Goal: Task Accomplishment & Management: Manage account settings

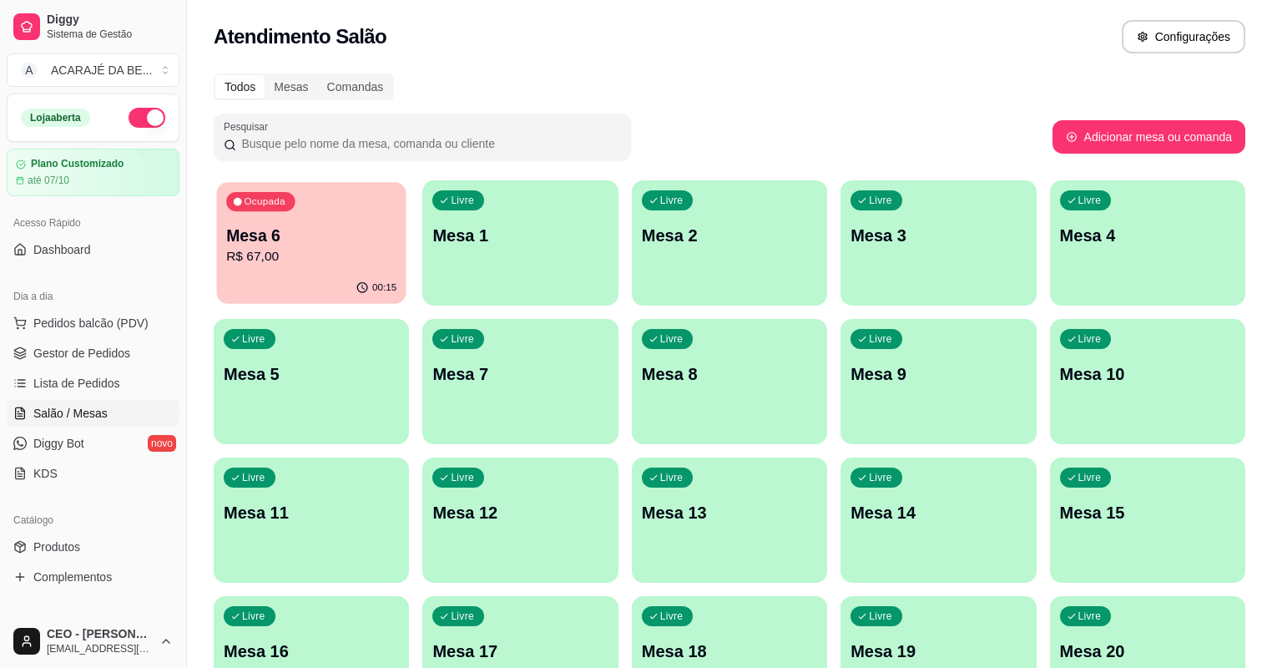
click at [267, 258] on p "R$ 67,00" at bounding box center [311, 256] width 170 height 19
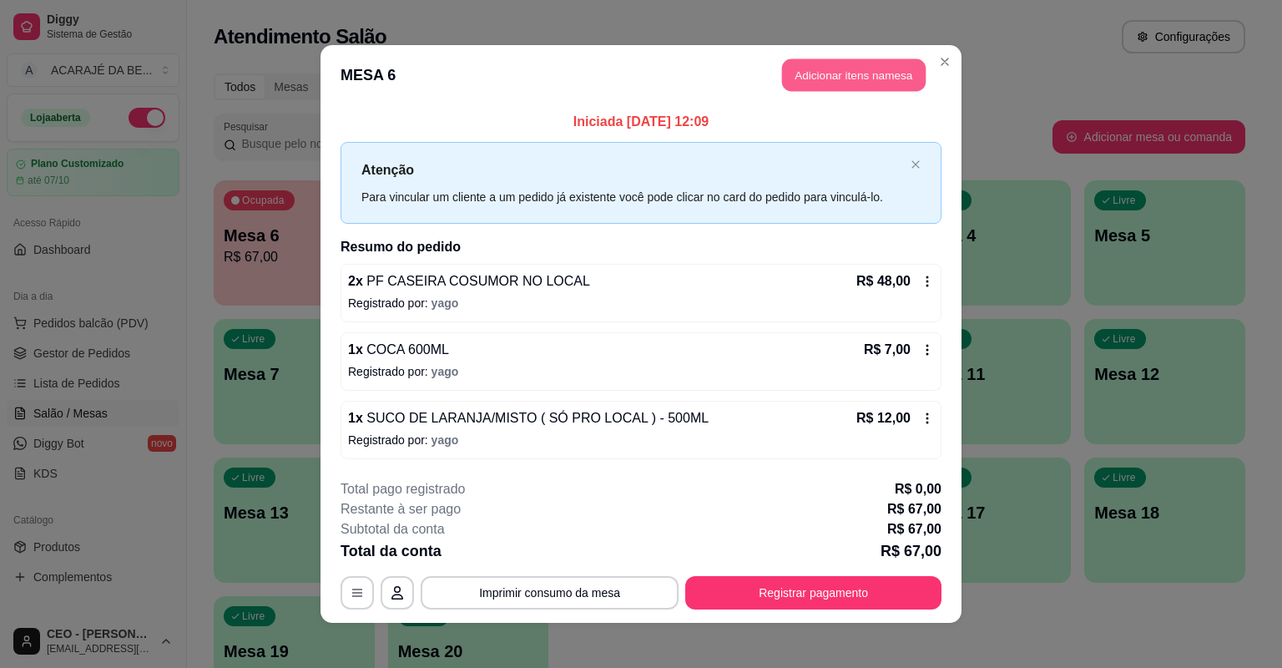
click at [851, 64] on button "Adicionar itens na mesa" at bounding box center [854, 75] width 144 height 33
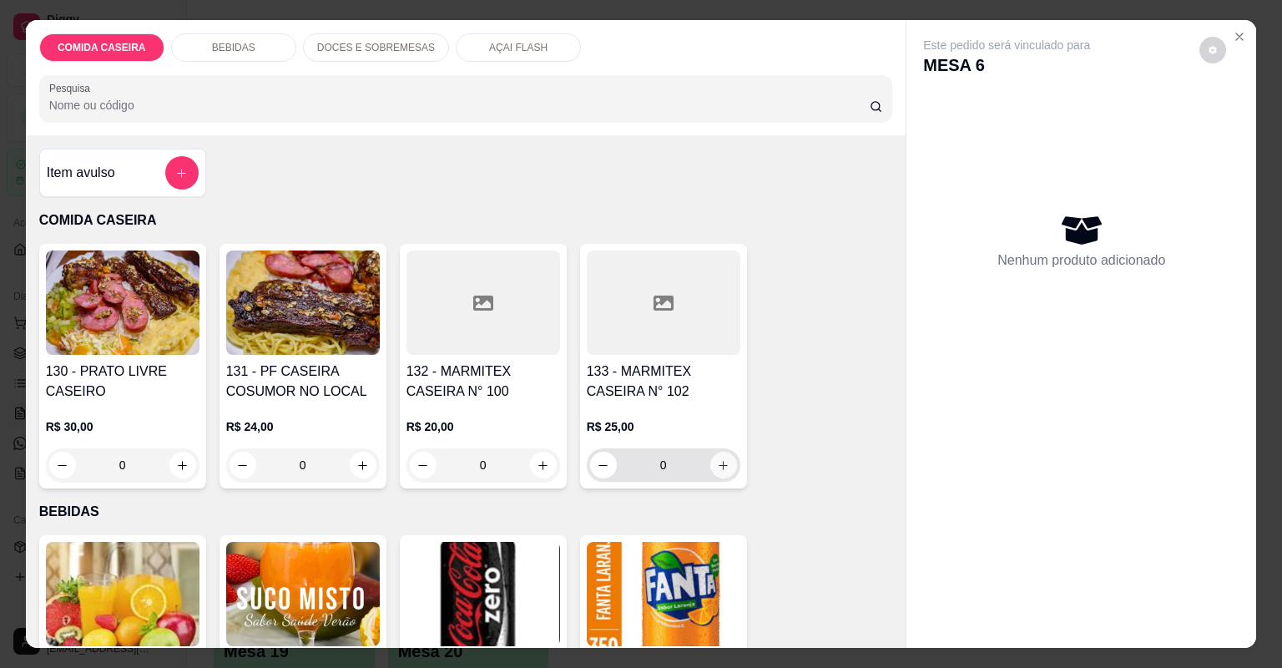
click at [719, 464] on icon "increase-product-quantity" at bounding box center [723, 465] width 13 height 13
type input "1"
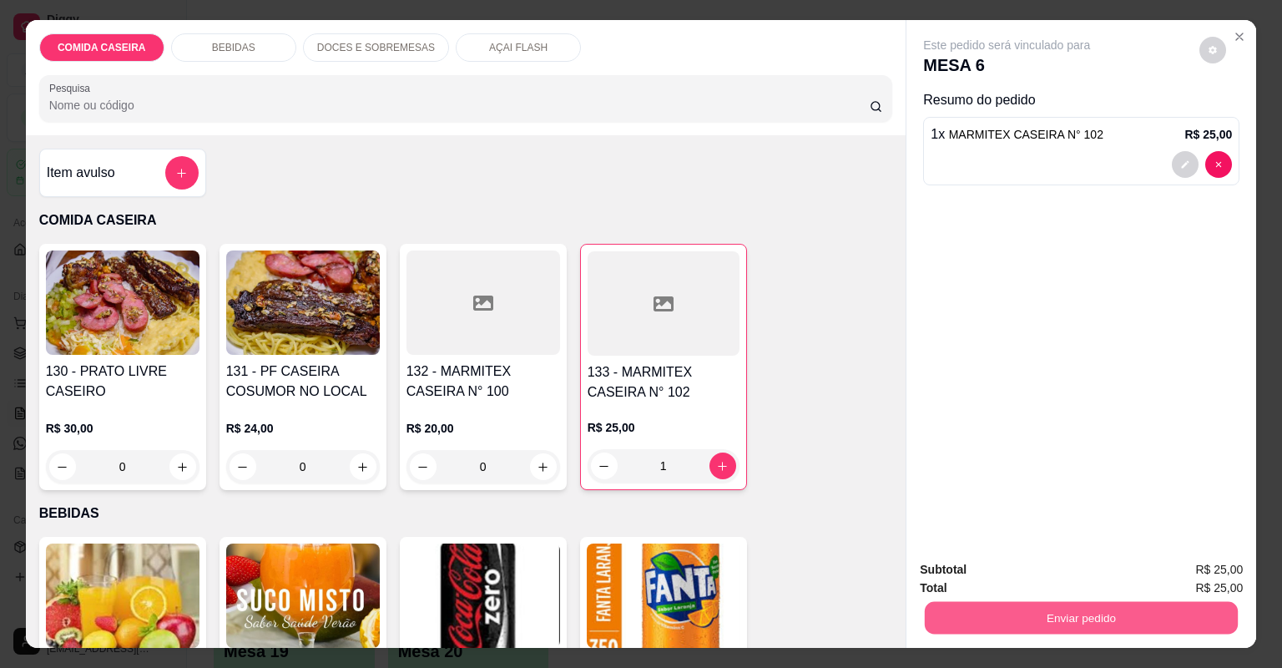
click at [1052, 614] on button "Enviar pedido" at bounding box center [1081, 618] width 313 height 33
click at [967, 572] on button "Não registrar e enviar pedido" at bounding box center [1027, 576] width 169 height 31
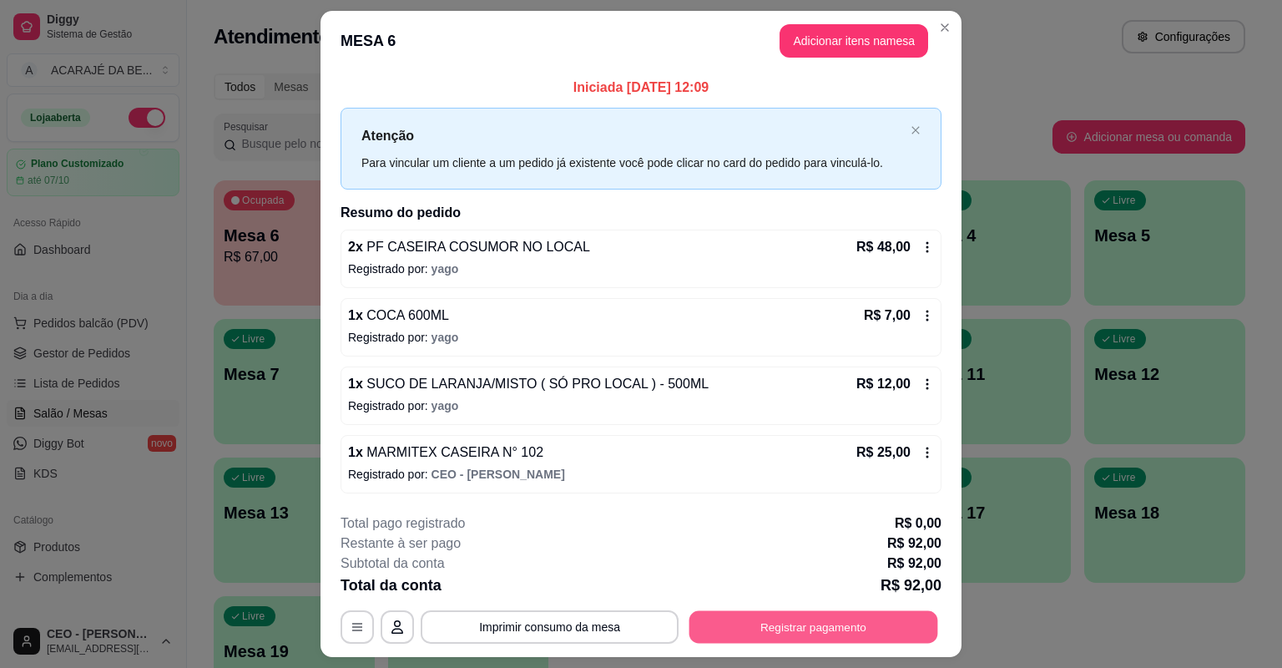
click at [856, 635] on button "Registrar pagamento" at bounding box center [814, 626] width 249 height 33
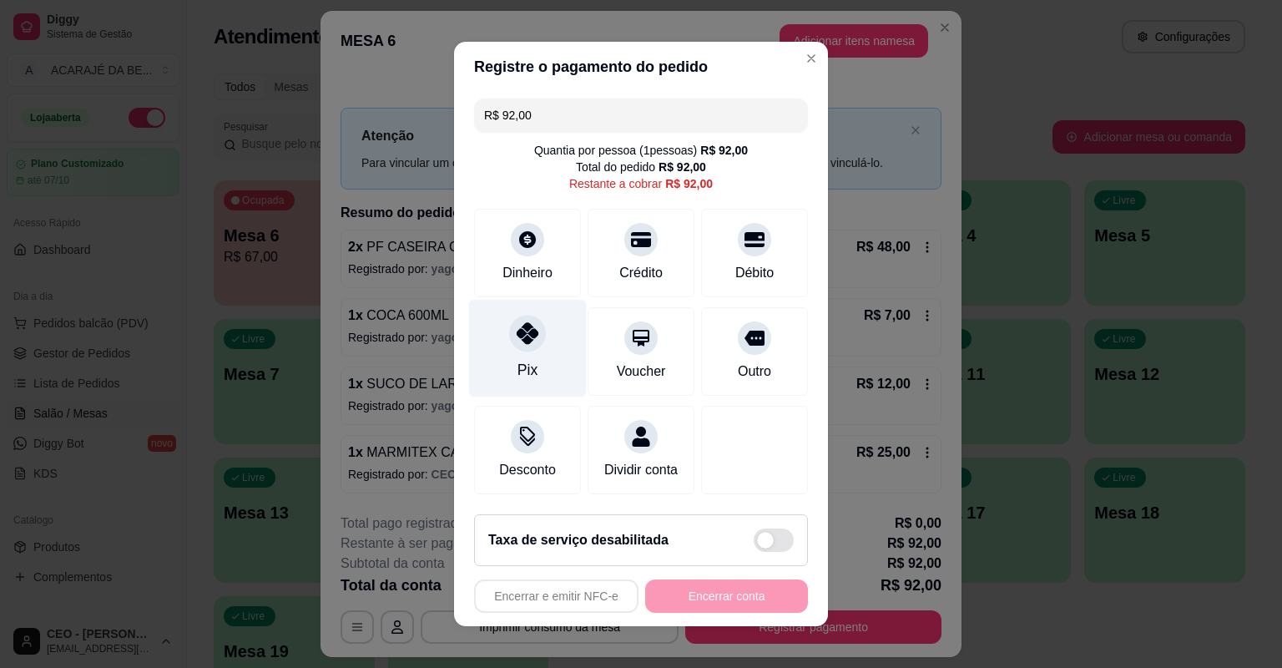
click at [544, 375] on div "Pix" at bounding box center [528, 349] width 118 height 98
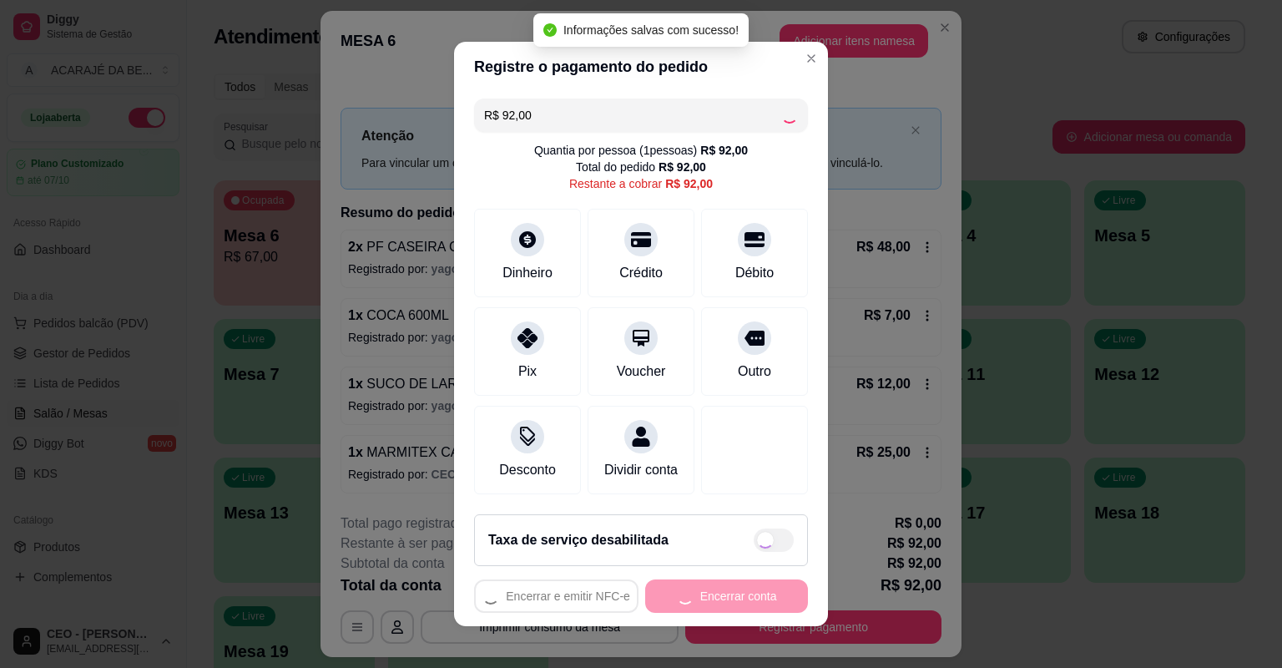
type input "R$ 0,00"
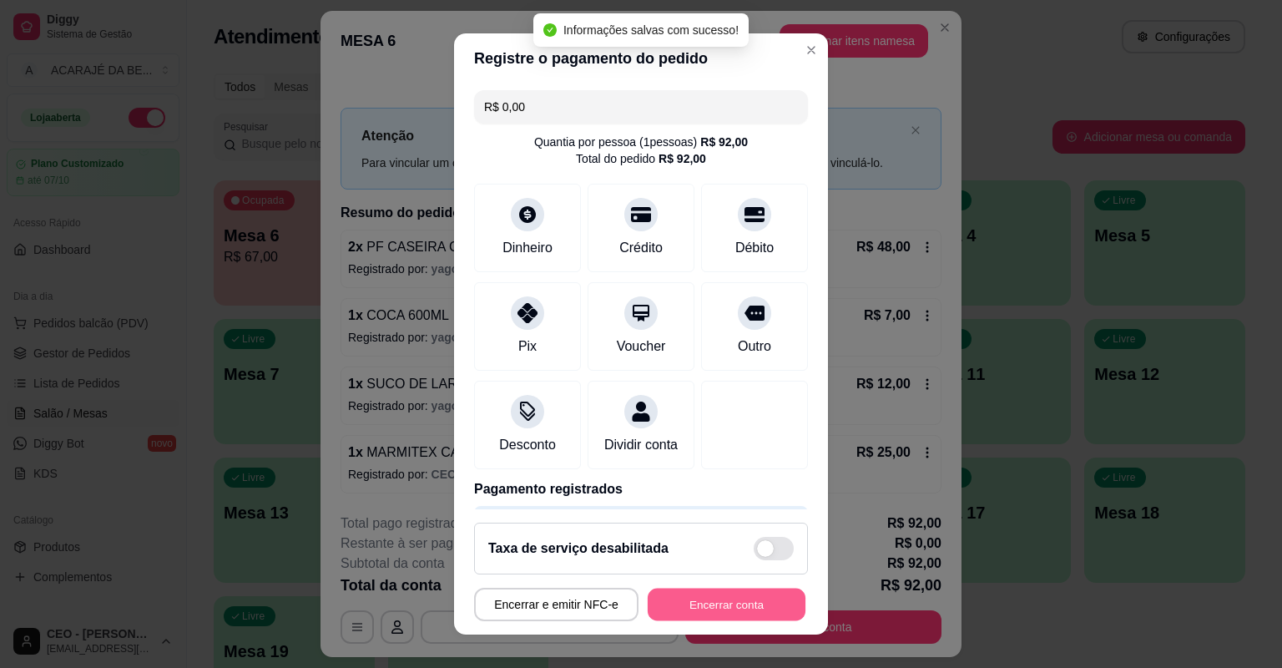
click at [773, 613] on button "Encerrar conta" at bounding box center [727, 605] width 158 height 33
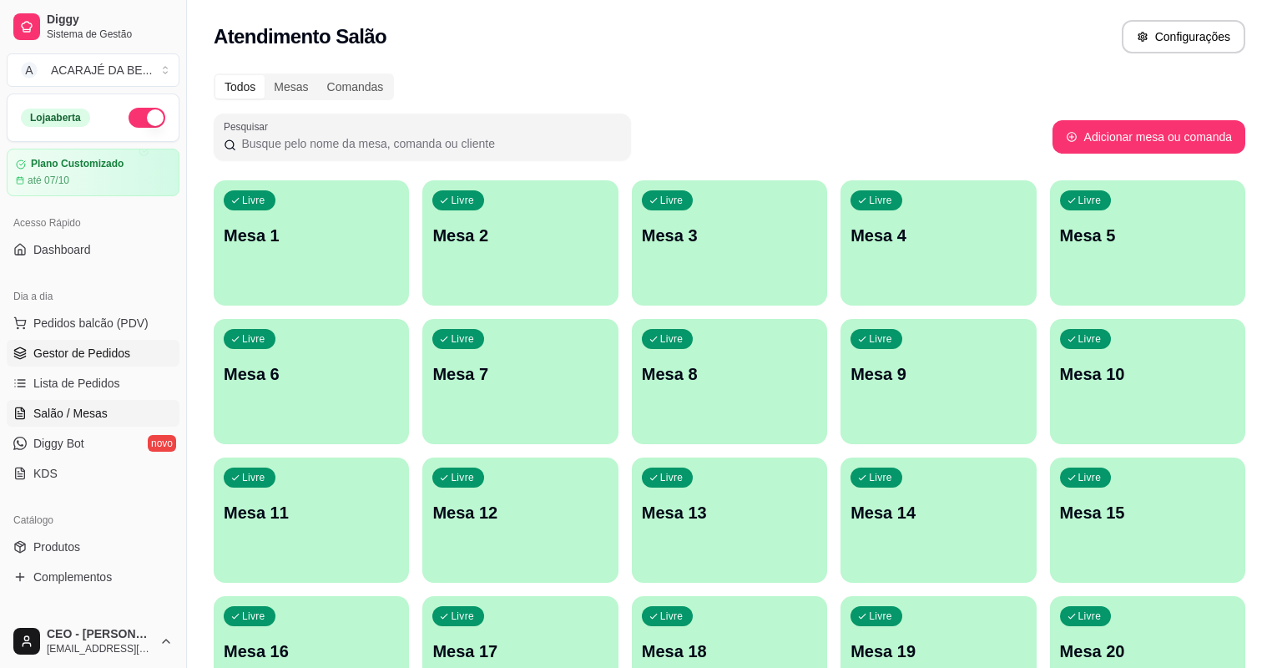
click at [73, 346] on span "Gestor de Pedidos" at bounding box center [81, 353] width 97 height 17
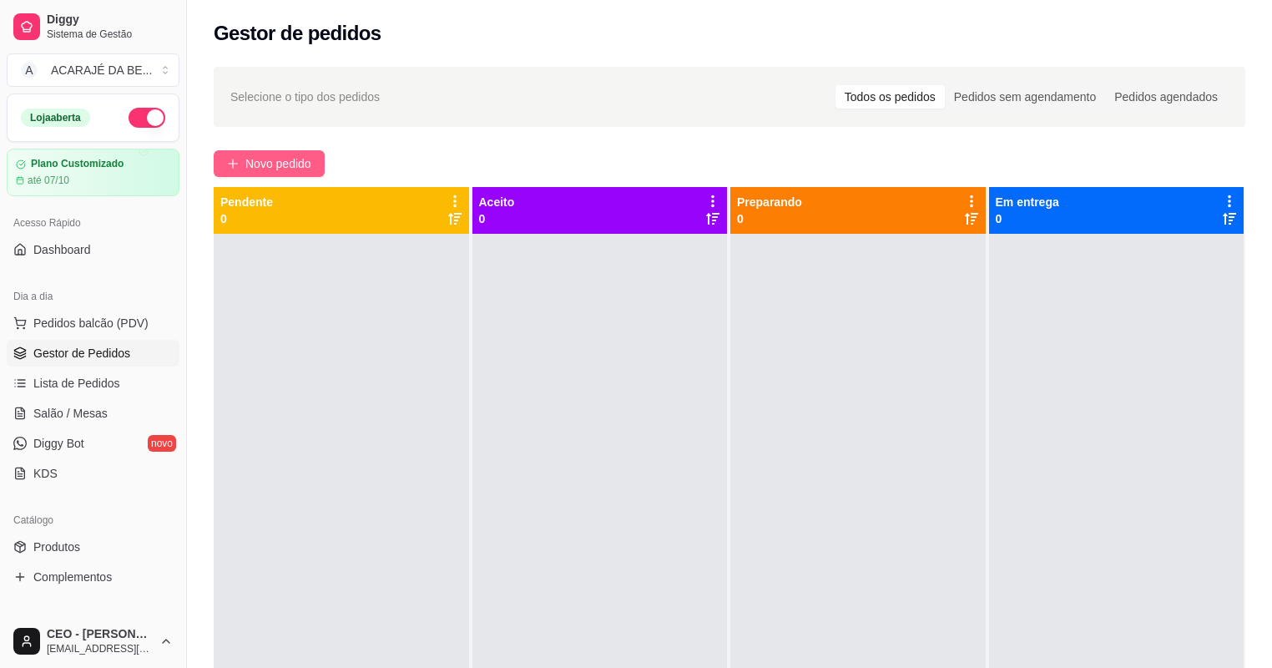
click at [305, 162] on span "Novo pedido" at bounding box center [278, 163] width 66 height 18
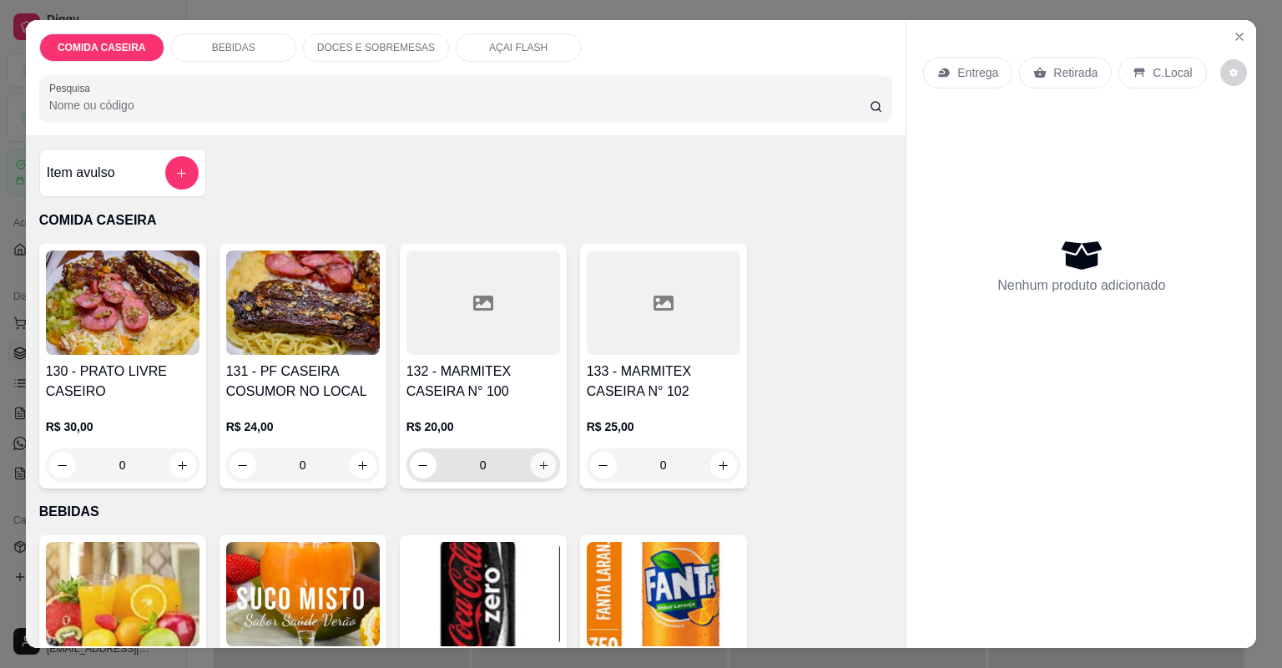
click at [538, 467] on icon "increase-product-quantity" at bounding box center [543, 465] width 13 height 13
type input "1"
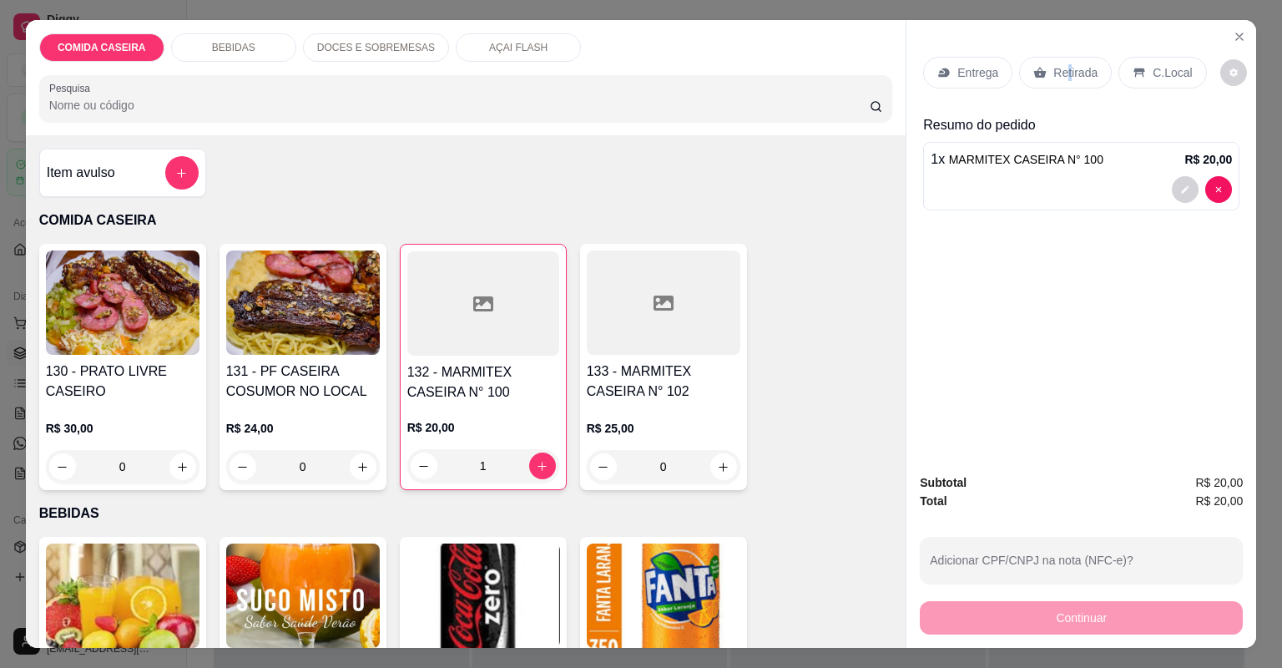
click at [1062, 67] on p "Retirada" at bounding box center [1075, 72] width 44 height 17
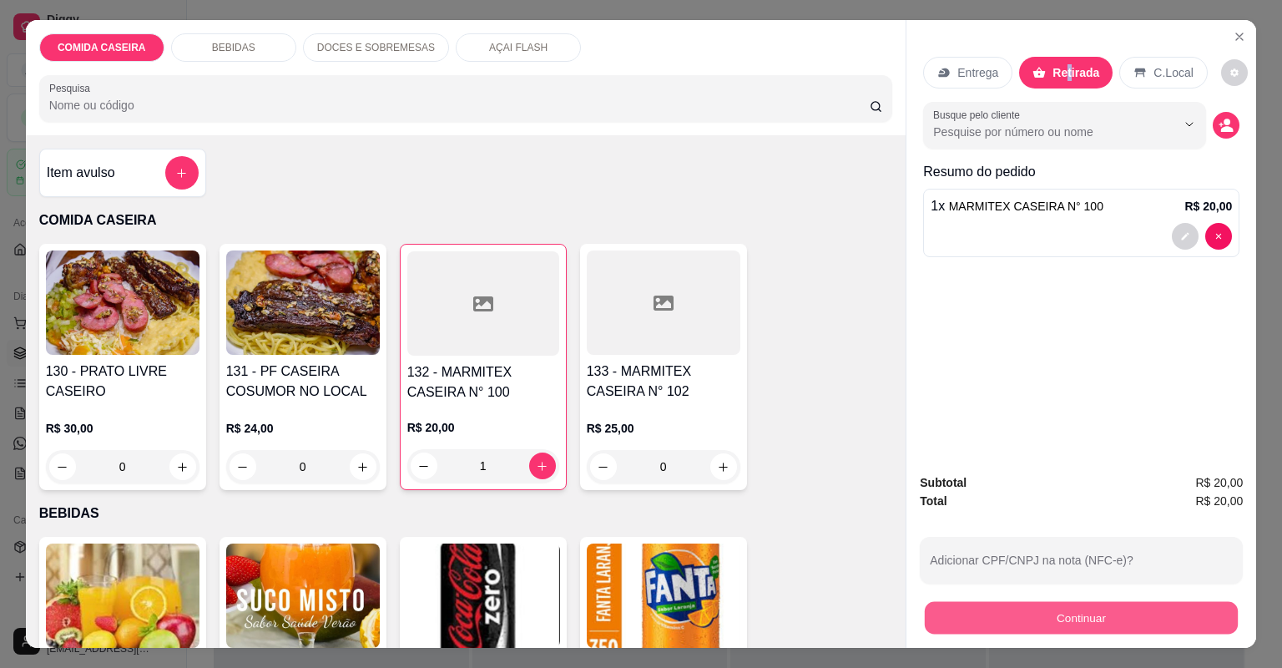
click at [980, 624] on button "Continuar" at bounding box center [1081, 618] width 313 height 33
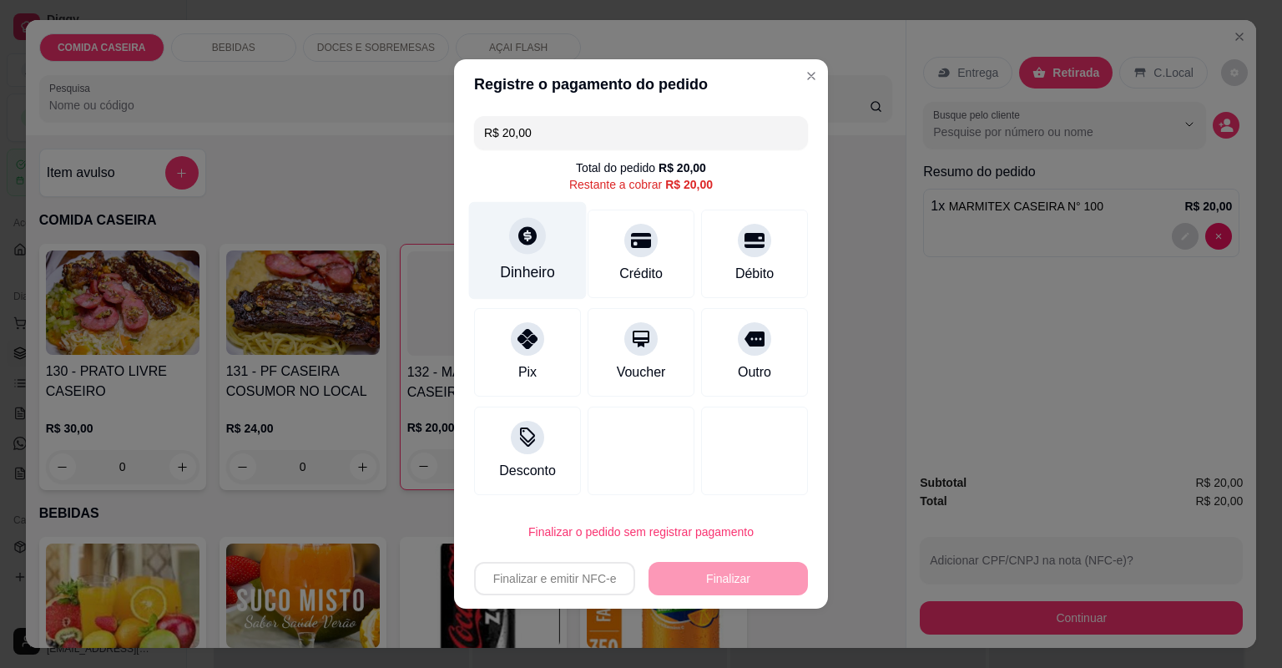
click at [524, 258] on div "Dinheiro" at bounding box center [528, 251] width 118 height 98
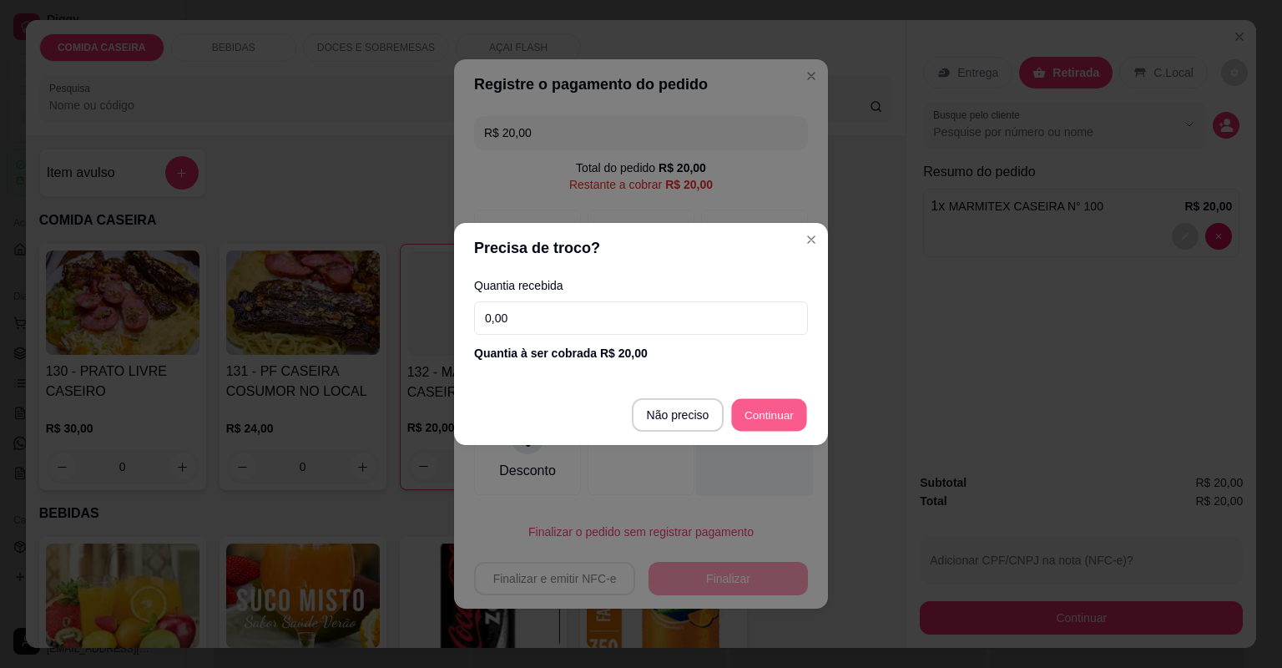
type input "R$ 0,00"
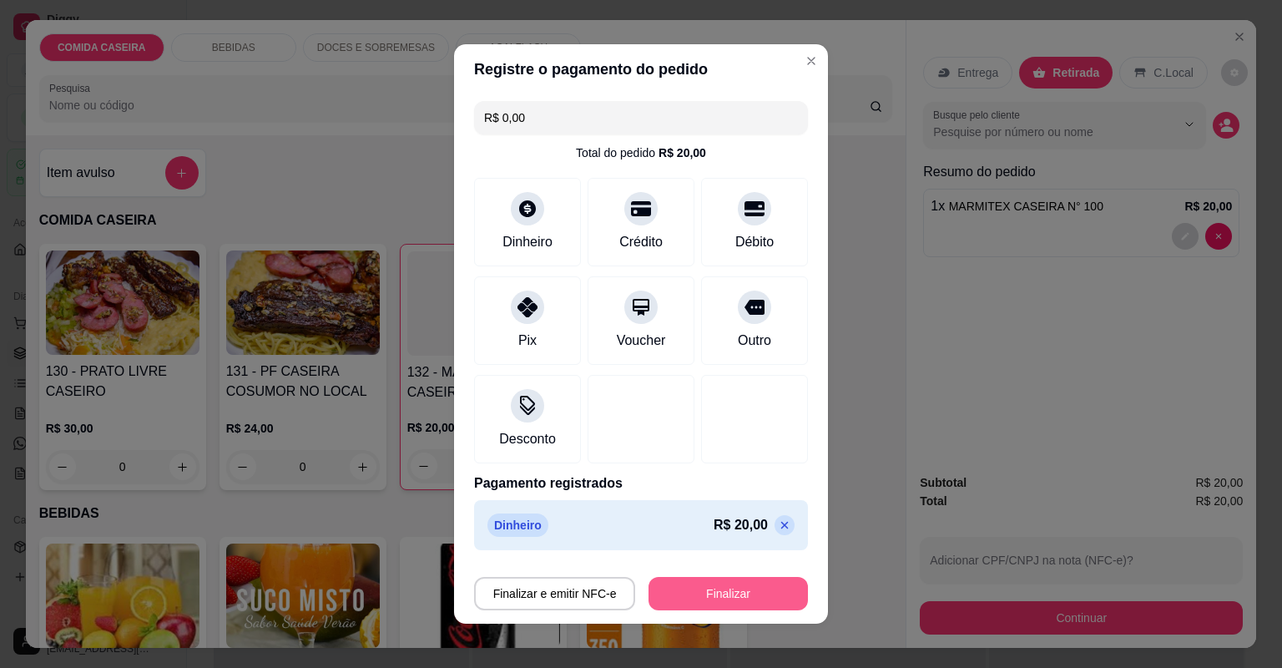
click at [755, 584] on button "Finalizar" at bounding box center [728, 593] width 159 height 33
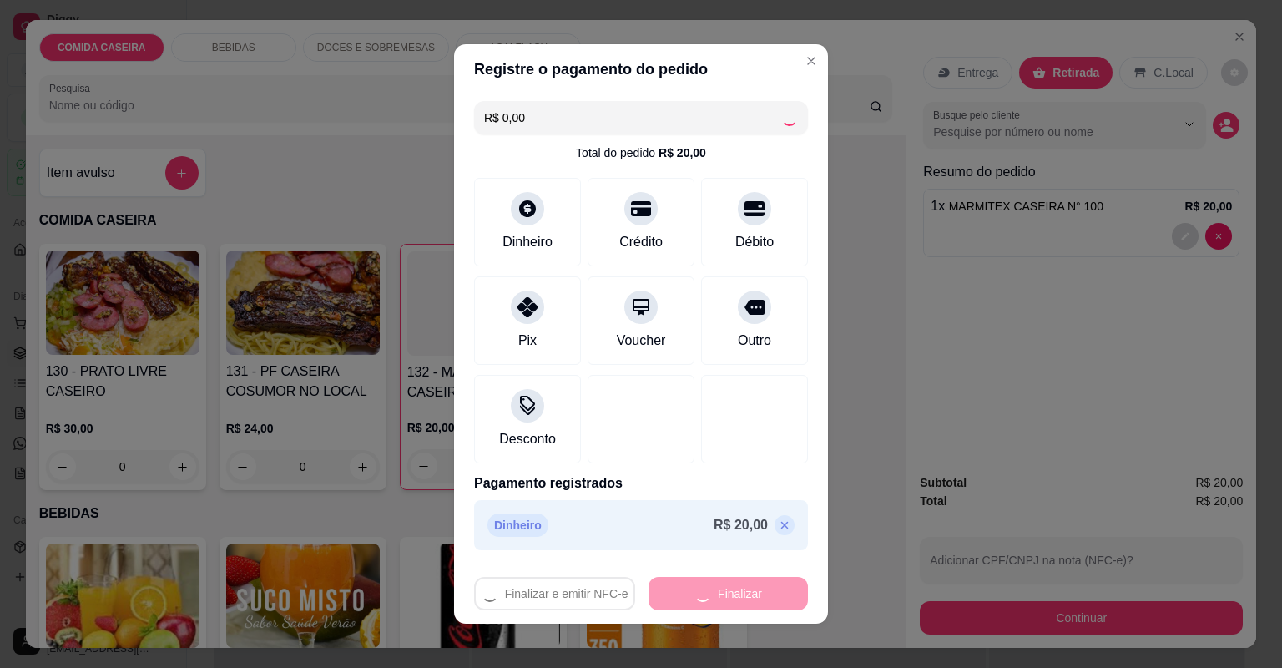
click at [755, 584] on div "Finalizar e emitir NFC-e Finalizar" at bounding box center [641, 593] width 334 height 33
type input "0"
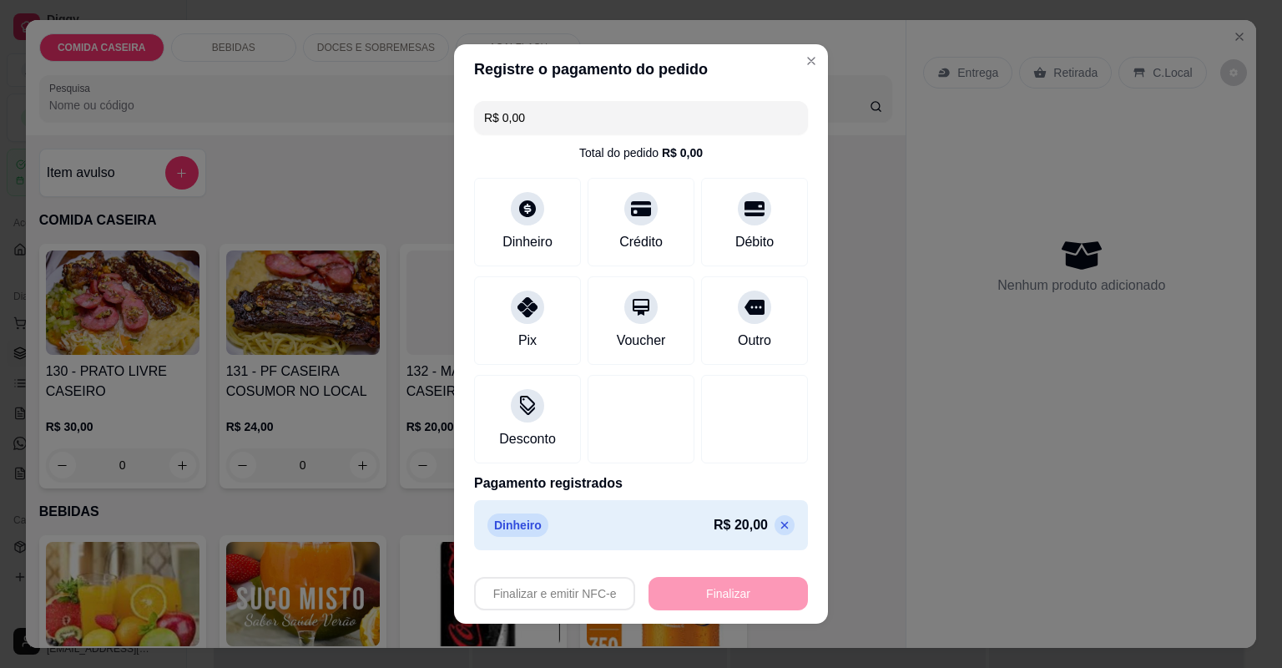
type input "-R$ 20,00"
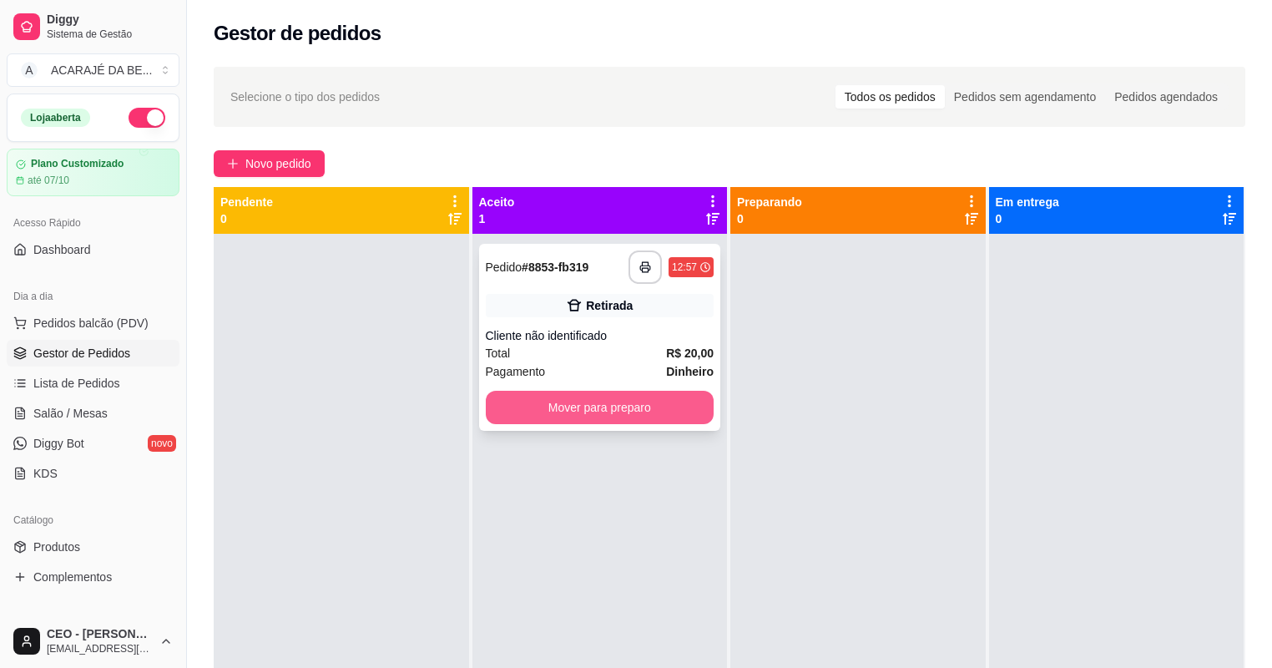
click at [659, 406] on button "Mover para preparo" at bounding box center [600, 407] width 229 height 33
click at [659, 407] on div "Mover para preparo" at bounding box center [600, 407] width 229 height 33
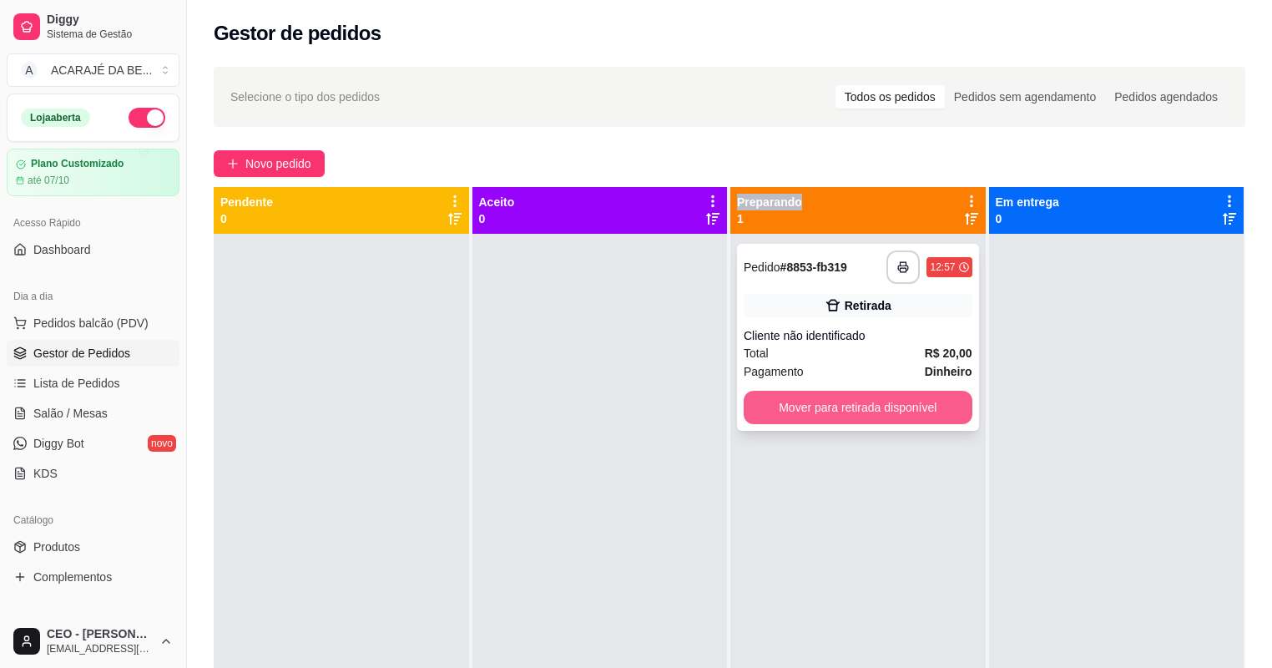
click at [937, 414] on button "Mover para retirada disponível" at bounding box center [858, 407] width 229 height 33
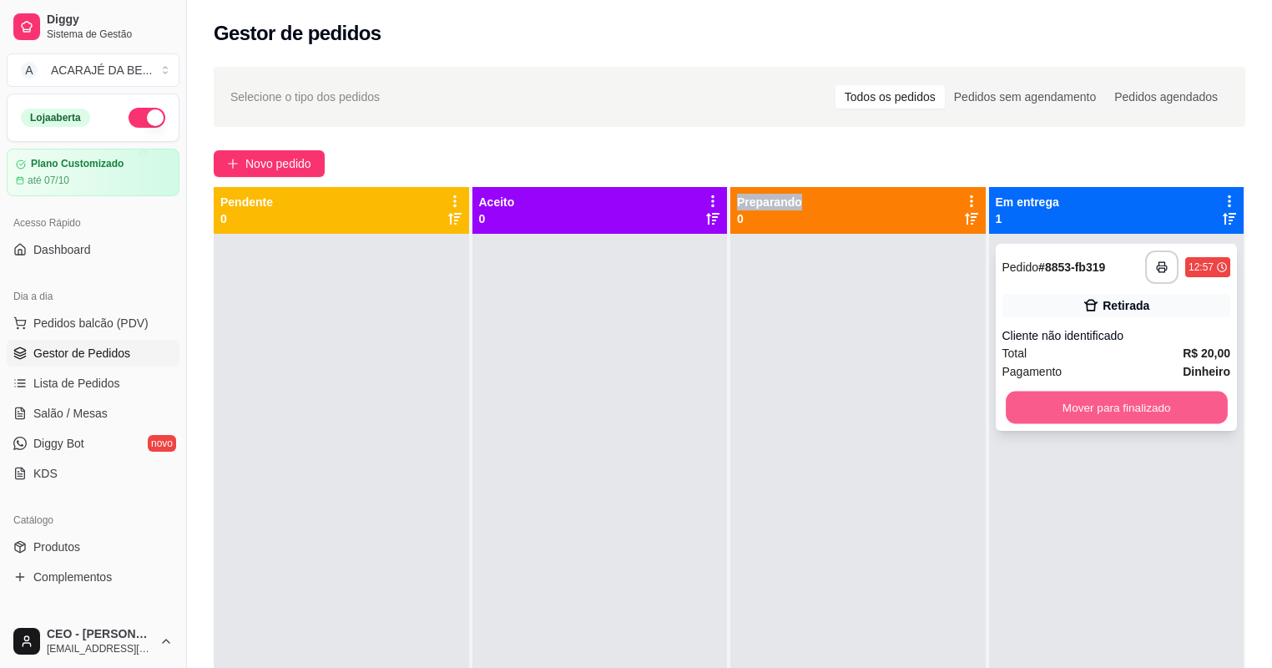
click at [1010, 409] on button "Mover para finalizado" at bounding box center [1116, 408] width 221 height 33
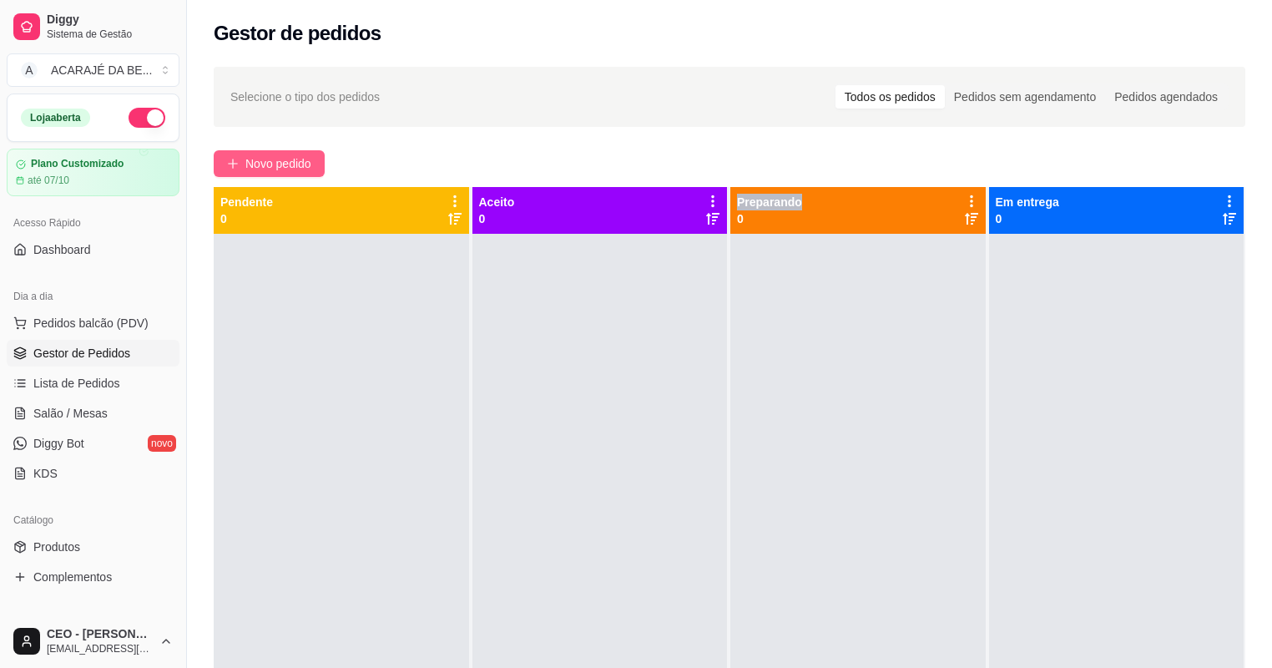
click at [301, 159] on span "Novo pedido" at bounding box center [278, 163] width 66 height 18
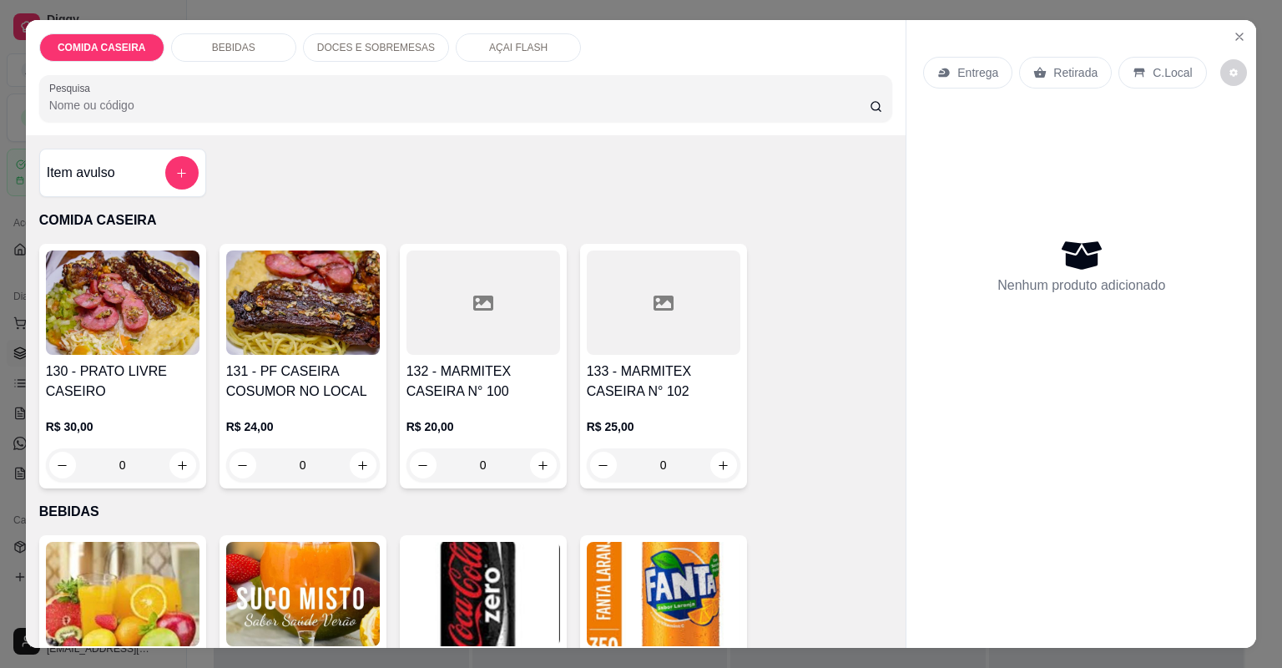
click at [497, 355] on div "132 - MARMITEX CASEIRA N° 100 R$ 20,00 0" at bounding box center [483, 366] width 167 height 245
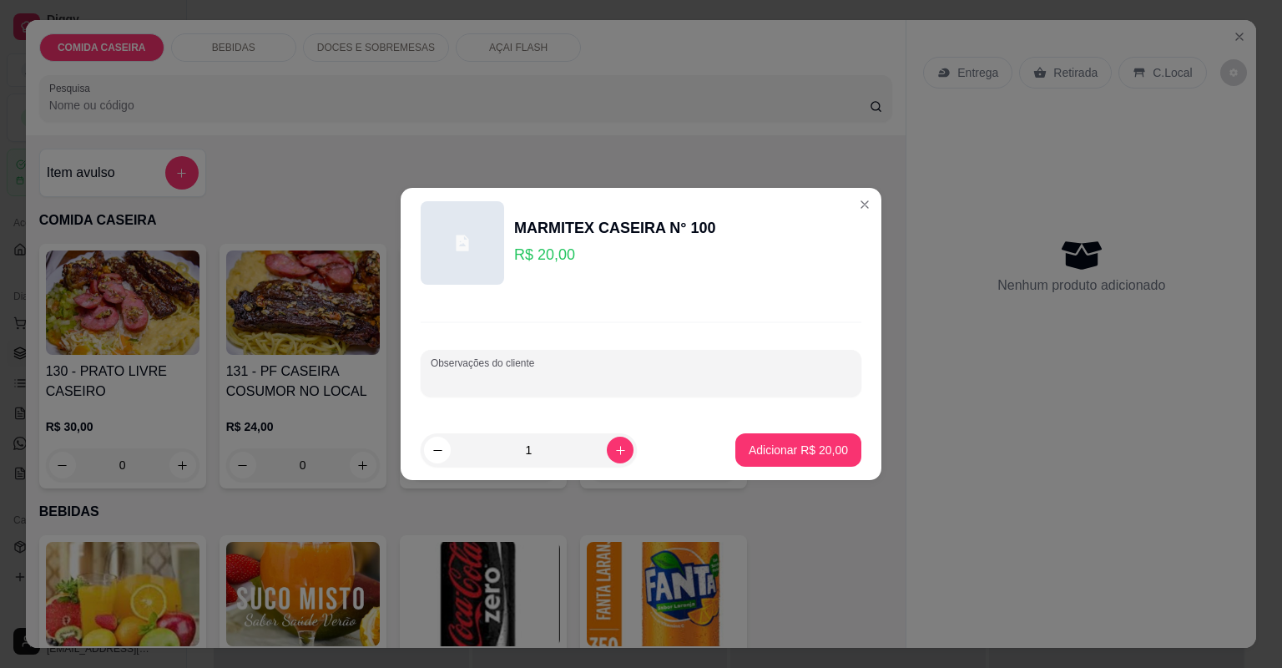
drag, startPoint x: 497, startPoint y: 355, endPoint x: 501, endPoint y: 381, distance: 26.2
click at [501, 381] on input "Observações do cliente" at bounding box center [641, 379] width 421 height 17
paste input "Quero uma marmita com purê, feijão tropeiro, fígado, salpicão arroz e maionese"
type input "Quero uma marmita com purê, feijão tropeiro, fígado, salpicão arroz e maionese"
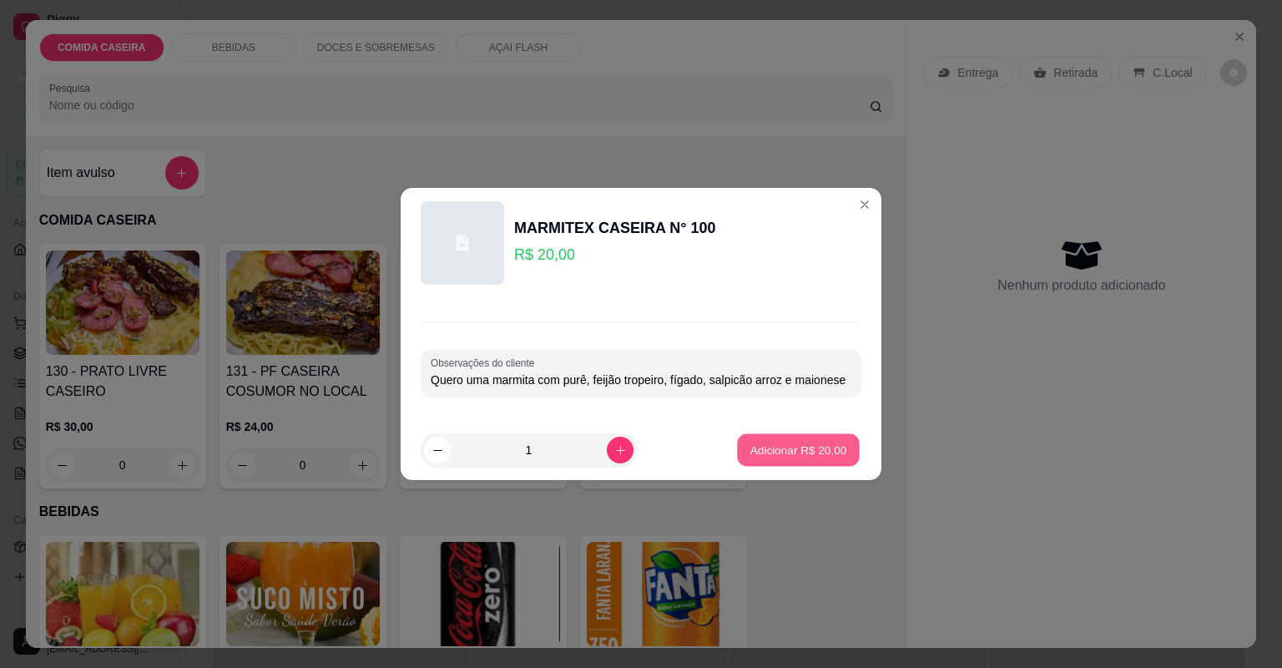
click at [813, 464] on button "Adicionar R$ 20,00" at bounding box center [798, 450] width 123 height 33
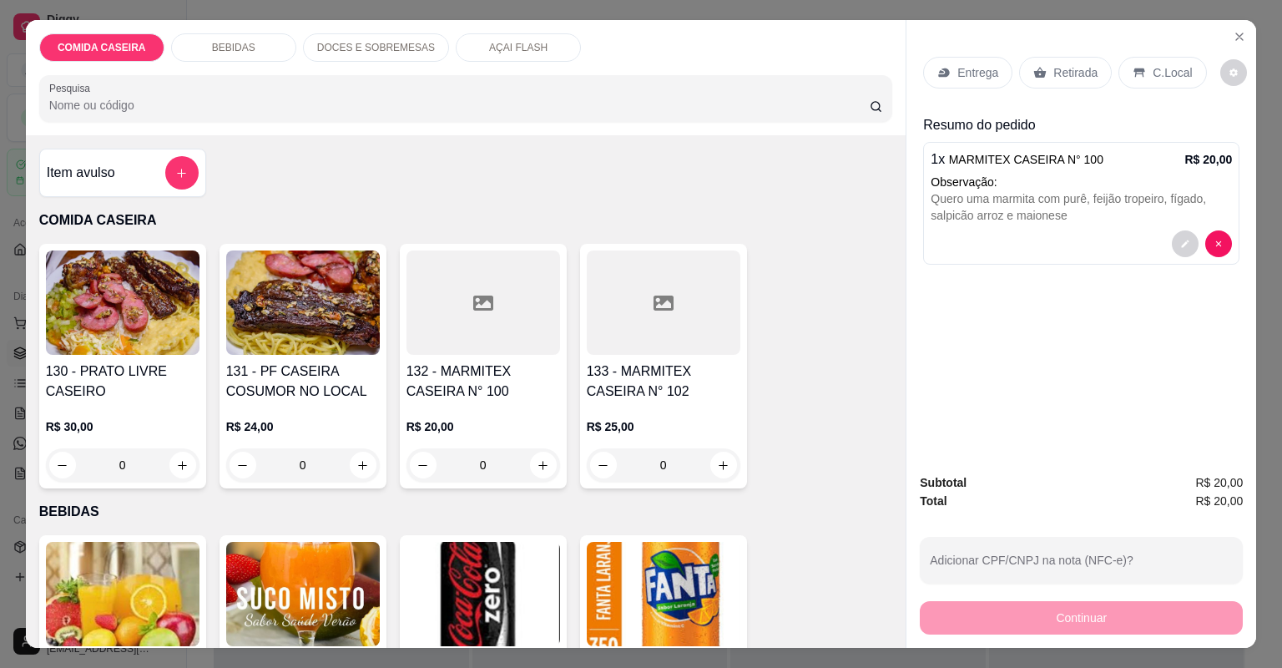
click at [989, 74] on p "Entrega" at bounding box center [977, 72] width 41 height 17
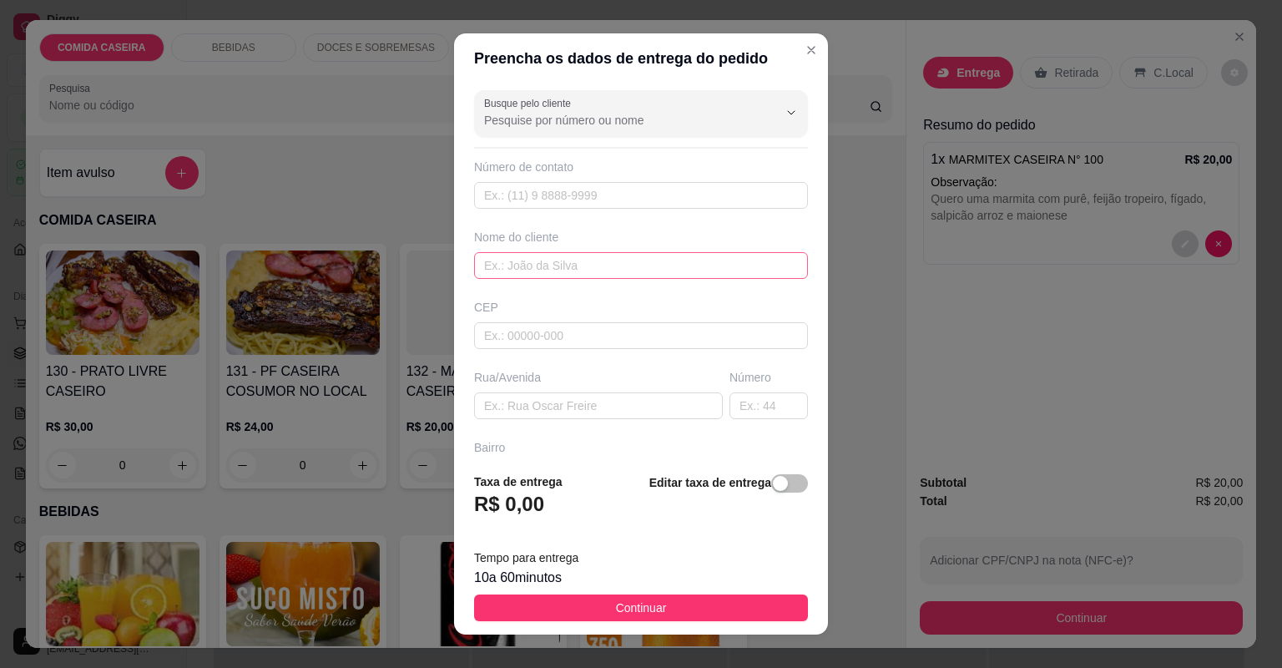
drag, startPoint x: 598, startPoint y: 284, endPoint x: 591, endPoint y: 269, distance: 16.4
click at [597, 280] on div "Busque pelo cliente Número de contato Nome do cliente CEP Rua/[GEOGRAPHIC_DATA]" at bounding box center [641, 271] width 374 height 376
click at [591, 269] on input "text" at bounding box center [641, 265] width 334 height 27
type input "Cris"
click at [516, 404] on input "text" at bounding box center [598, 405] width 249 height 27
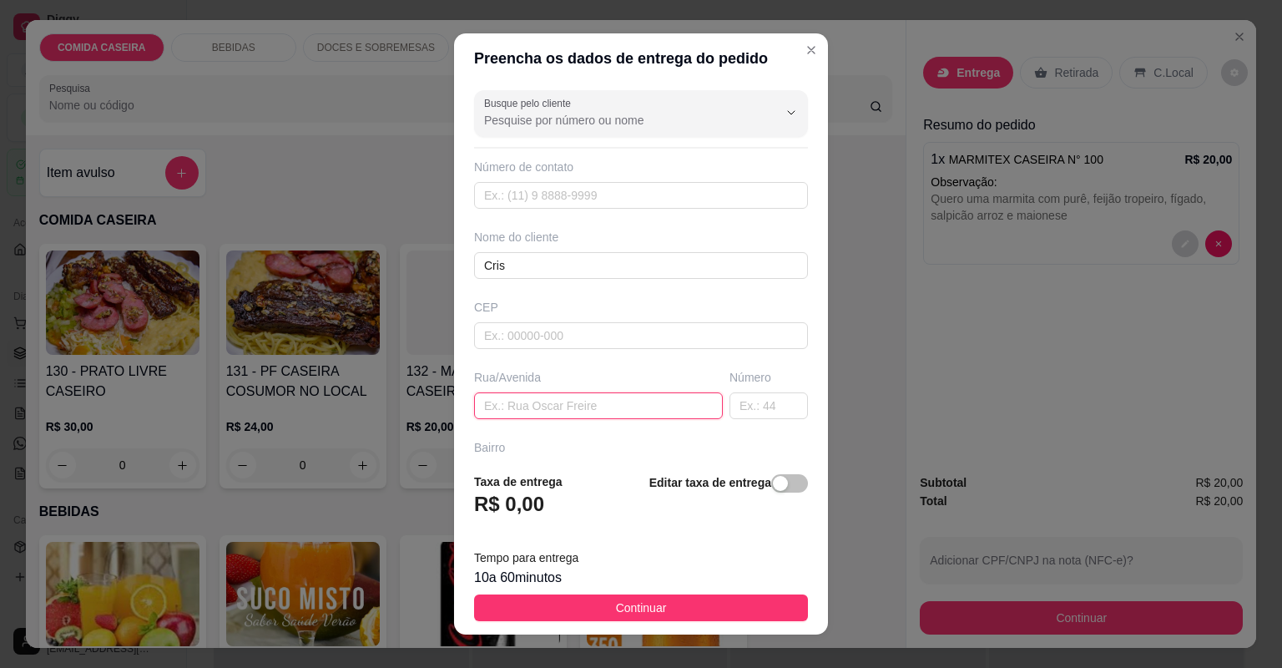
paste input "Aqui na [GEOGRAPHIC_DATA][PERSON_NAME]"
type input "Aqui na [GEOGRAPHIC_DATA][PERSON_NAME]"
click at [745, 397] on input "text" at bounding box center [769, 405] width 78 height 27
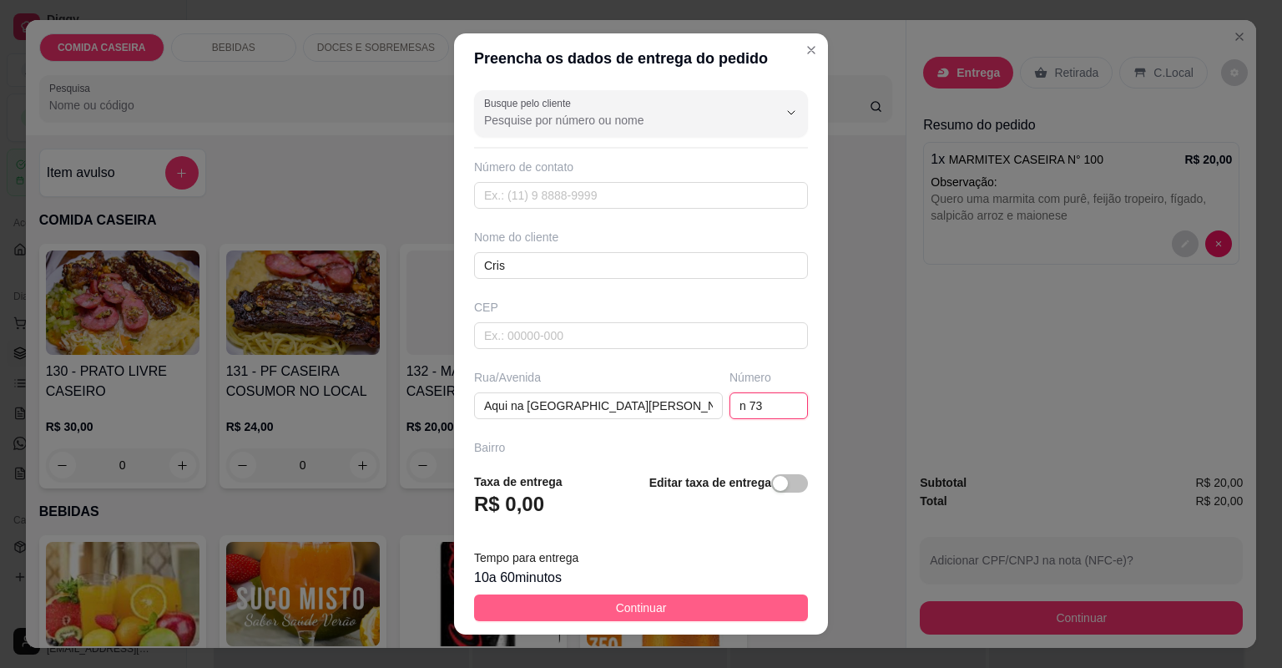
type input "n 73"
click at [558, 611] on button "Continuar" at bounding box center [641, 607] width 334 height 27
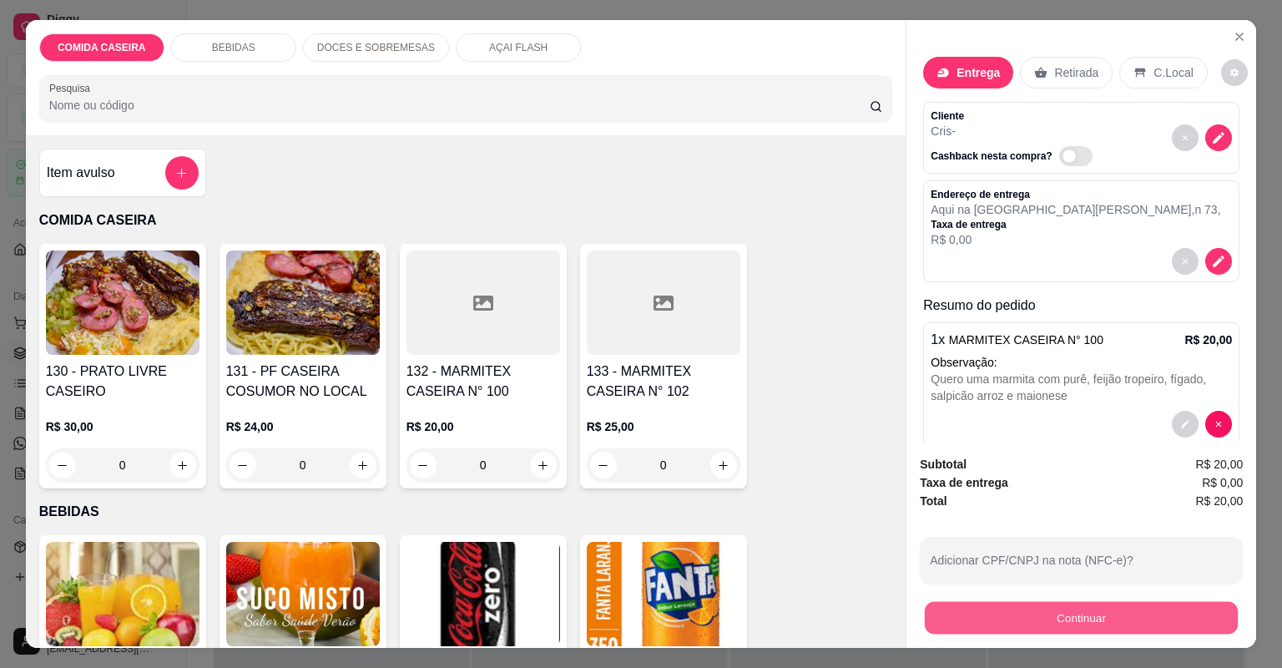
click at [1160, 624] on button "Continuar" at bounding box center [1081, 618] width 313 height 33
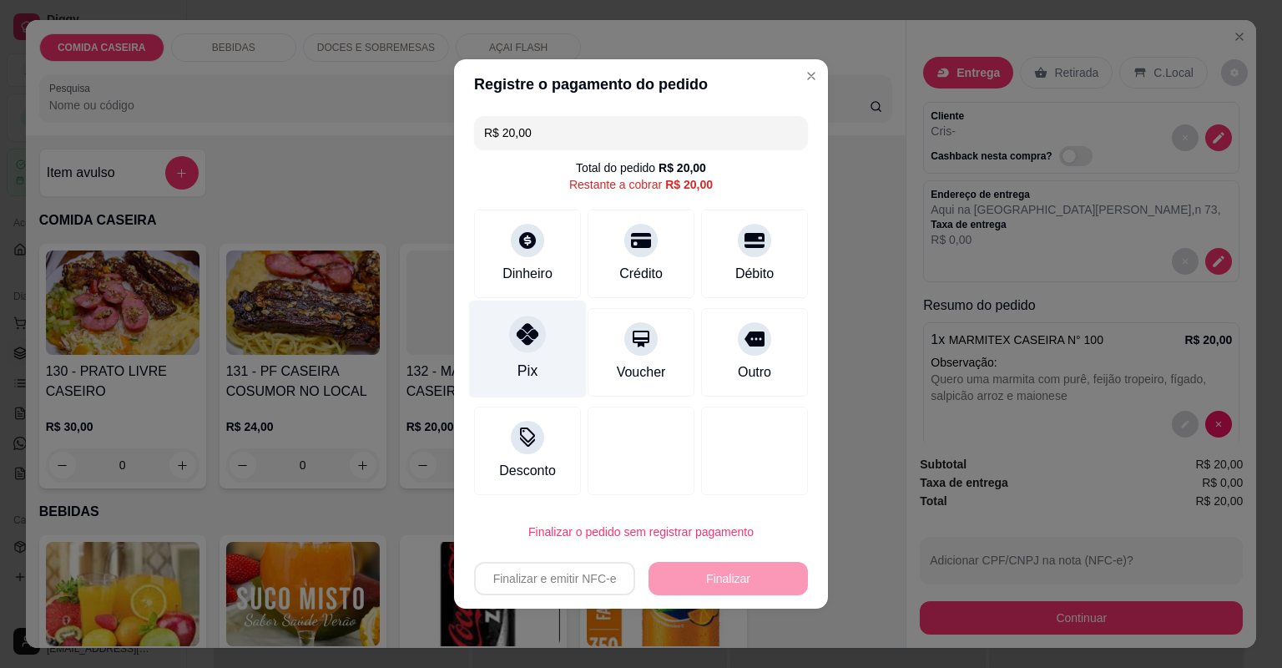
click at [510, 374] on div "Pix" at bounding box center [528, 350] width 118 height 98
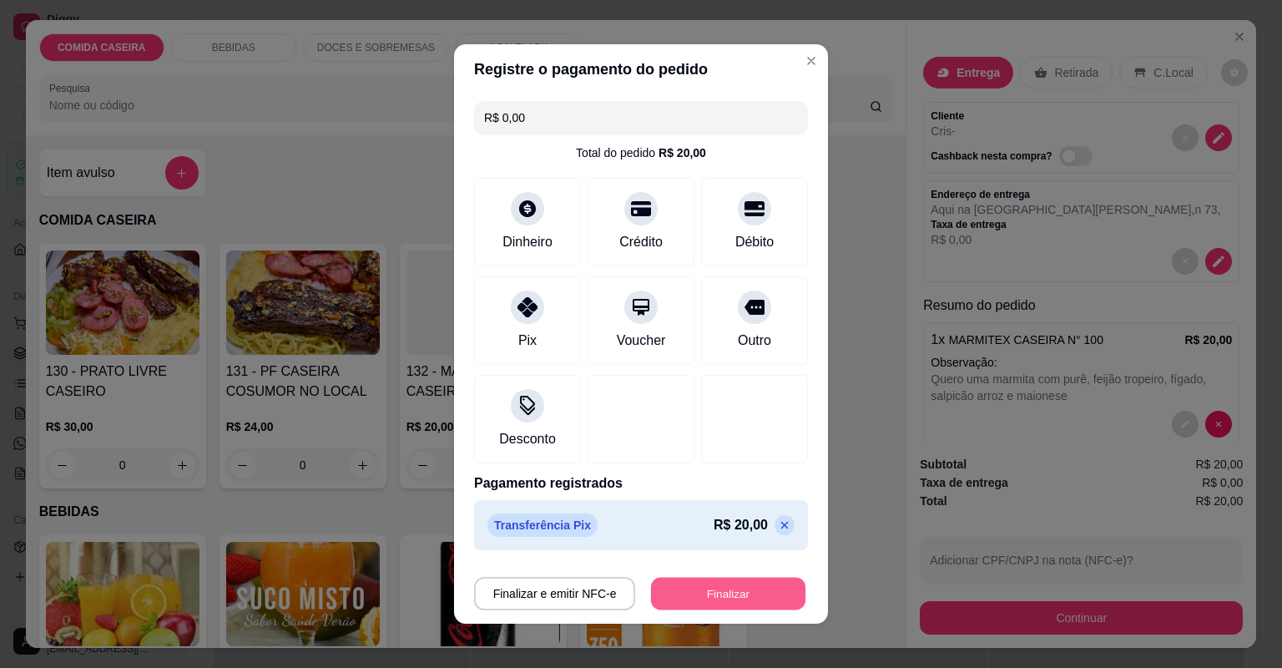
click at [715, 596] on button "Finalizar" at bounding box center [728, 594] width 154 height 33
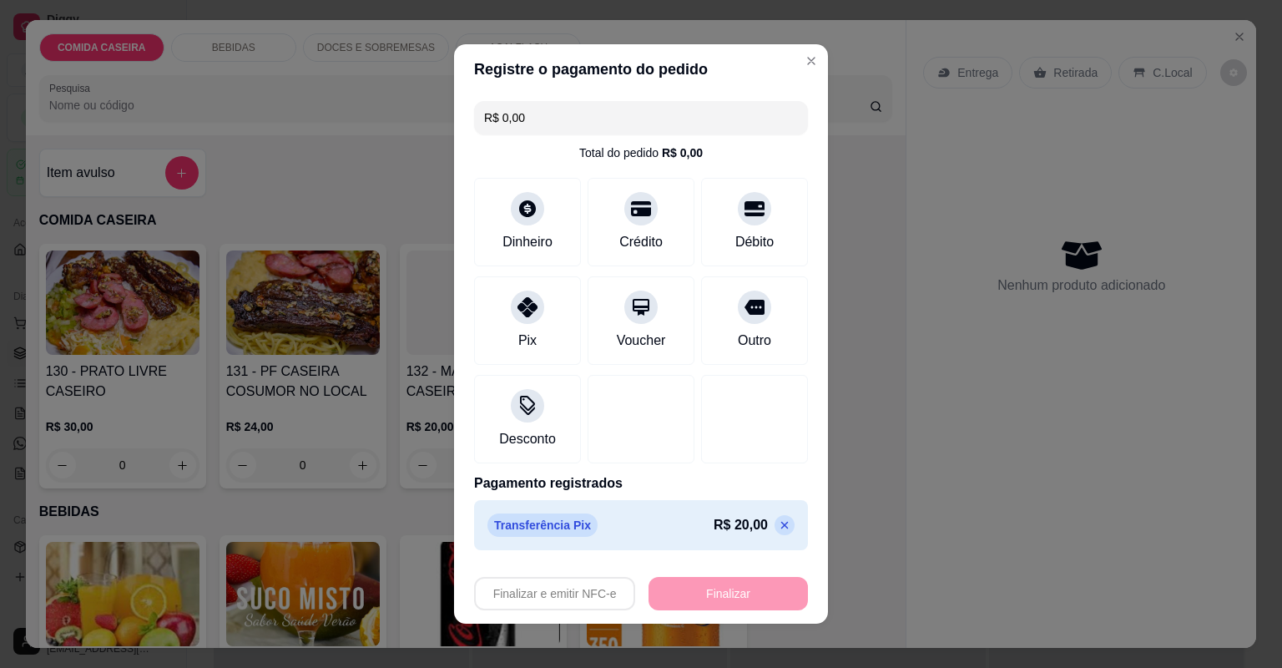
type input "-R$ 20,00"
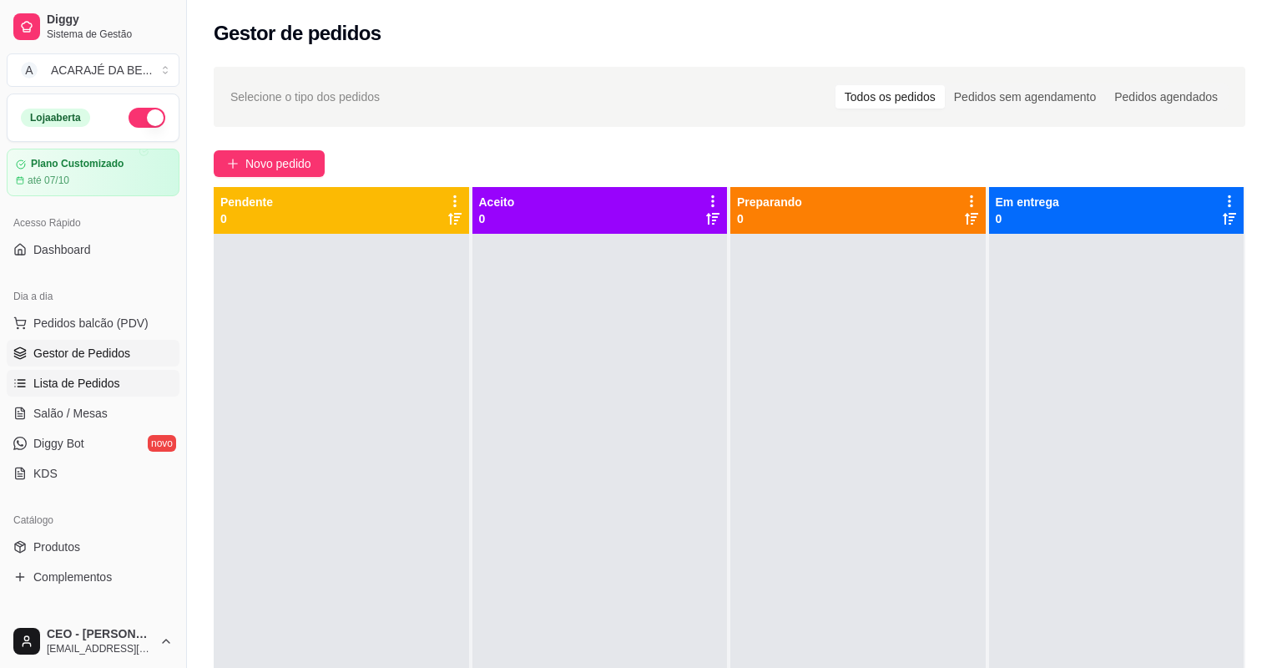
click at [93, 373] on link "Lista de Pedidos" at bounding box center [93, 383] width 173 height 27
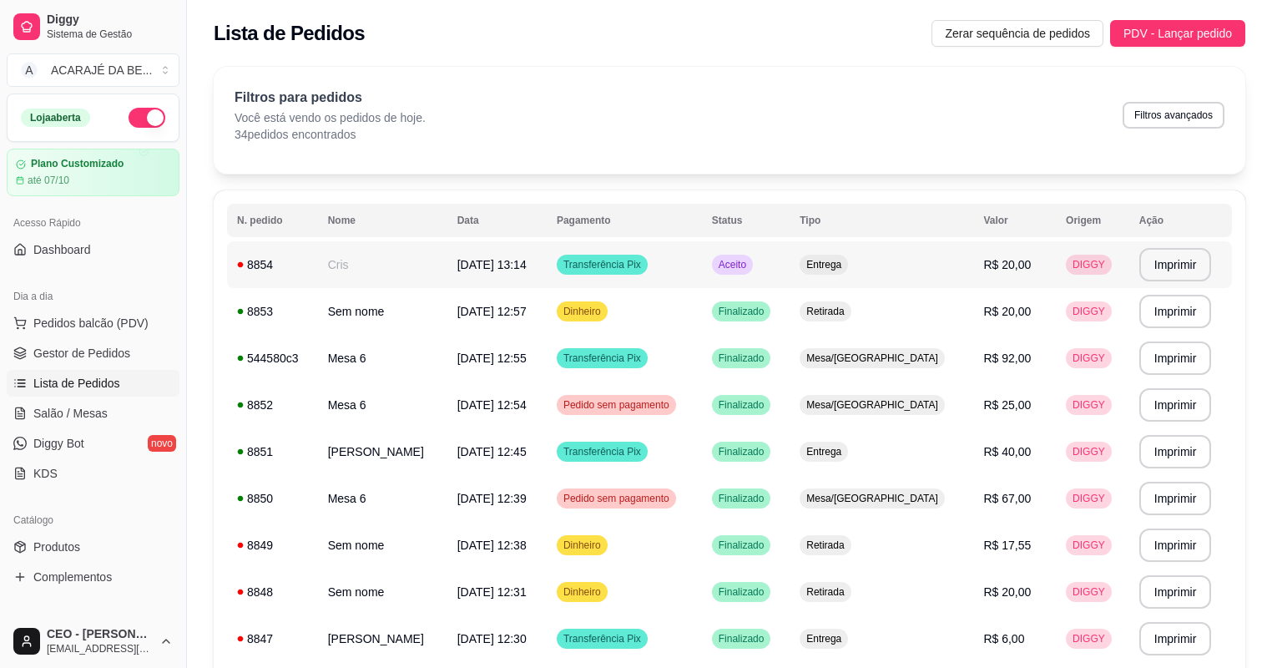
click at [512, 254] on td "[DATE] 13:14" at bounding box center [496, 264] width 99 height 47
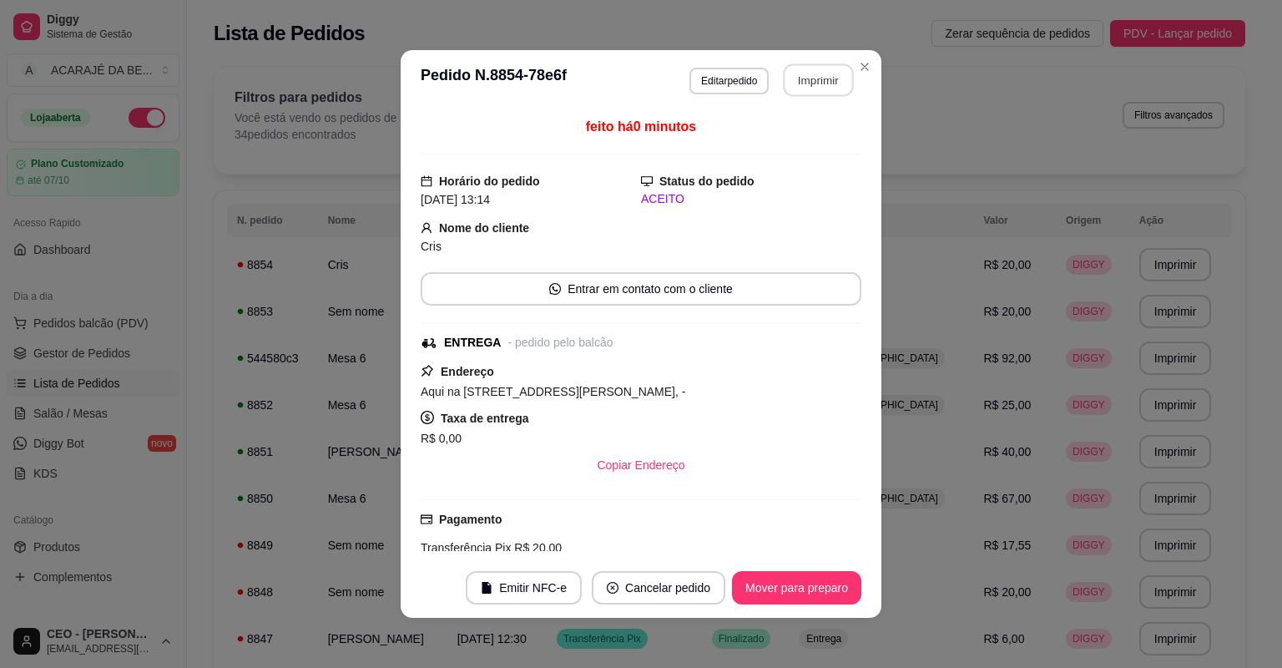
click at [785, 88] on button "Imprimir" at bounding box center [819, 80] width 70 height 33
click at [760, 599] on button "Mover para preparo" at bounding box center [796, 588] width 125 height 33
click at [761, 591] on button "Mover para entrega" at bounding box center [797, 588] width 125 height 33
click at [761, 590] on button "Mover para finalizado" at bounding box center [792, 587] width 139 height 33
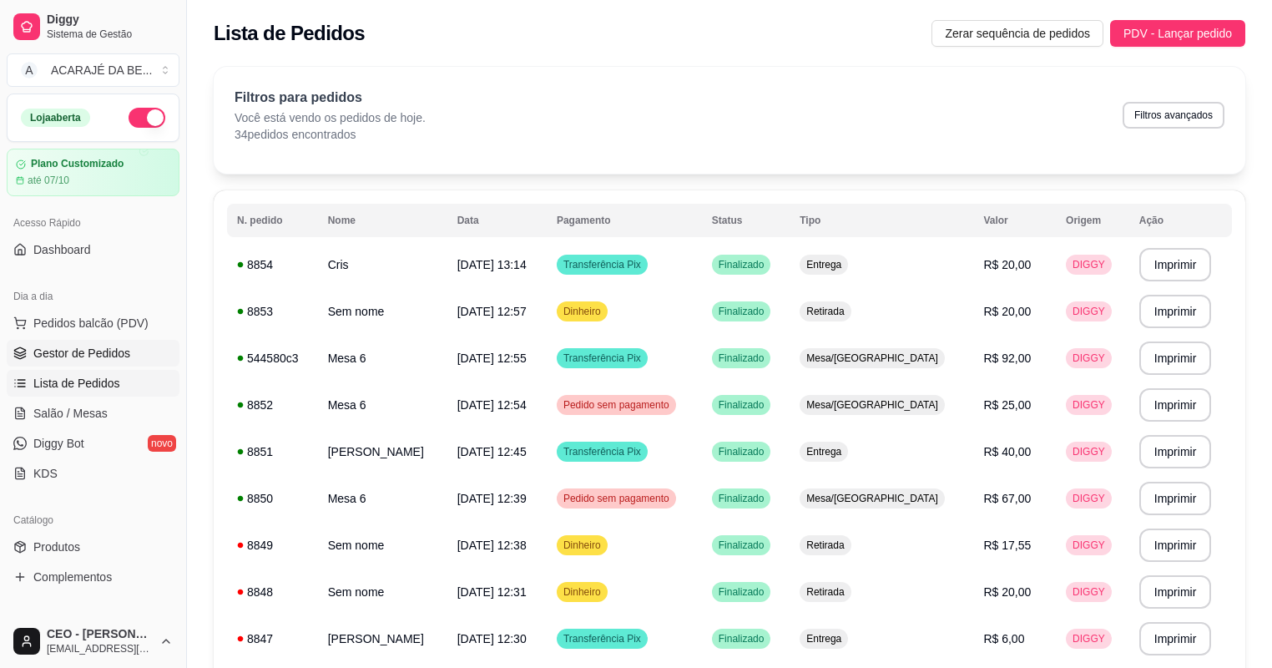
click at [107, 348] on span "Gestor de Pedidos" at bounding box center [81, 353] width 97 height 17
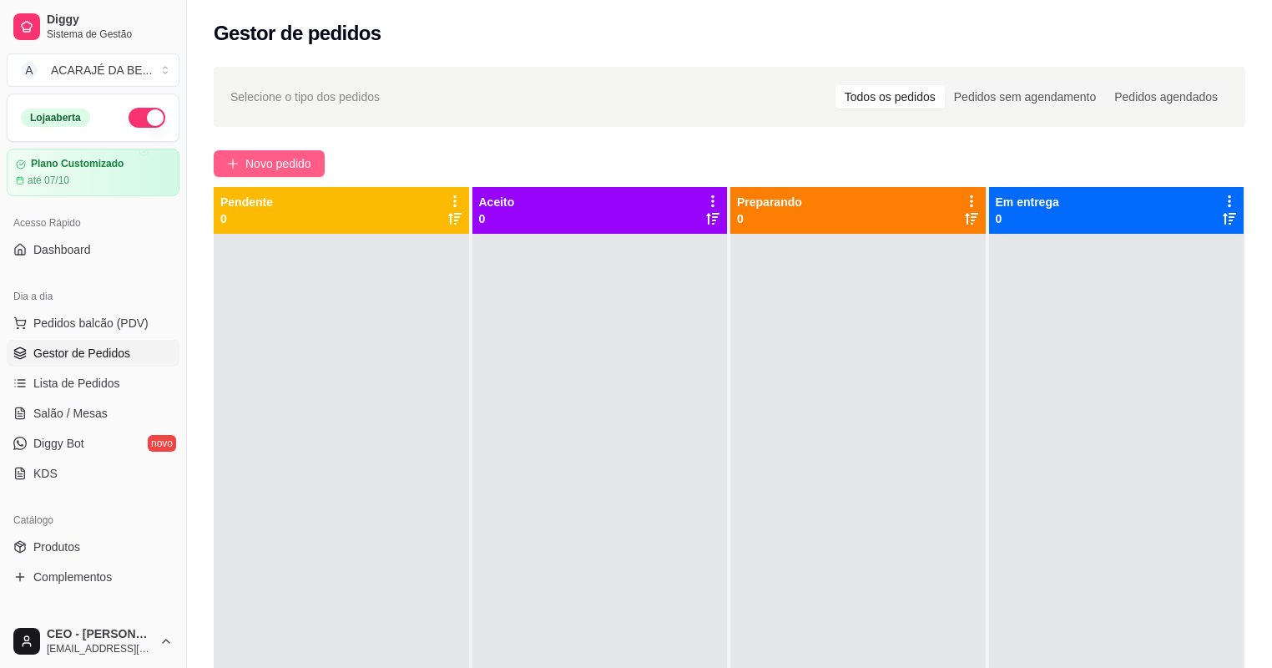
click at [240, 156] on button "Novo pedido" at bounding box center [269, 163] width 111 height 27
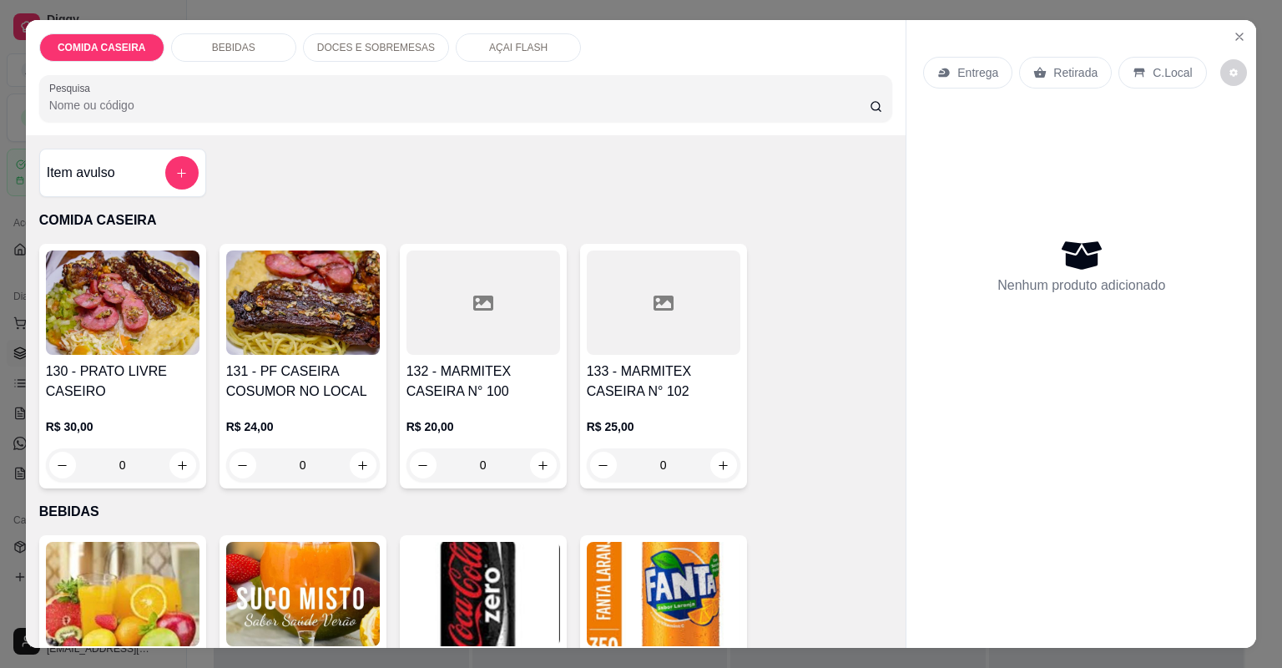
click at [502, 288] on div at bounding box center [484, 302] width 154 height 104
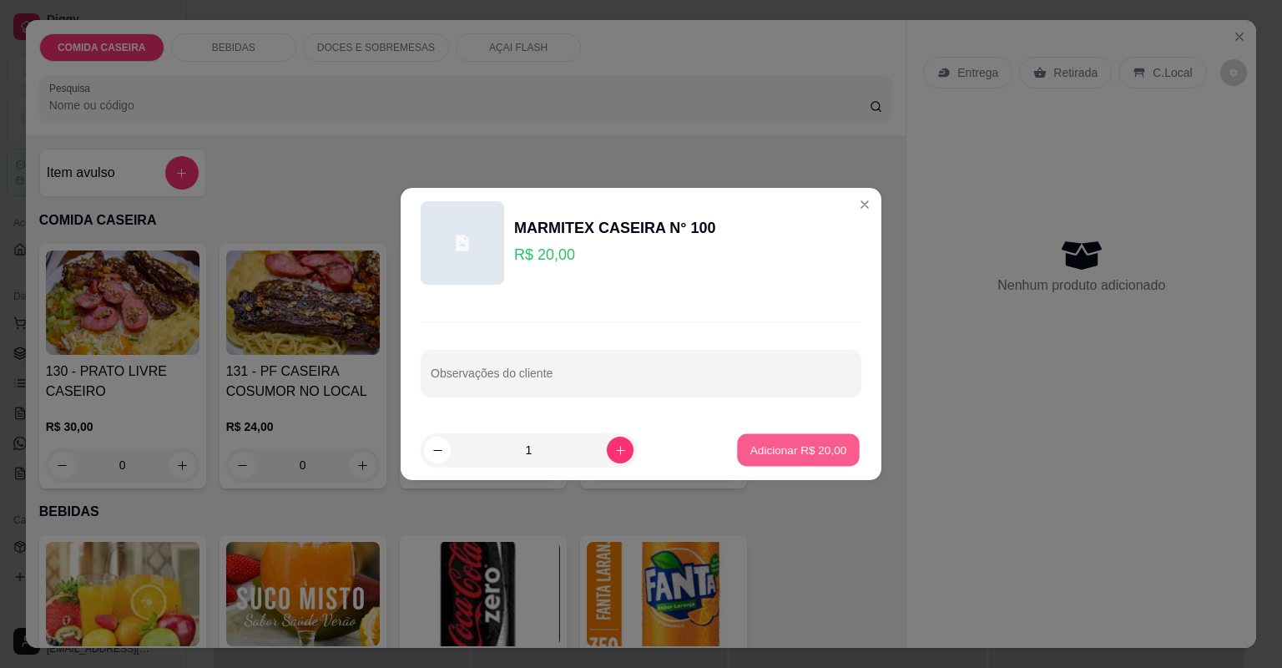
click at [816, 434] on button "Adicionar R$ 20,00" at bounding box center [798, 450] width 123 height 33
type input "1"
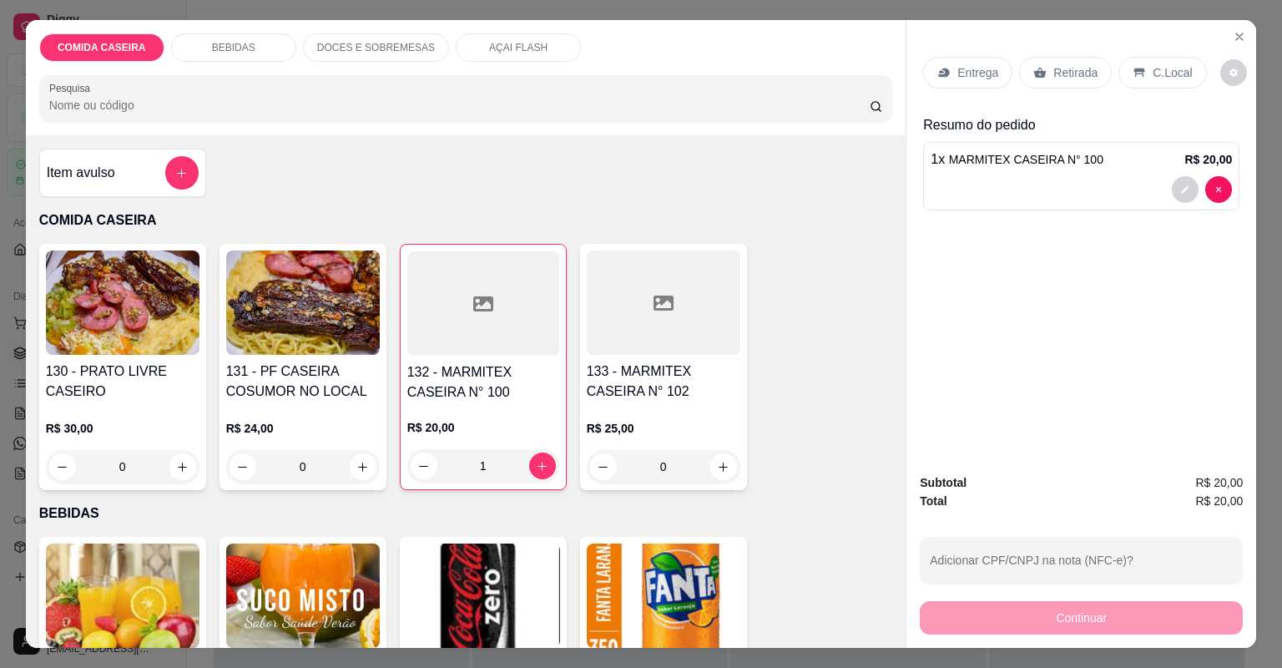
click at [1050, 80] on div "Retirada" at bounding box center [1065, 73] width 93 height 32
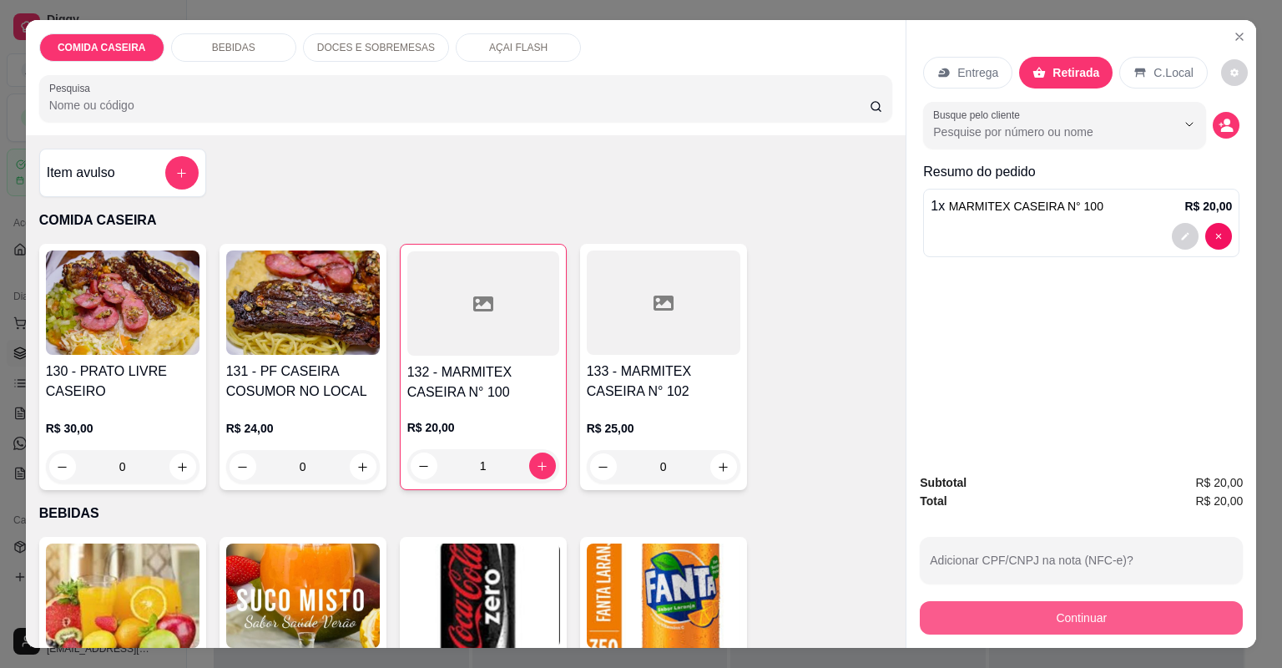
click at [975, 614] on button "Continuar" at bounding box center [1081, 617] width 323 height 33
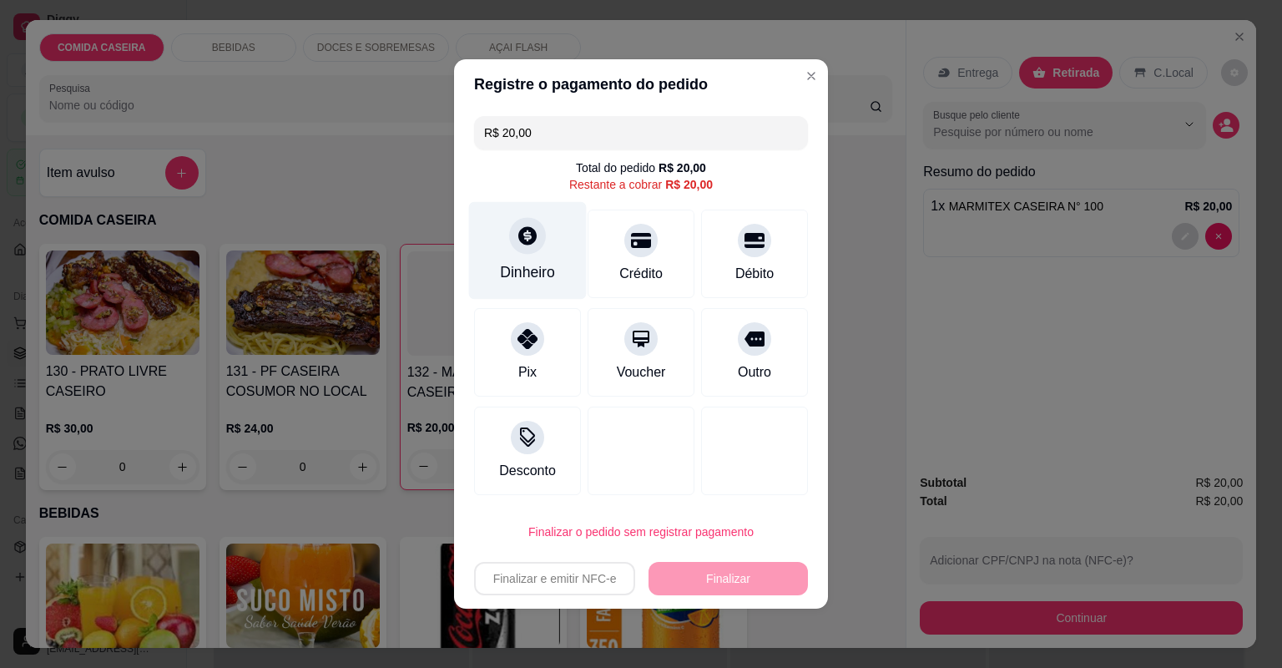
click at [561, 239] on div "Dinheiro" at bounding box center [528, 251] width 118 height 98
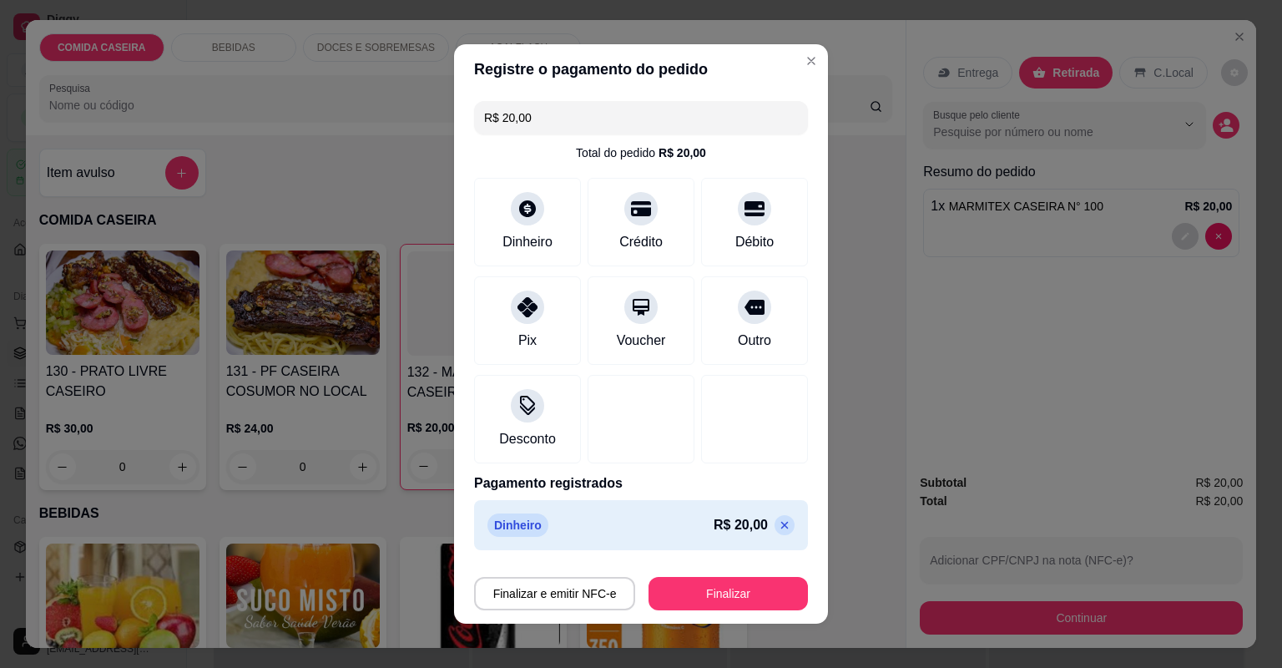
type input "R$ 0,00"
click at [765, 578] on button "Finalizar" at bounding box center [728, 593] width 159 height 33
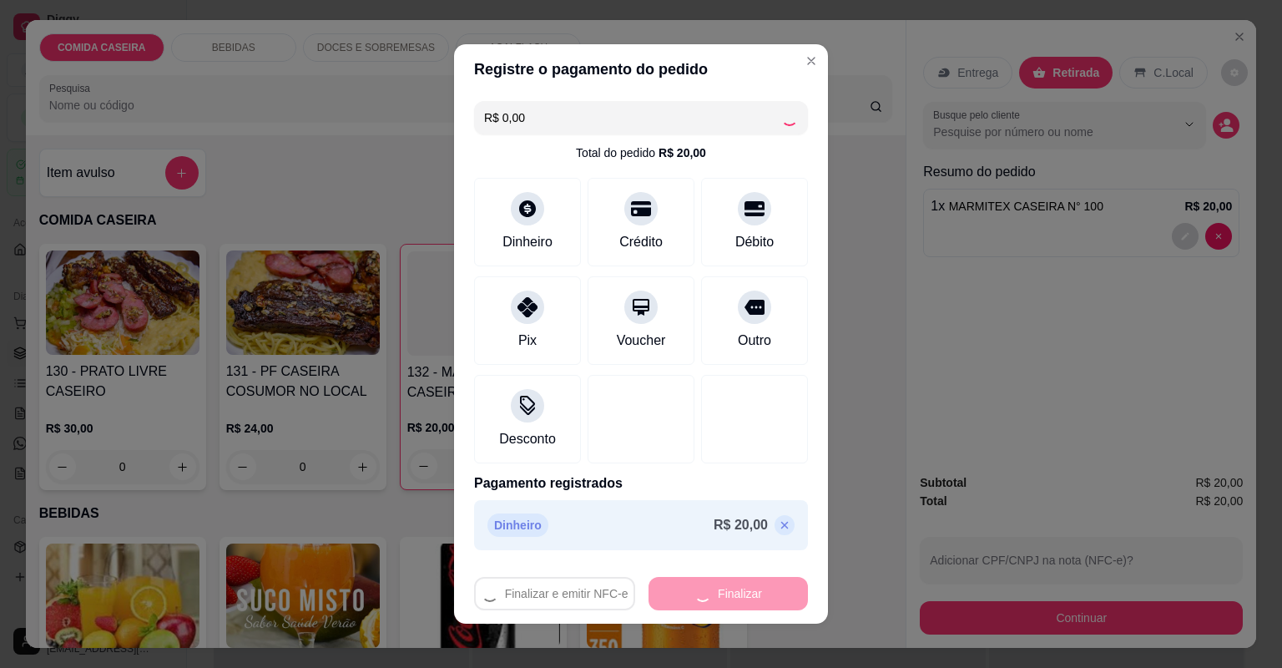
type input "0"
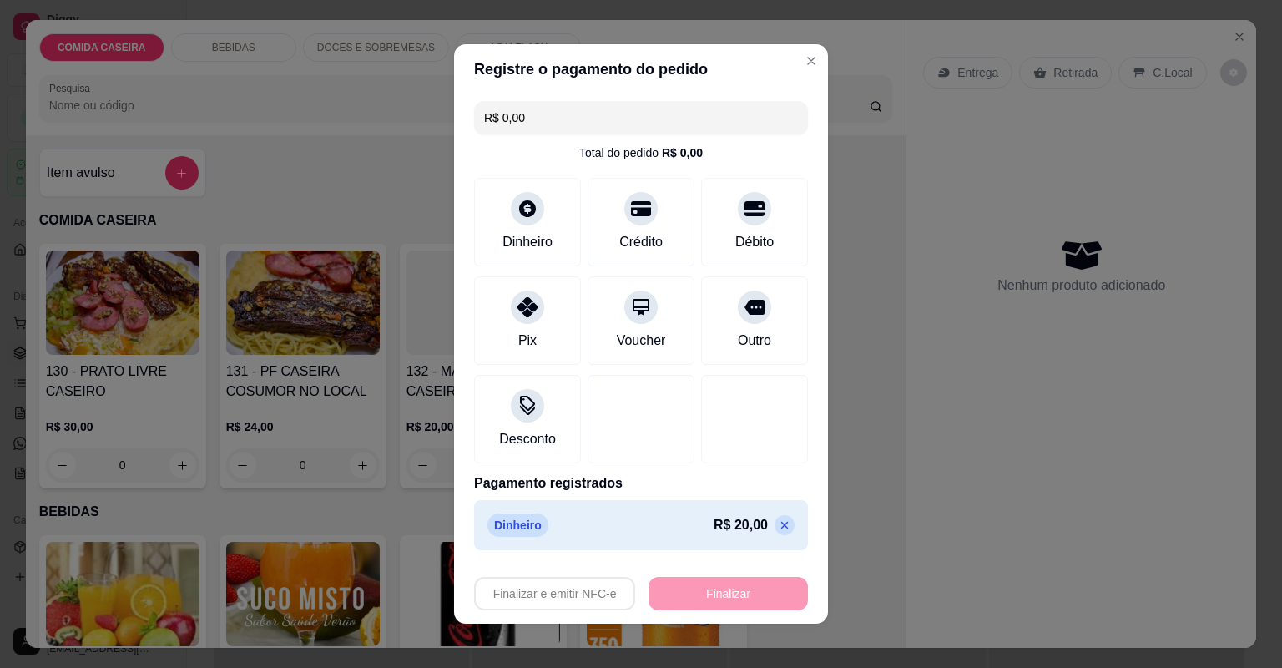
type input "-R$ 20,00"
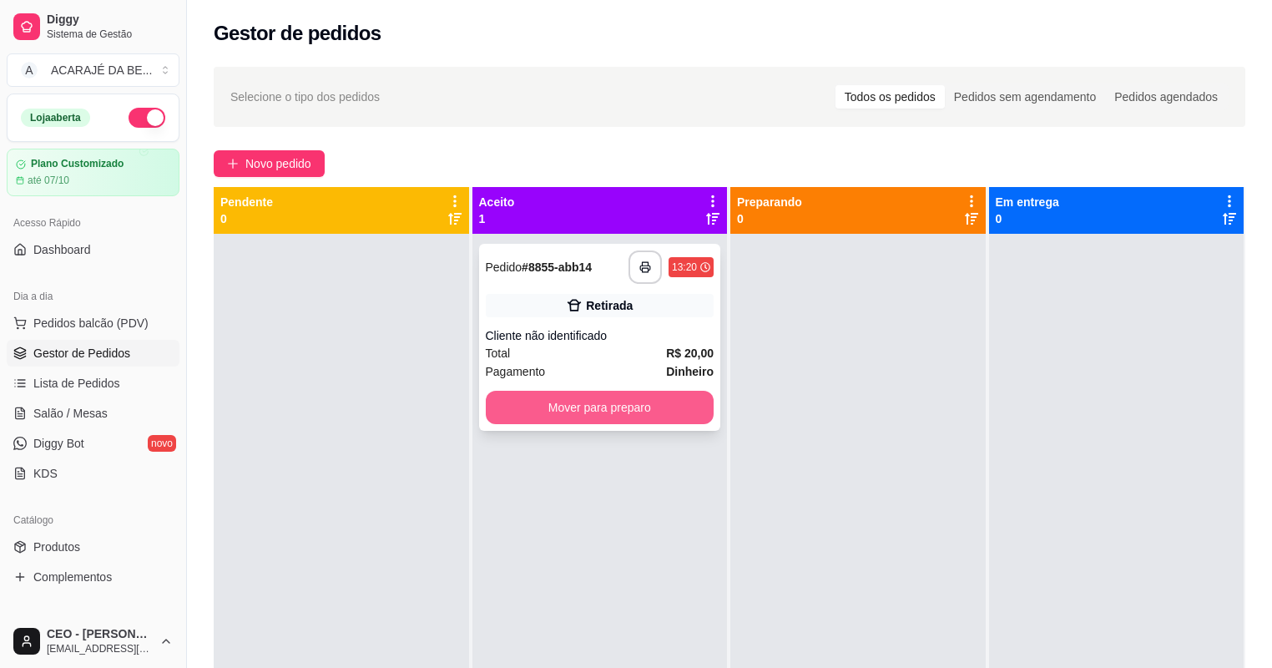
click at [649, 399] on button "Mover para preparo" at bounding box center [600, 407] width 229 height 33
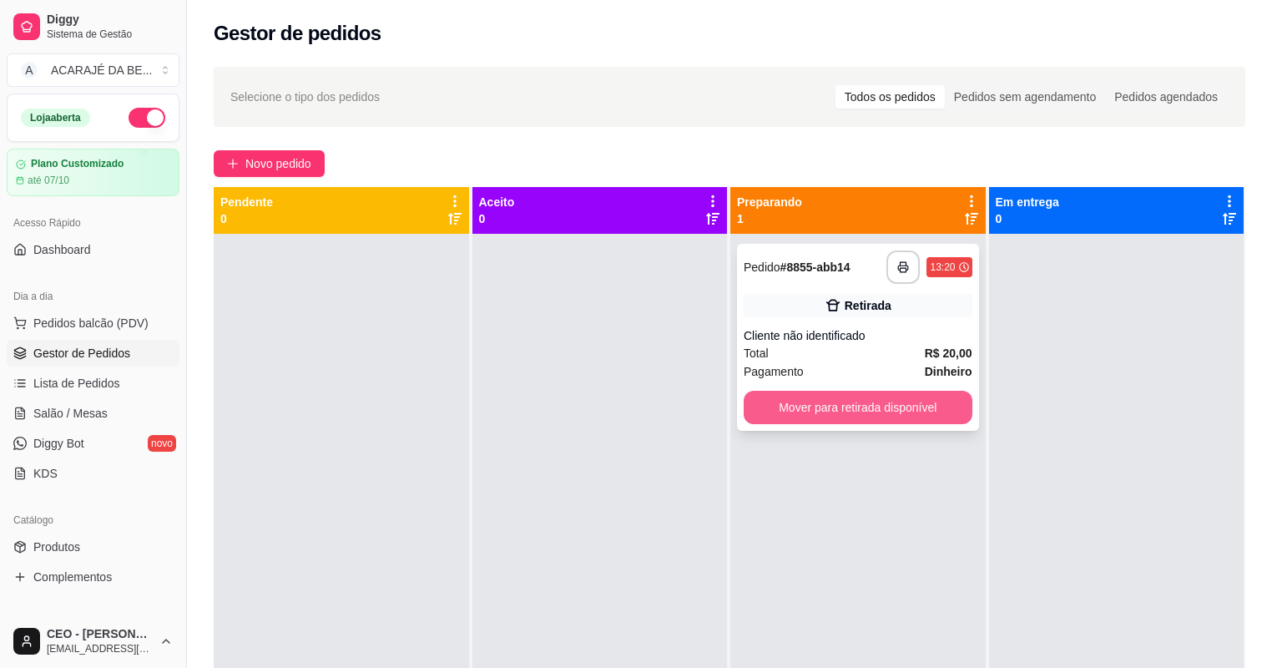
click at [761, 402] on button "Mover para retirada disponível" at bounding box center [858, 407] width 229 height 33
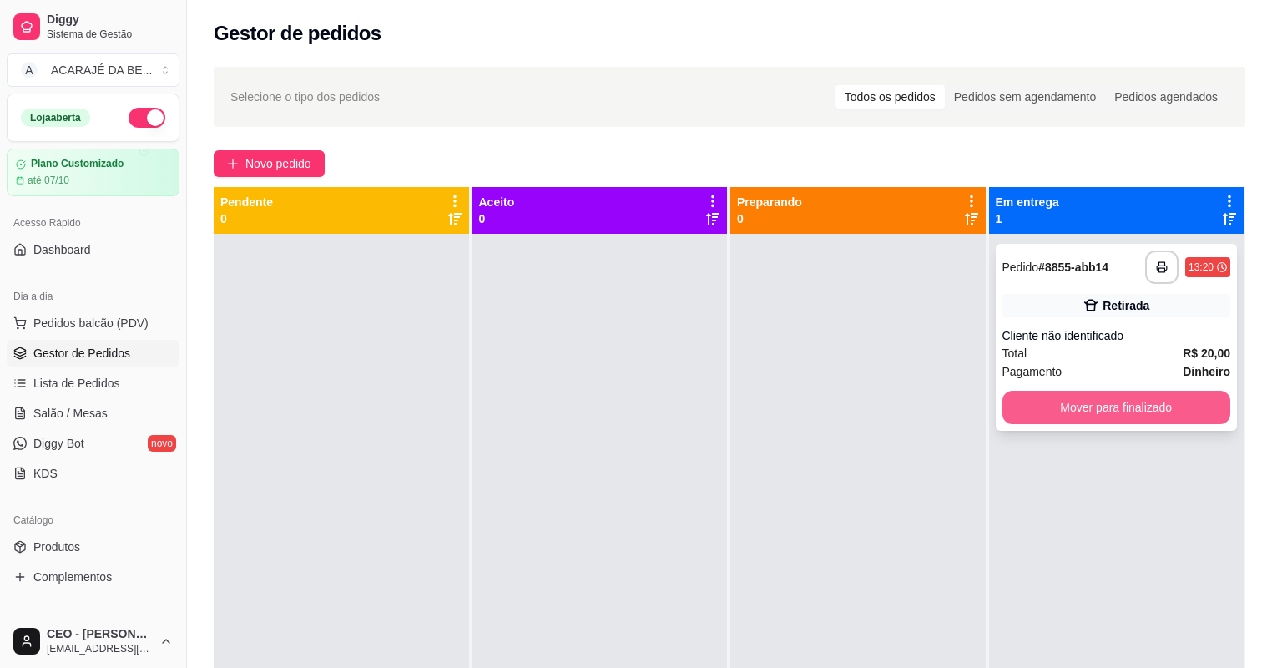
click at [1003, 411] on button "Mover para finalizado" at bounding box center [1117, 407] width 229 height 33
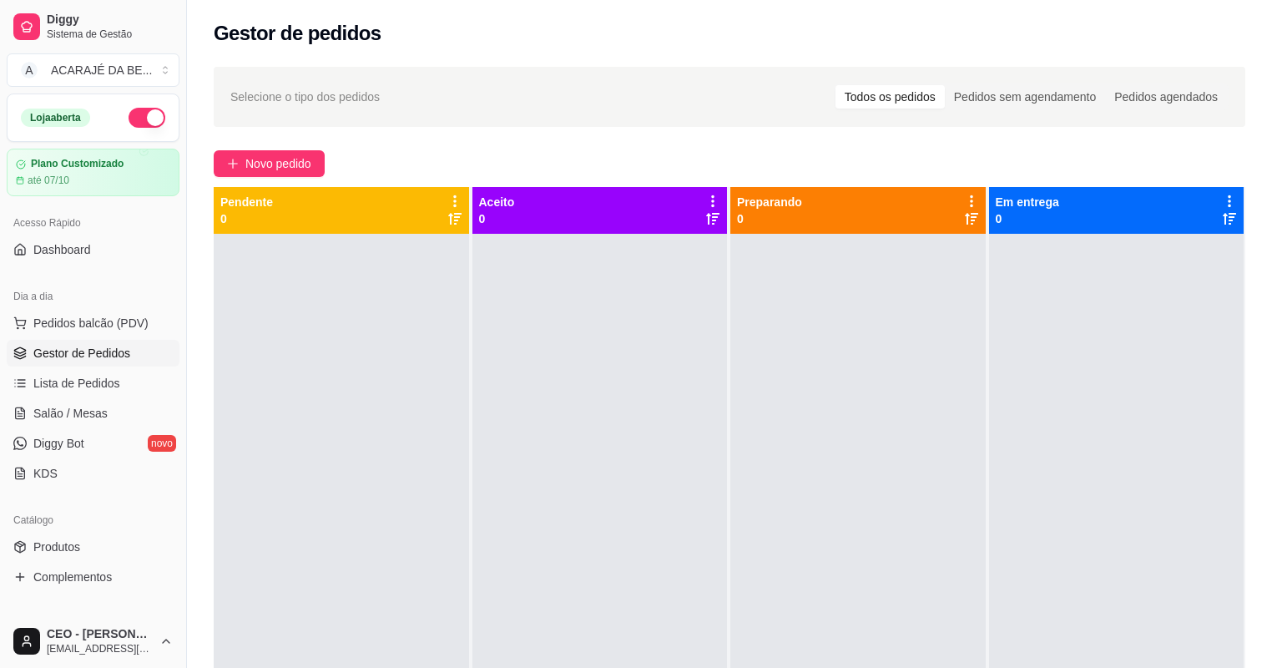
click at [727, 154] on div "Novo pedido" at bounding box center [730, 163] width 1032 height 27
click at [421, 305] on div at bounding box center [341, 568] width 255 height 668
click at [499, 278] on div at bounding box center [599, 568] width 255 height 668
click at [763, 239] on div at bounding box center [857, 568] width 255 height 668
click at [1097, 260] on div at bounding box center [1116, 568] width 255 height 668
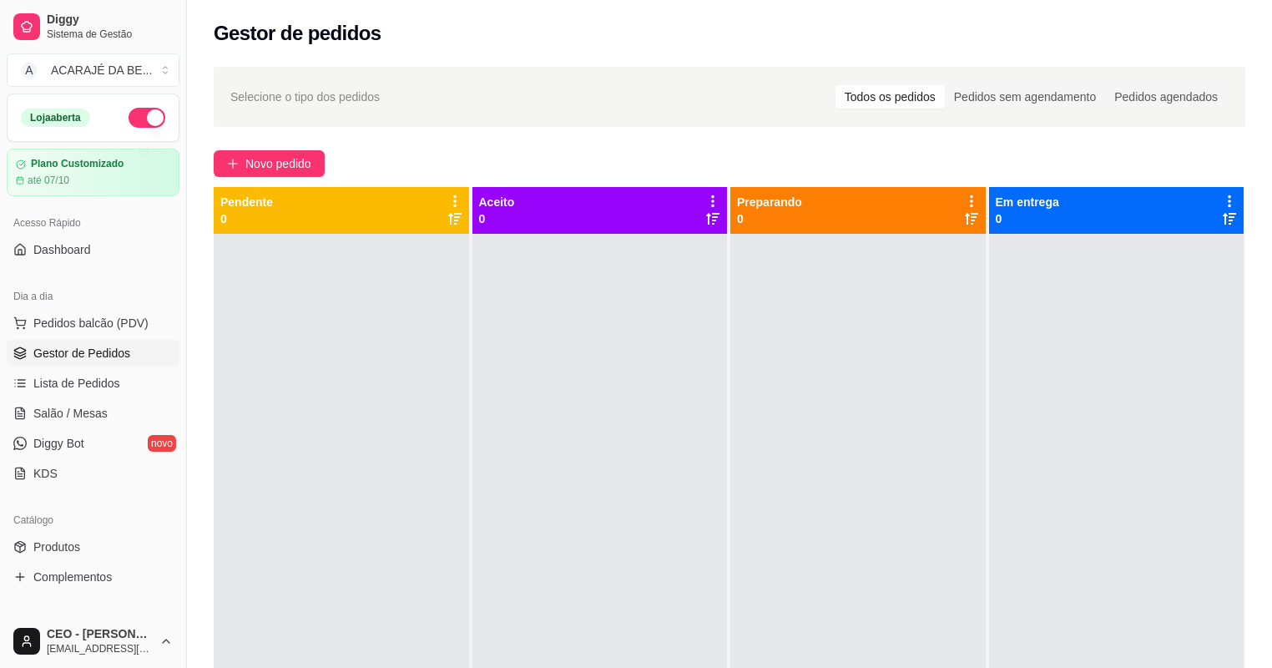
click at [856, 298] on div at bounding box center [857, 568] width 255 height 668
click at [639, 356] on div at bounding box center [599, 568] width 255 height 668
click at [411, 344] on div at bounding box center [341, 568] width 255 height 668
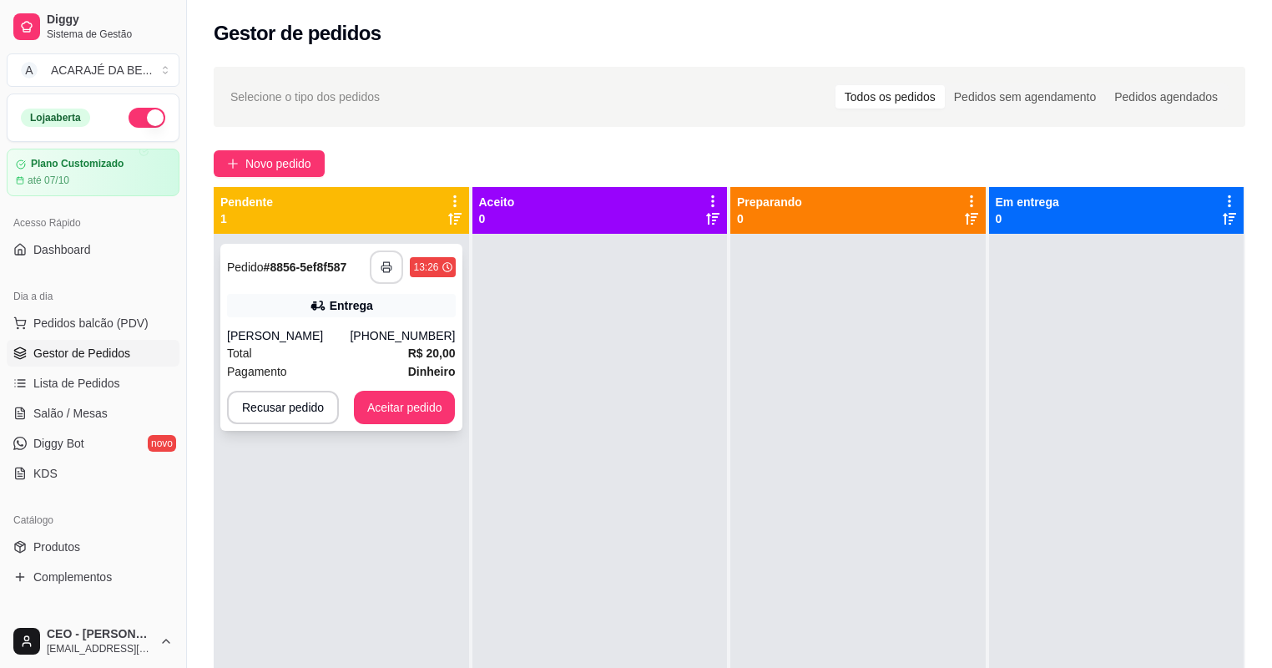
click at [390, 261] on icon "button" at bounding box center [387, 267] width 12 height 12
click at [392, 398] on button "Aceitar pedido" at bounding box center [405, 407] width 102 height 33
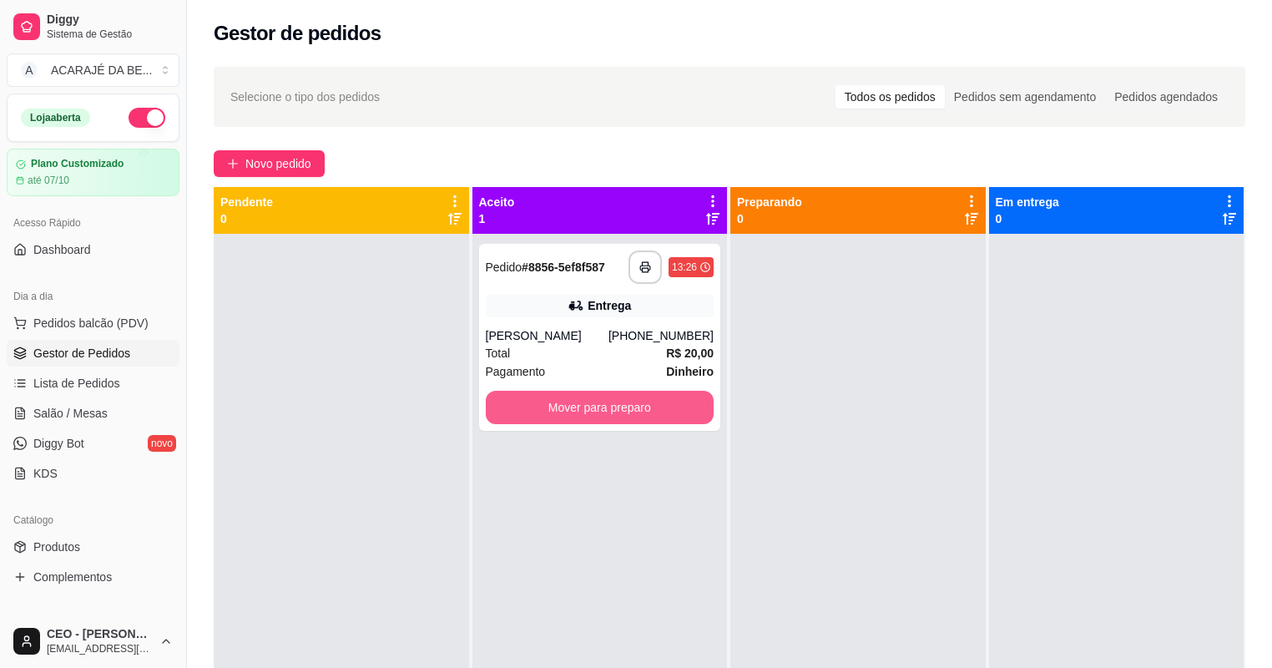
click at [599, 411] on button "Mover para preparo" at bounding box center [600, 407] width 229 height 33
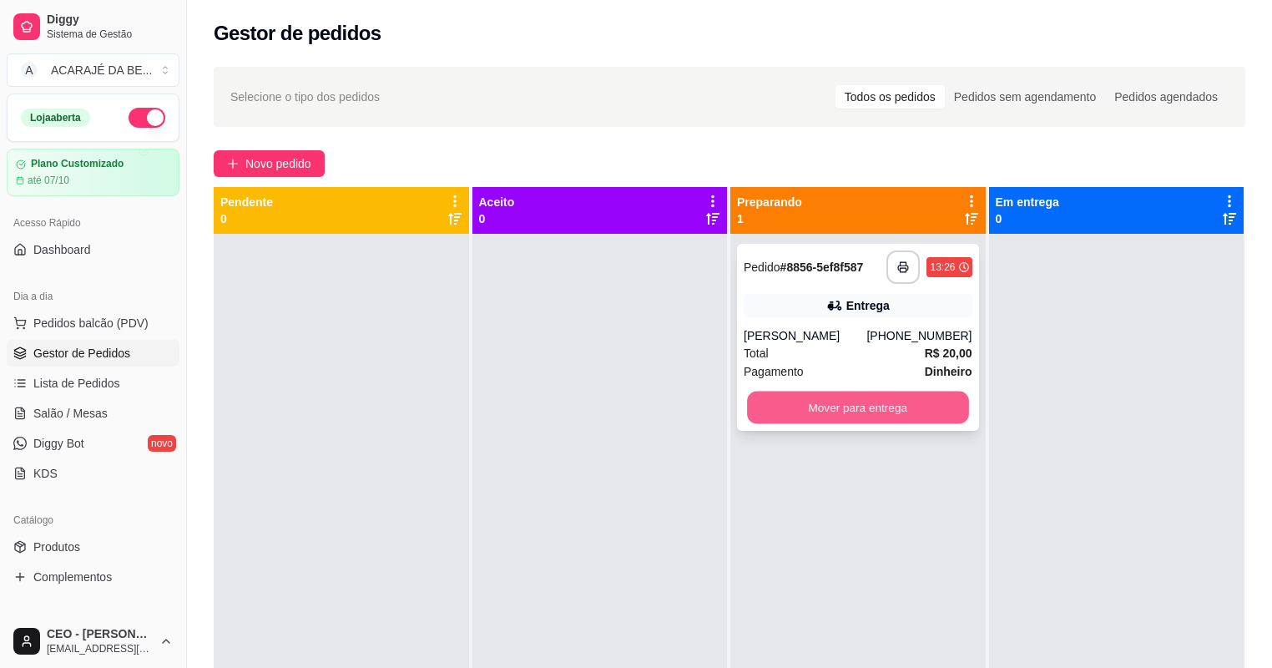
click at [769, 403] on button "Mover para entrega" at bounding box center [857, 408] width 221 height 33
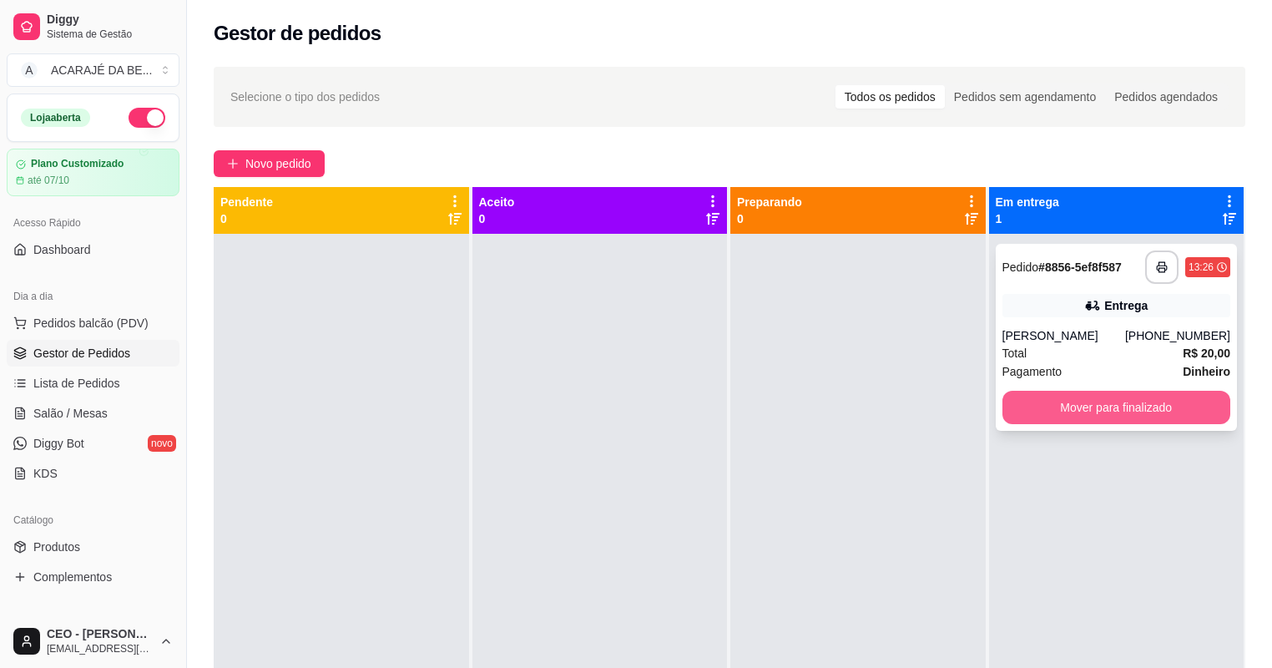
click at [1020, 404] on button "Mover para finalizado" at bounding box center [1117, 407] width 229 height 33
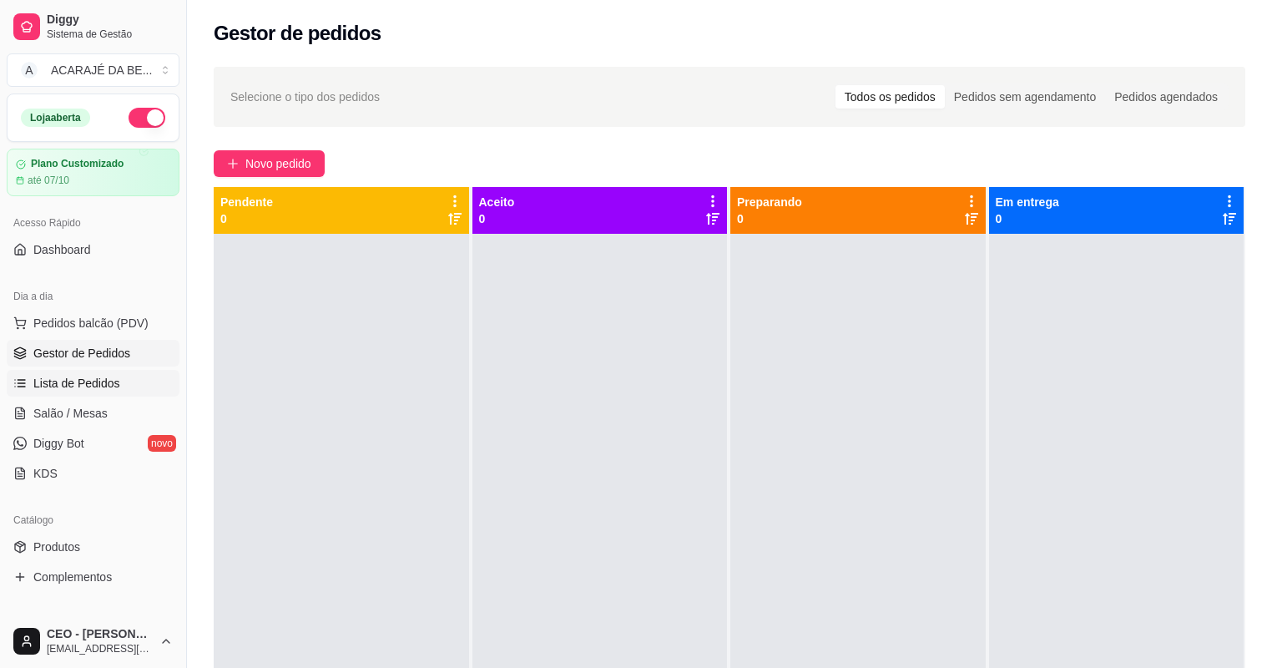
click at [156, 385] on link "Lista de Pedidos" at bounding box center [93, 383] width 173 height 27
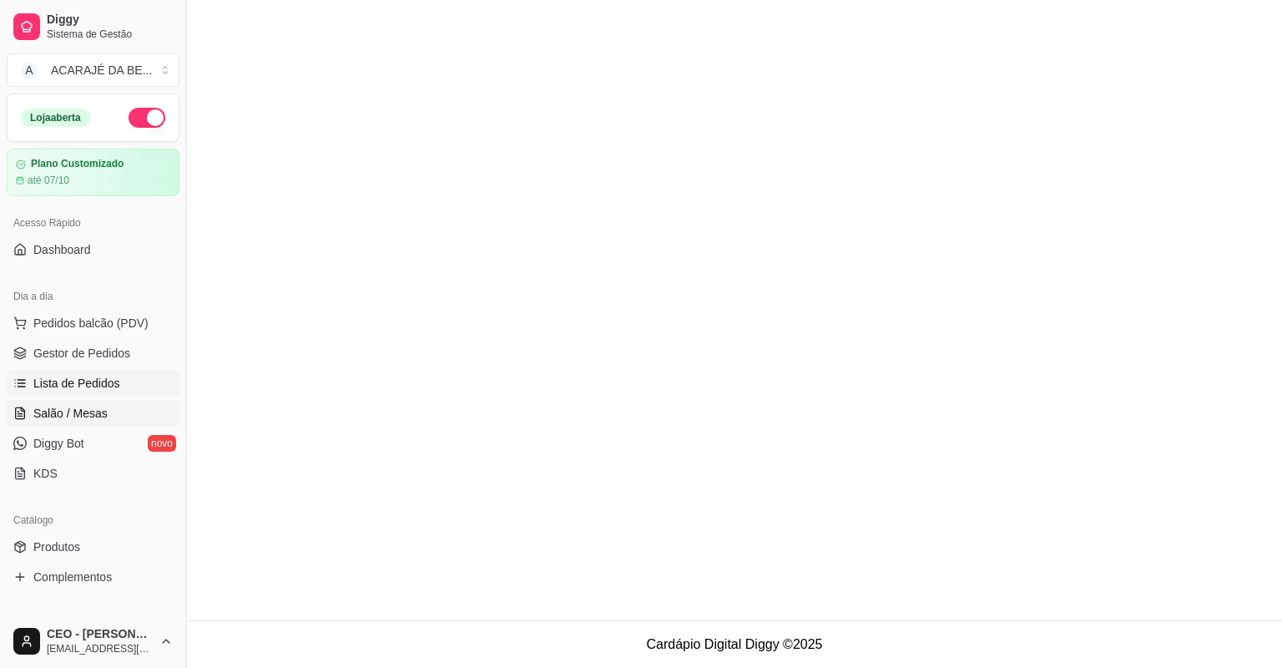
click at [129, 410] on link "Salão / Mesas" at bounding box center [93, 413] width 173 height 27
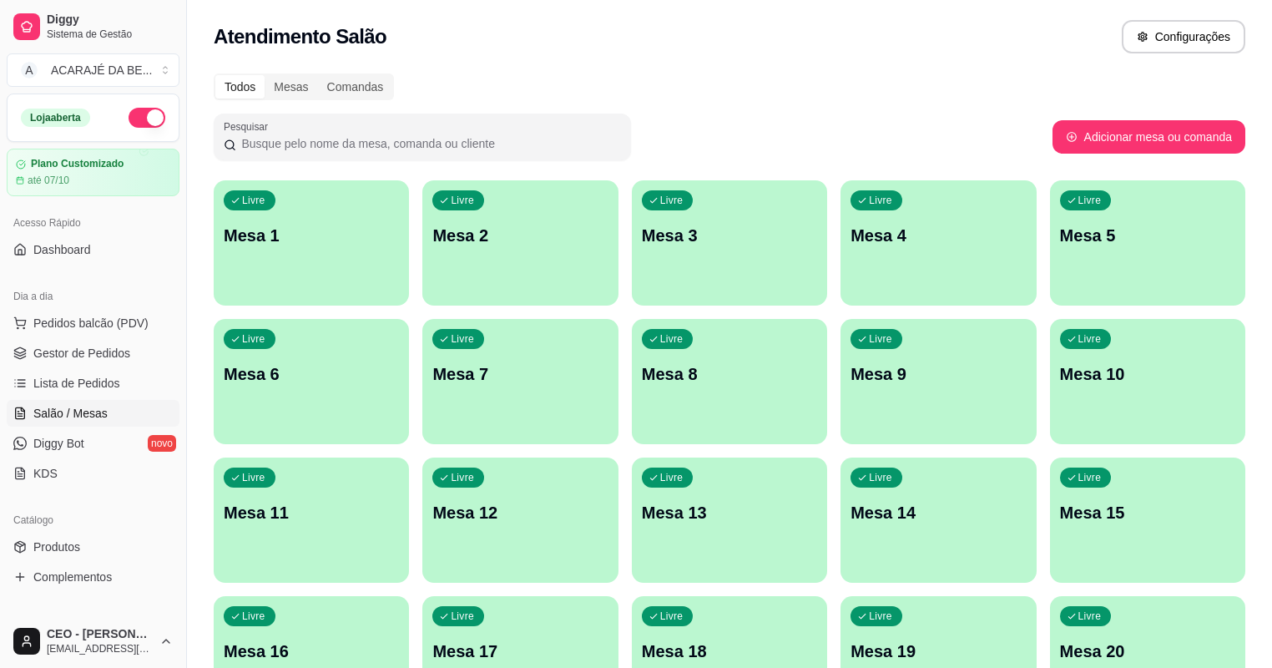
click at [851, 240] on p "Mesa 4" at bounding box center [938, 235] width 175 height 23
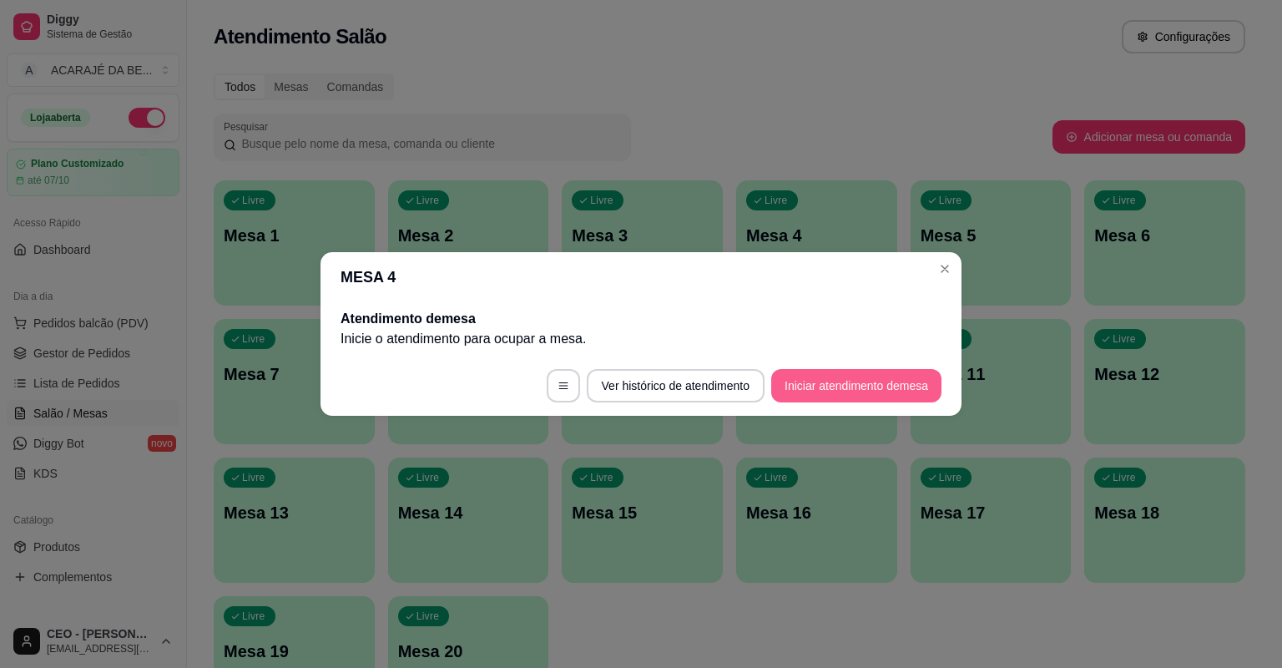
click at [893, 378] on button "Iniciar atendimento de mesa" at bounding box center [856, 385] width 170 height 33
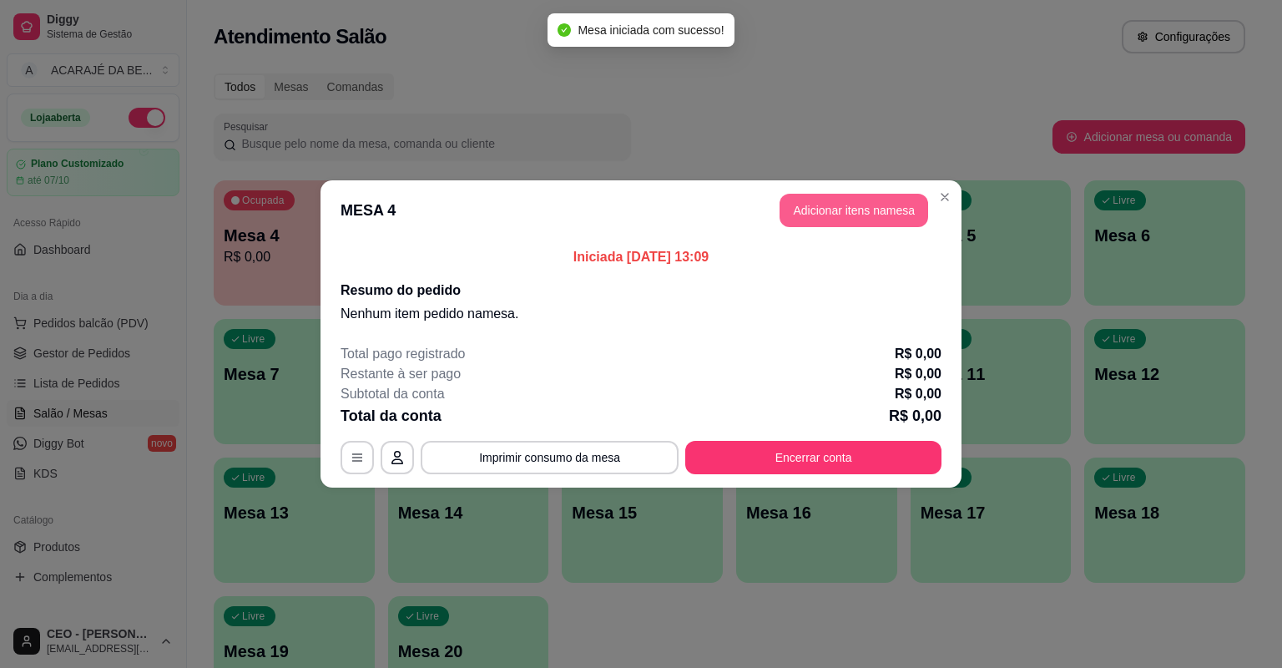
click at [887, 222] on button "Adicionar itens na mesa" at bounding box center [854, 210] width 149 height 33
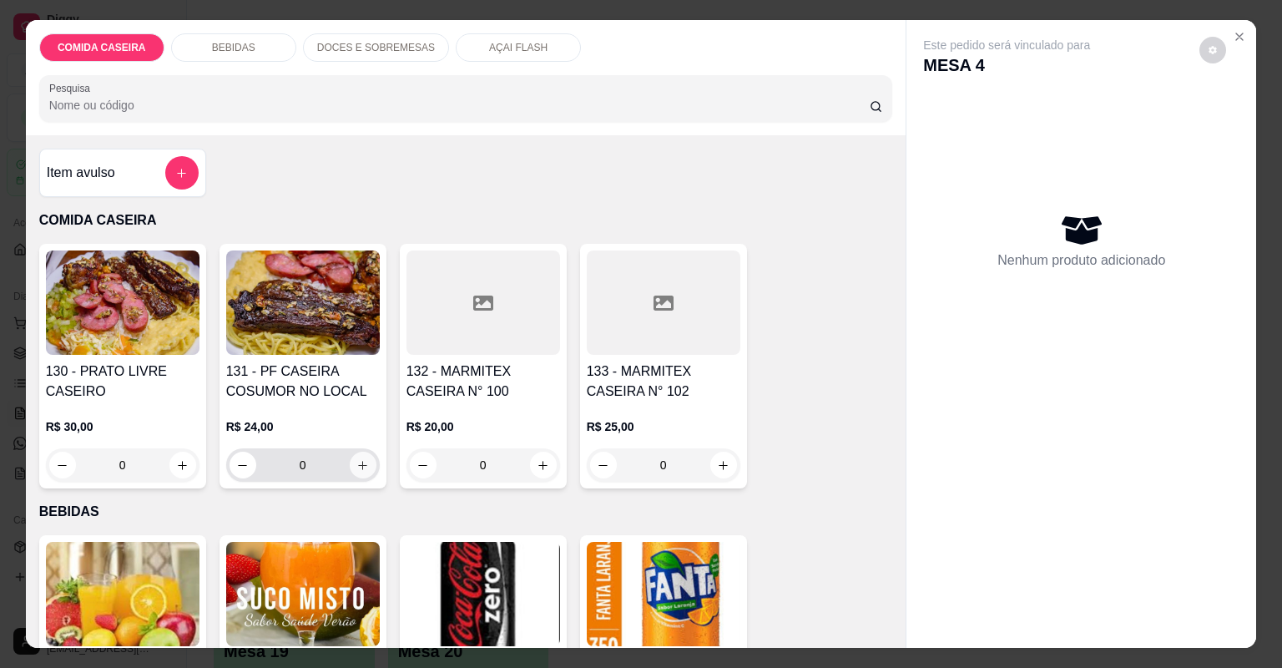
click at [359, 455] on button "increase-product-quantity" at bounding box center [363, 465] width 27 height 27
type input "1"
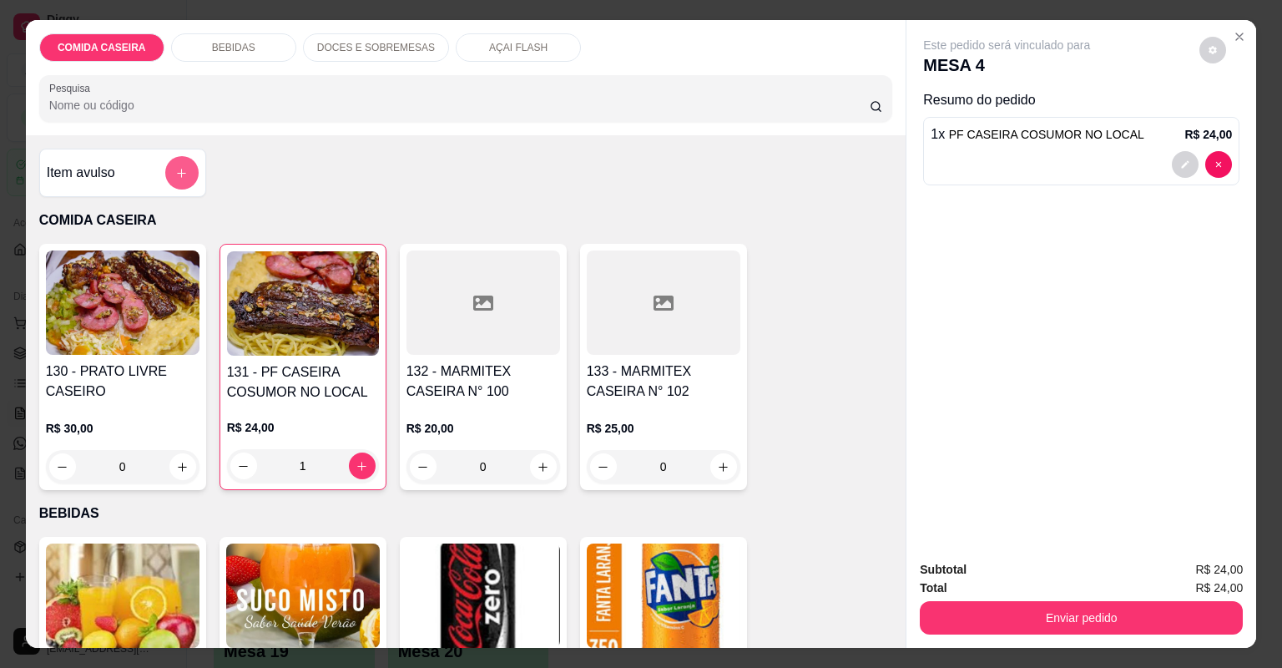
click at [185, 165] on button "add-separate-item" at bounding box center [181, 172] width 33 height 33
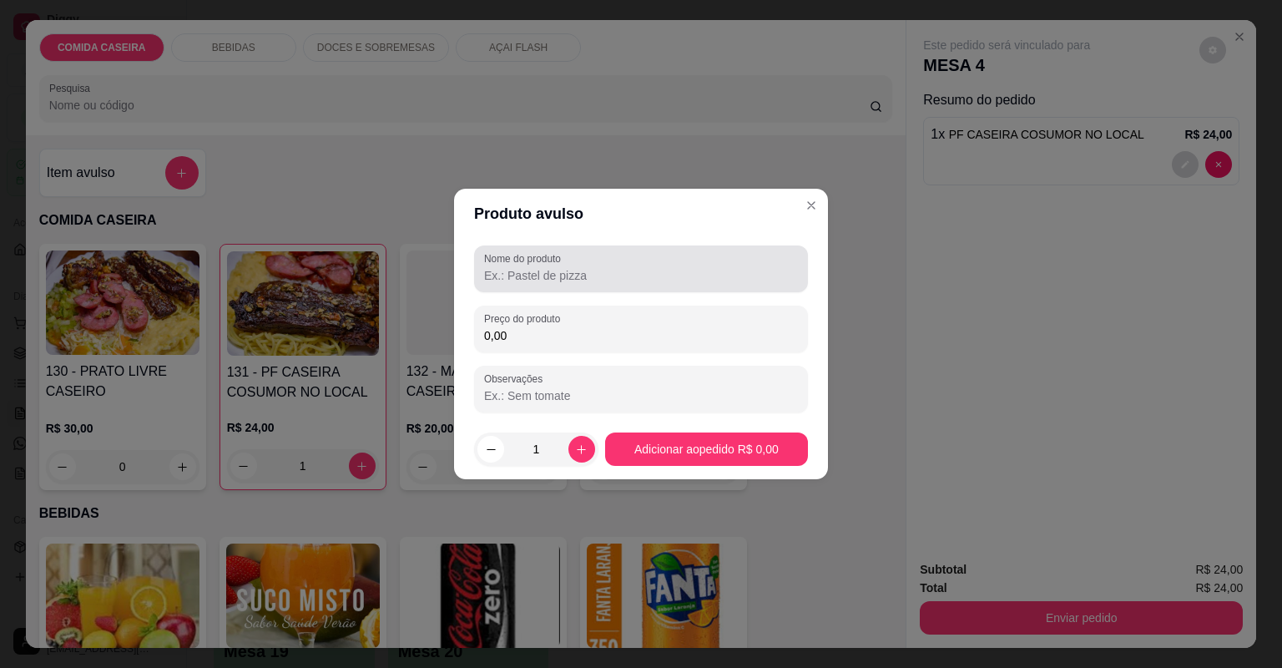
click at [509, 254] on label "Nome do produto" at bounding box center [525, 258] width 83 height 14
click at [509, 267] on input "Nome do produto" at bounding box center [641, 275] width 314 height 17
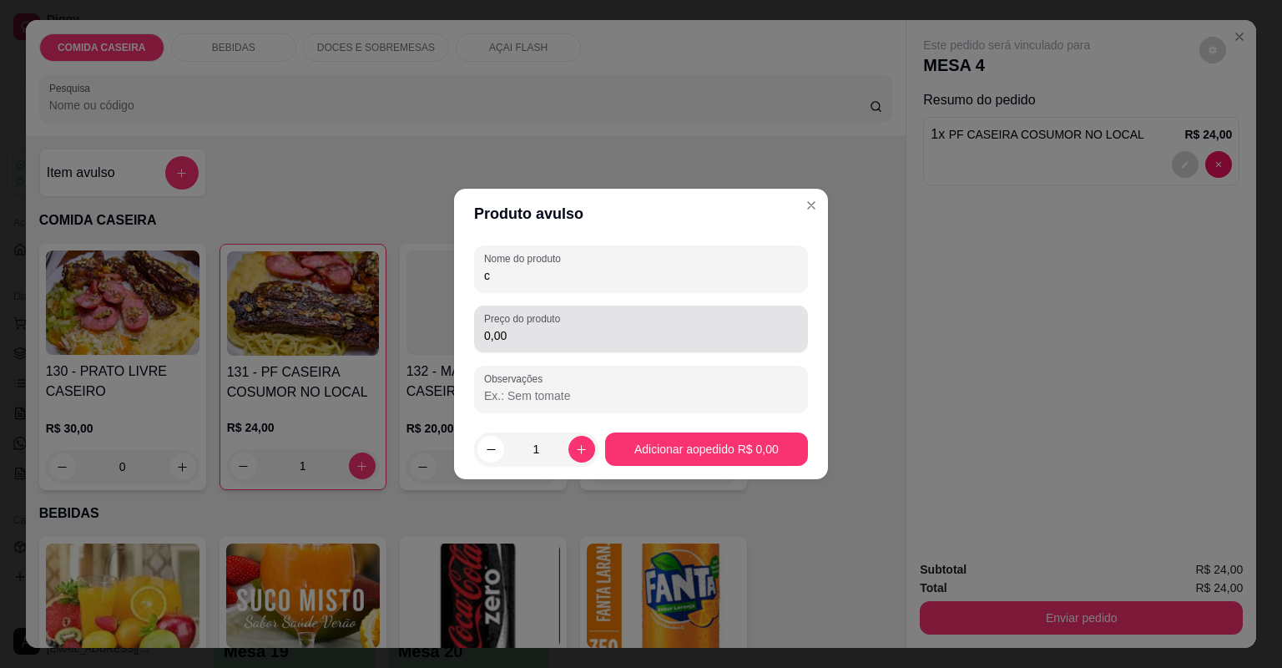
type input "c"
click at [557, 336] on input "0,00" at bounding box center [641, 335] width 314 height 17
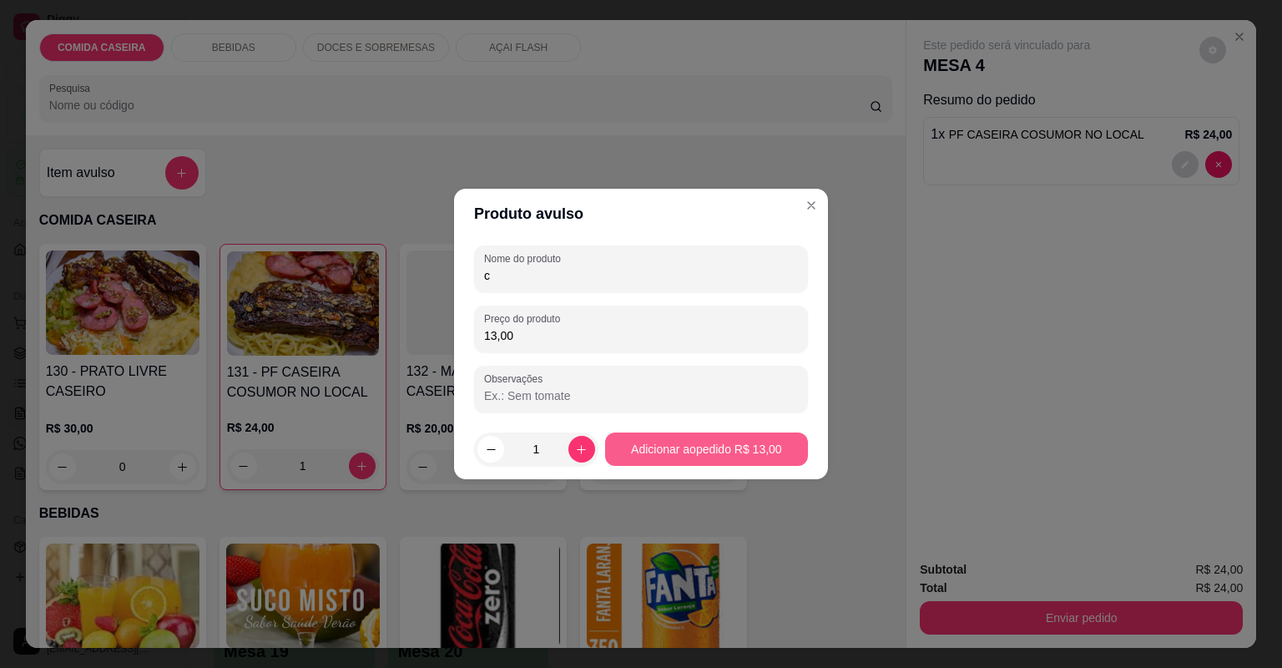
type input "13,00"
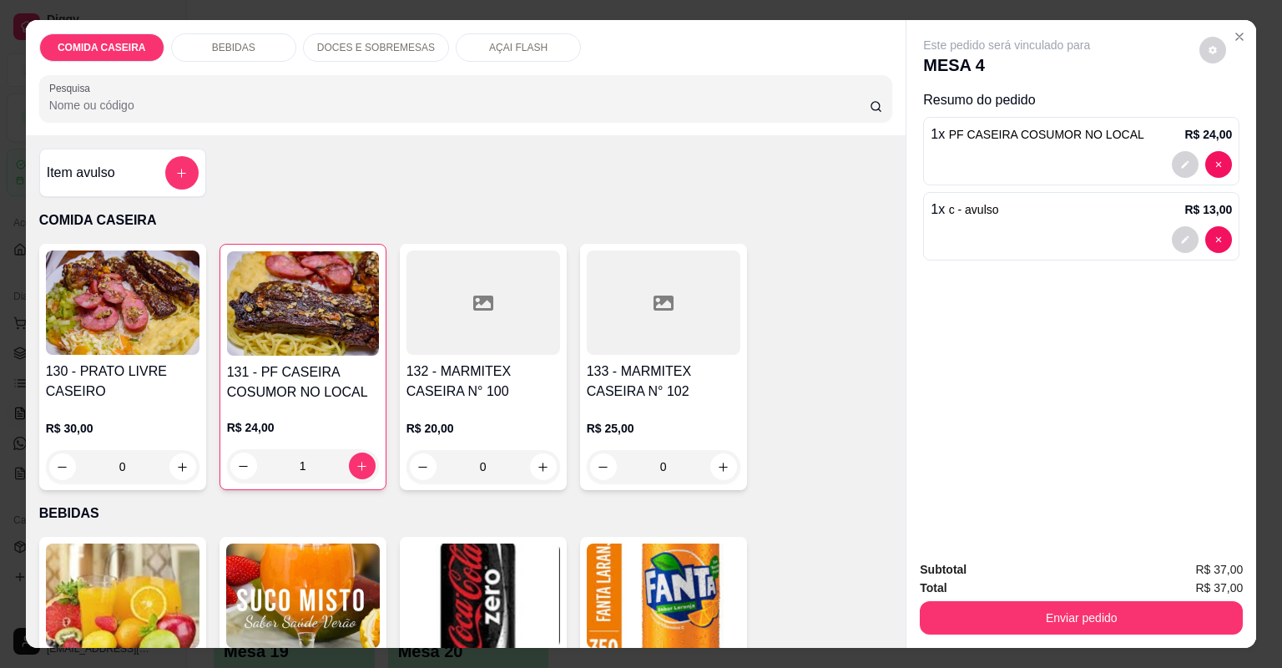
click at [261, 40] on div "BEBIDAS" at bounding box center [233, 47] width 125 height 28
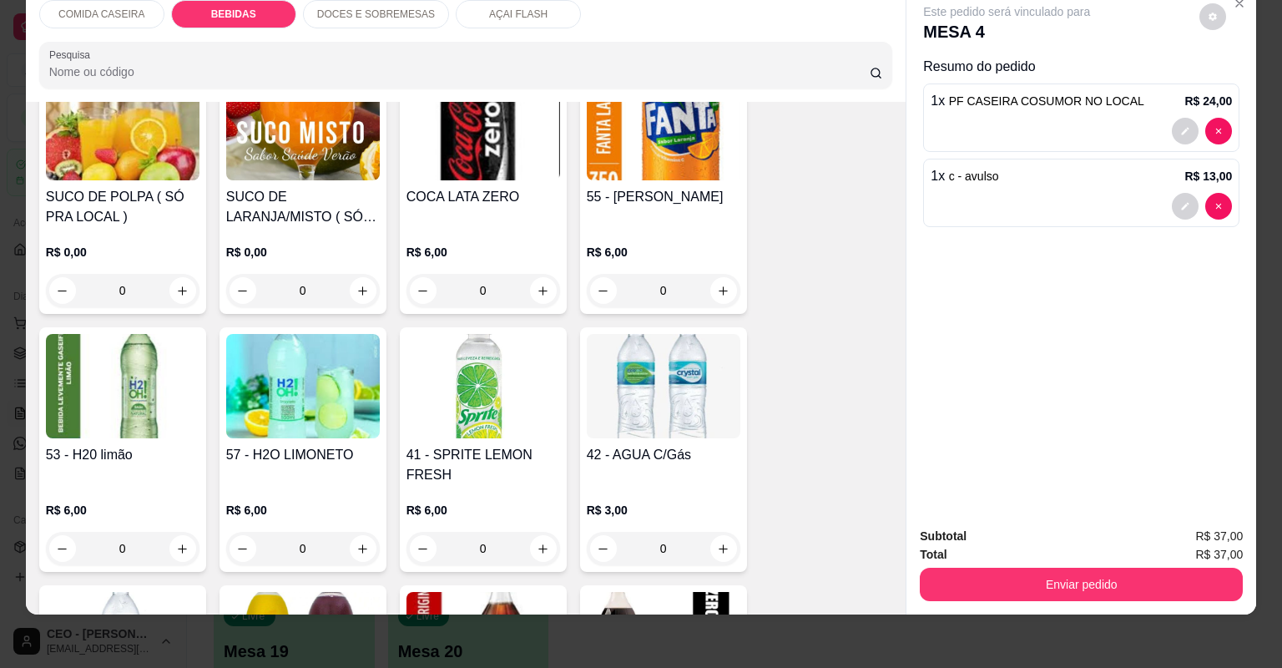
scroll to position [501, 0]
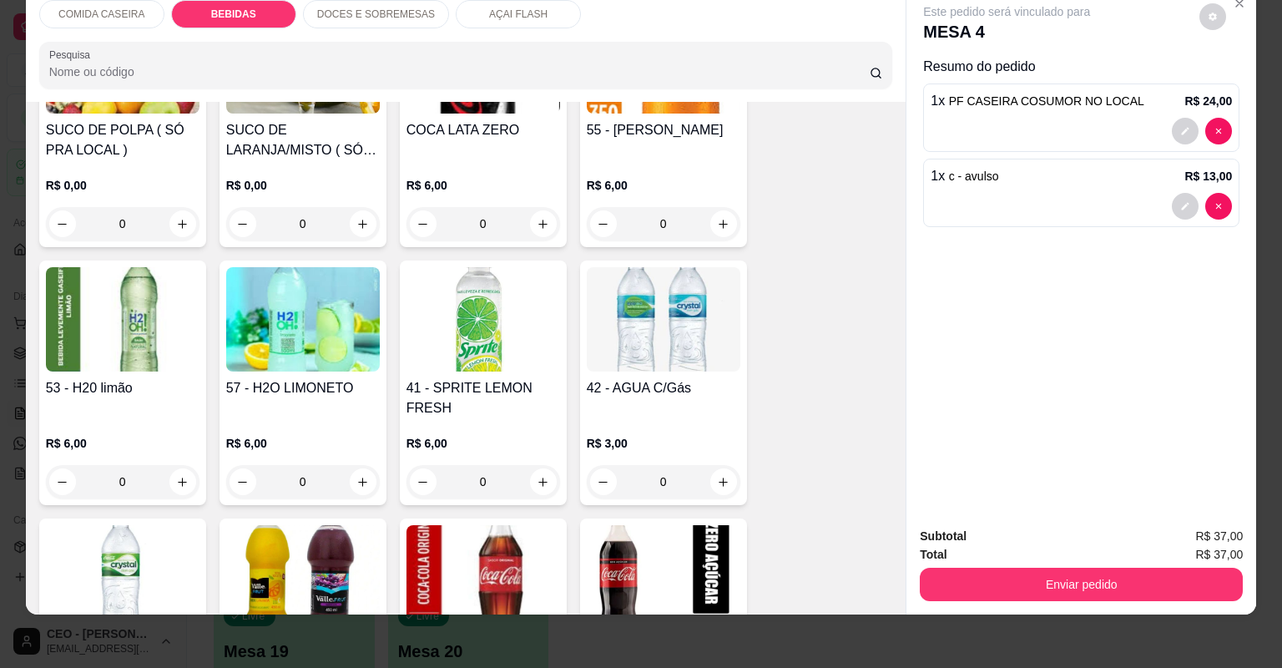
click at [364, 498] on div "57 - H2O LIMONETO R$ 6,00 0" at bounding box center [303, 382] width 167 height 245
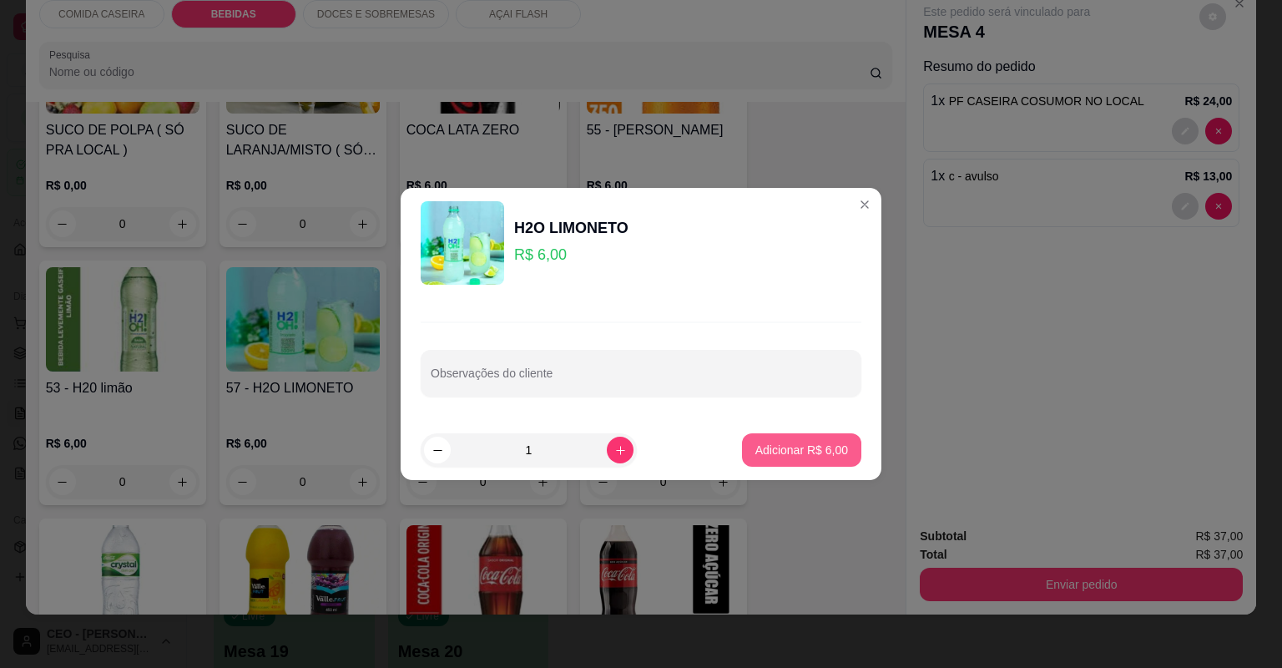
click at [821, 451] on p "Adicionar R$ 6,00" at bounding box center [801, 450] width 93 height 17
type input "1"
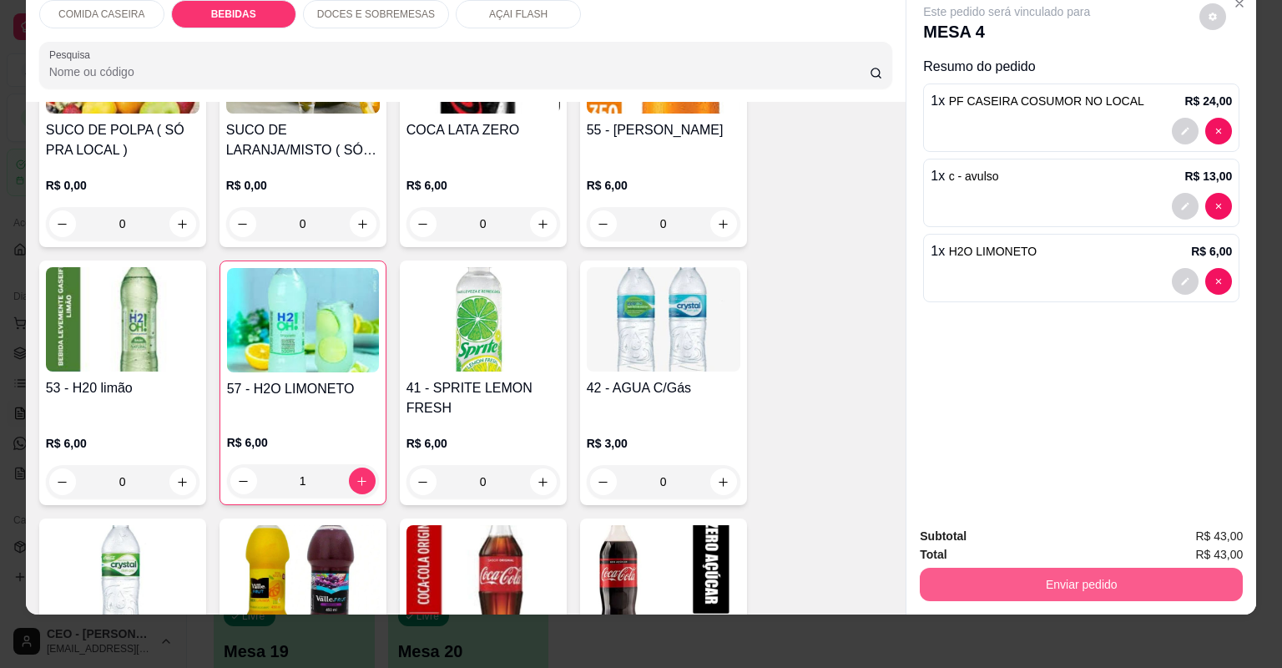
click at [962, 588] on button "Enviar pedido" at bounding box center [1081, 584] width 323 height 33
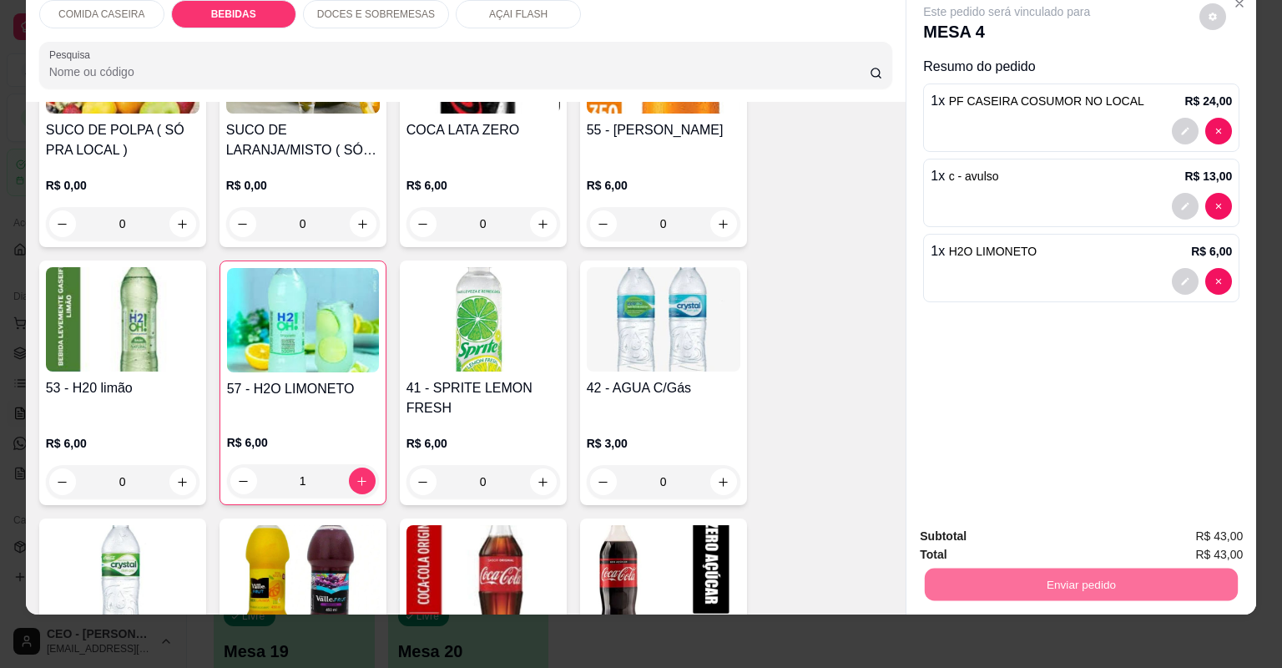
click at [1007, 545] on button "Não registrar e enviar pedido" at bounding box center [1028, 544] width 174 height 32
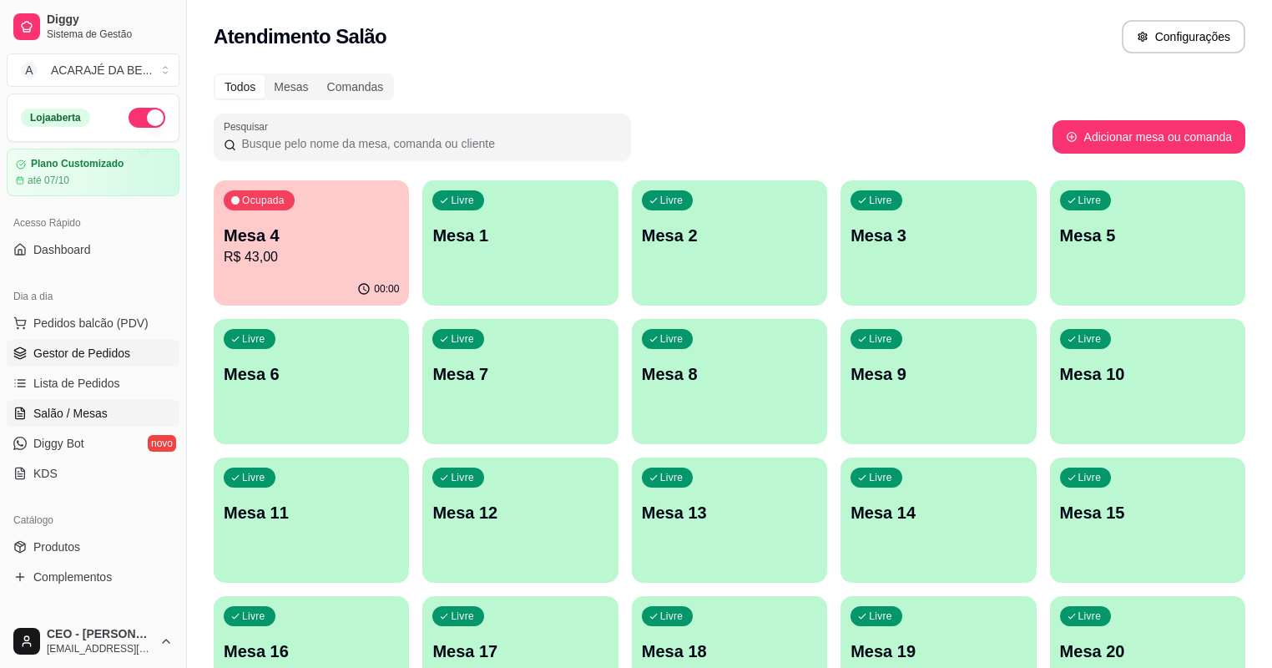
click at [142, 355] on link "Gestor de Pedidos" at bounding box center [93, 353] width 173 height 27
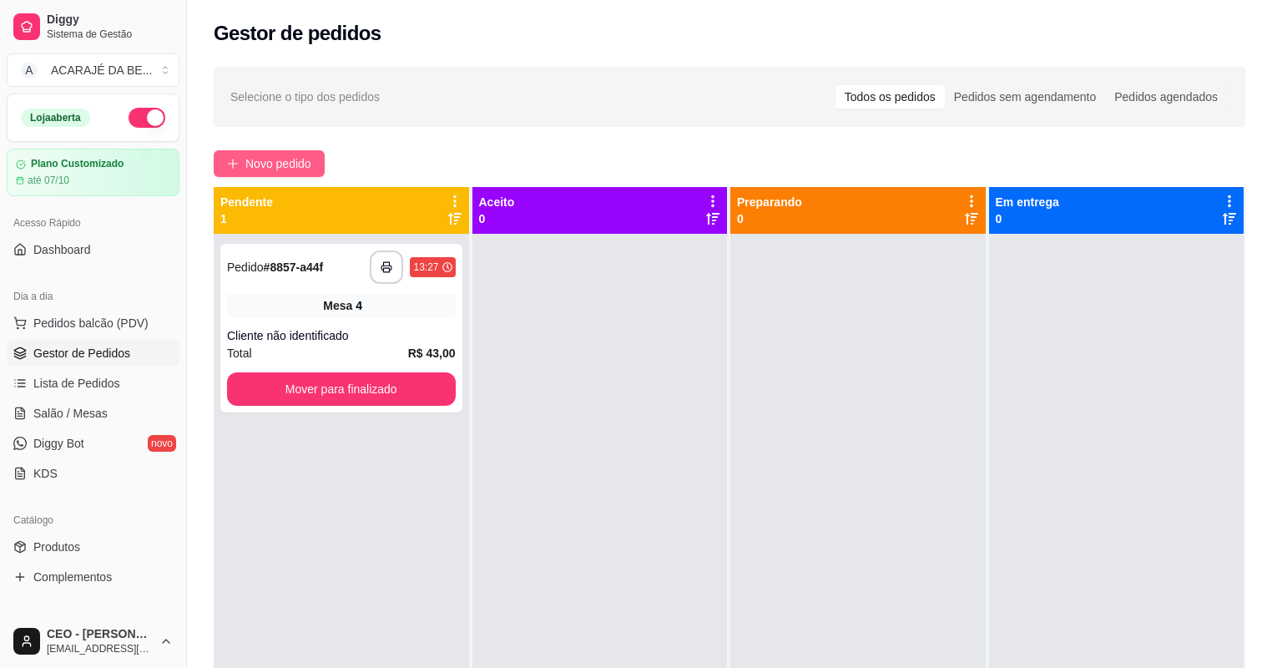
click at [290, 164] on span "Novo pedido" at bounding box center [278, 163] width 66 height 18
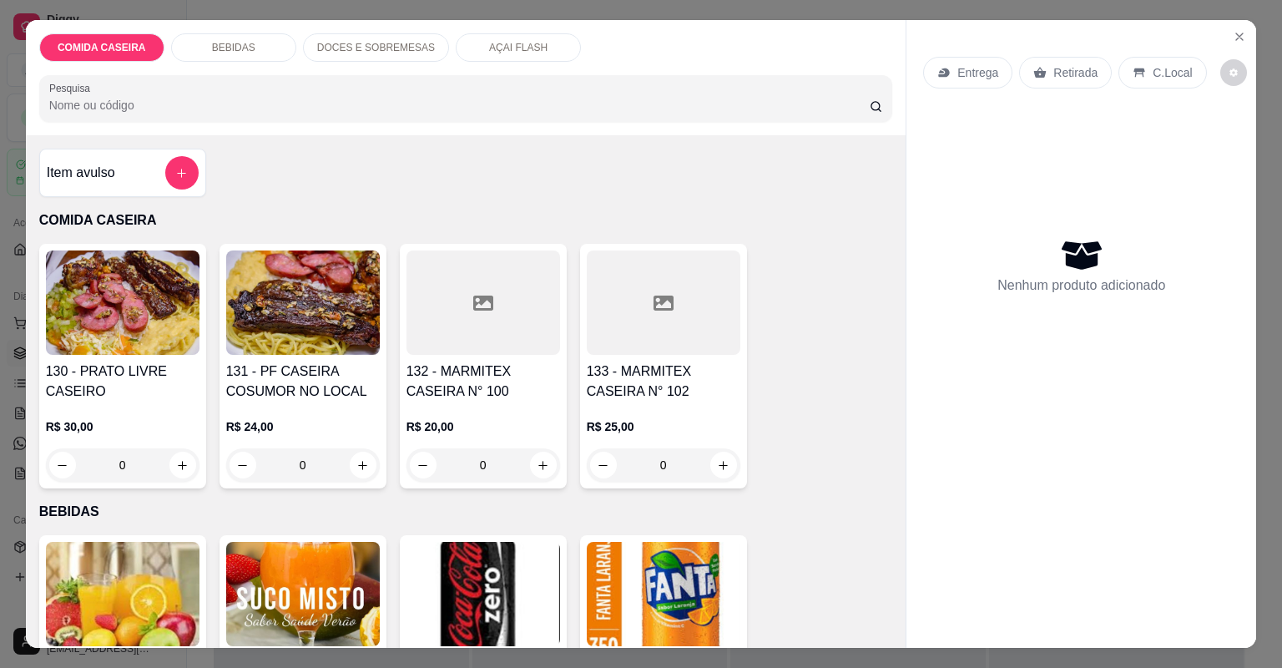
click at [484, 309] on icon at bounding box center [483, 303] width 20 height 15
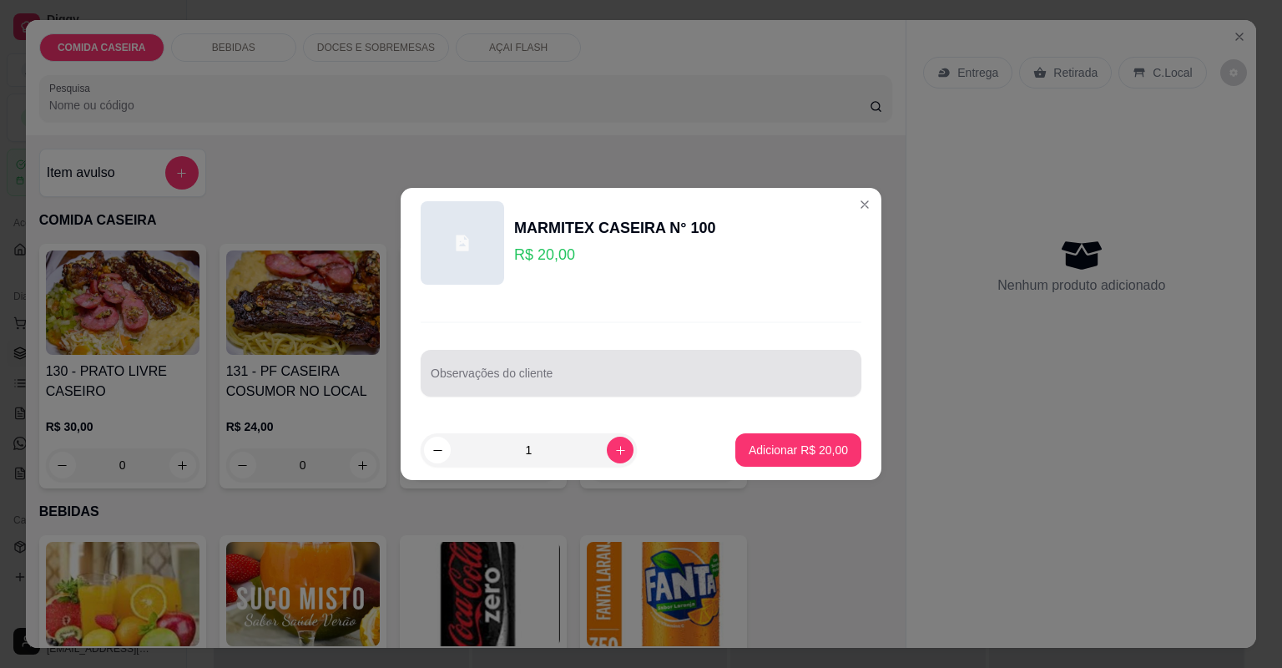
click at [559, 357] on div at bounding box center [641, 372] width 421 height 33
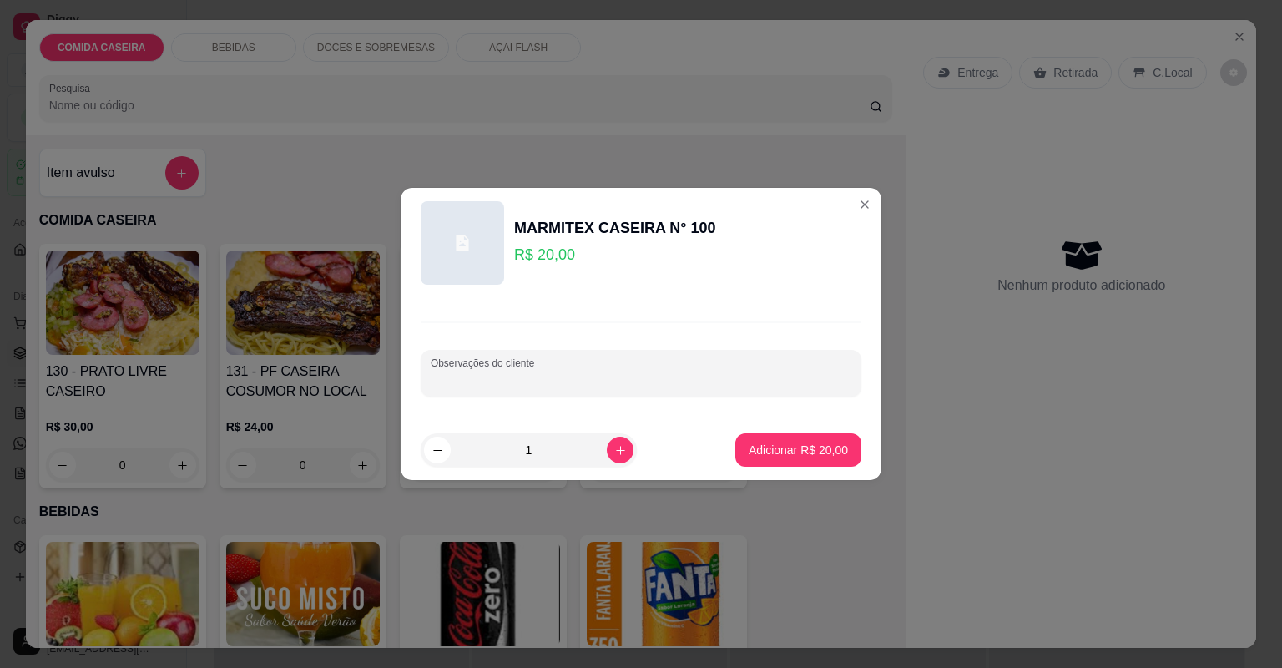
paste input "Feijão tropeiro Arroz branco Macarrão ao molho Carne do sol acebolada Calabresa…"
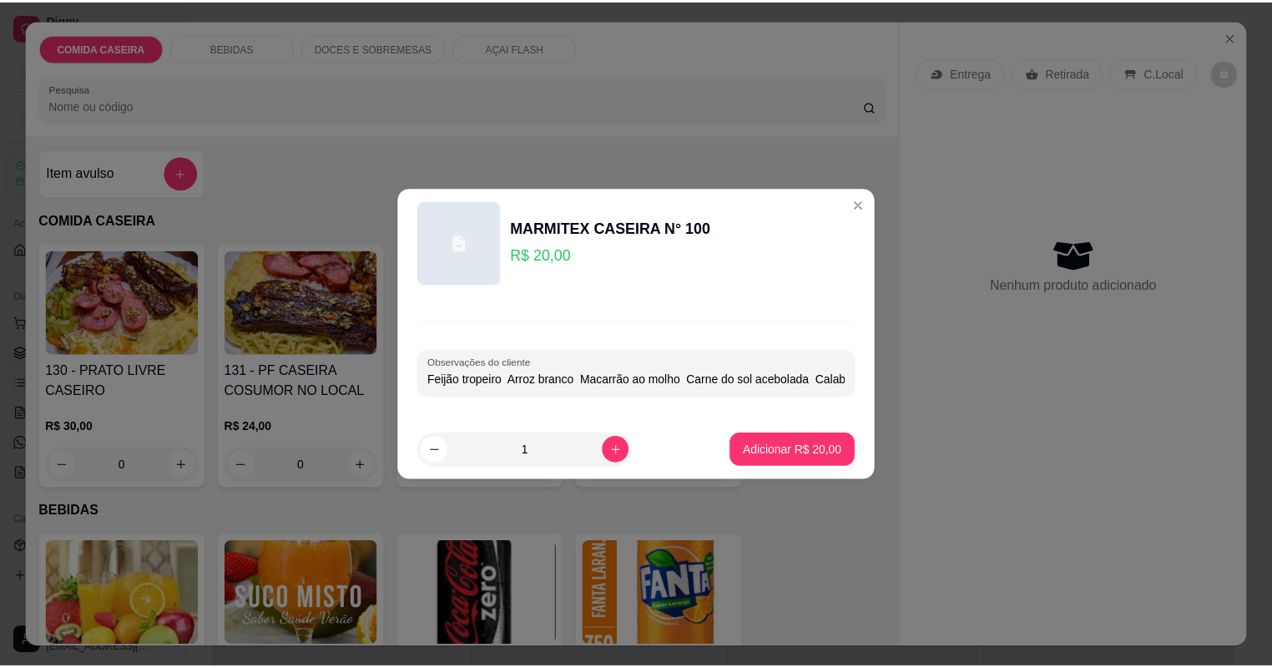
scroll to position [0, 225]
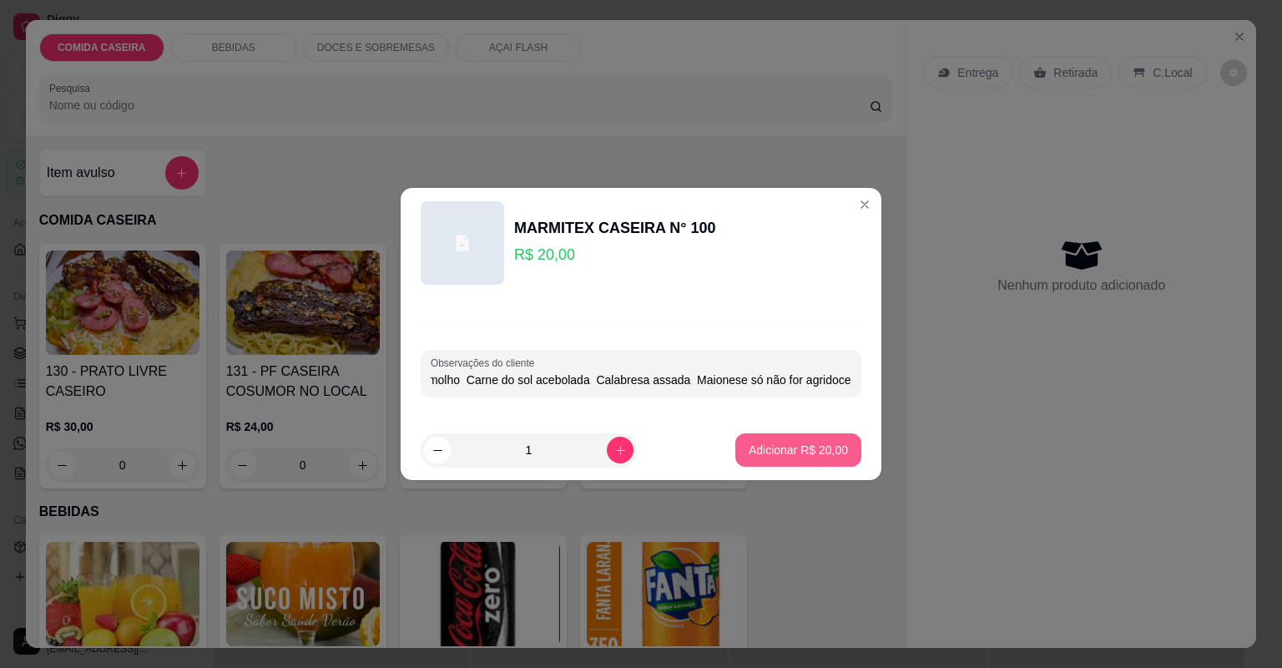
type input "Feijão tropeiro Arroz branco Macarrão ao molho Carne do sol acebolada Calabresa…"
click at [738, 441] on button "Adicionar R$ 20,00" at bounding box center [798, 449] width 126 height 33
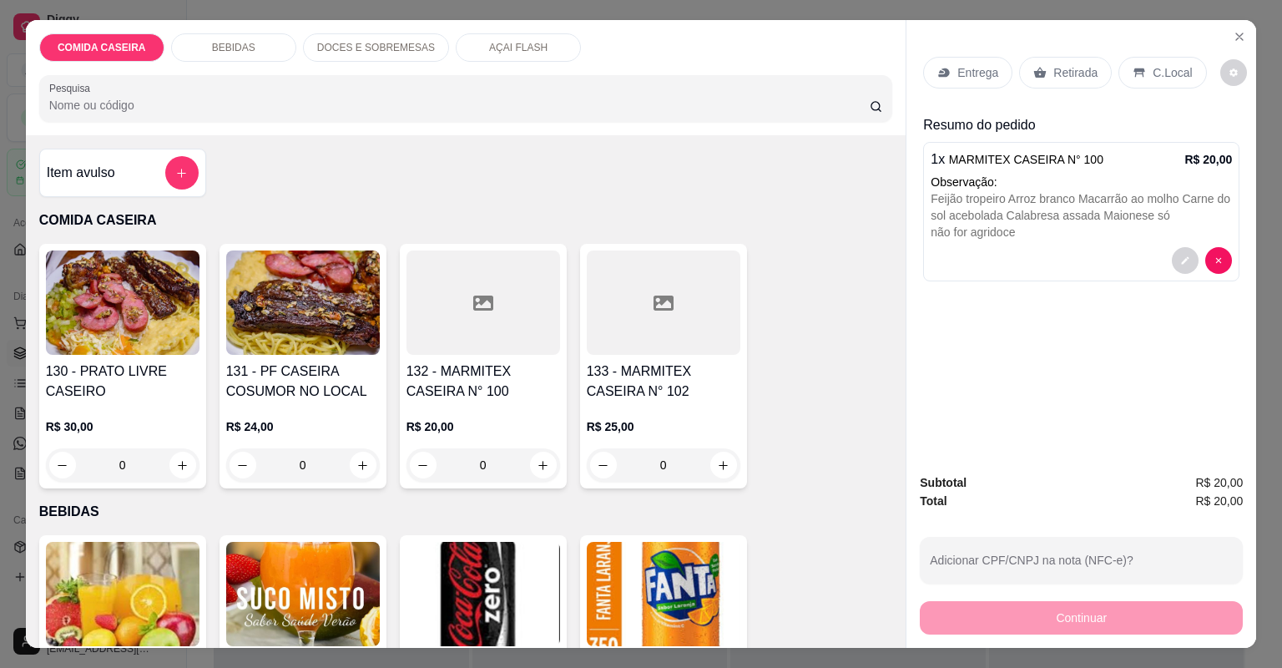
click at [1059, 71] on p "Retirada" at bounding box center [1075, 72] width 44 height 17
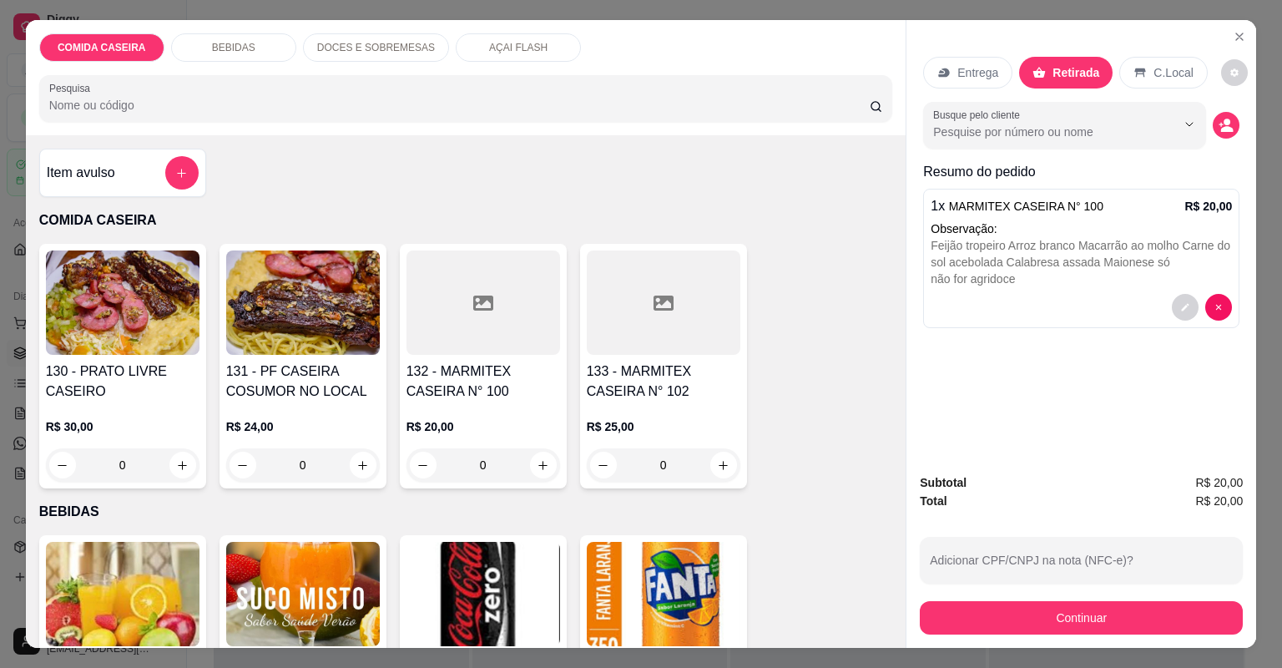
click at [948, 598] on div "Continuar" at bounding box center [1081, 616] width 323 height 38
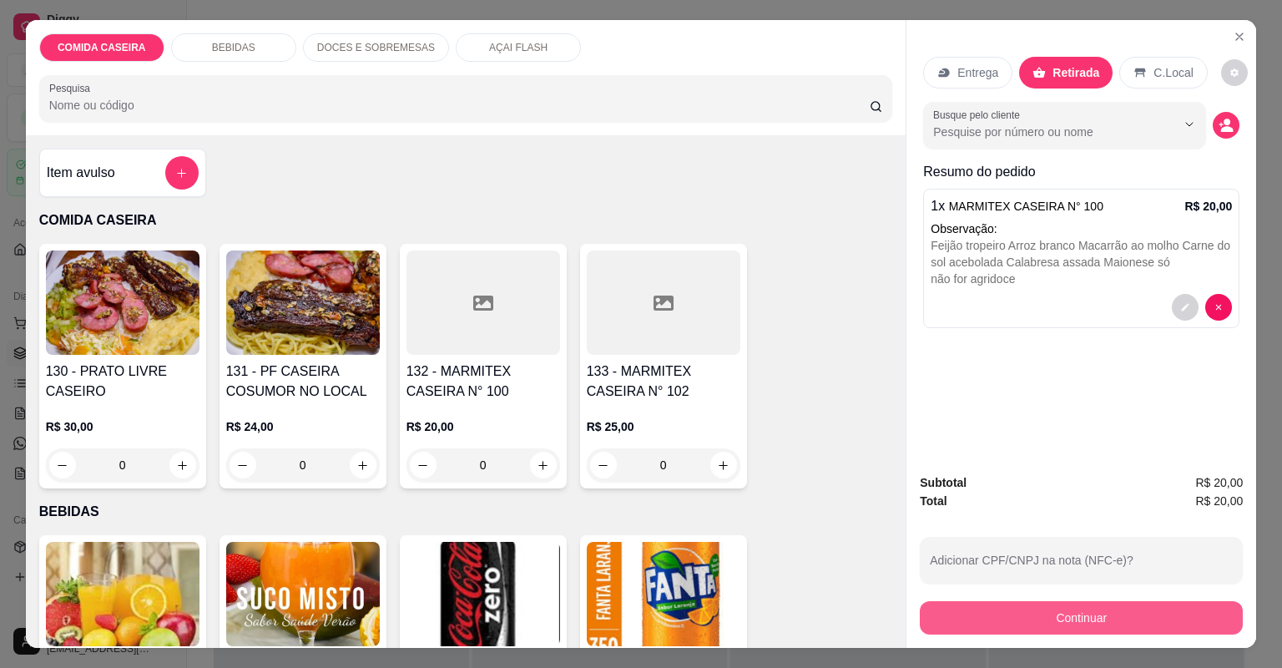
click at [948, 614] on button "Continuar" at bounding box center [1081, 617] width 323 height 33
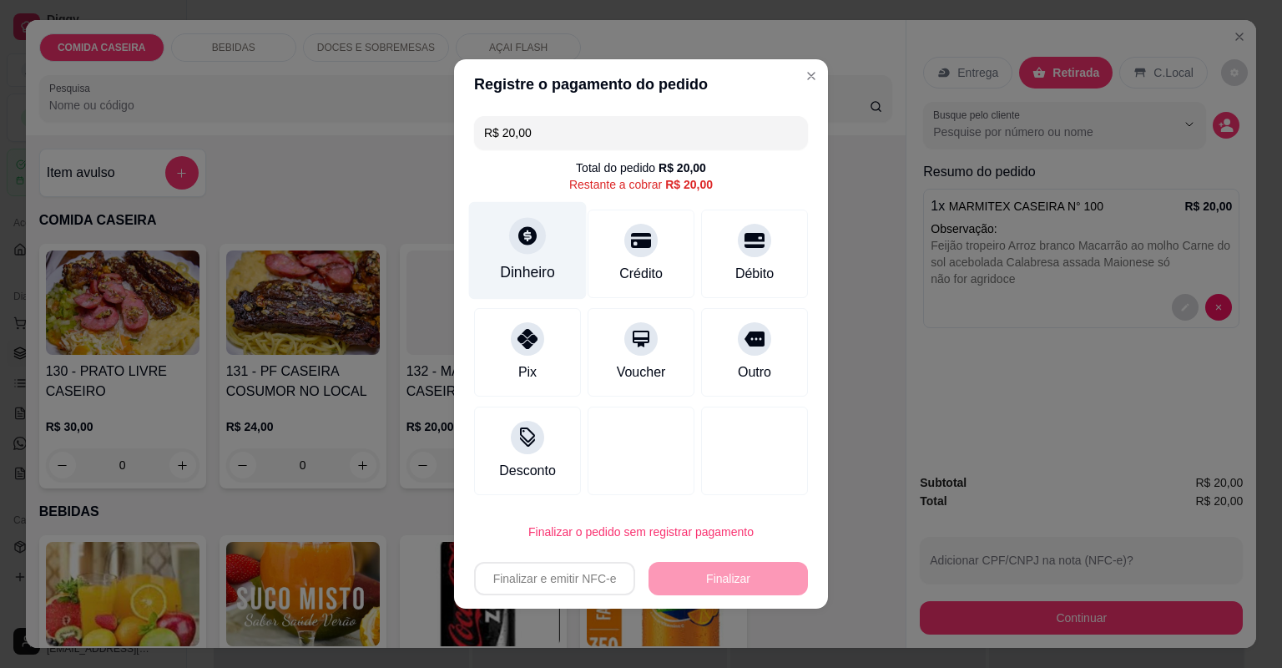
click at [536, 283] on div "Dinheiro" at bounding box center [527, 272] width 55 height 22
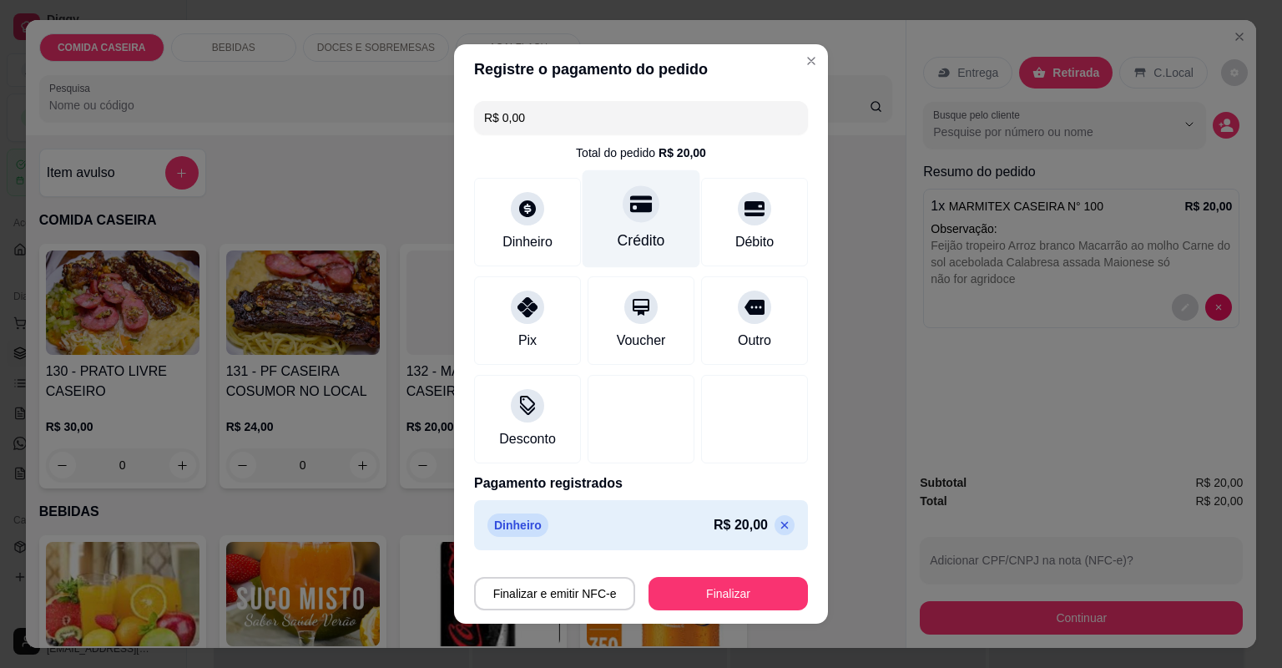
click at [636, 247] on div "Crédito" at bounding box center [642, 241] width 48 height 22
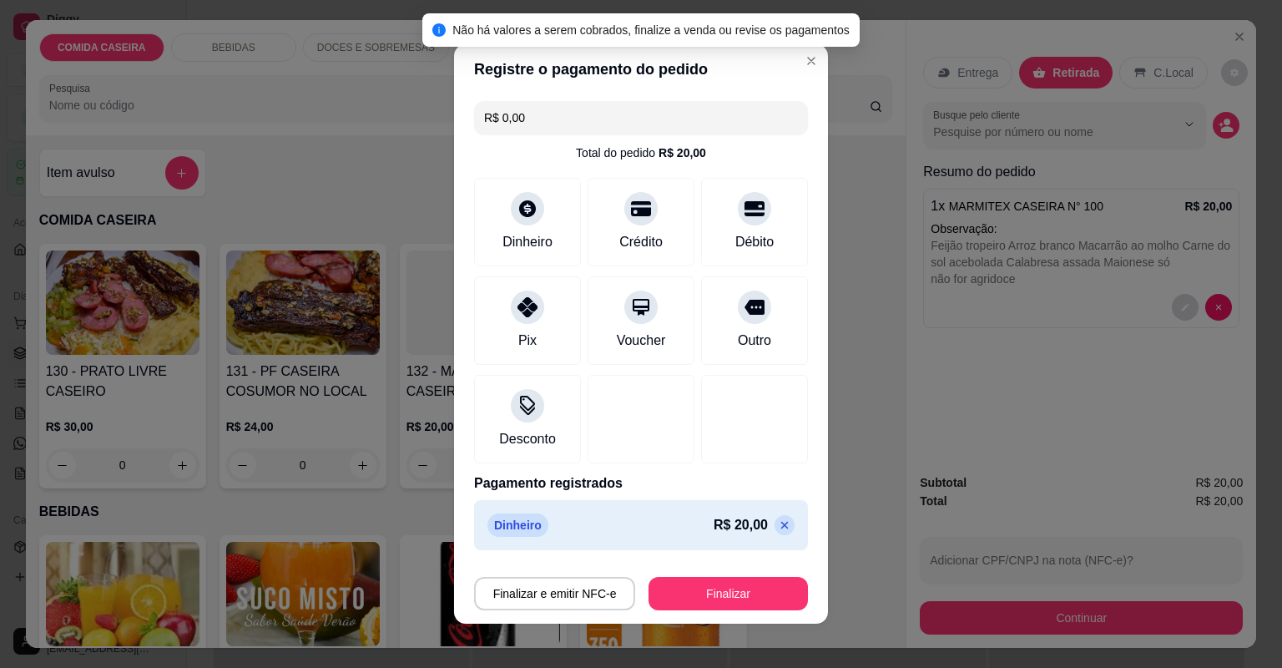
click at [775, 519] on p at bounding box center [785, 525] width 20 height 20
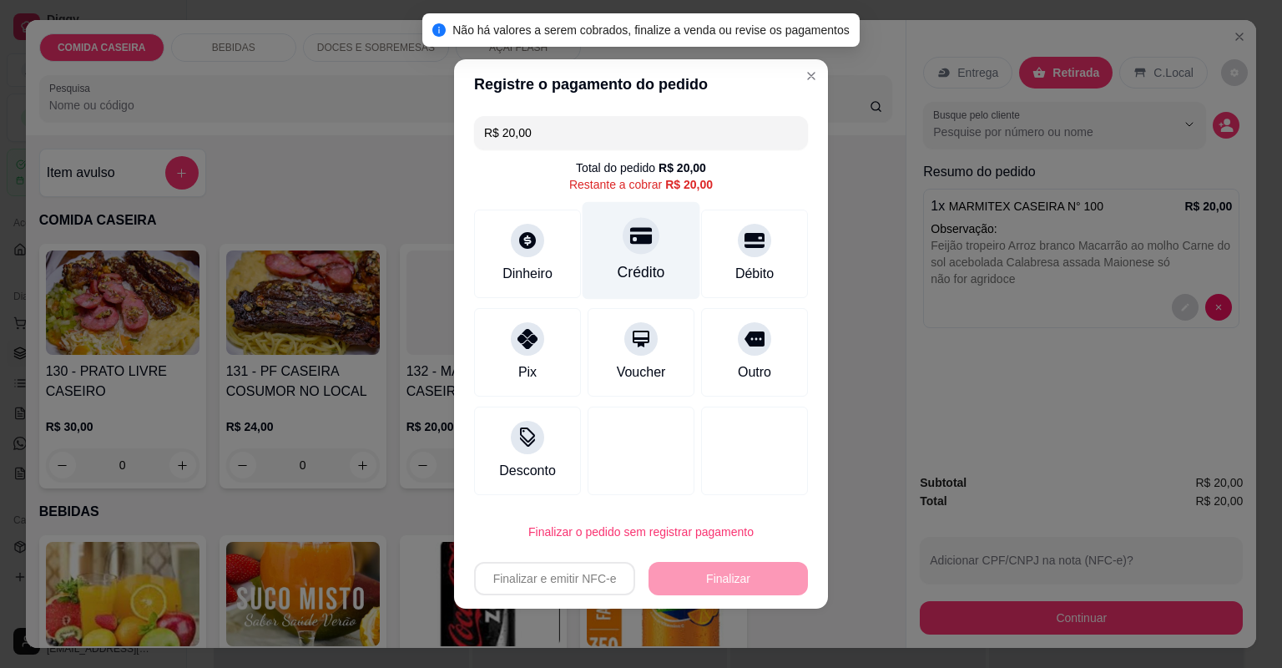
click at [627, 249] on div at bounding box center [641, 235] width 37 height 37
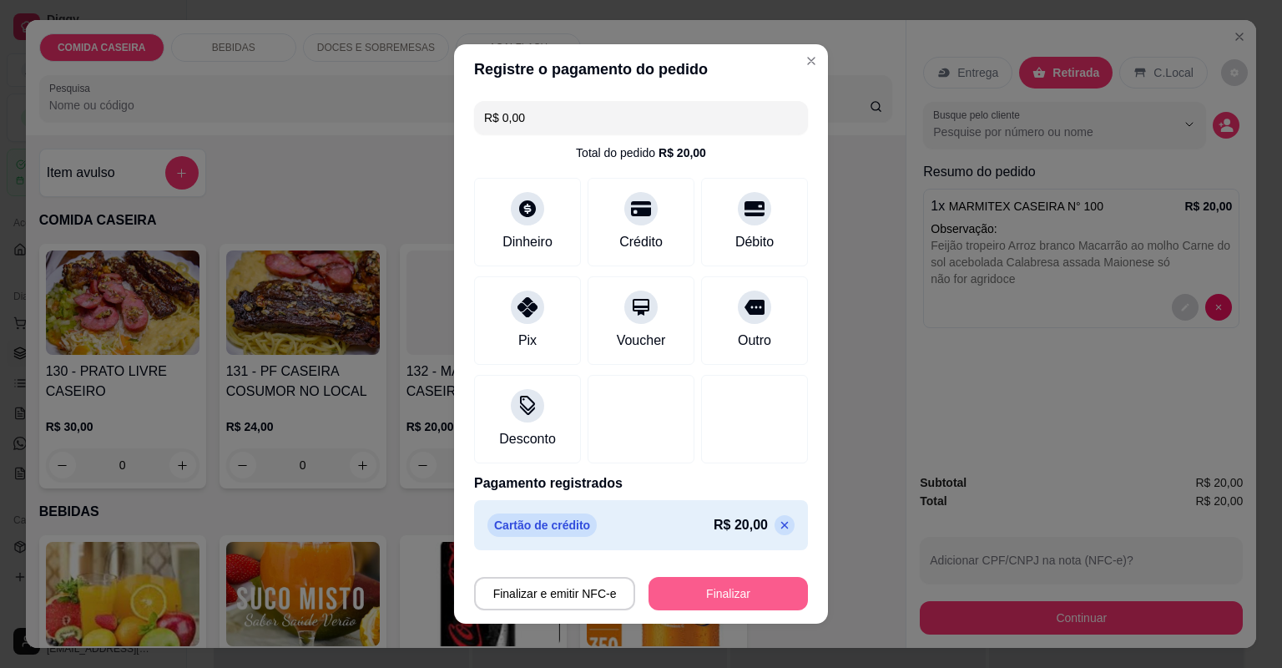
click at [695, 589] on button "Finalizar" at bounding box center [728, 593] width 159 height 33
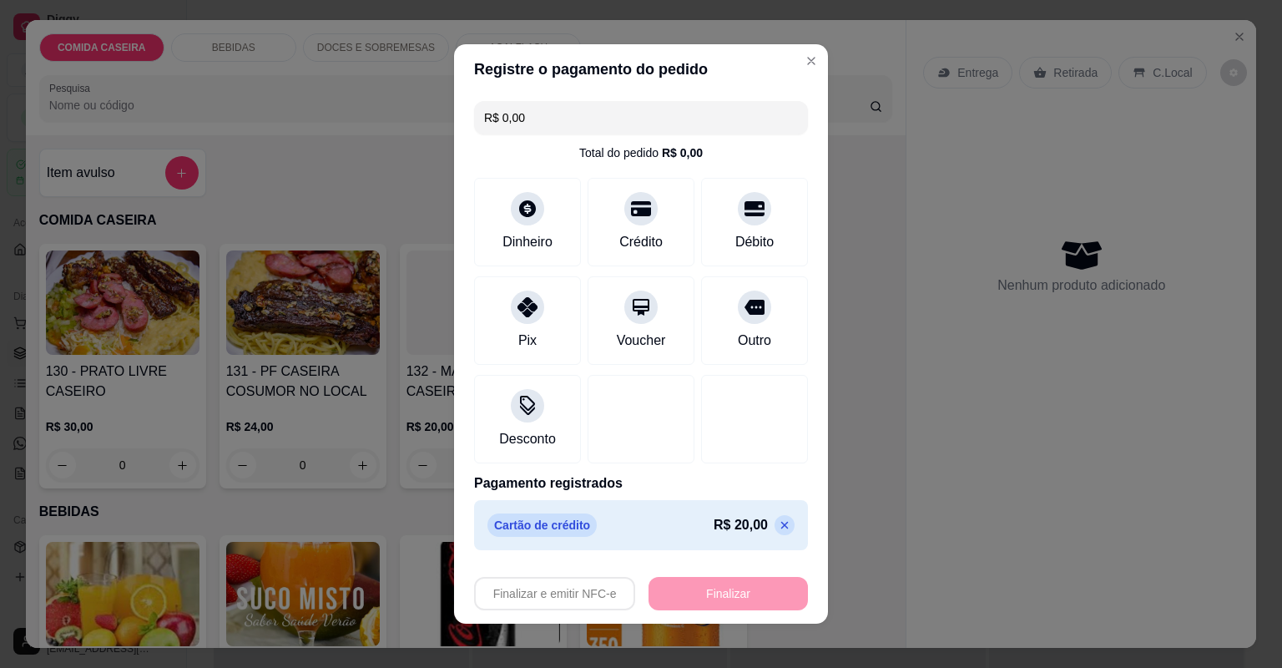
type input "-R$ 20,00"
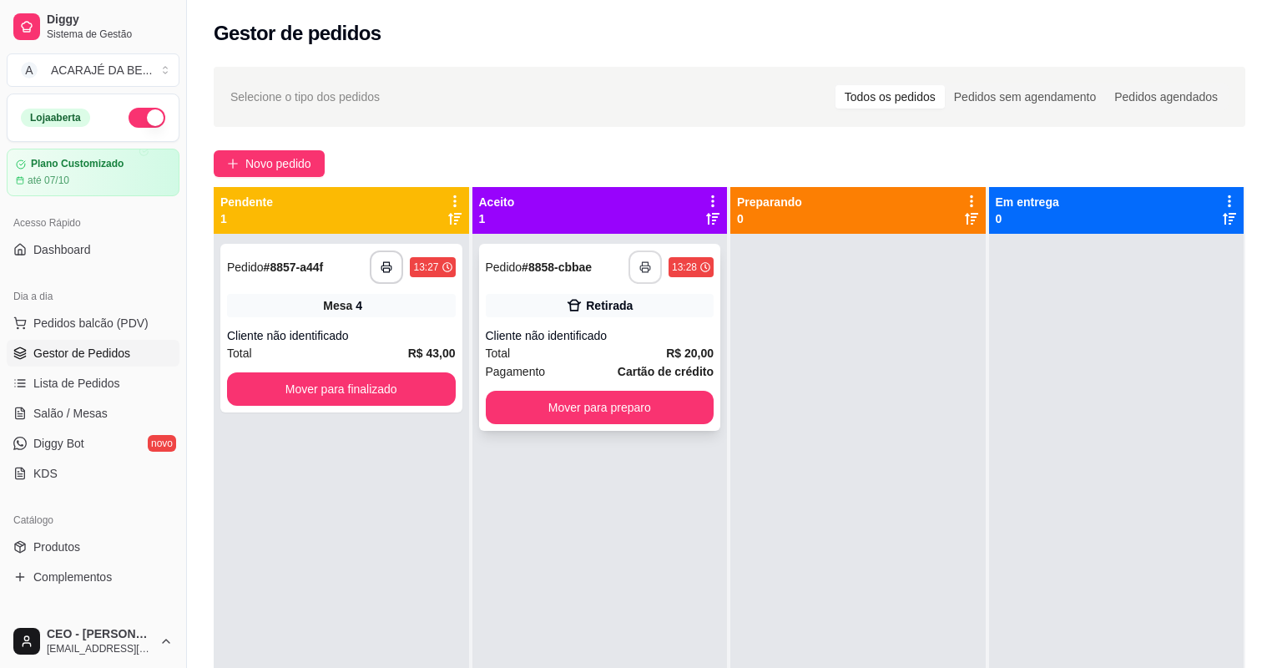
click at [634, 270] on button "button" at bounding box center [645, 266] width 33 height 33
click at [648, 409] on button "Mover para preparo" at bounding box center [599, 408] width 221 height 33
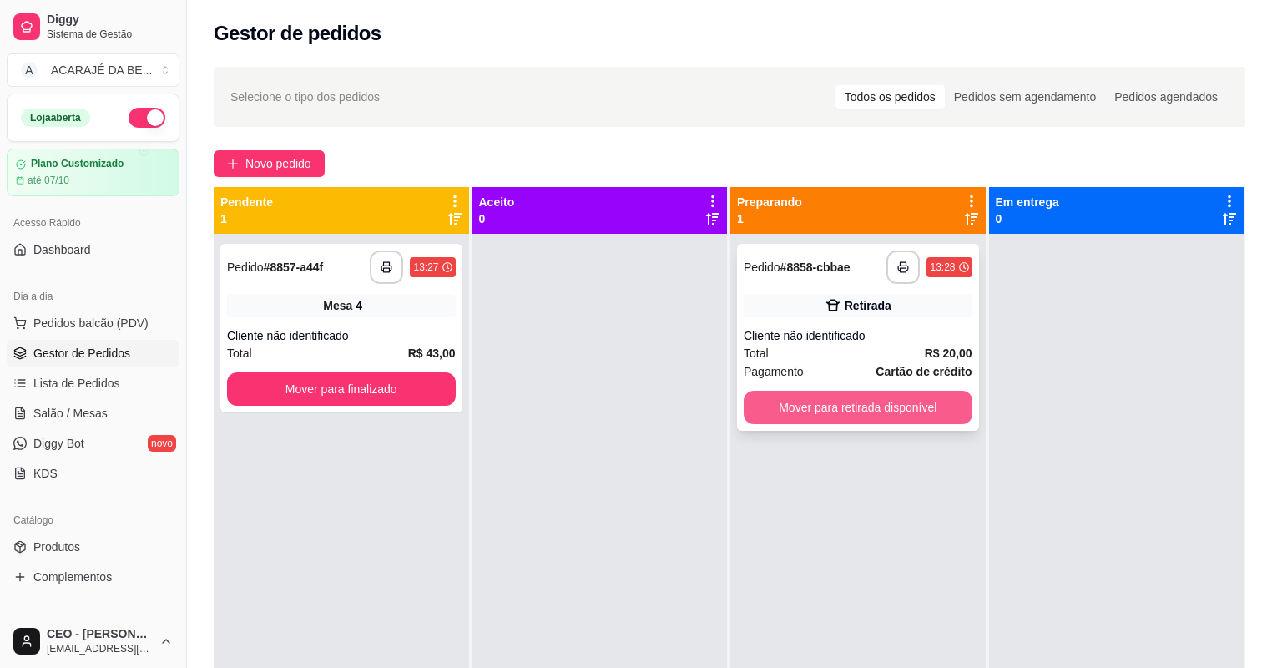
click at [798, 400] on button "Mover para retirada disponível" at bounding box center [858, 407] width 229 height 33
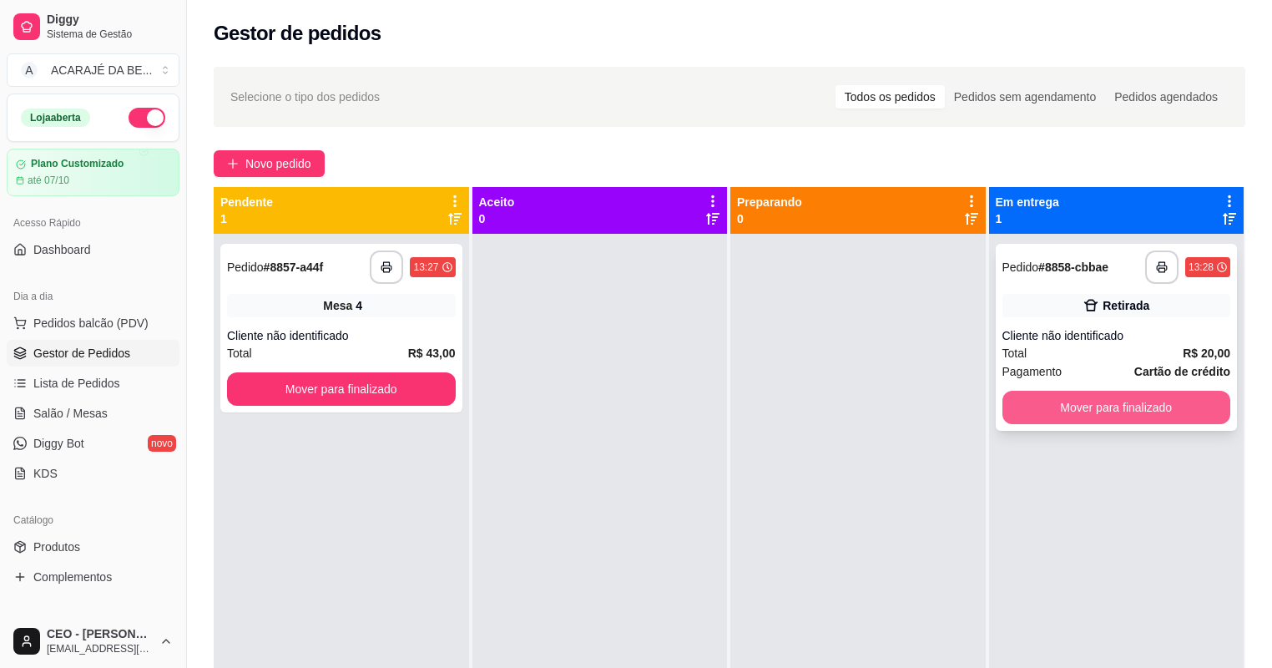
click at [1061, 409] on button "Mover para finalizado" at bounding box center [1117, 407] width 229 height 33
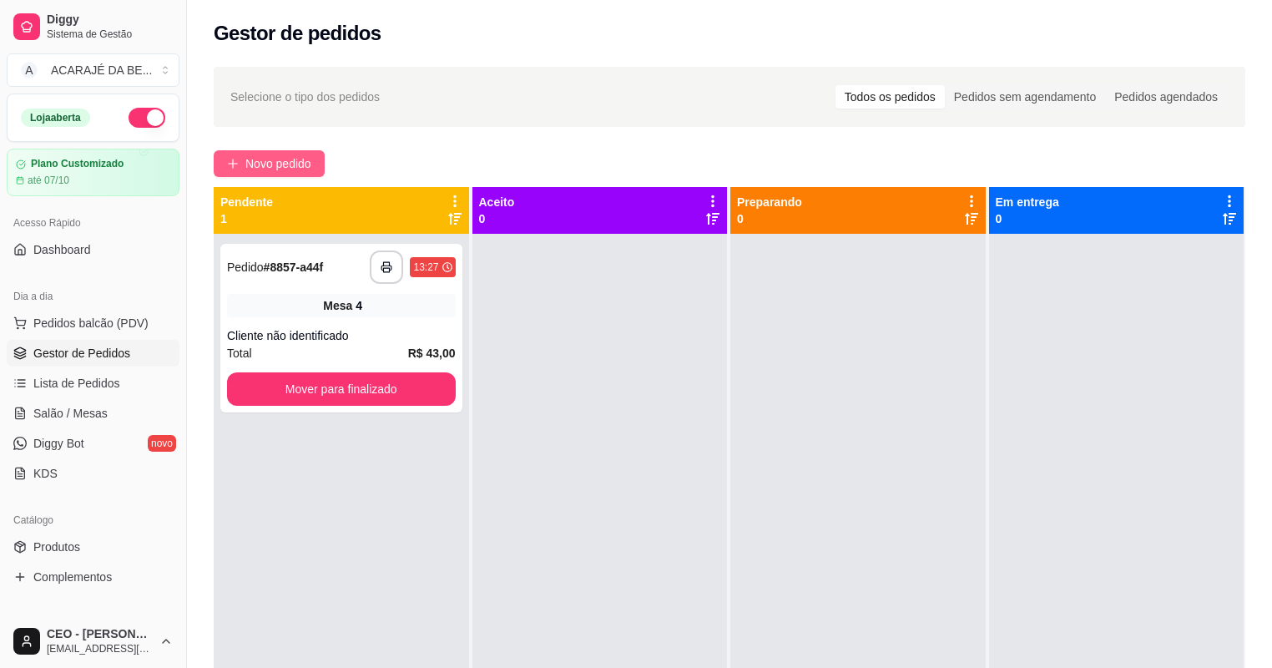
click at [255, 159] on span "Novo pedido" at bounding box center [278, 163] width 66 height 18
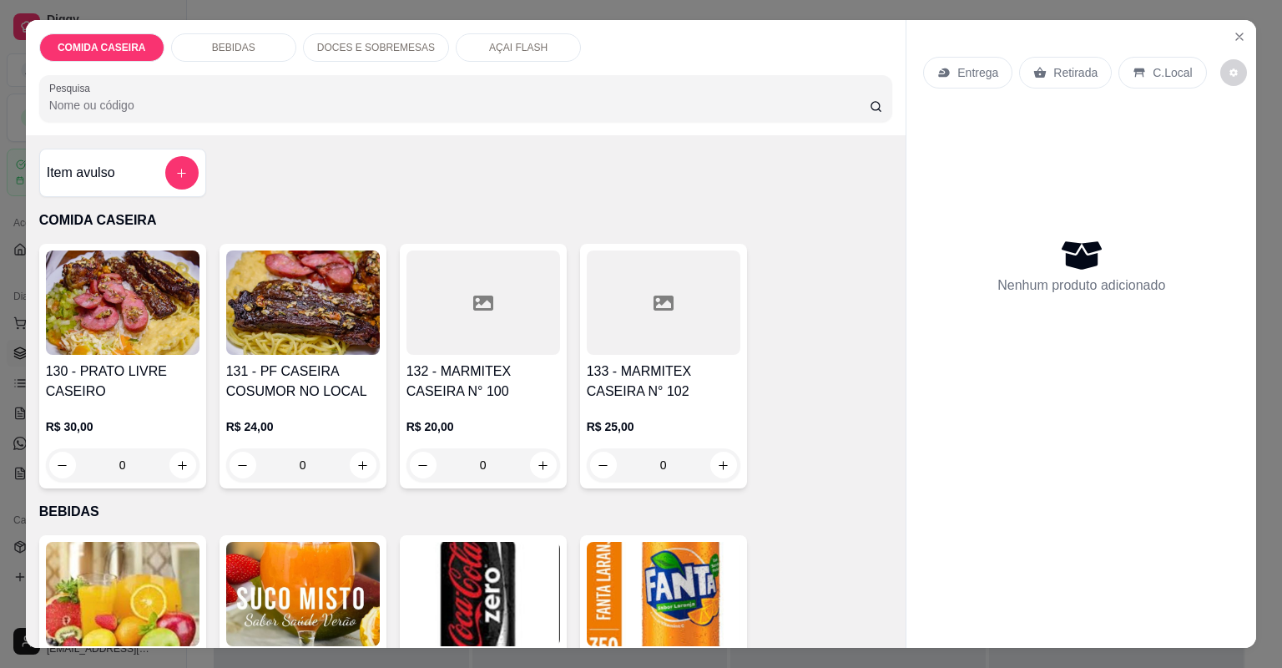
drag, startPoint x: 270, startPoint y: 39, endPoint x: 331, endPoint y: 46, distance: 60.5
click at [270, 39] on div "BEBIDAS" at bounding box center [233, 47] width 125 height 28
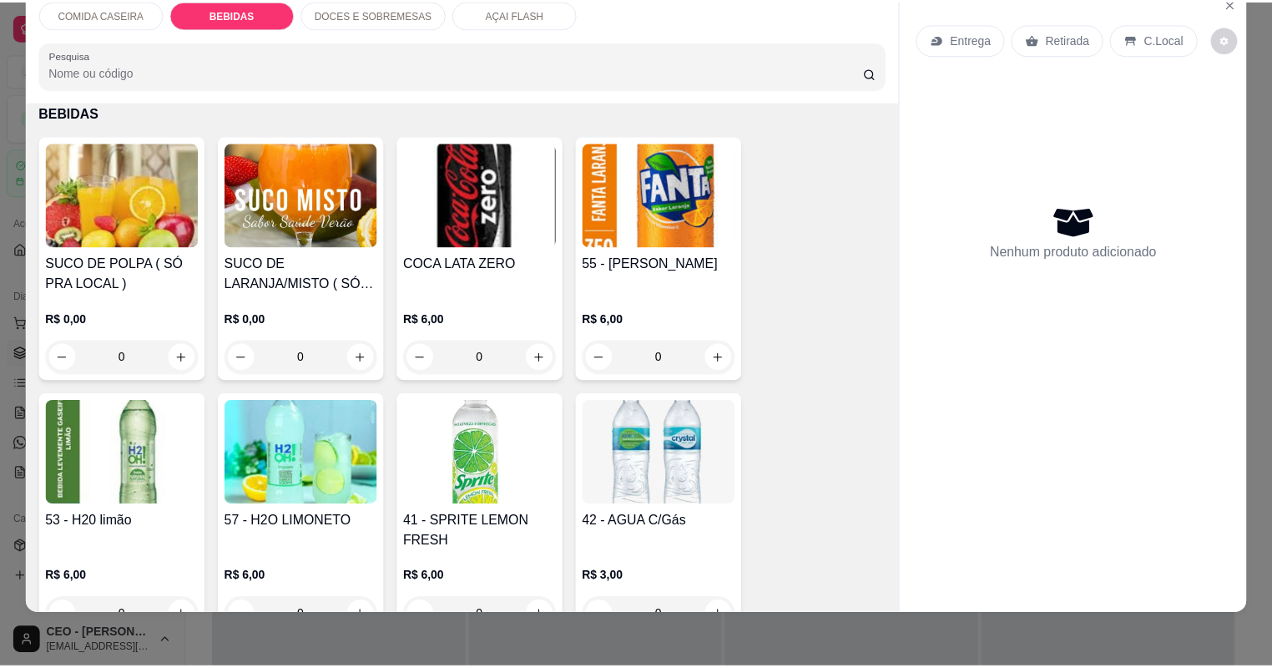
scroll to position [766, 0]
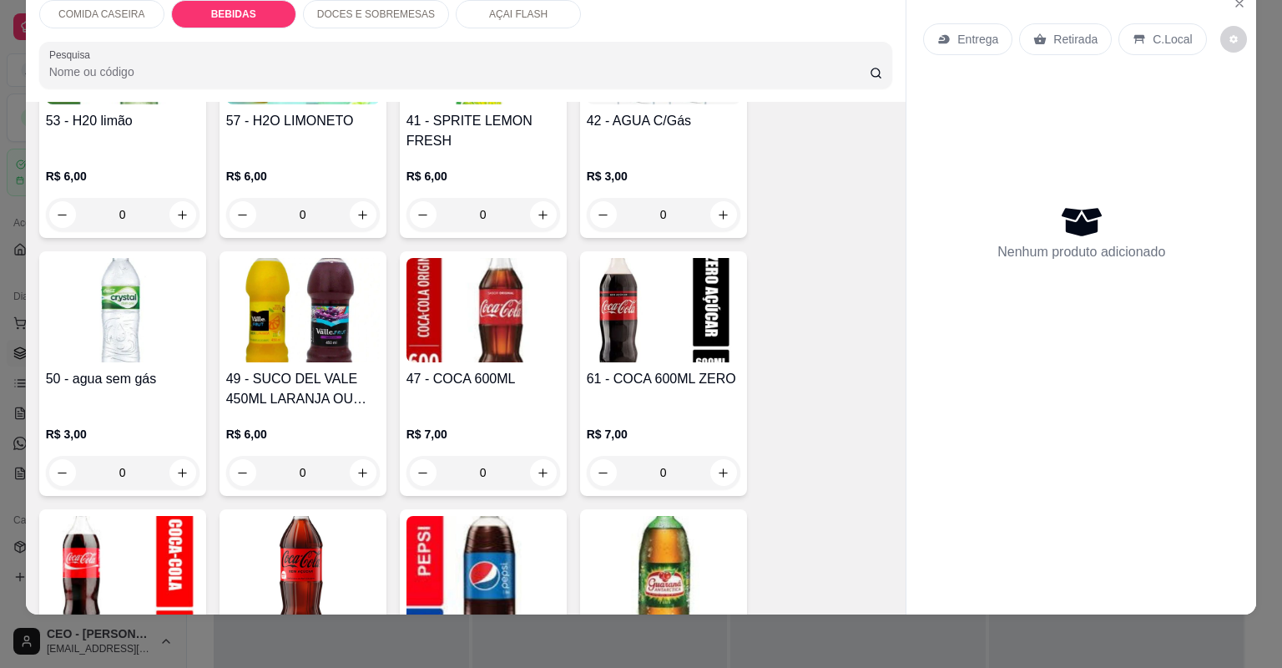
click at [506, 313] on img at bounding box center [484, 310] width 154 height 104
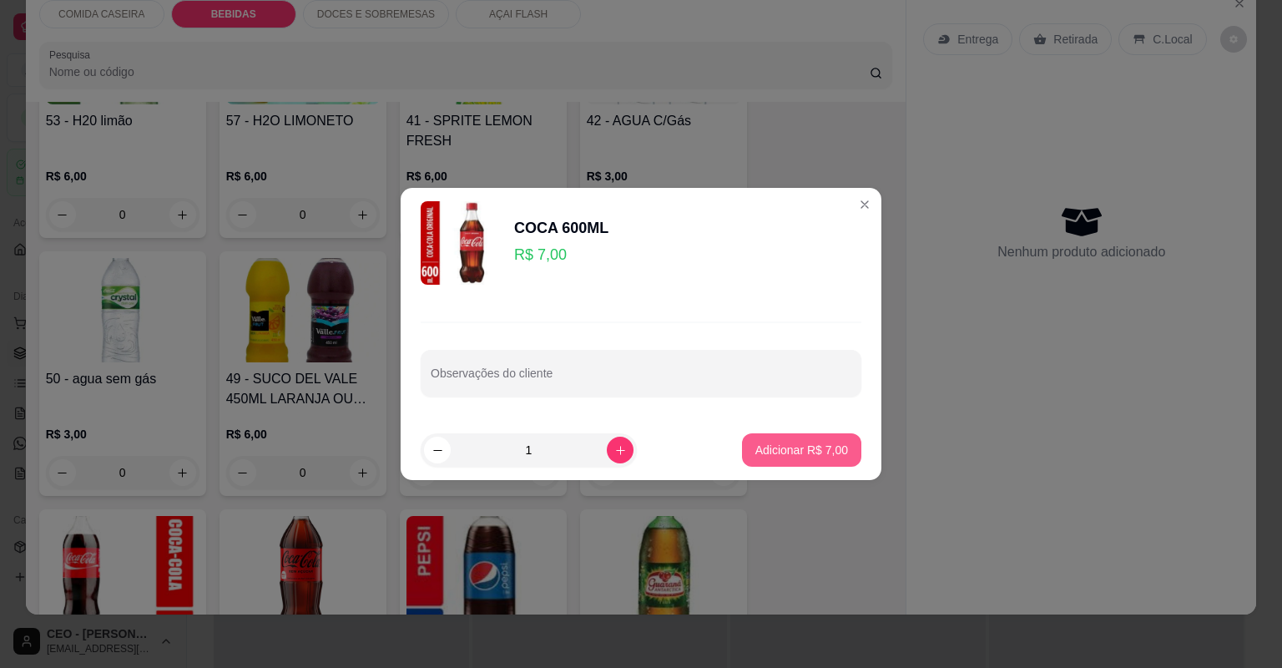
click at [768, 458] on button "Adicionar R$ 7,00" at bounding box center [801, 449] width 119 height 33
type input "1"
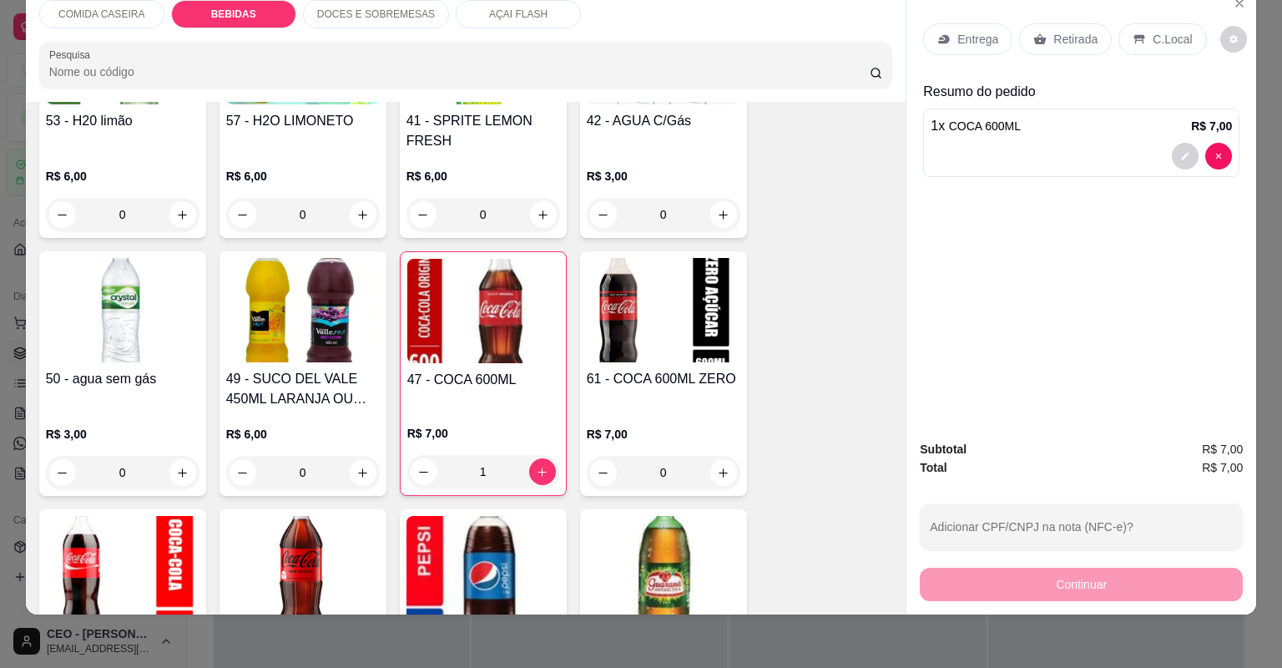
click at [1079, 40] on p "Retirada" at bounding box center [1075, 39] width 44 height 17
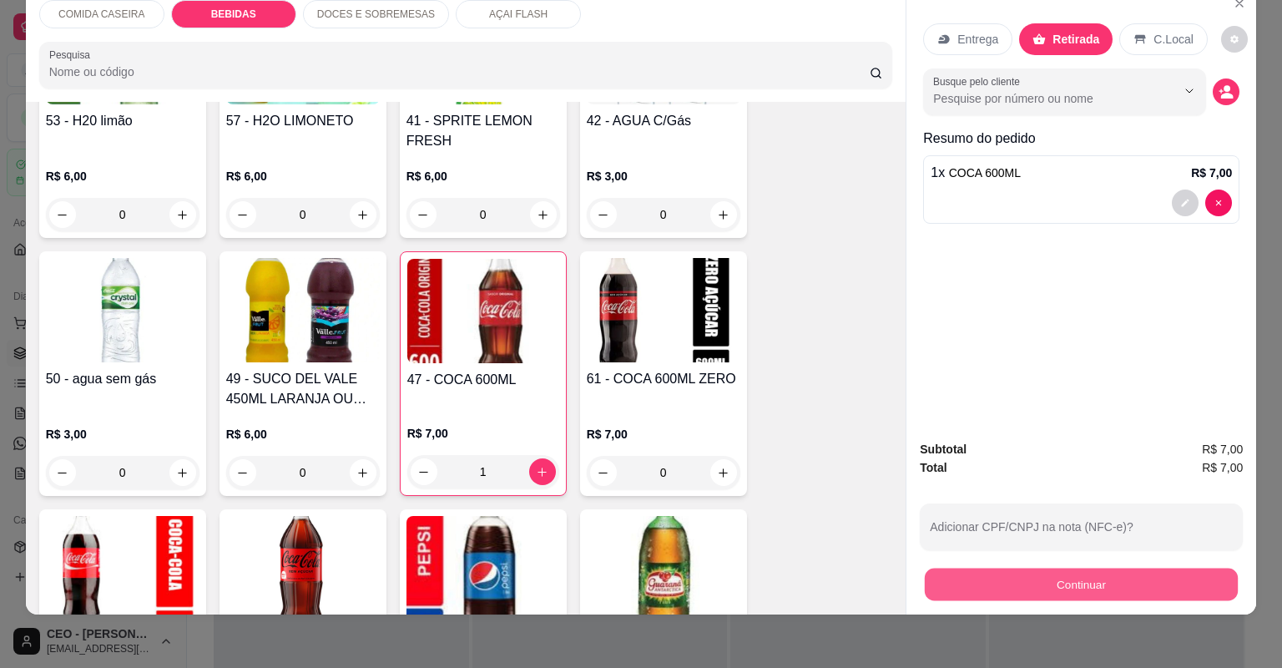
click at [942, 571] on button "Continuar" at bounding box center [1081, 584] width 313 height 33
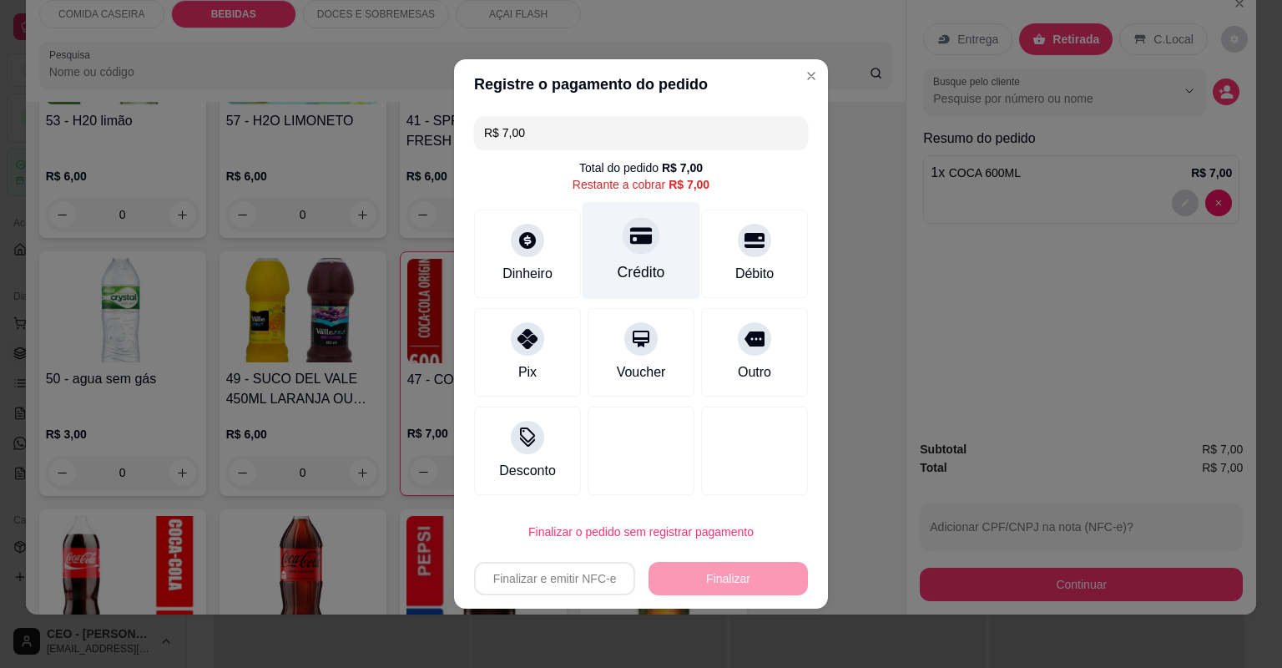
click at [655, 238] on div "Crédito" at bounding box center [642, 251] width 118 height 98
type input "R$ 0,00"
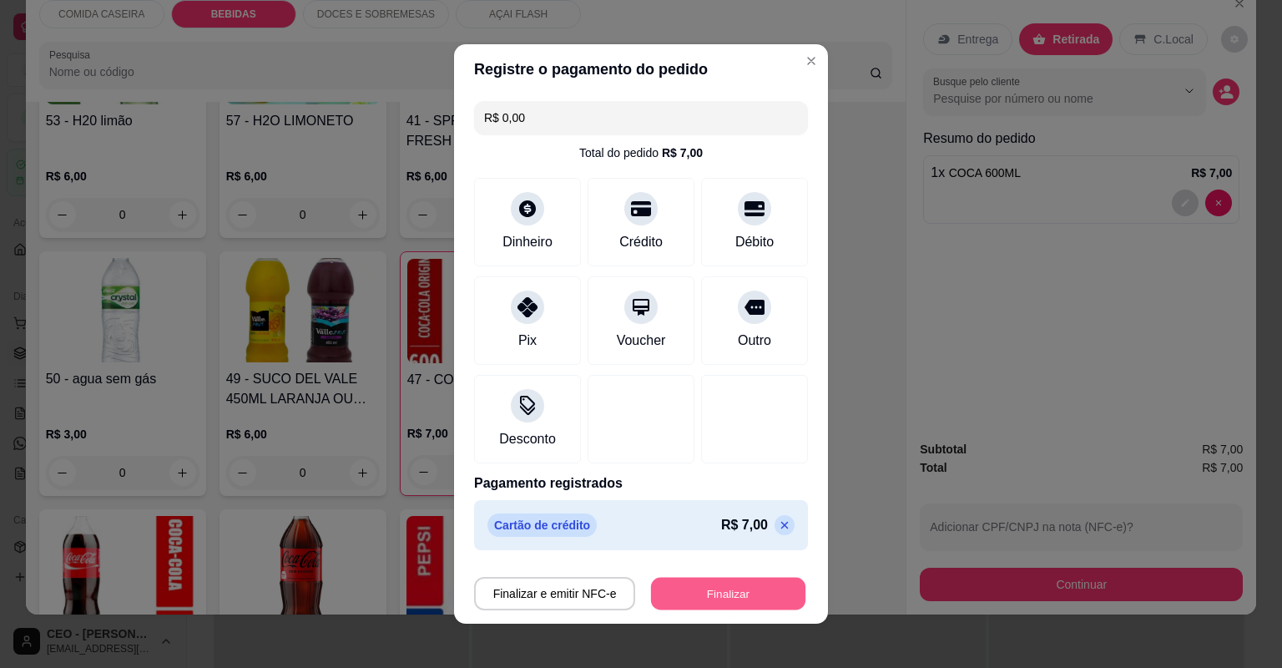
click at [724, 585] on button "Finalizar" at bounding box center [728, 594] width 154 height 33
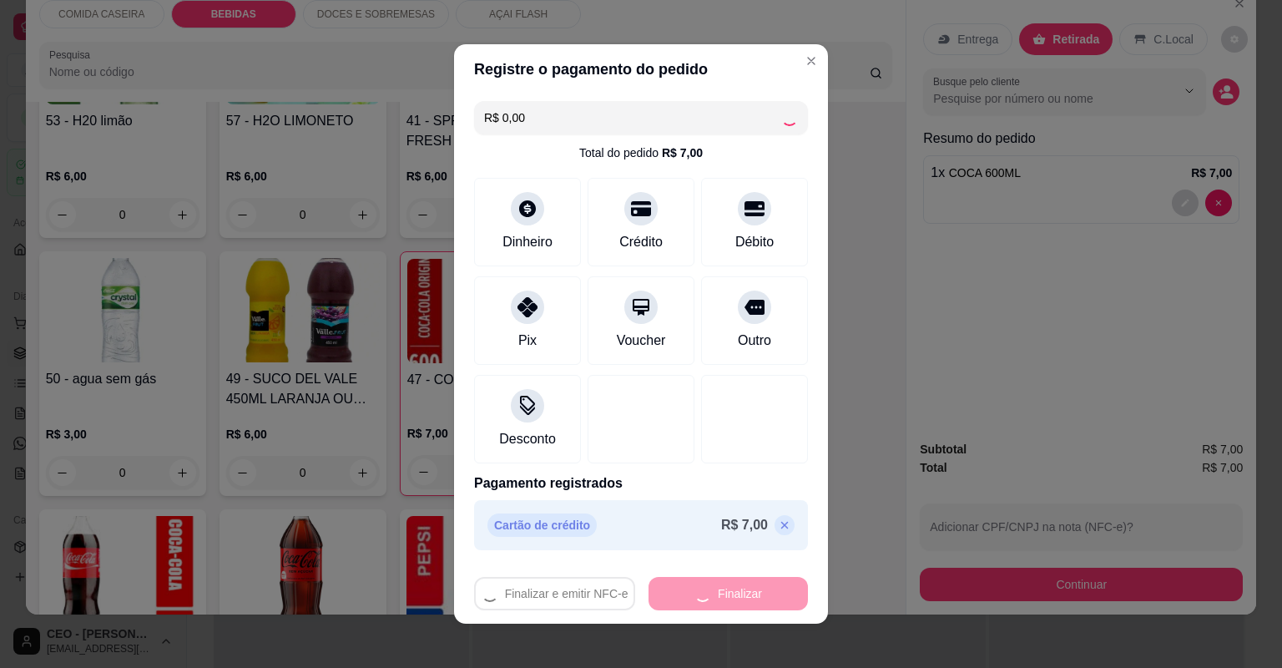
type input "0"
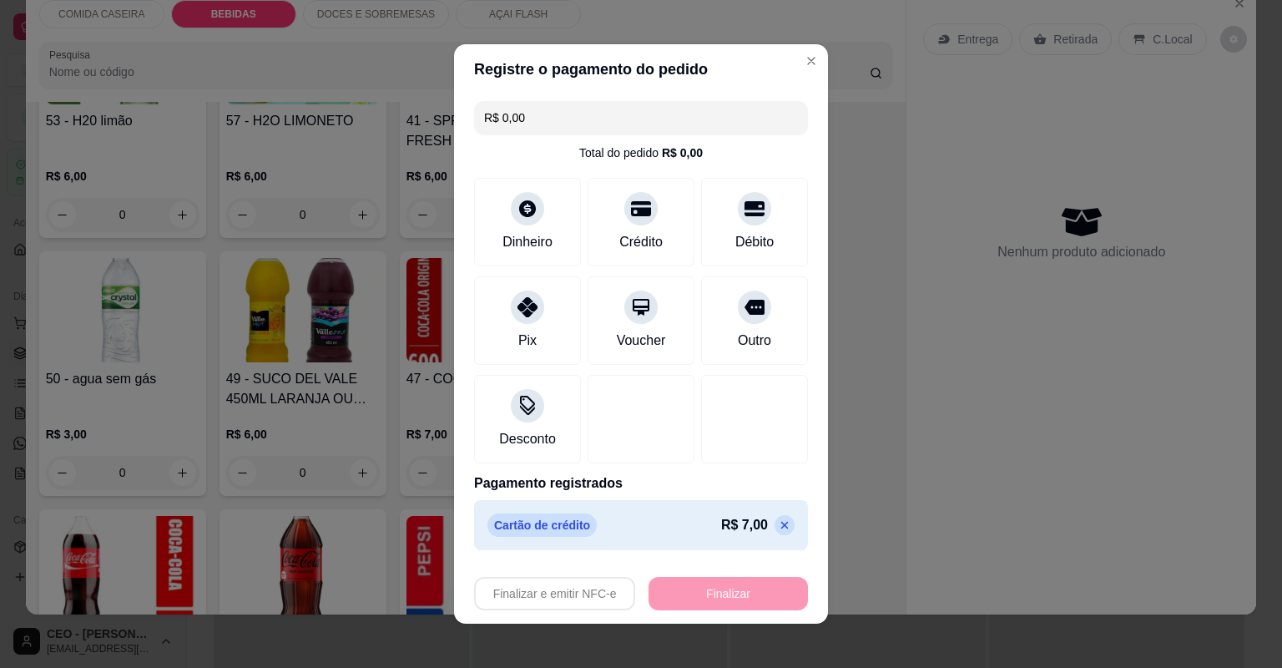
type input "-R$ 7,00"
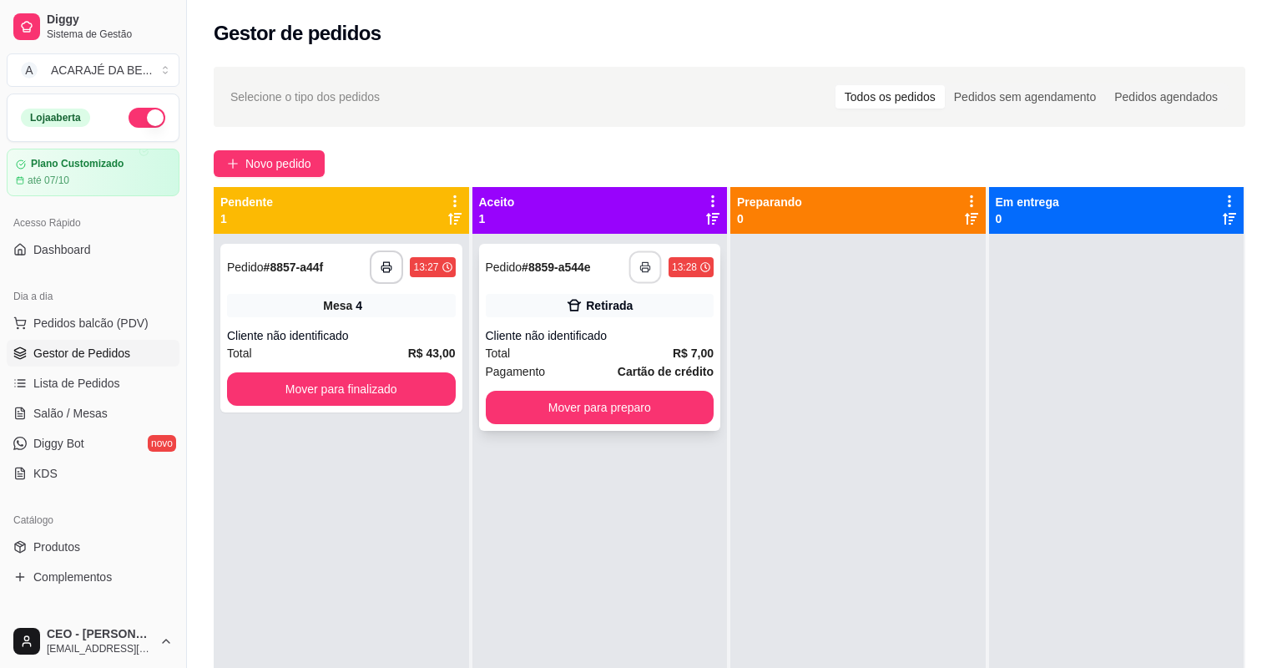
click at [641, 274] on button "button" at bounding box center [645, 267] width 33 height 33
click at [604, 402] on button "Mover para preparo" at bounding box center [600, 407] width 229 height 33
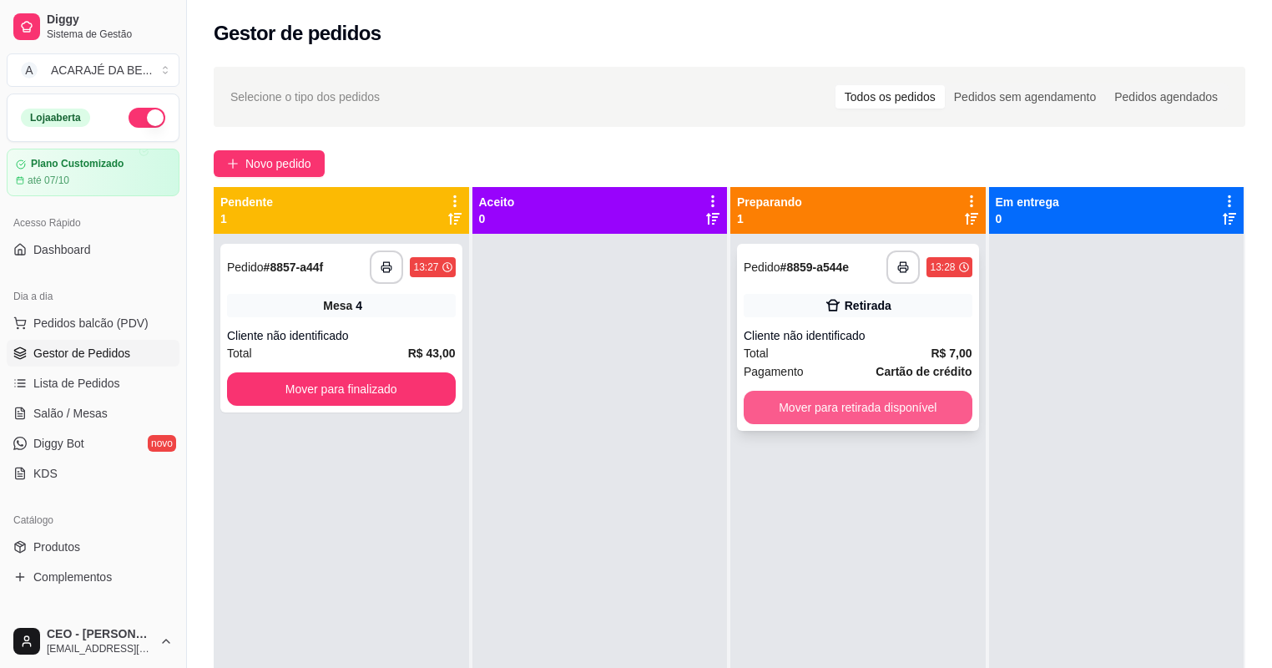
click at [875, 404] on button "Mover para retirada disponível" at bounding box center [858, 407] width 229 height 33
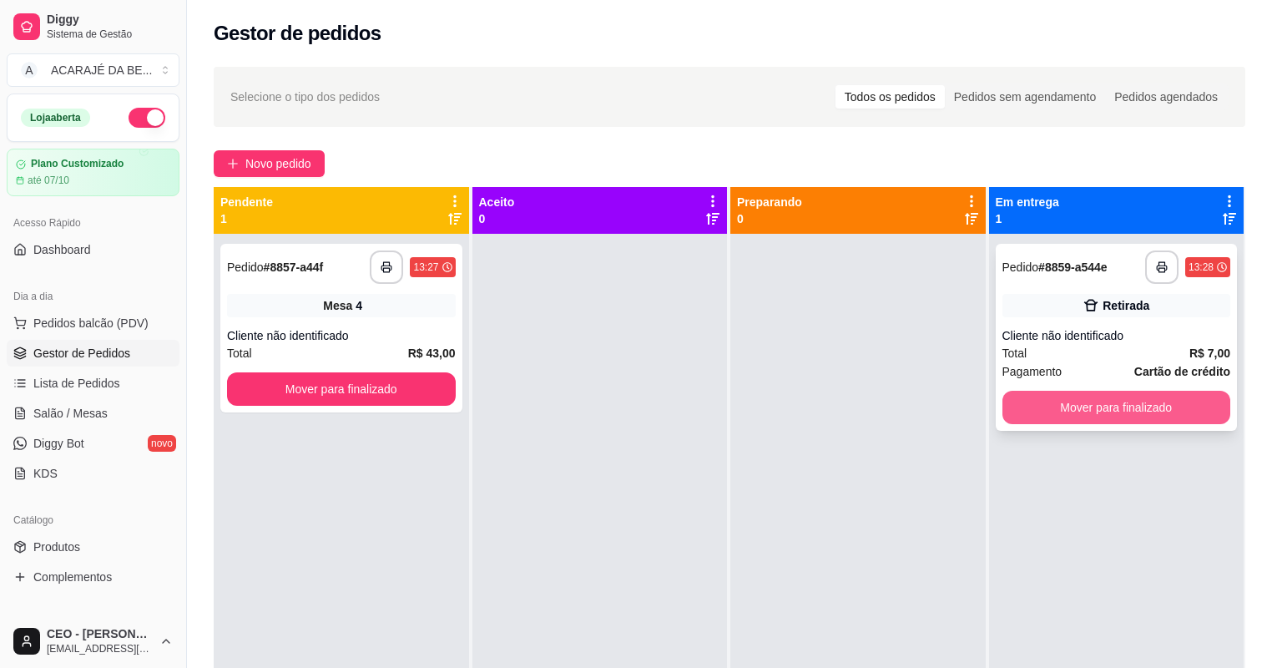
click at [1068, 402] on button "Mover para finalizado" at bounding box center [1117, 407] width 229 height 33
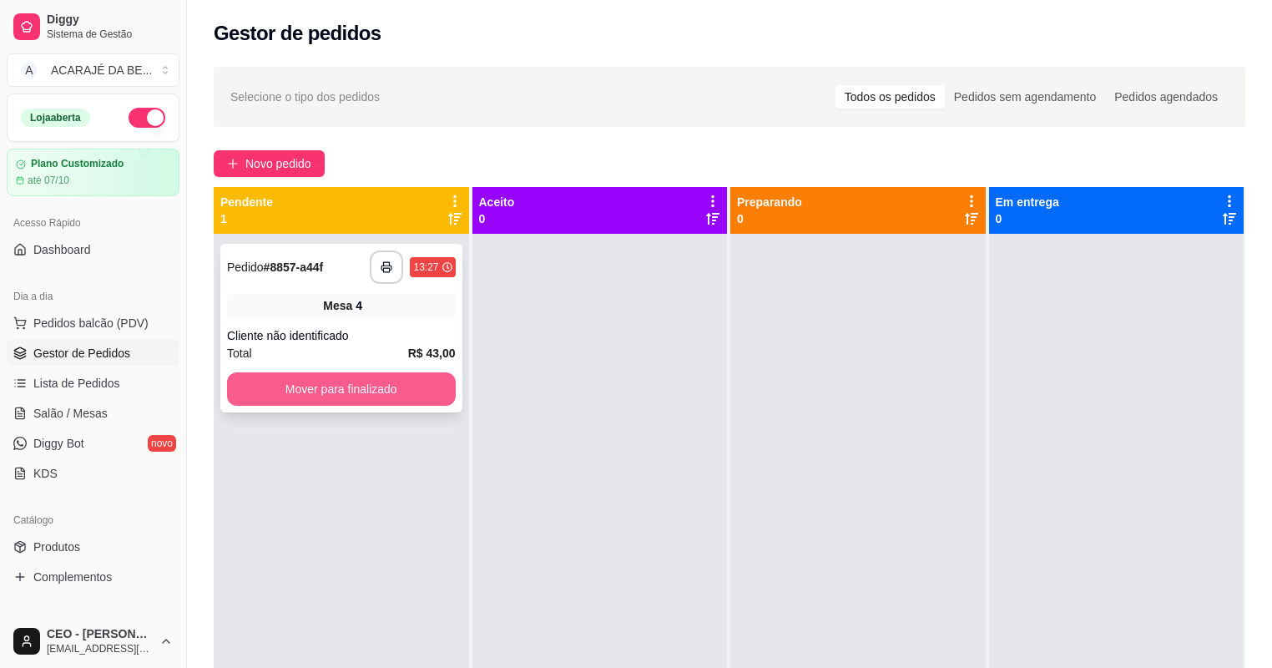
click at [358, 392] on button "Mover para finalizado" at bounding box center [341, 388] width 229 height 33
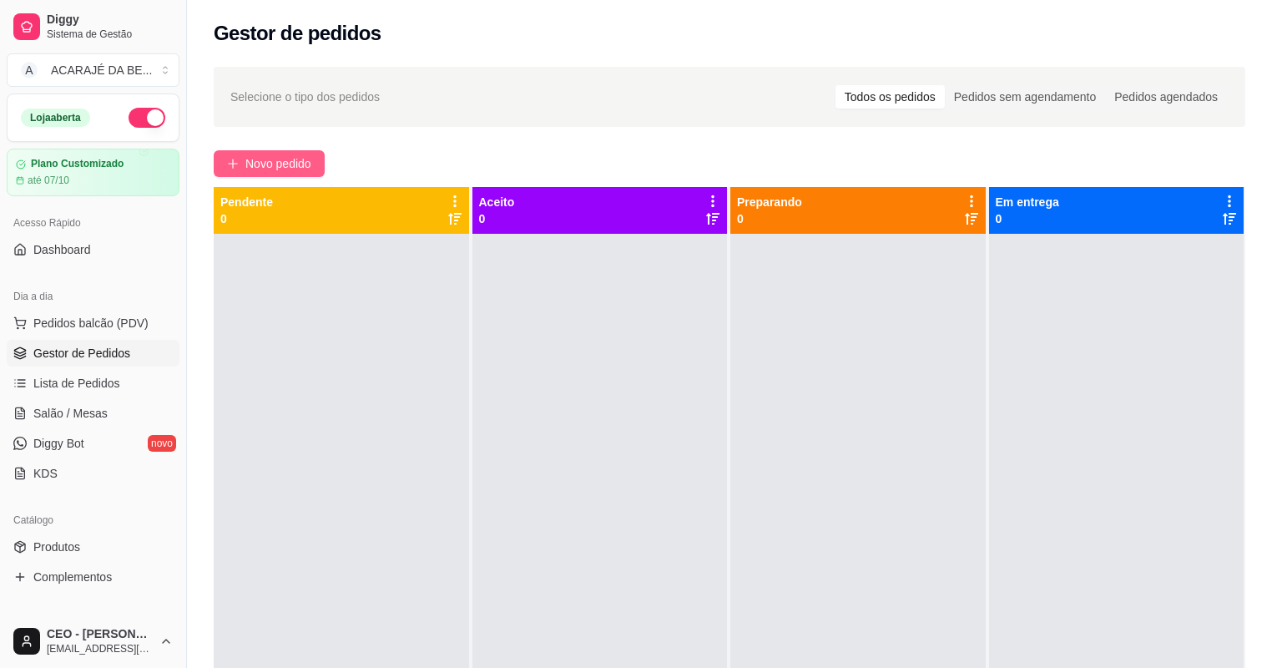
click at [295, 155] on span "Novo pedido" at bounding box center [278, 163] width 66 height 18
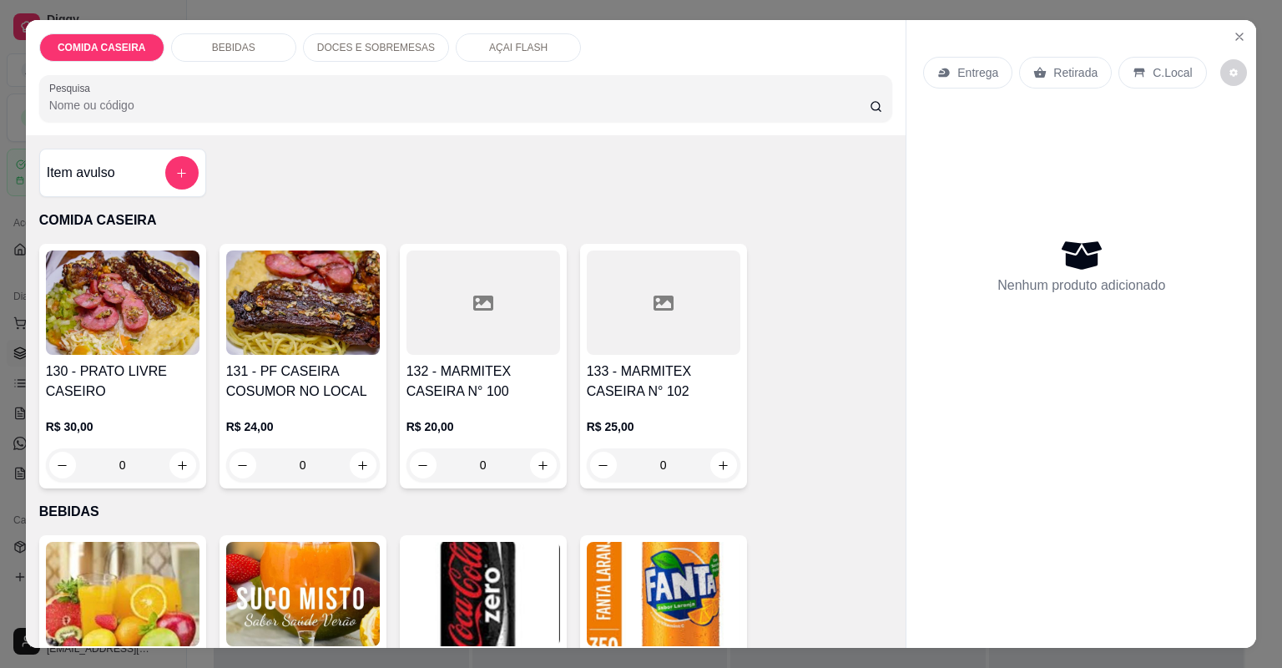
click at [513, 295] on div at bounding box center [484, 302] width 154 height 104
click at [558, 384] on input "Observações do cliente" at bounding box center [641, 379] width 421 height 17
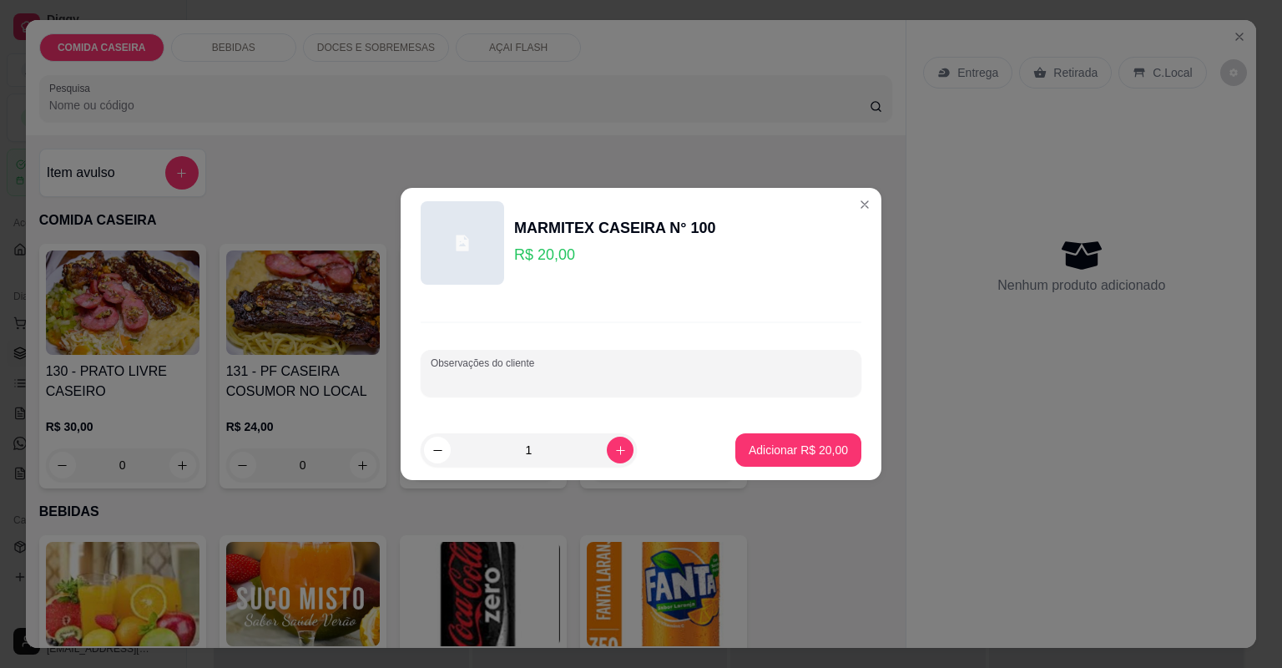
paste input "Completa Feijão tropeiro Filé de frango"
type input "Completa Feijão tropeiro Filé de frango"
click at [791, 448] on p "Adicionar R$ 20,00" at bounding box center [798, 450] width 97 height 16
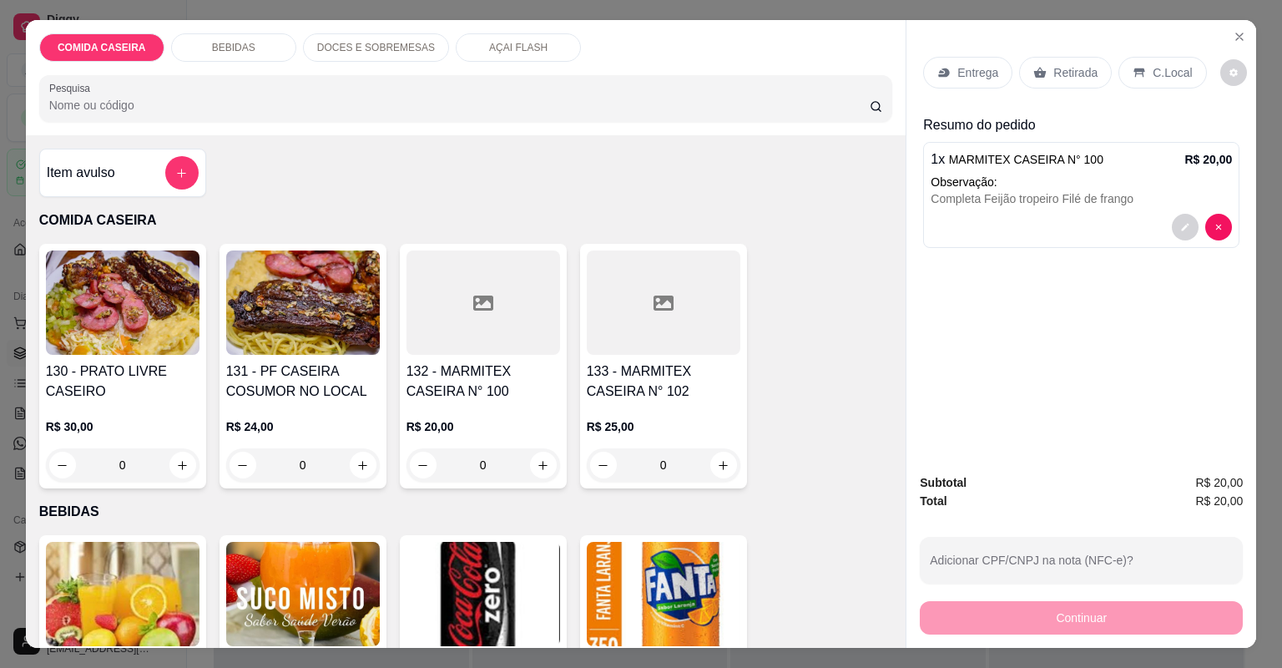
click at [1041, 68] on div "Retirada" at bounding box center [1065, 73] width 93 height 32
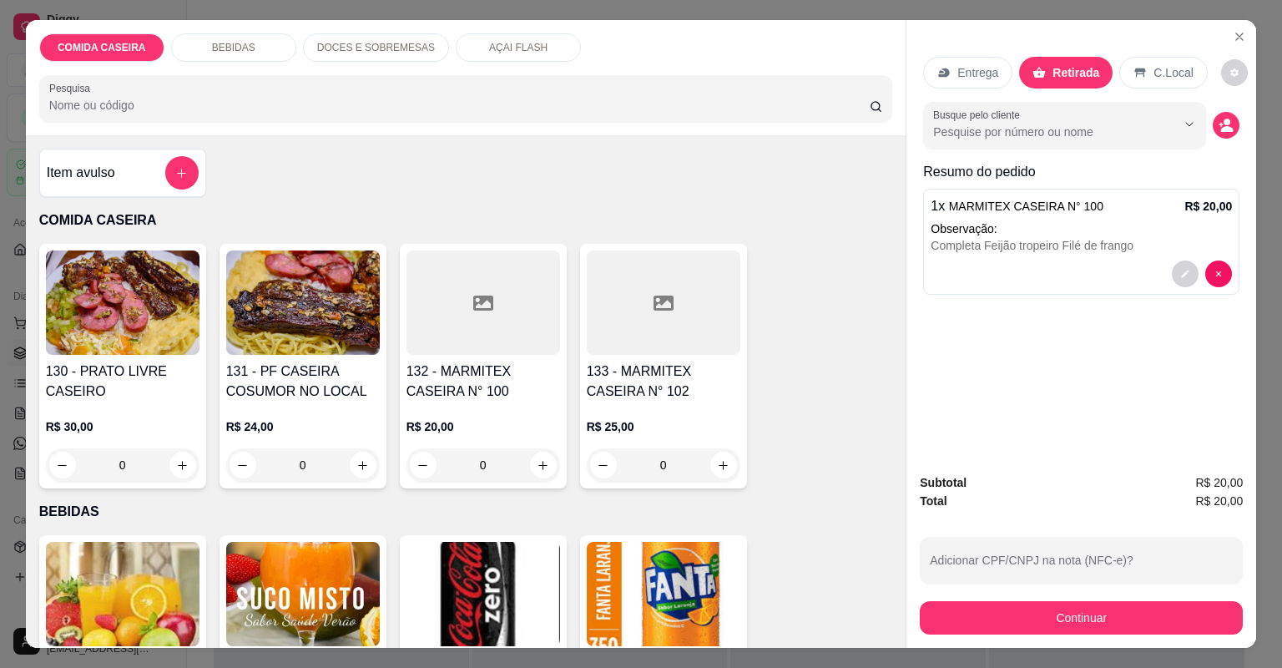
click at [968, 64] on p "Entrega" at bounding box center [977, 72] width 41 height 17
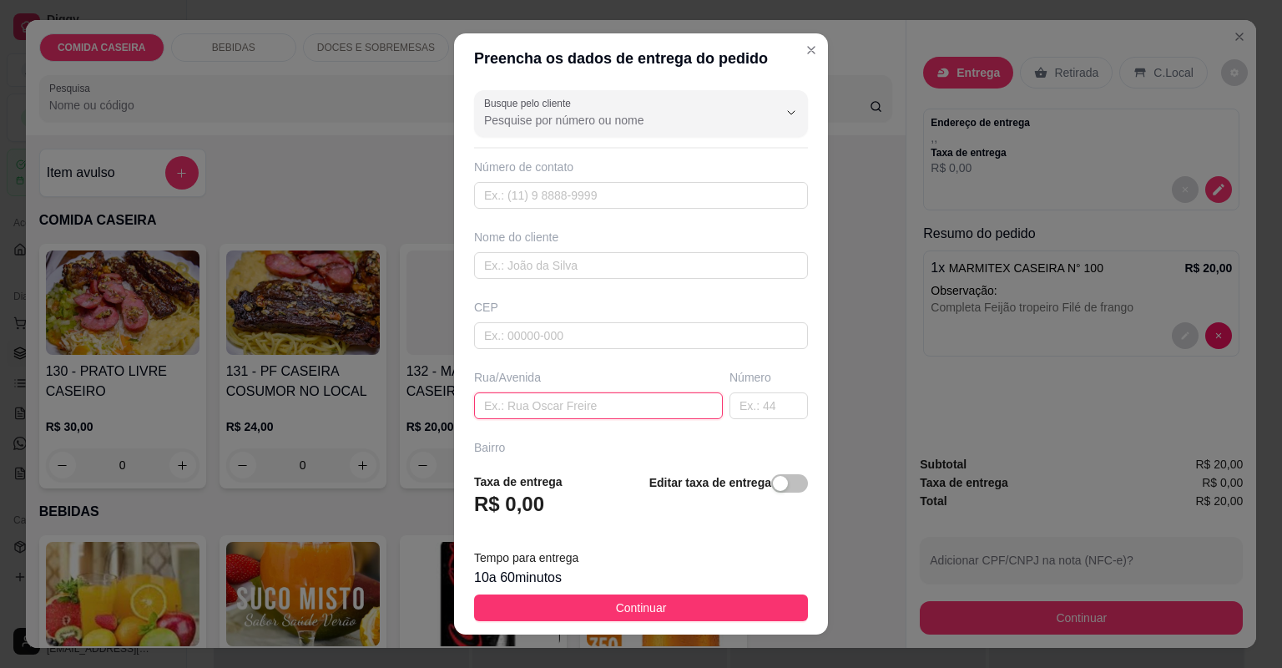
click at [617, 407] on input "text" at bounding box center [598, 405] width 249 height 27
paste input "[STREET_ADDRESS][PERSON_NAME] Cartório em frente ao mercado Borges"
type input "[STREET_ADDRESS][PERSON_NAME] Cartório em frente ao mercado Borges"
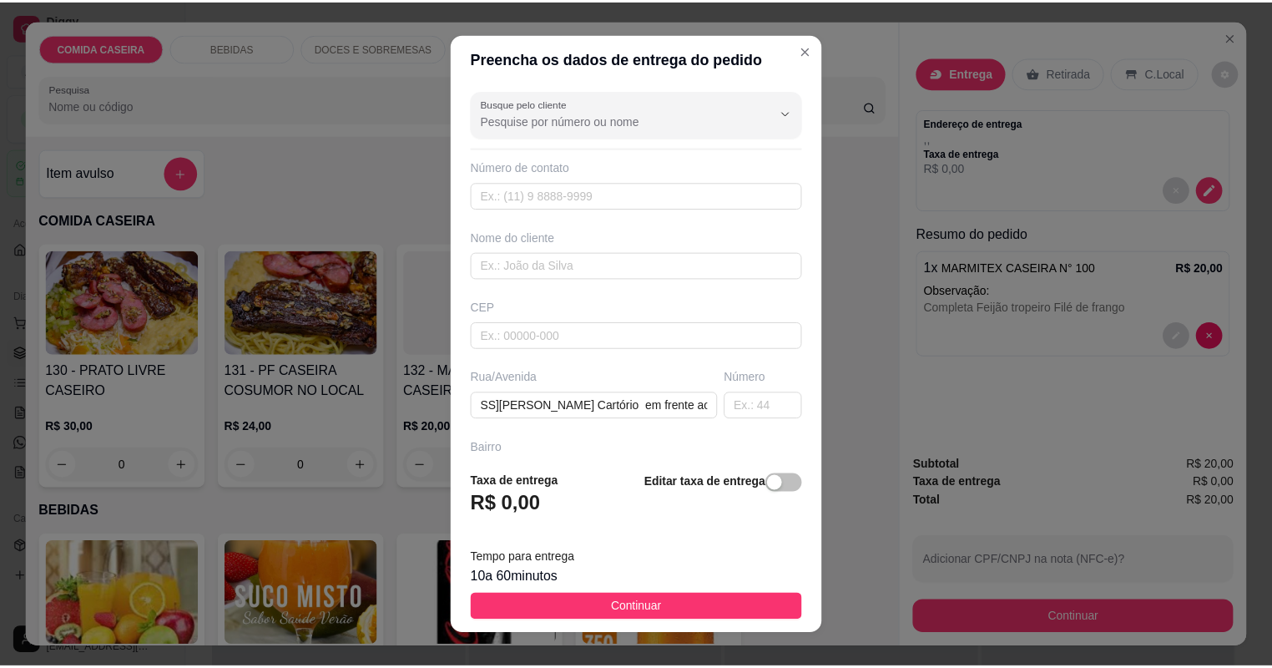
scroll to position [0, 0]
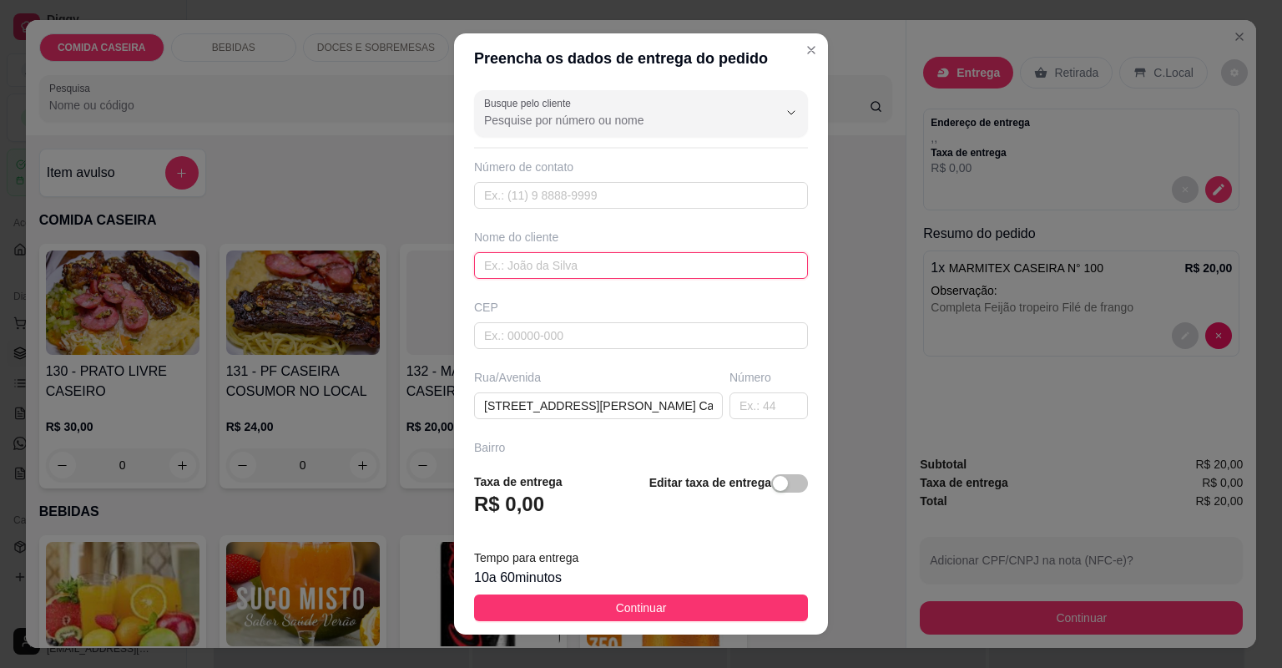
click at [644, 270] on input "text" at bounding box center [641, 265] width 334 height 27
type input "leila"
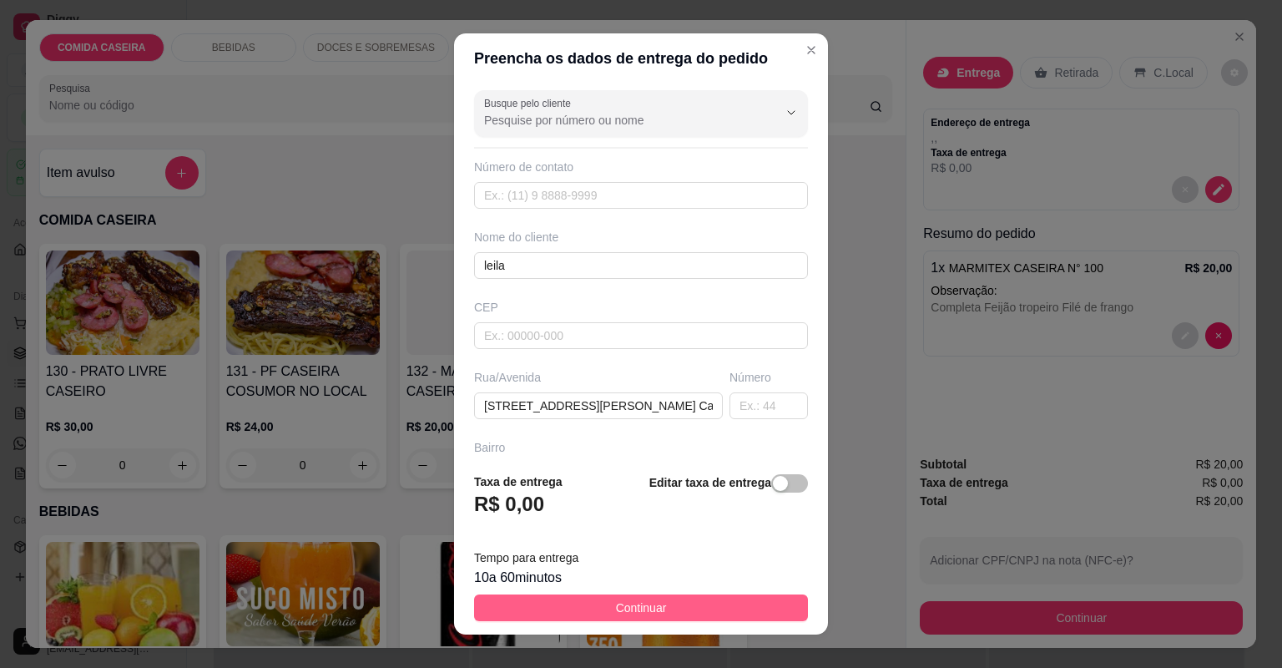
click at [663, 597] on button "Continuar" at bounding box center [641, 607] width 334 height 27
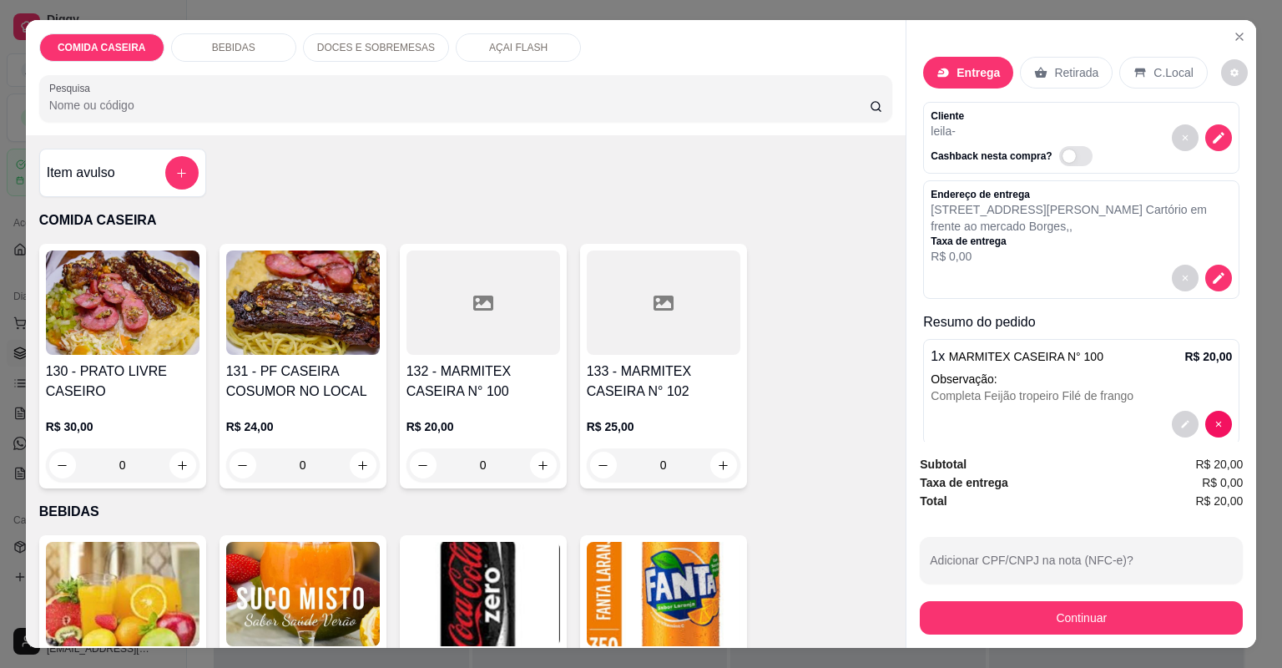
drag, startPoint x: 664, startPoint y: 594, endPoint x: 970, endPoint y: 634, distance: 309.0
click at [970, 634] on div "Subtotal R$ 20,00 Taxa de entrega R$ 0,00 Total R$ 20,00 Adicionar CPF/CNPJ na …" at bounding box center [1082, 545] width 350 height 206
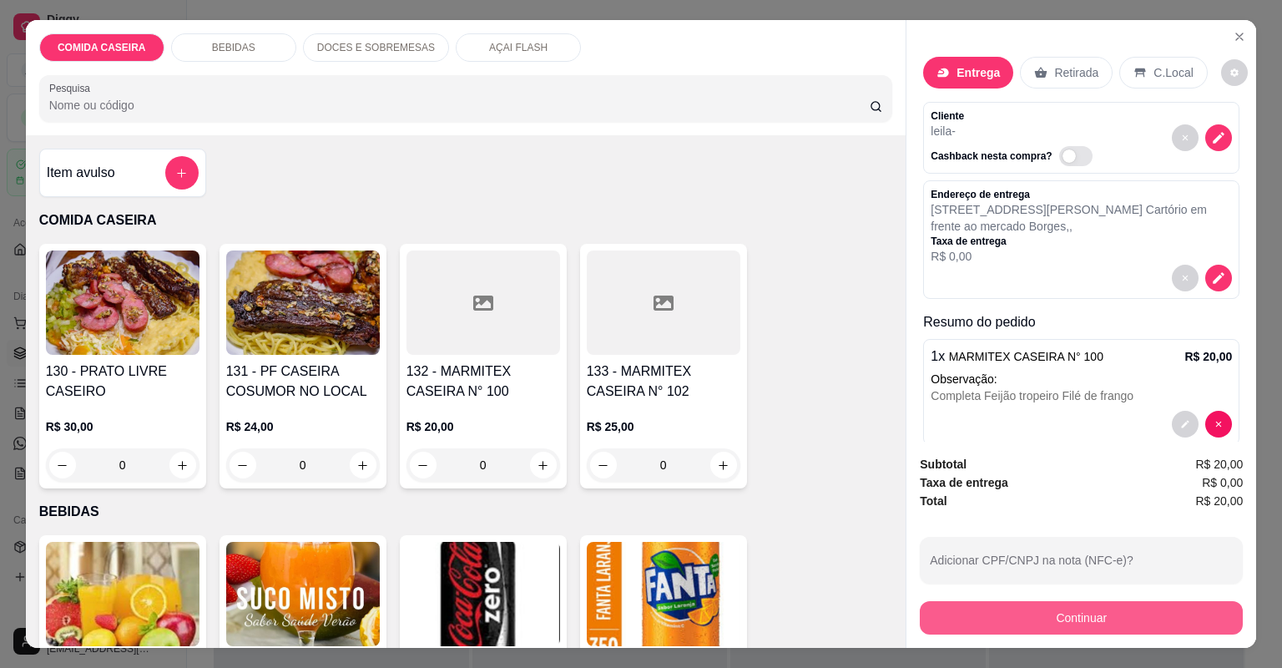
click at [970, 633] on button "Continuar" at bounding box center [1081, 617] width 323 height 33
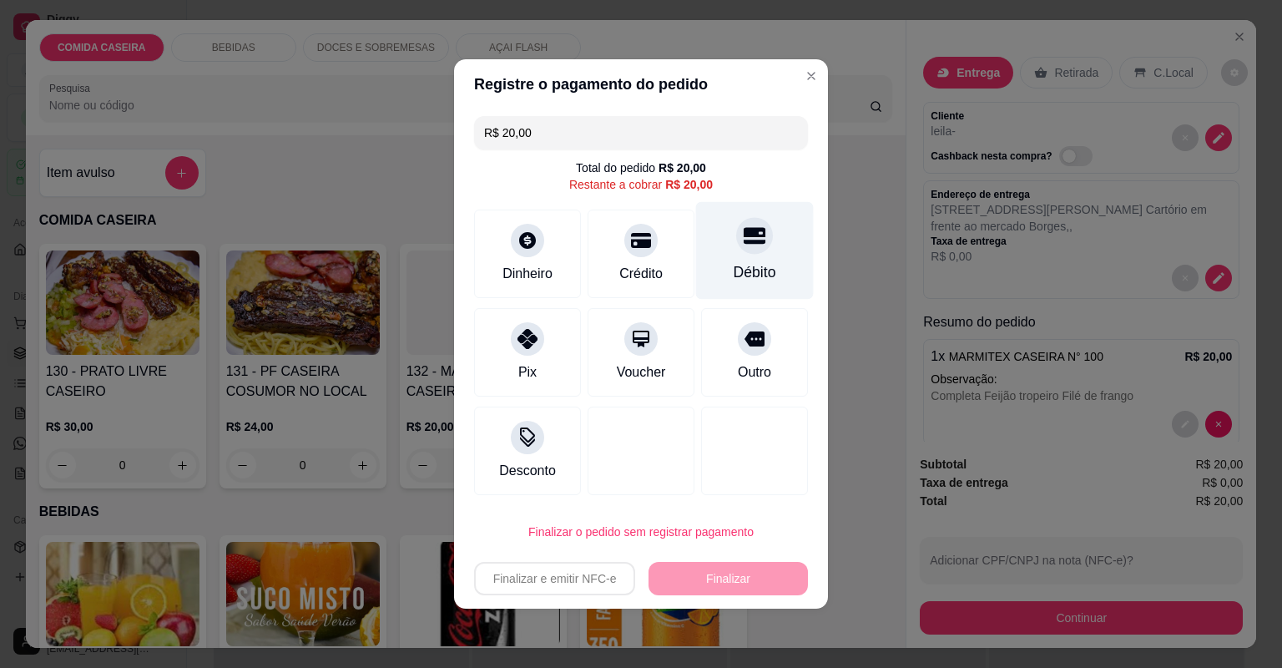
click at [736, 250] on div at bounding box center [754, 235] width 37 height 37
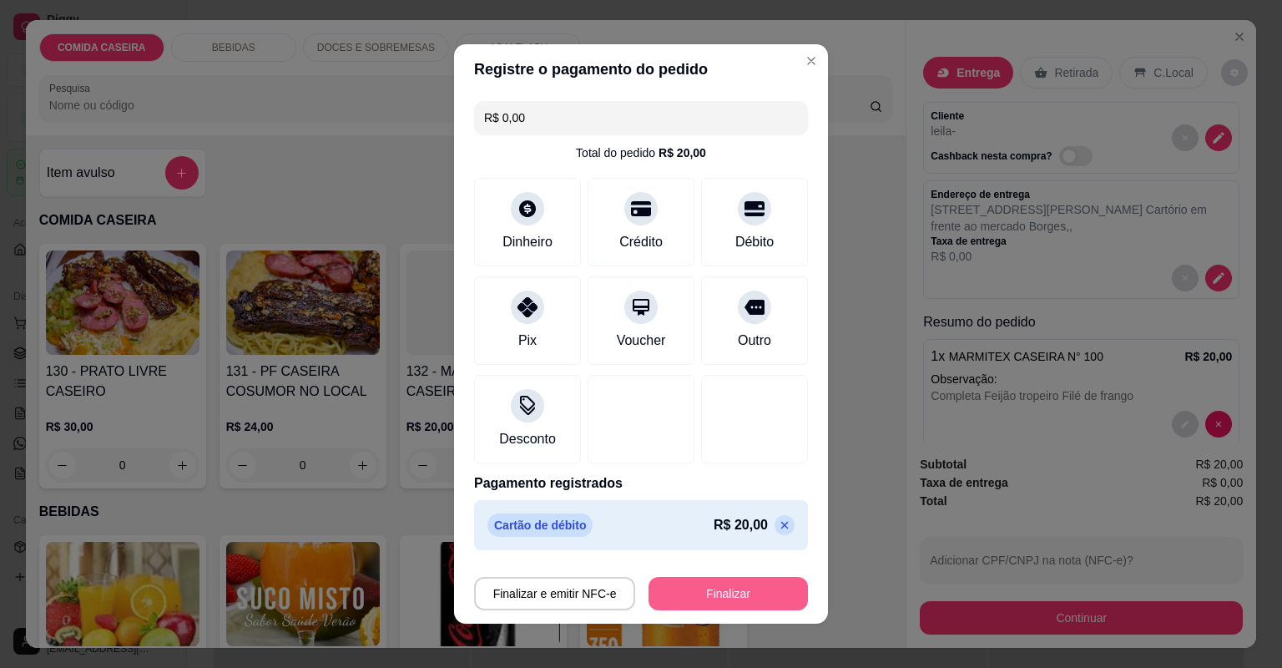
click at [741, 582] on button "Finalizar" at bounding box center [728, 593] width 159 height 33
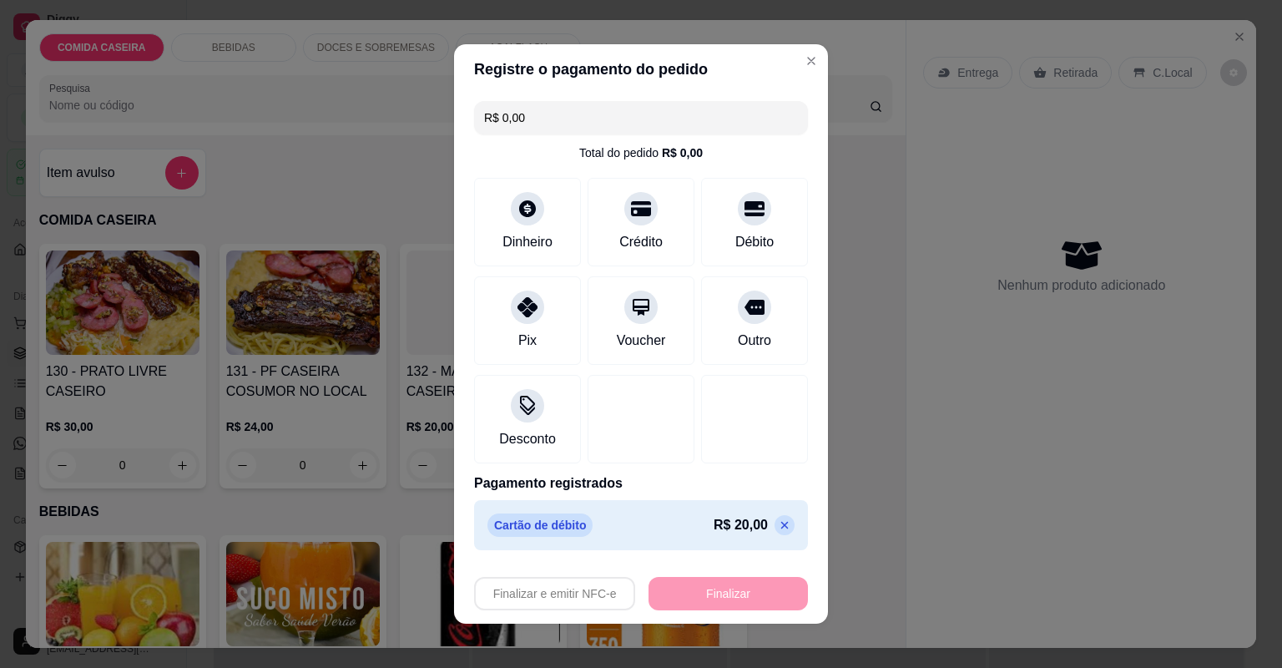
type input "-R$ 20,00"
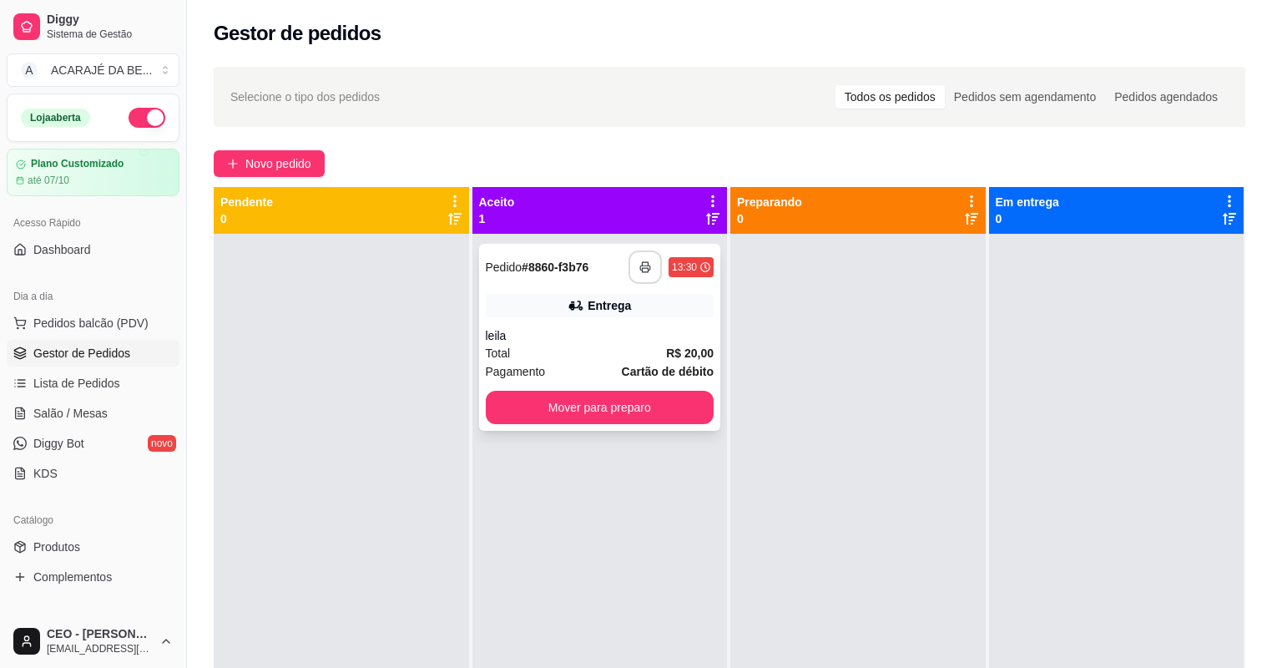
click at [646, 261] on icon "button" at bounding box center [645, 267] width 12 height 12
click at [656, 410] on button "Mover para preparo" at bounding box center [600, 407] width 229 height 33
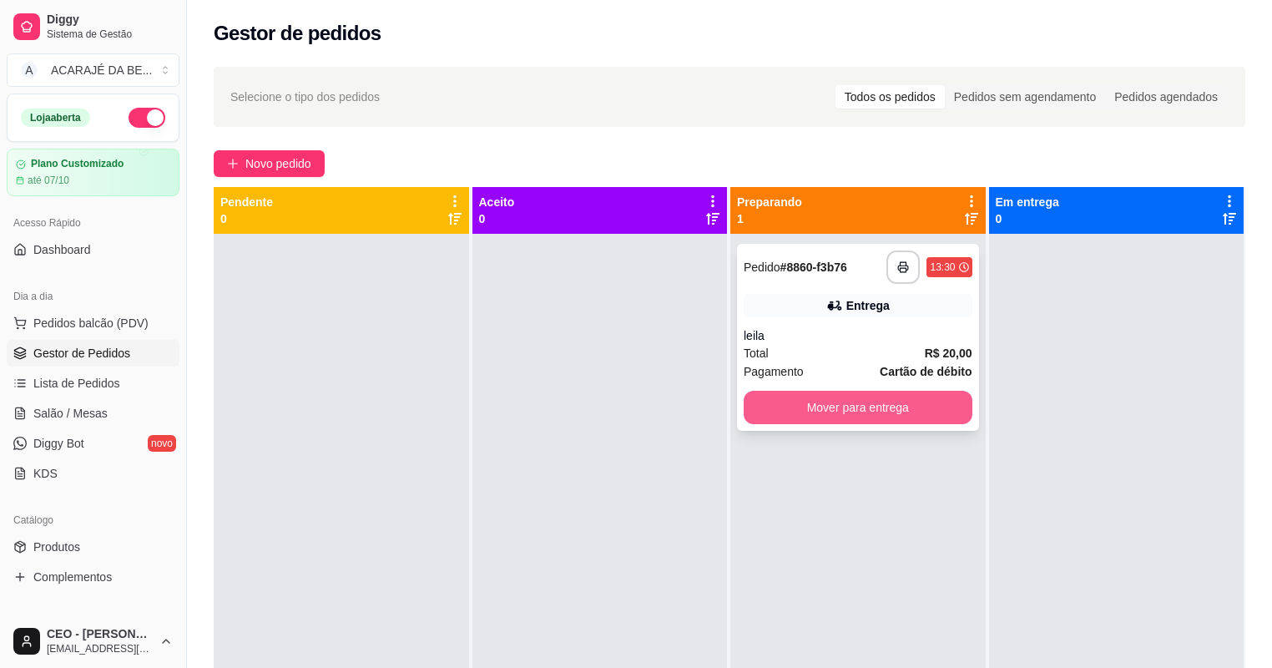
click at [791, 404] on button "Mover para entrega" at bounding box center [858, 407] width 229 height 33
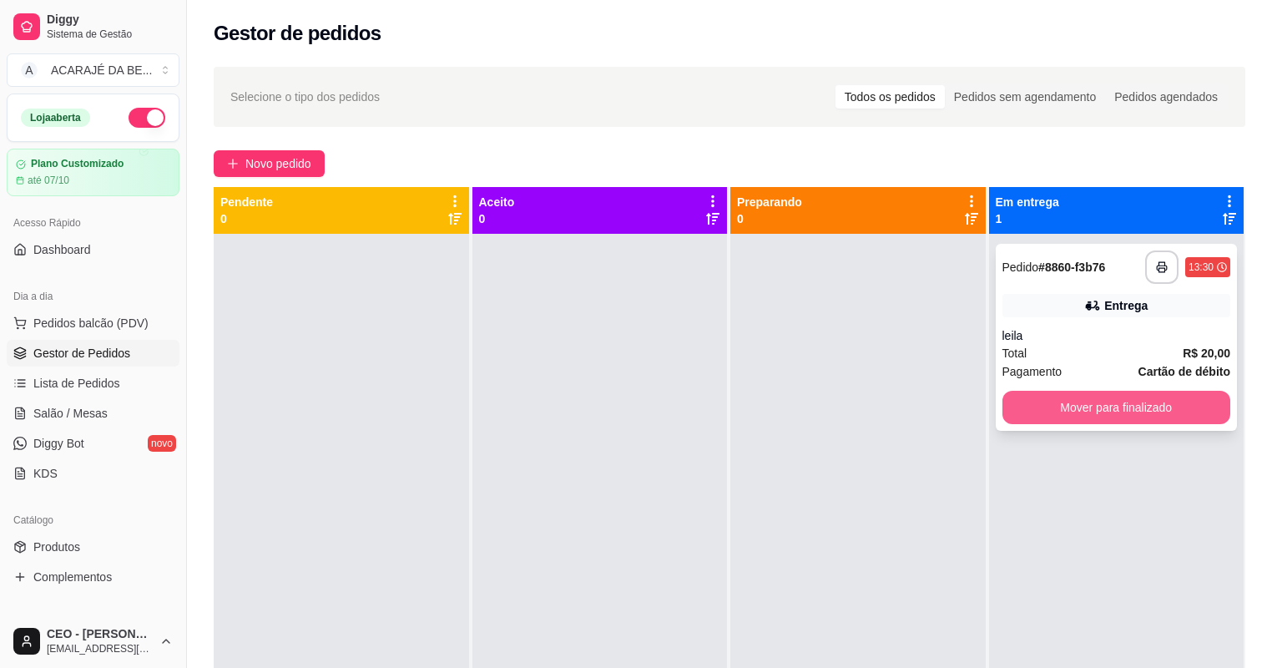
click at [1018, 400] on button "Mover para finalizado" at bounding box center [1117, 407] width 229 height 33
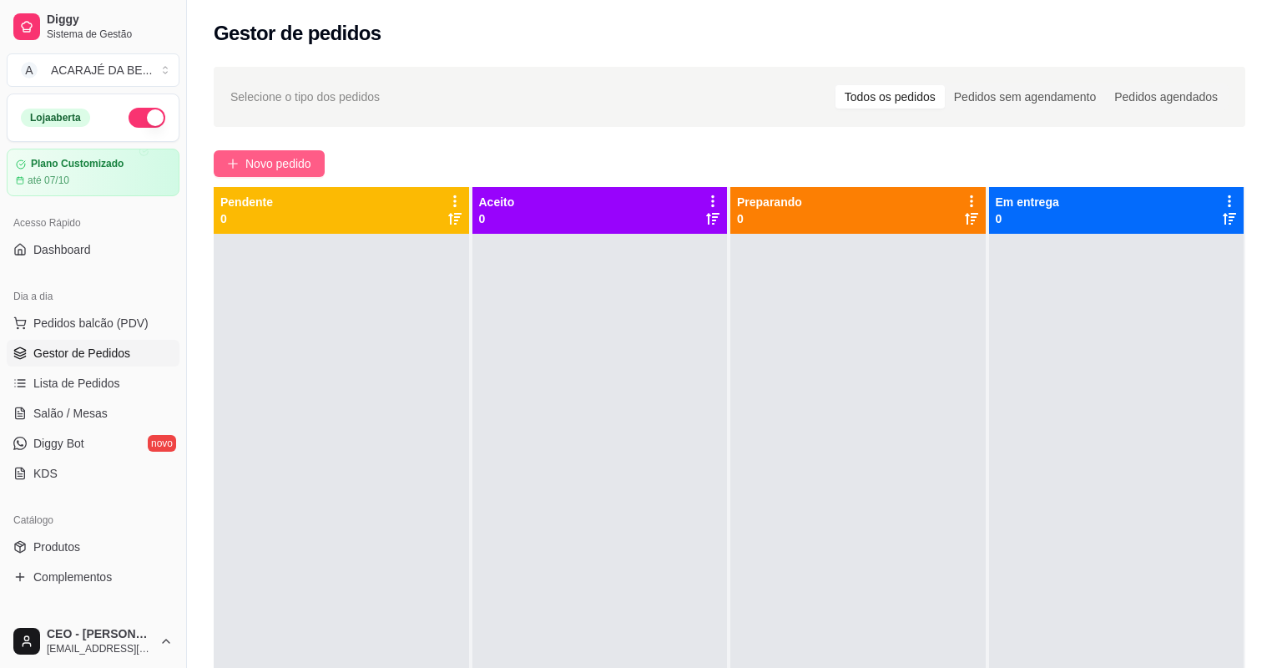
click at [262, 167] on span "Novo pedido" at bounding box center [278, 163] width 66 height 18
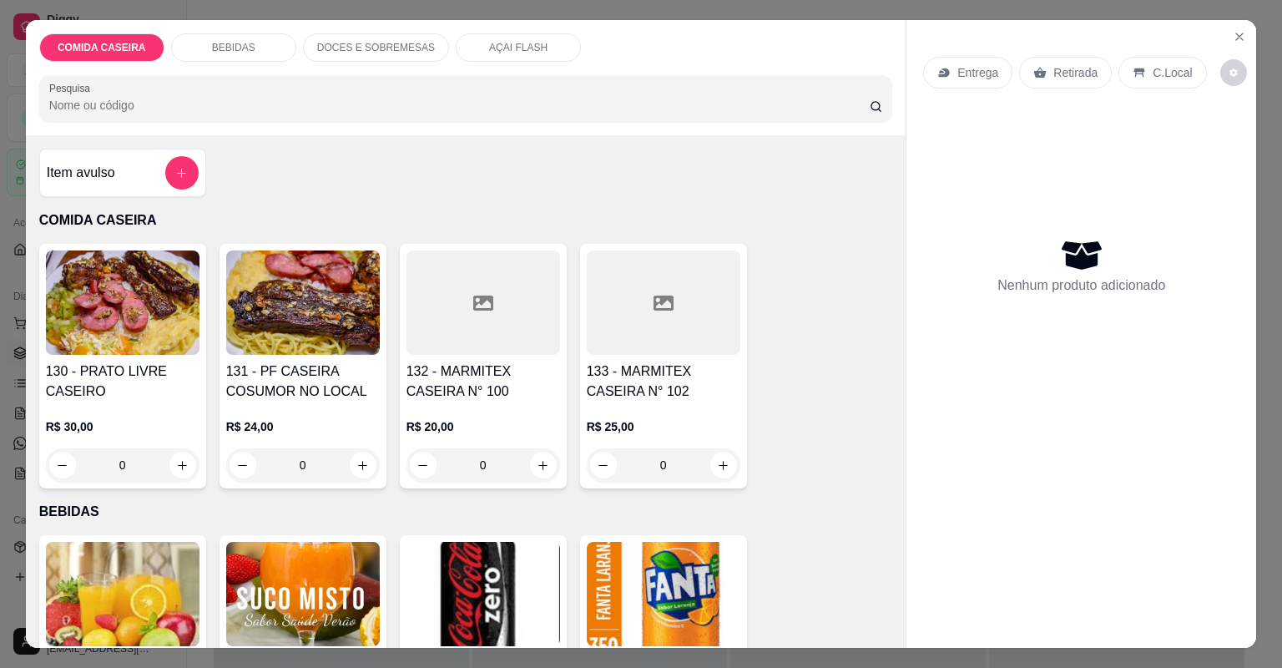
click at [402, 41] on p "DOCES E SOBREMESAS" at bounding box center [376, 47] width 118 height 13
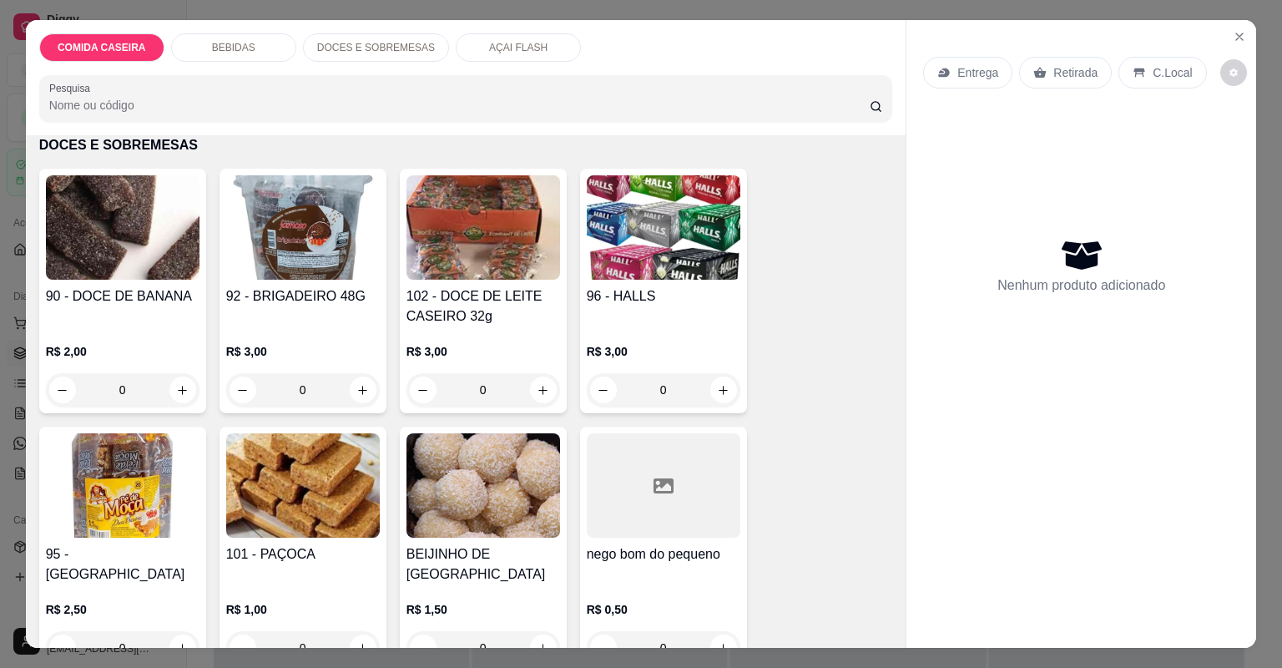
scroll to position [33, 0]
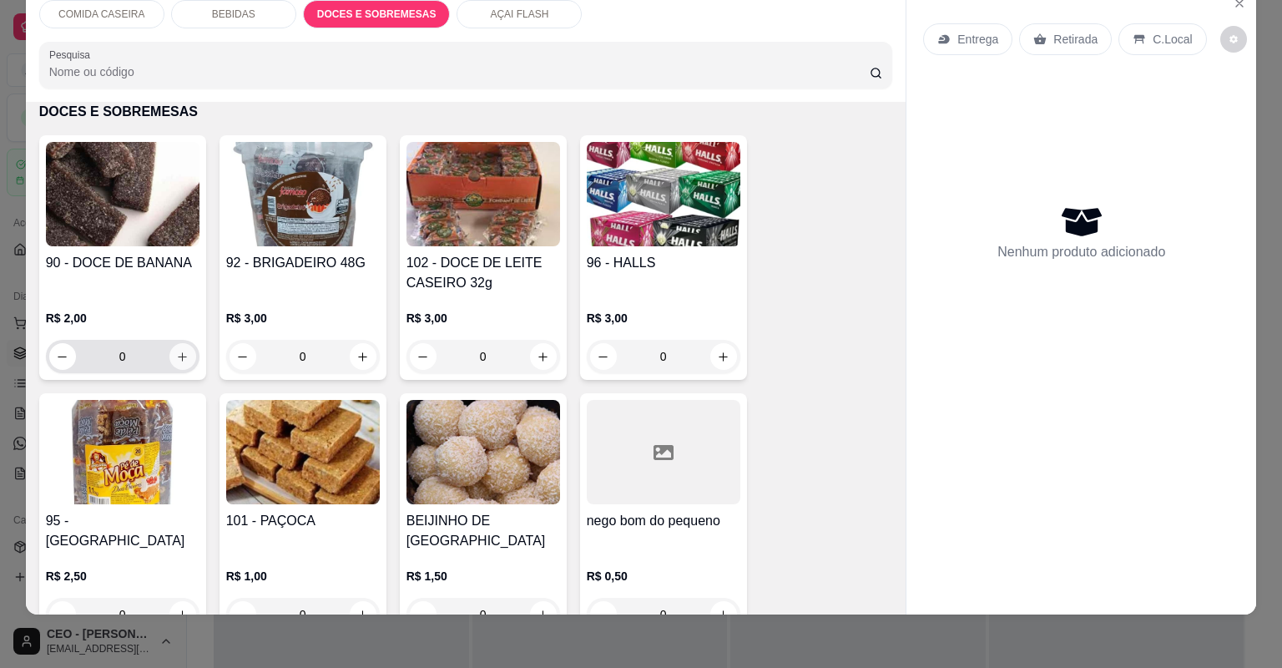
click at [180, 351] on icon "increase-product-quantity" at bounding box center [182, 357] width 13 height 13
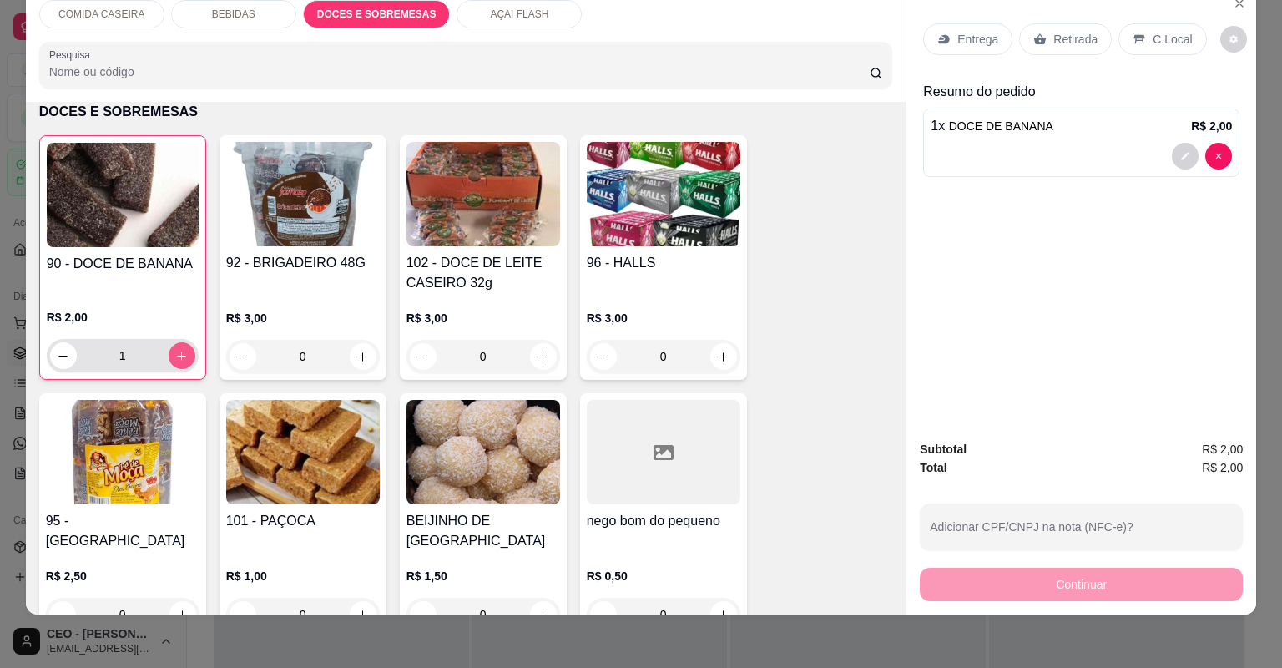
click at [178, 351] on icon "increase-product-quantity" at bounding box center [181, 356] width 13 height 13
type input "2"
click at [1053, 27] on div "Retirada" at bounding box center [1065, 39] width 93 height 32
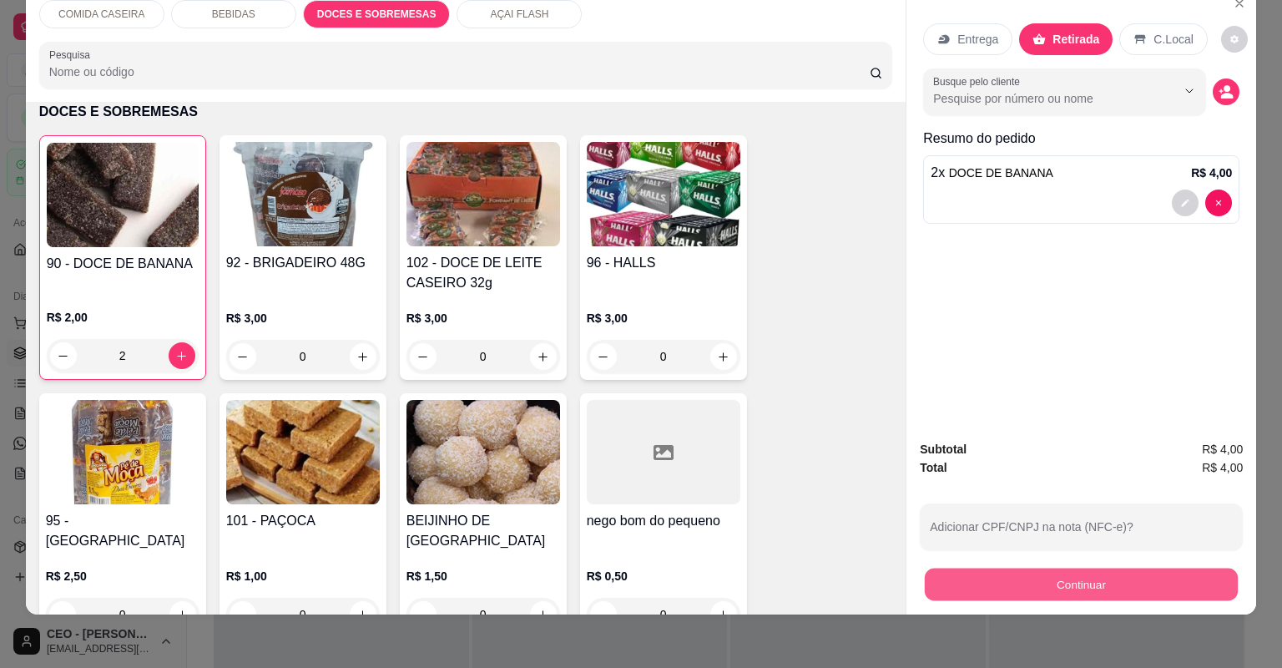
click at [1048, 574] on button "Continuar" at bounding box center [1081, 584] width 313 height 33
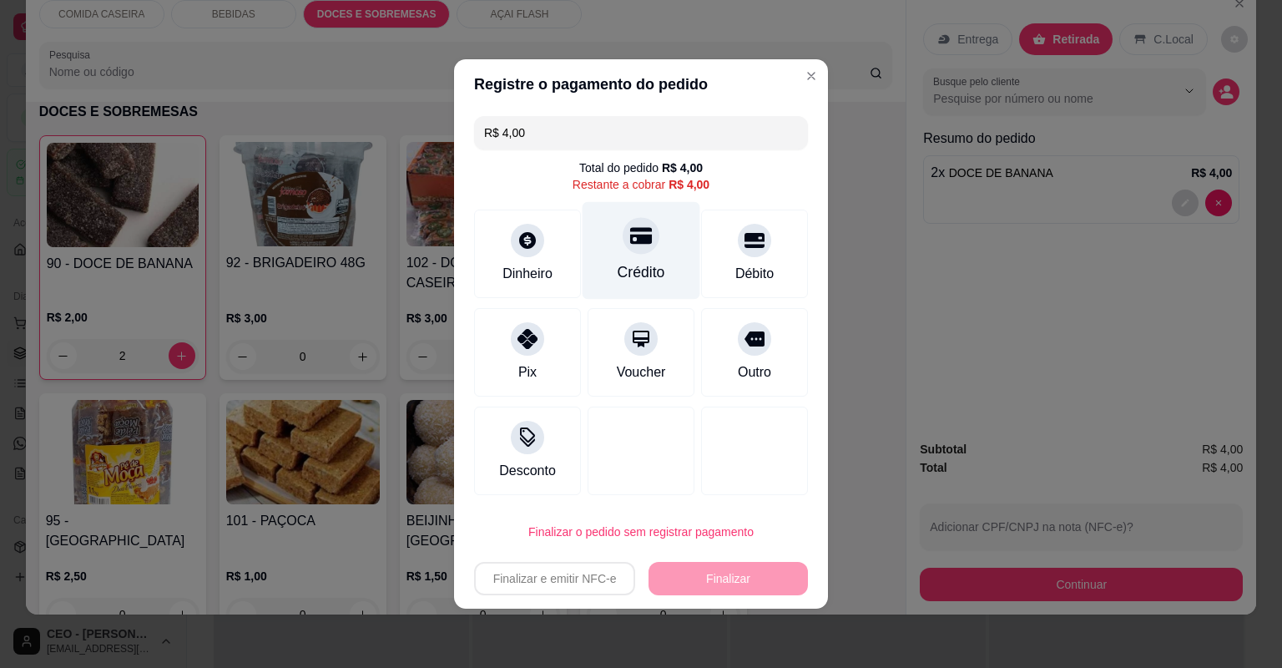
click at [630, 233] on icon at bounding box center [641, 236] width 22 height 22
type input "R$ 0,00"
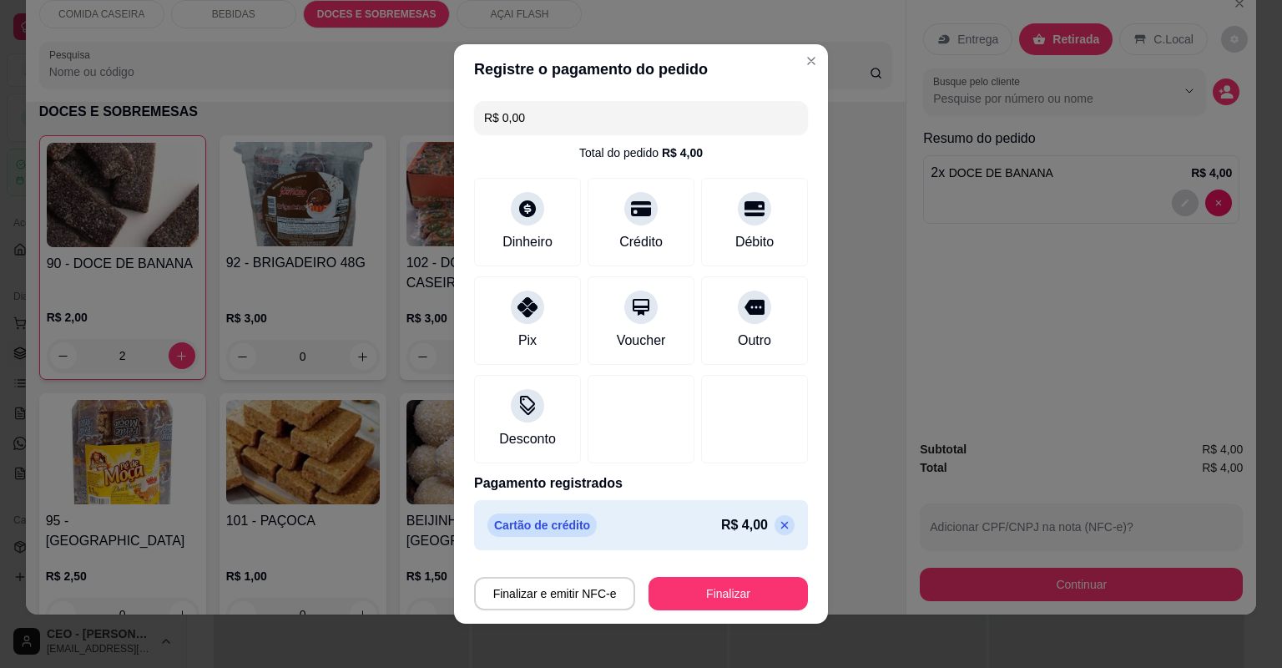
click at [738, 609] on footer "Finalizar e emitir NFC-e Finalizar" at bounding box center [641, 590] width 374 height 67
click at [740, 604] on button "Finalizar" at bounding box center [728, 593] width 159 height 33
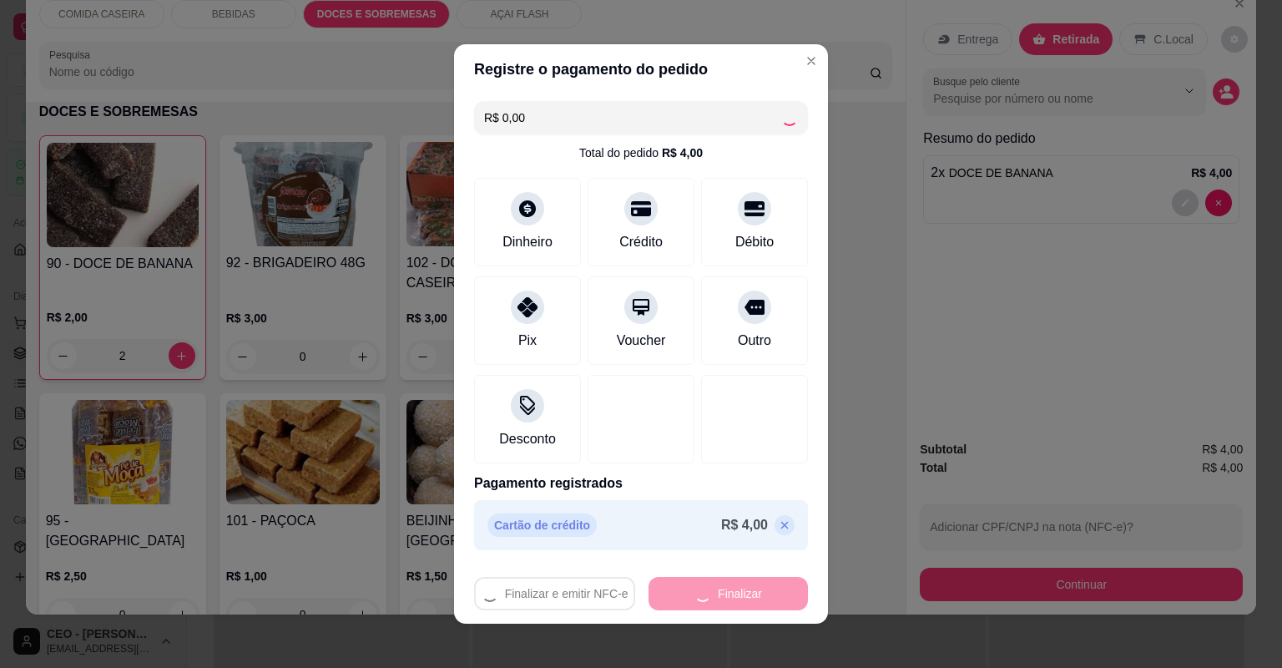
type input "0"
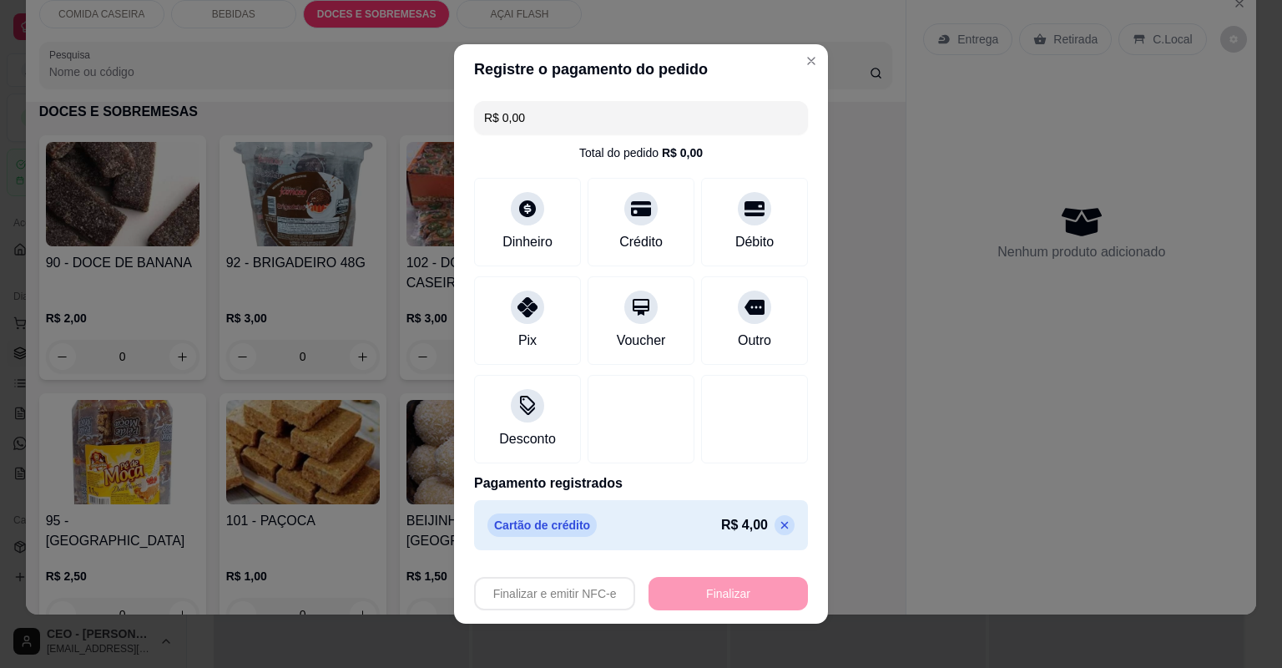
type input "-R$ 4,00"
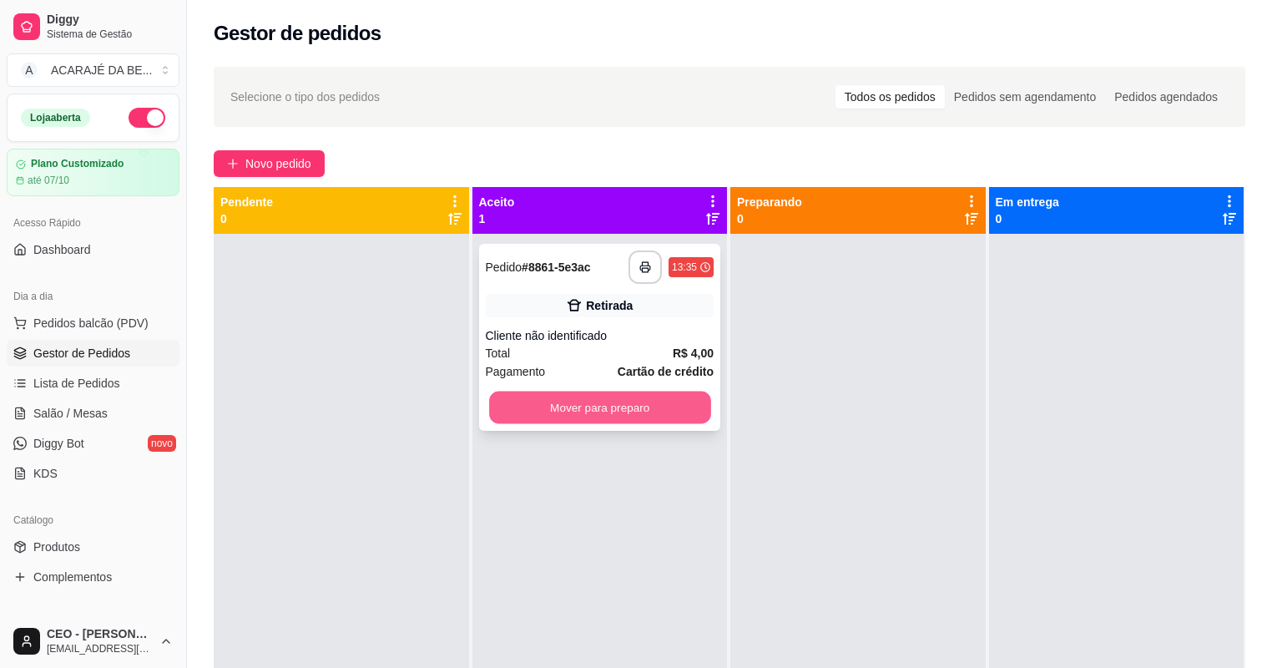
click at [661, 392] on button "Mover para preparo" at bounding box center [599, 408] width 221 height 33
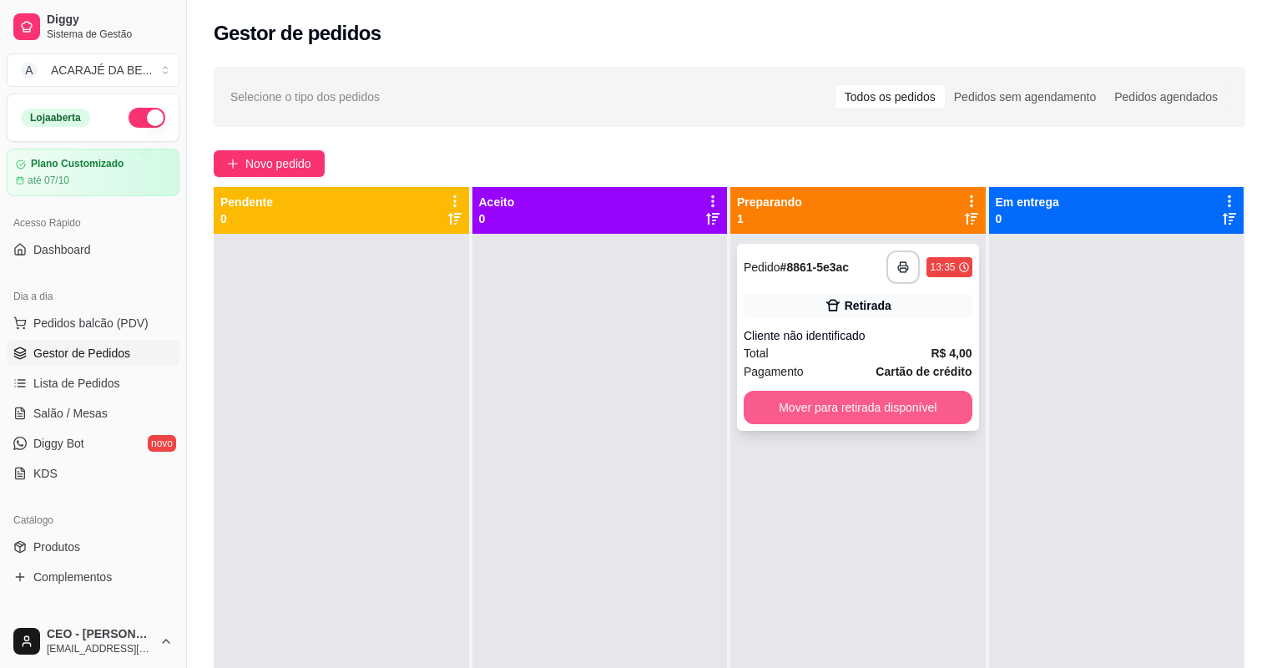
click at [795, 397] on button "Mover para retirada disponível" at bounding box center [858, 407] width 229 height 33
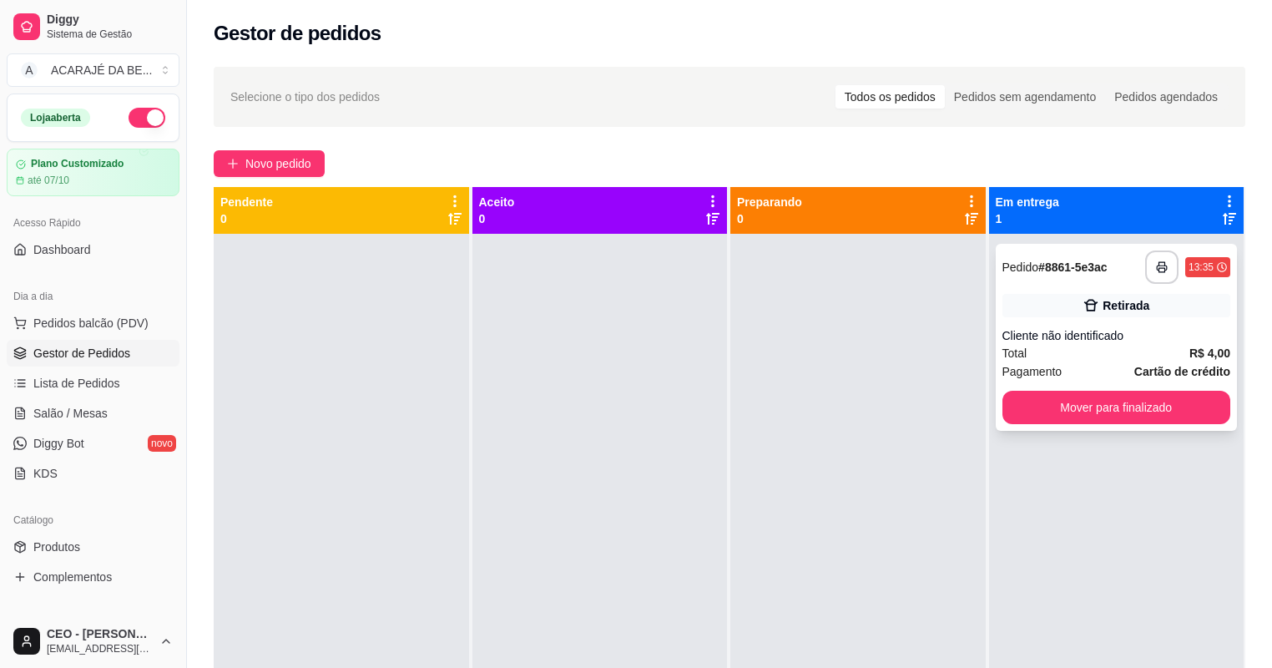
click at [1042, 388] on div "**********" at bounding box center [1117, 337] width 242 height 187
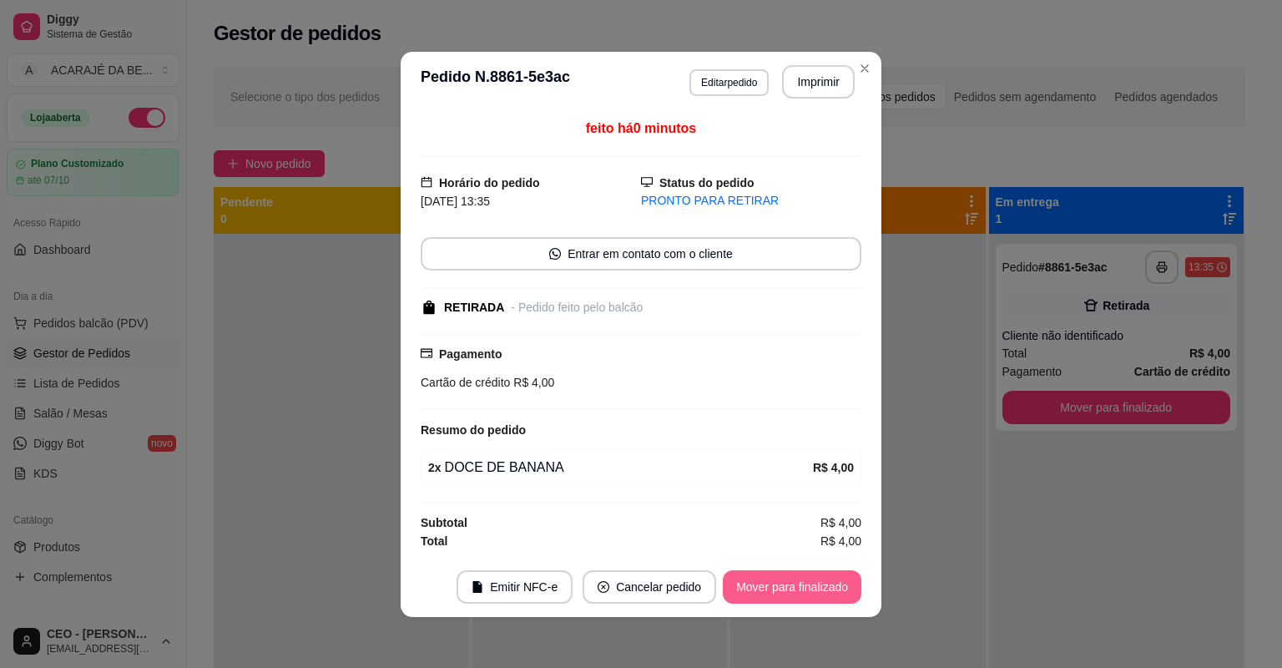
click at [832, 585] on button "Mover para finalizado" at bounding box center [792, 586] width 139 height 33
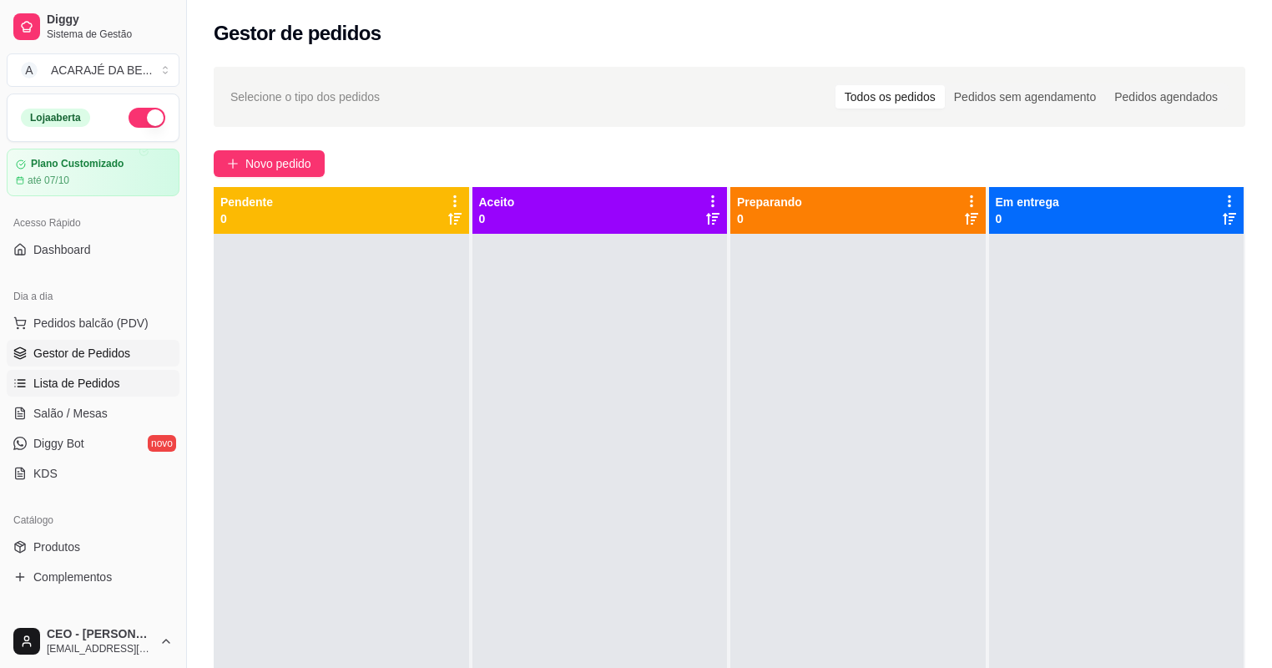
click at [114, 384] on span "Lista de Pedidos" at bounding box center [76, 383] width 87 height 17
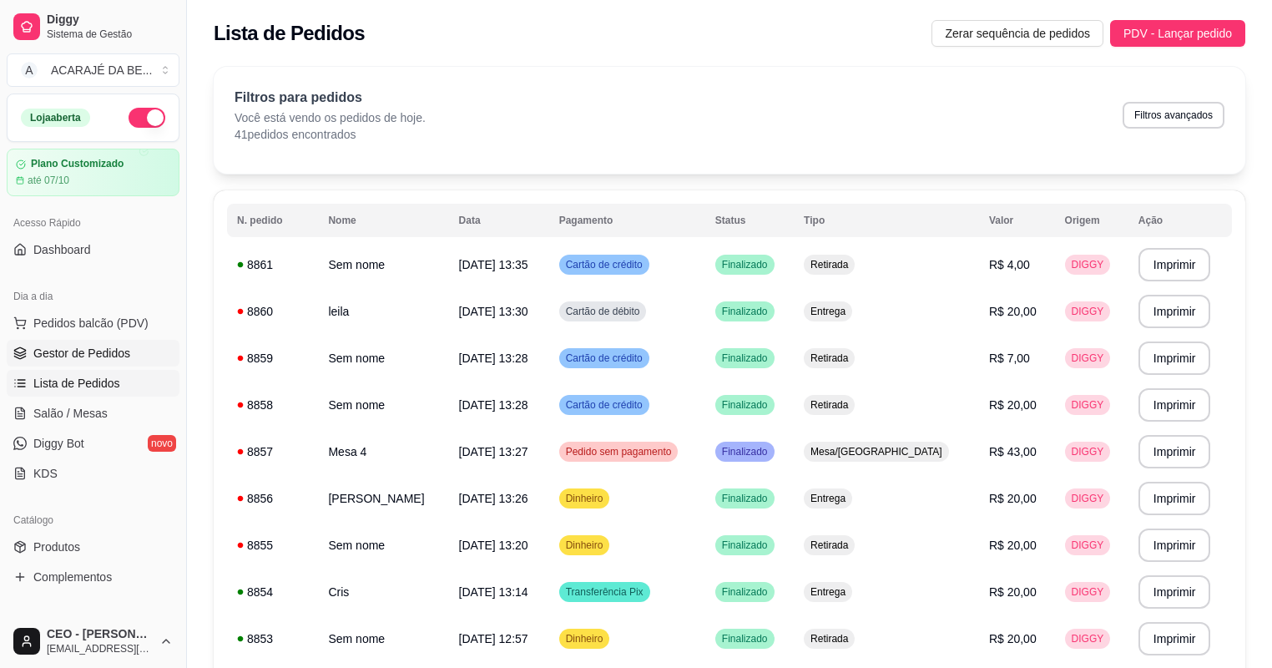
click at [154, 344] on link "Gestor de Pedidos" at bounding box center [93, 353] width 173 height 27
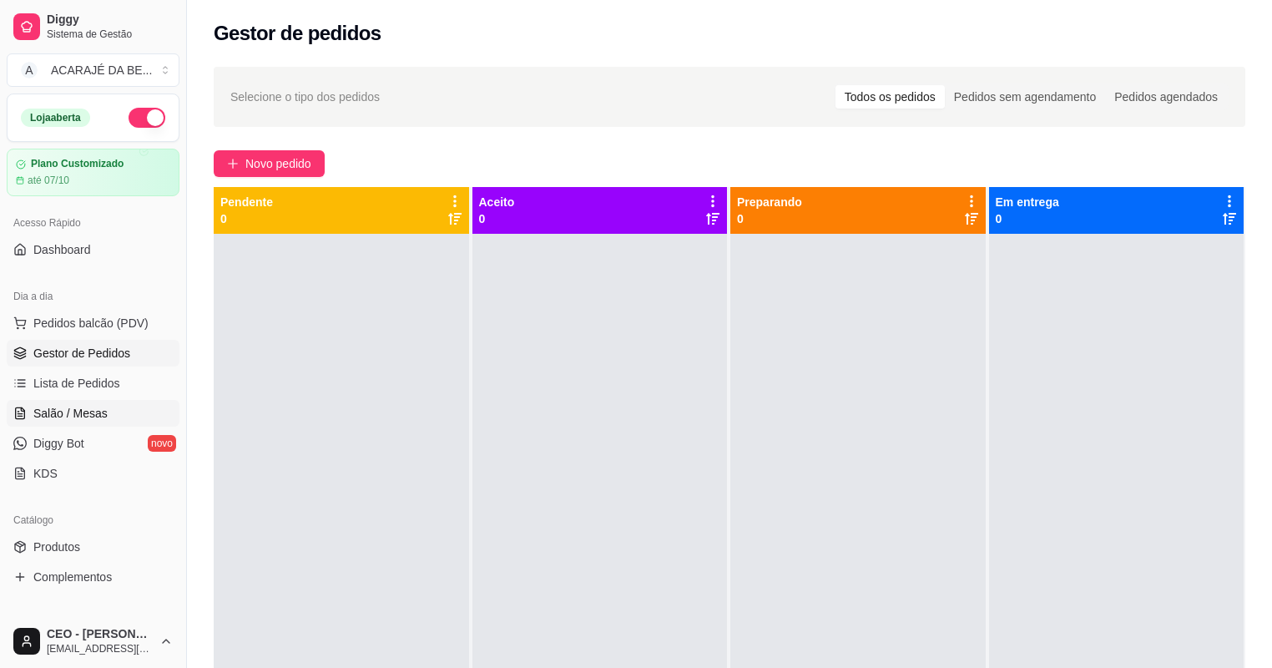
click at [100, 407] on span "Salão / Mesas" at bounding box center [70, 413] width 74 height 17
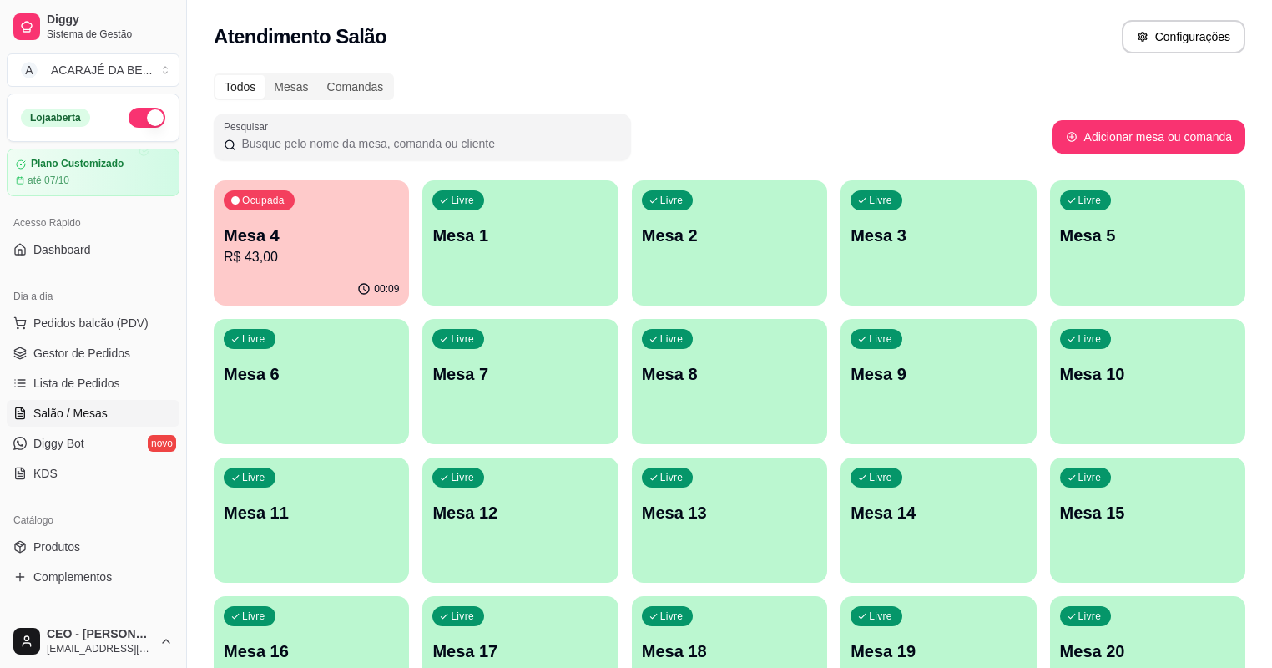
click at [274, 210] on div "Ocupada" at bounding box center [259, 200] width 71 height 20
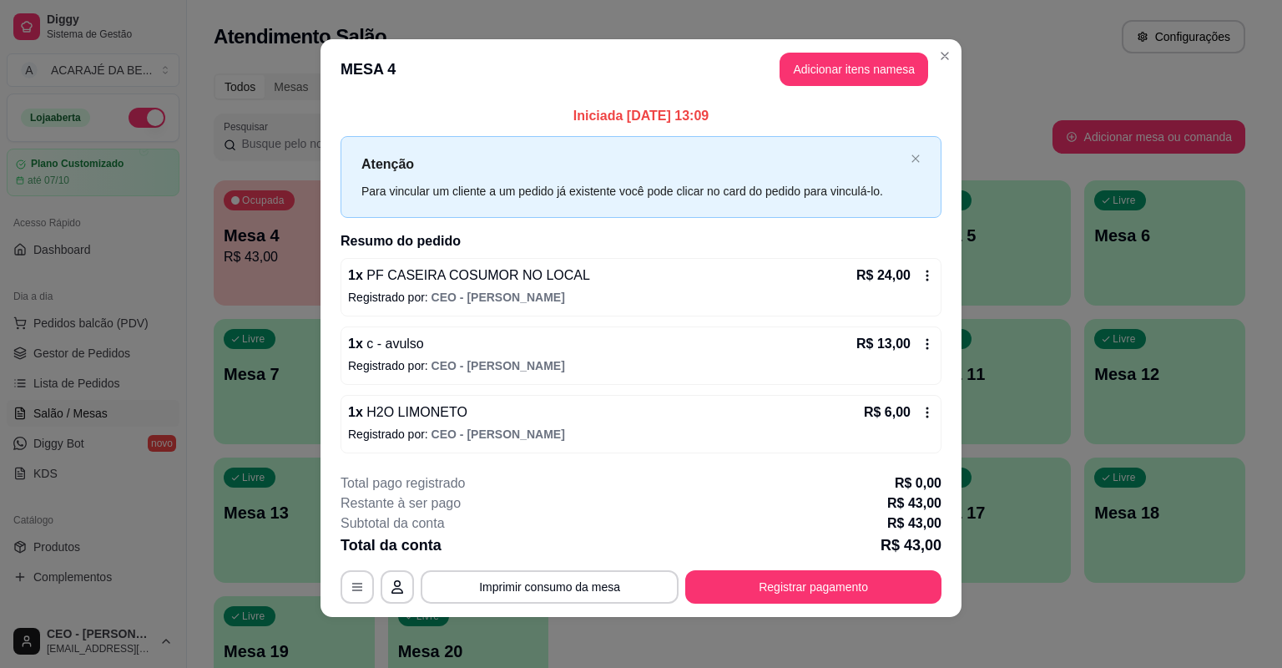
scroll to position [7, 0]
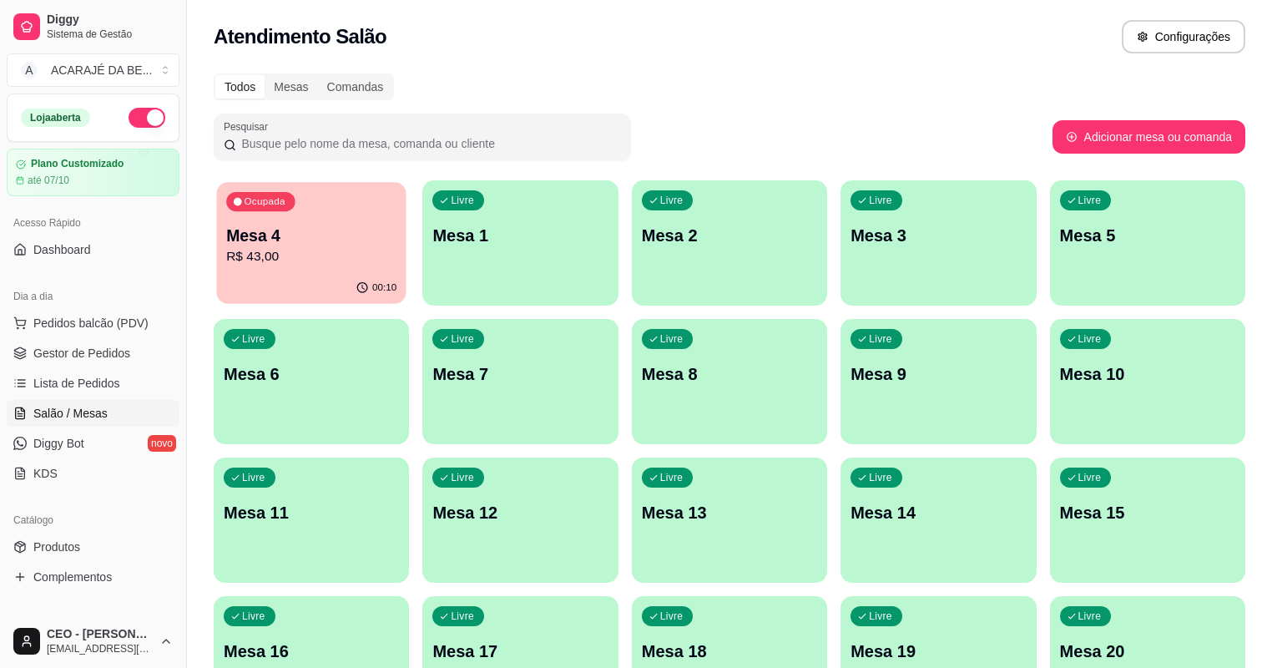
click at [285, 230] on p "Mesa 4" at bounding box center [311, 236] width 170 height 23
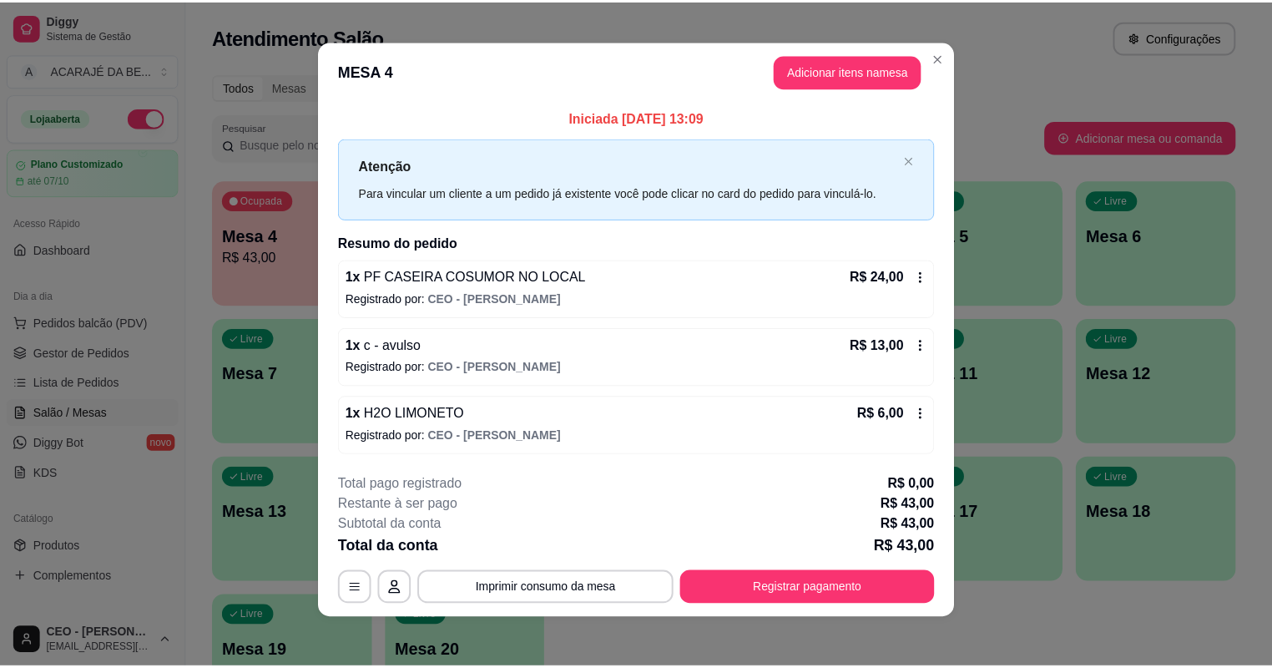
scroll to position [0, 0]
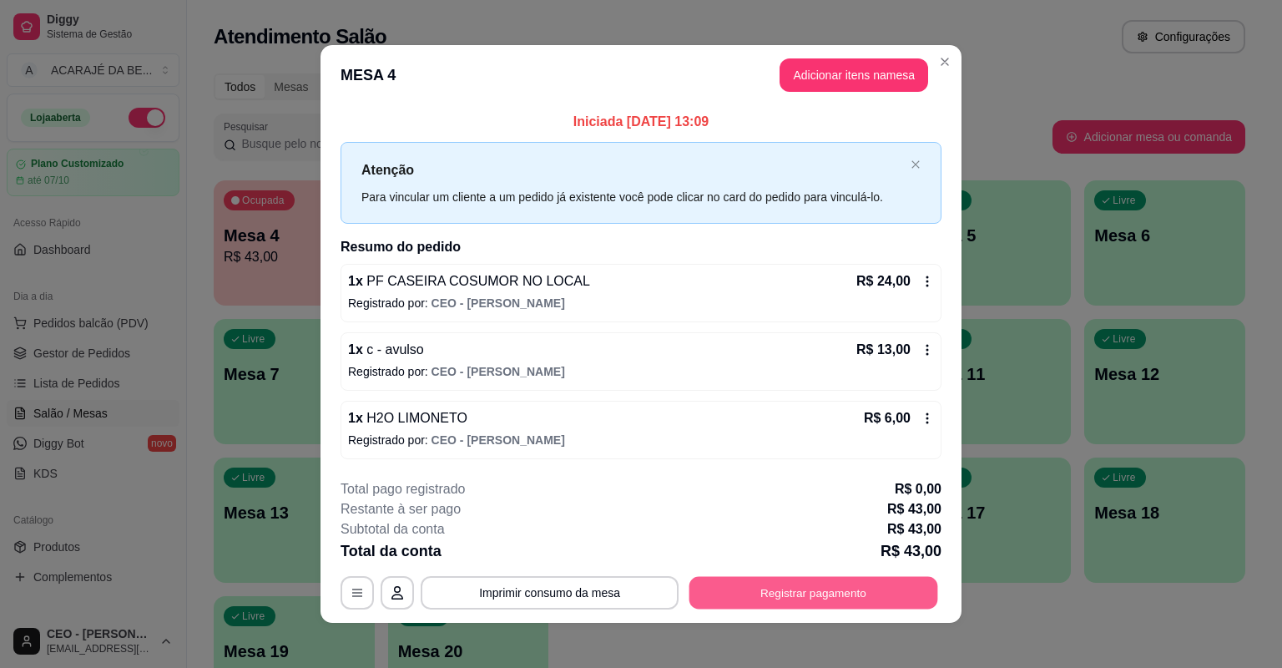
click at [749, 586] on button "Registrar pagamento" at bounding box center [814, 592] width 249 height 33
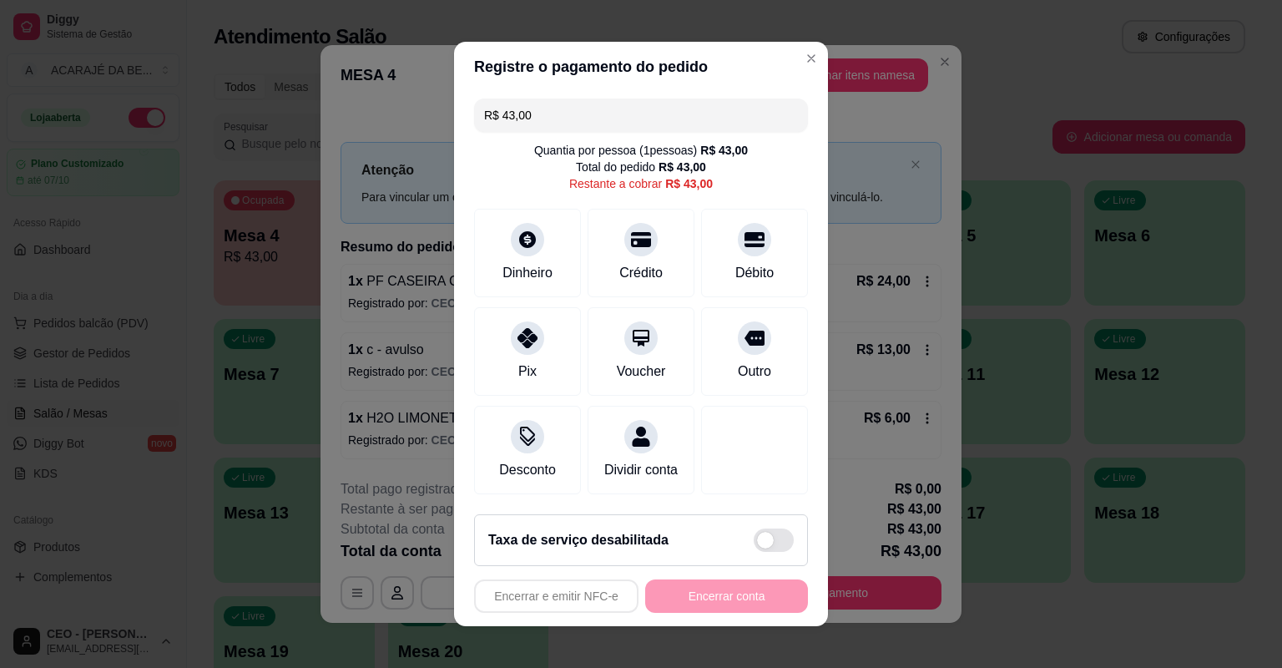
drag, startPoint x: 528, startPoint y: 118, endPoint x: 491, endPoint y: 128, distance: 38.1
click at [491, 128] on input "R$ 43,00" at bounding box center [641, 115] width 314 height 33
click at [542, 341] on div "Pix" at bounding box center [528, 349] width 118 height 98
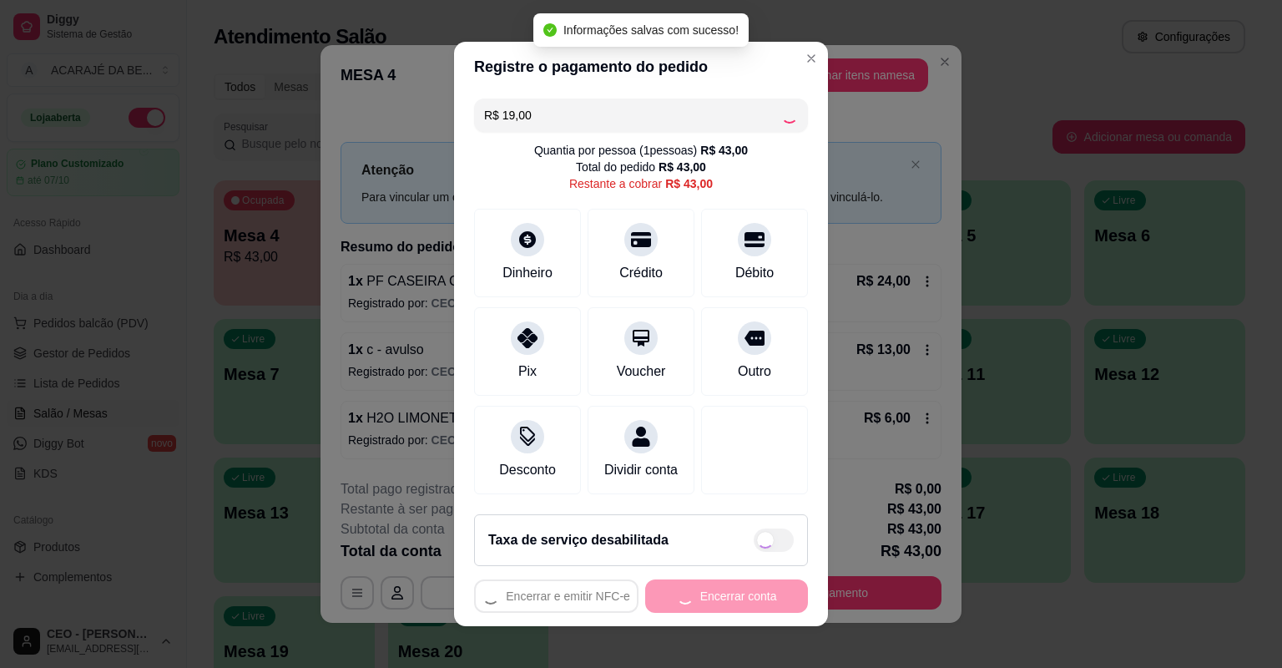
type input "R$ 24,00"
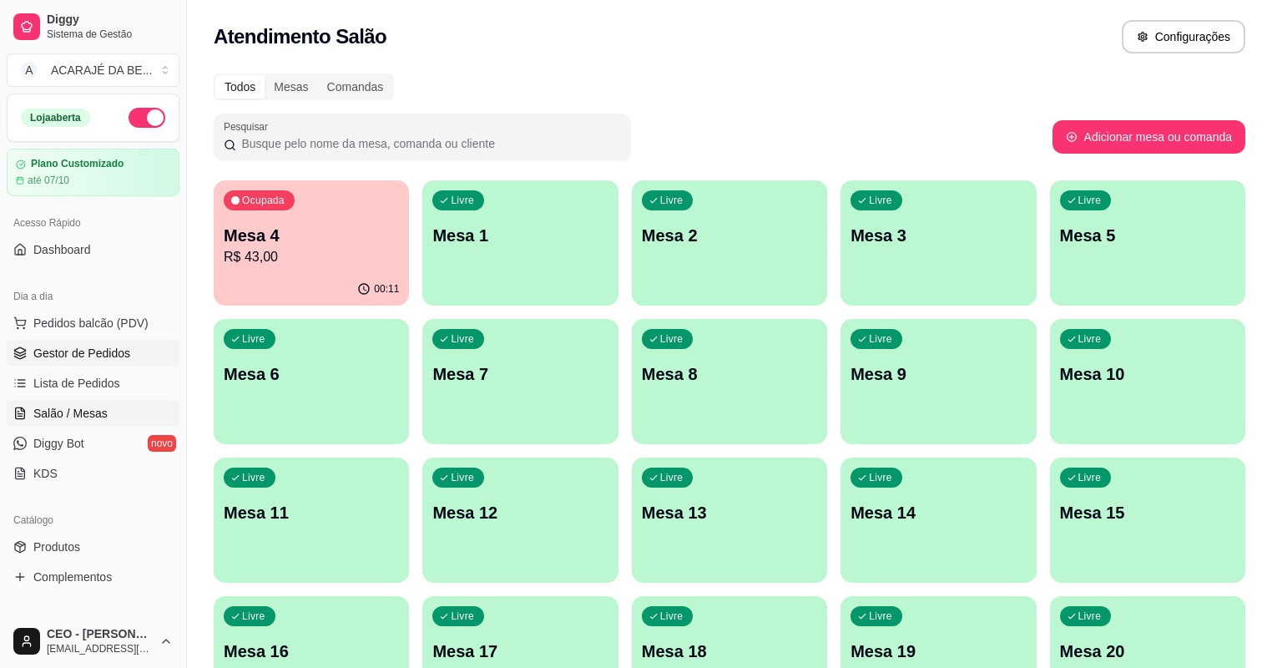
click at [129, 361] on link "Gestor de Pedidos" at bounding box center [93, 353] width 173 height 27
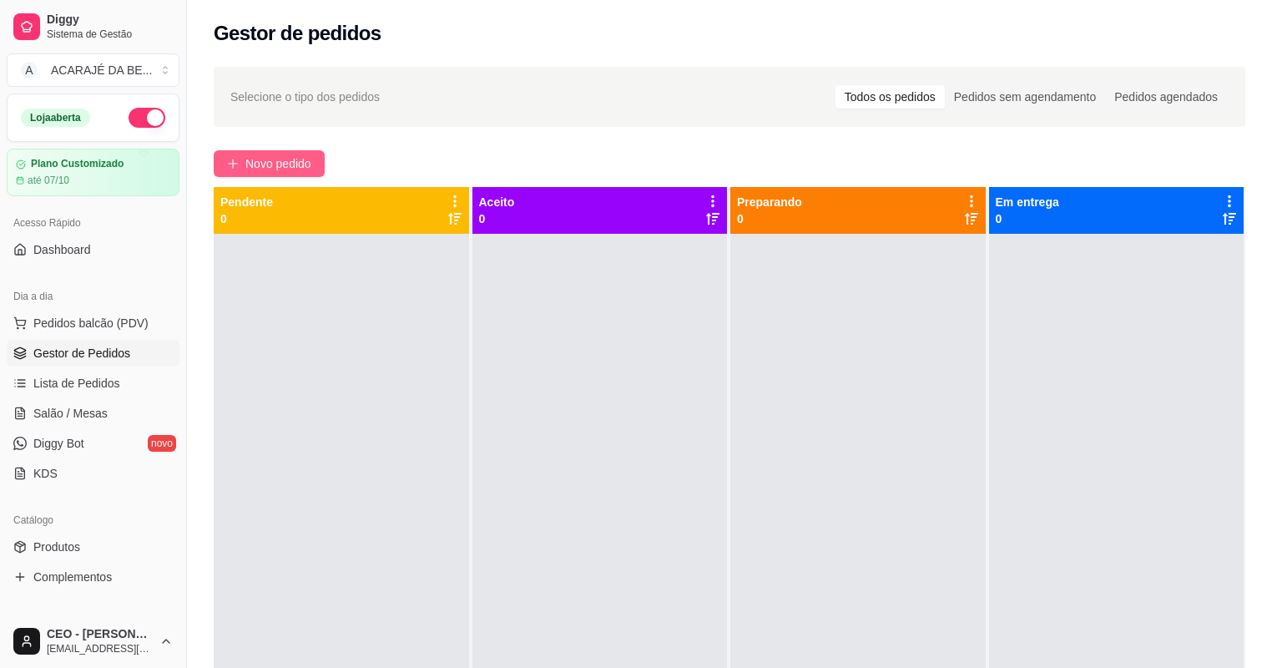
click at [307, 152] on button "Novo pedido" at bounding box center [269, 163] width 111 height 27
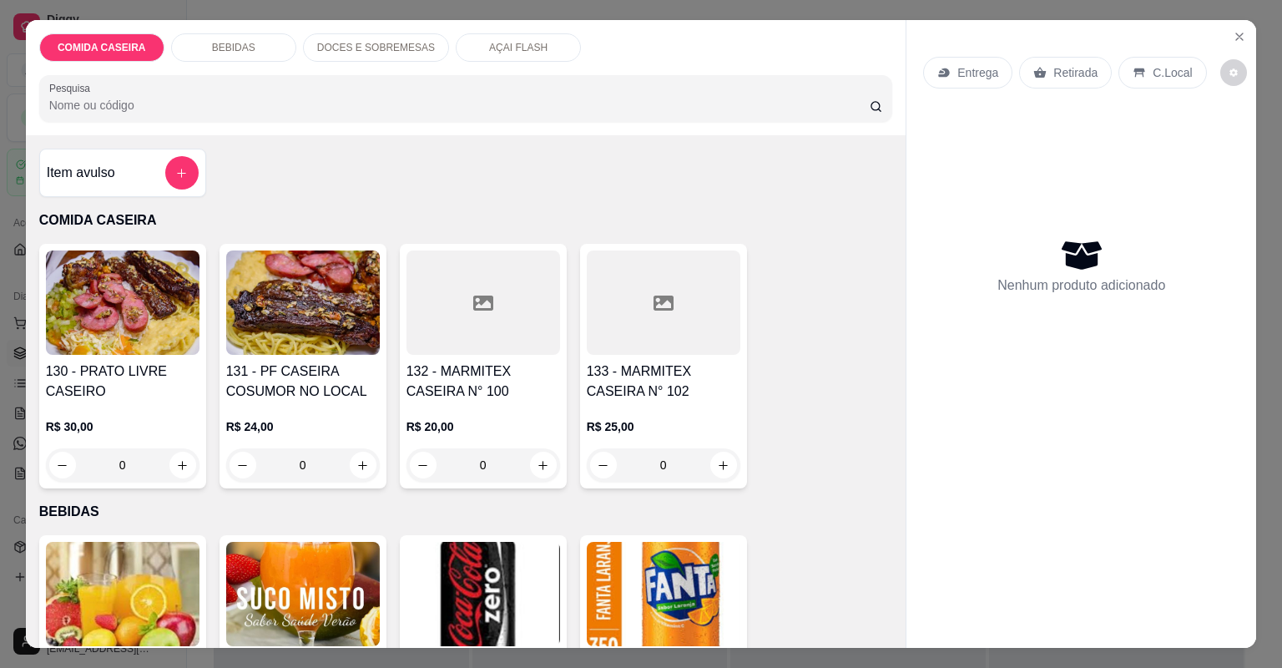
click at [492, 411] on div "R$ 20,00 0" at bounding box center [484, 442] width 154 height 80
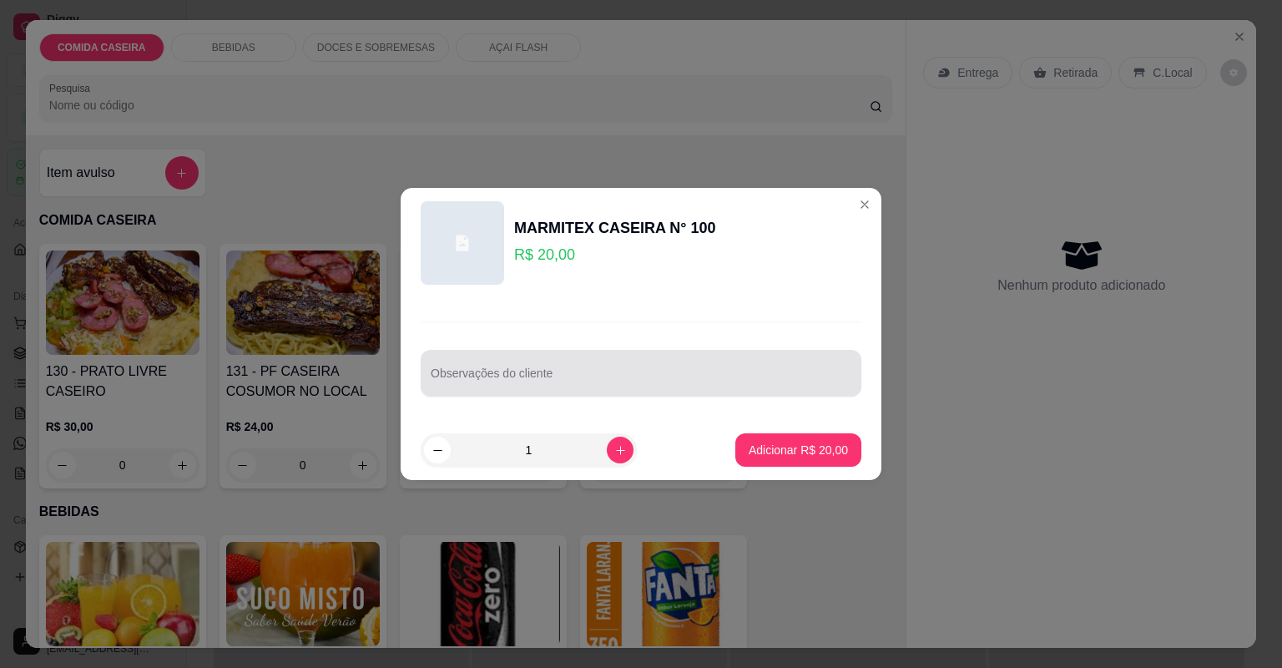
click at [488, 364] on div at bounding box center [641, 372] width 421 height 33
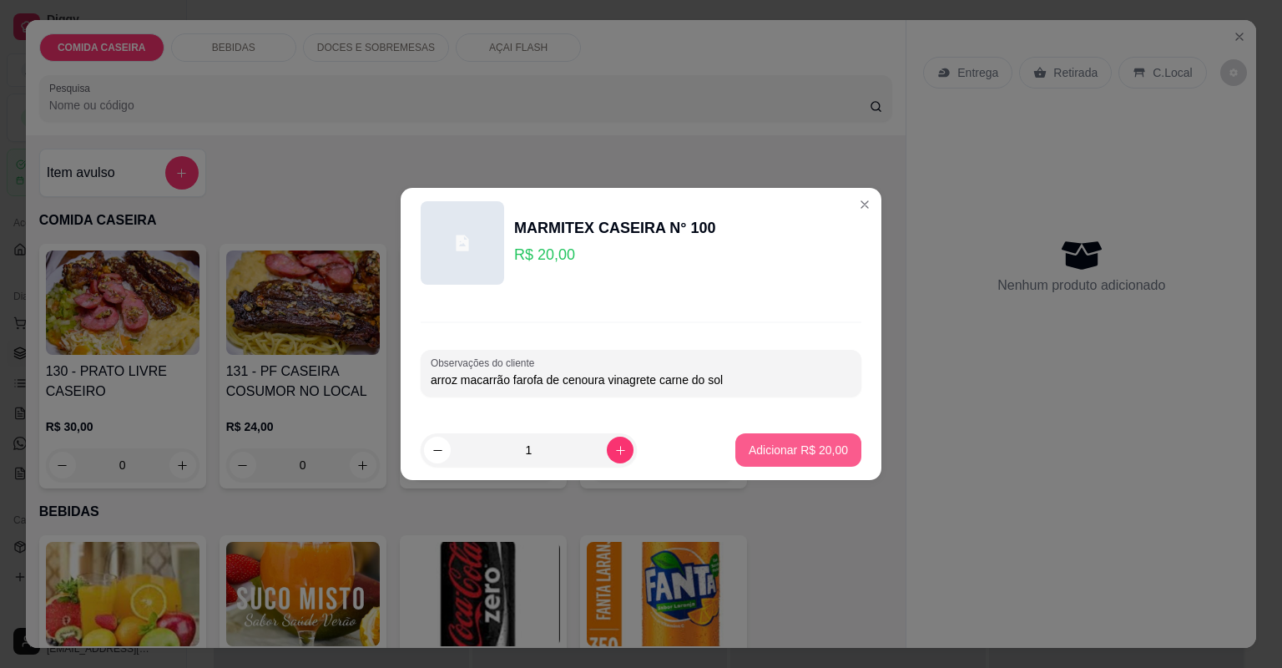
type input "arroz macarrão farofa de cenoura vinagrete carne do sol"
click at [811, 447] on p "Adicionar R$ 20,00" at bounding box center [798, 450] width 99 height 17
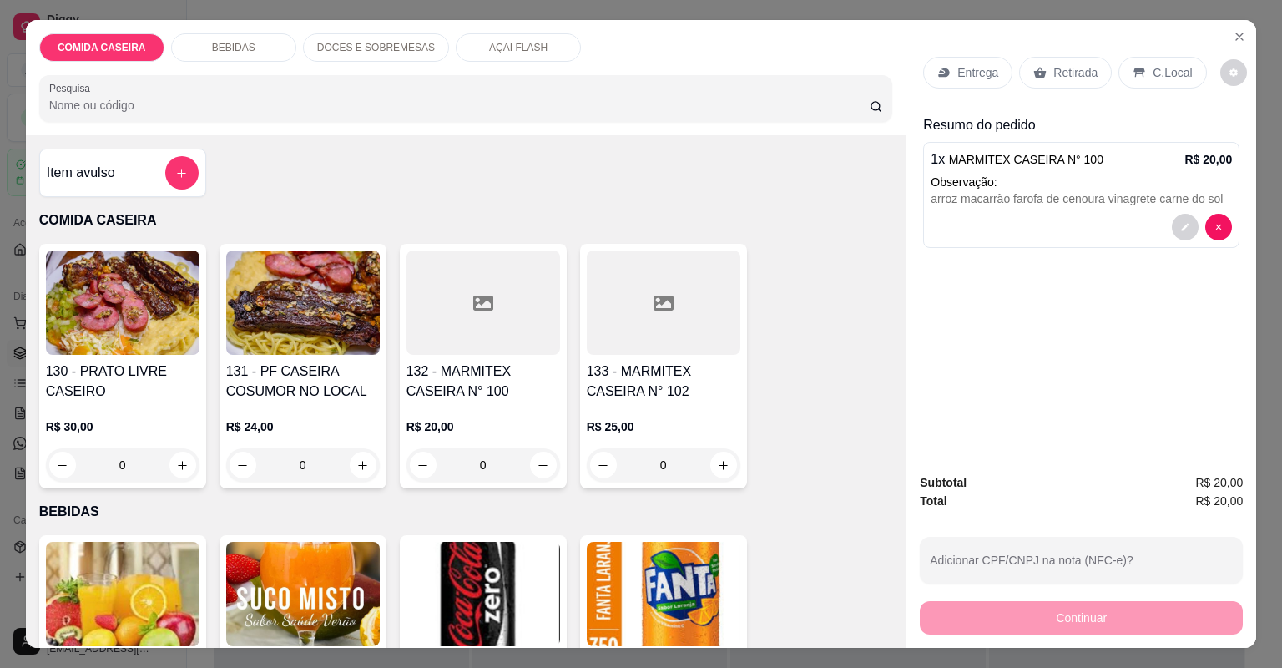
click at [968, 77] on p "Entrega" at bounding box center [977, 72] width 41 height 17
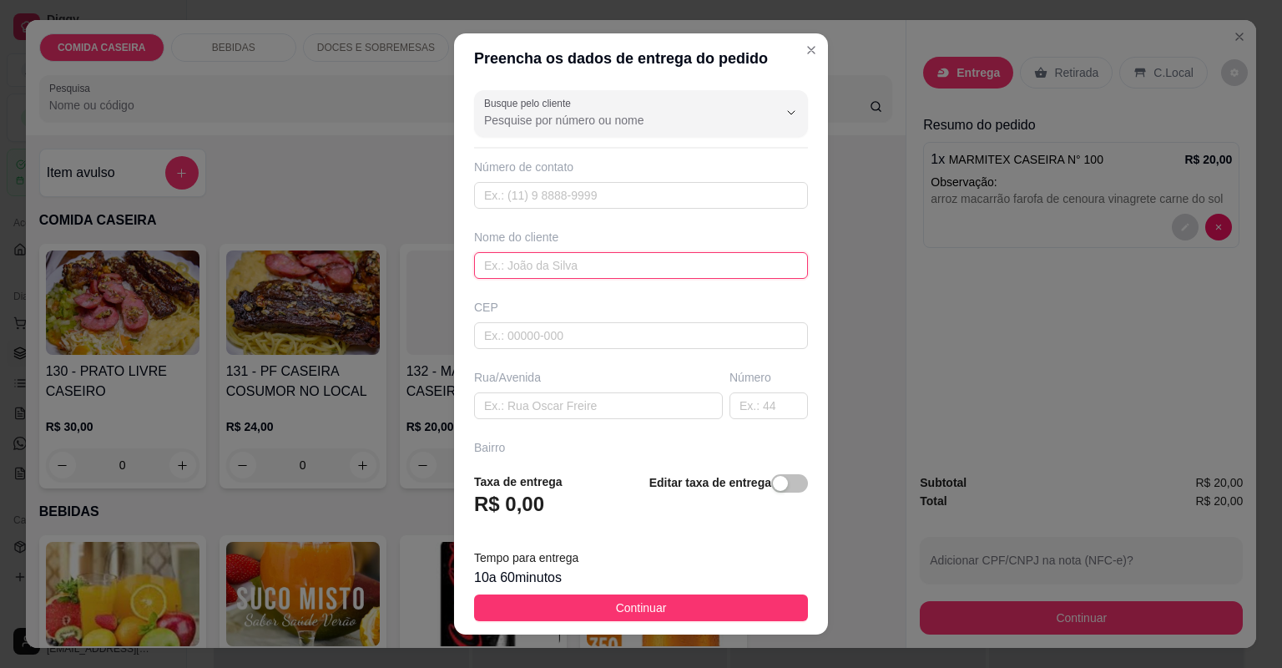
click at [558, 270] on input "text" at bounding box center [641, 265] width 334 height 27
type input "preta"
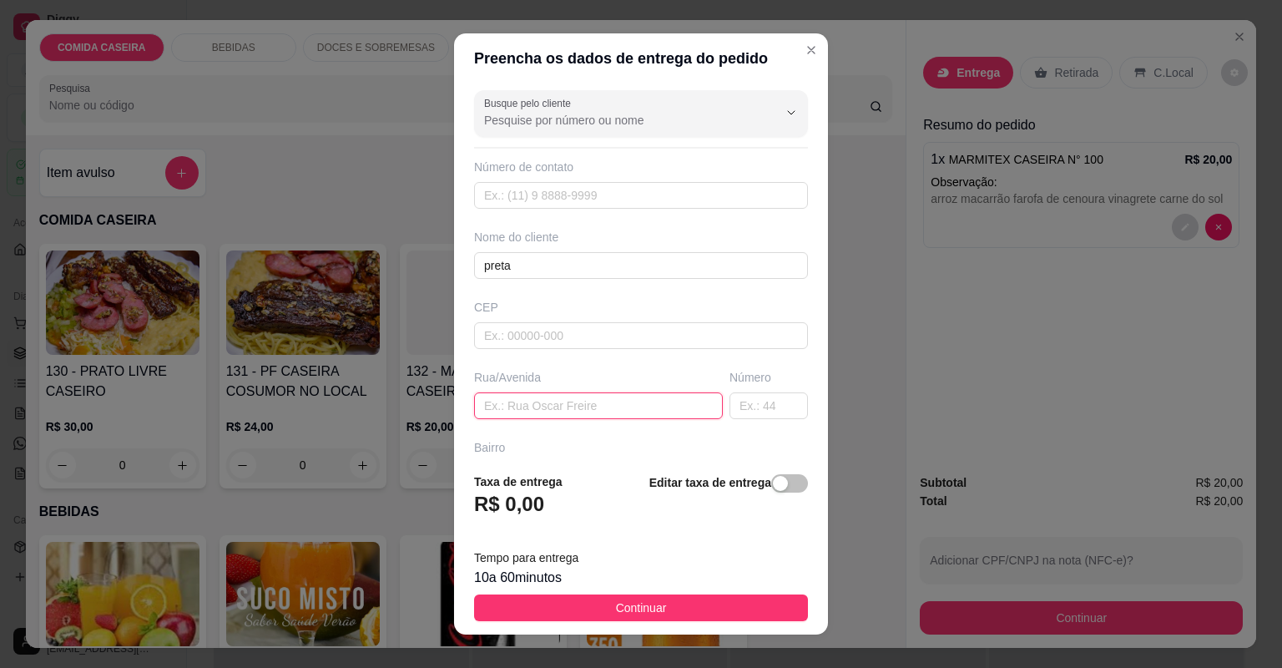
click at [527, 409] on input "text" at bounding box center [598, 405] width 249 height 27
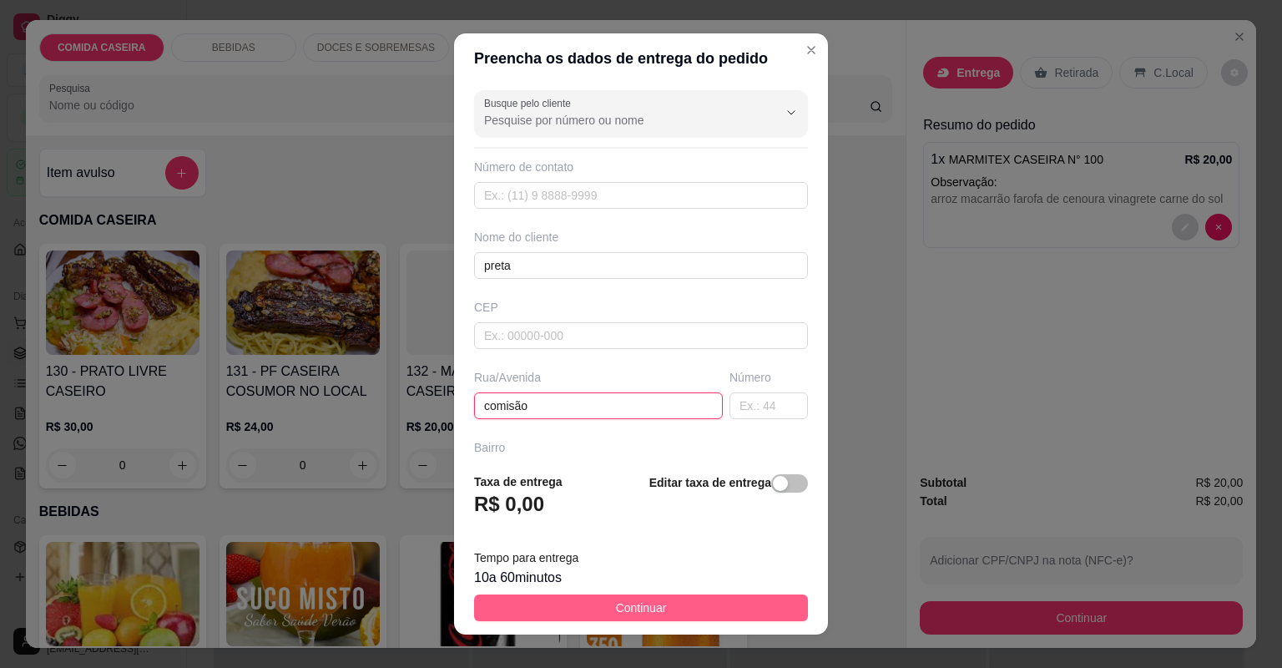
type input "comisão"
click at [678, 599] on button "Continuar" at bounding box center [641, 607] width 334 height 27
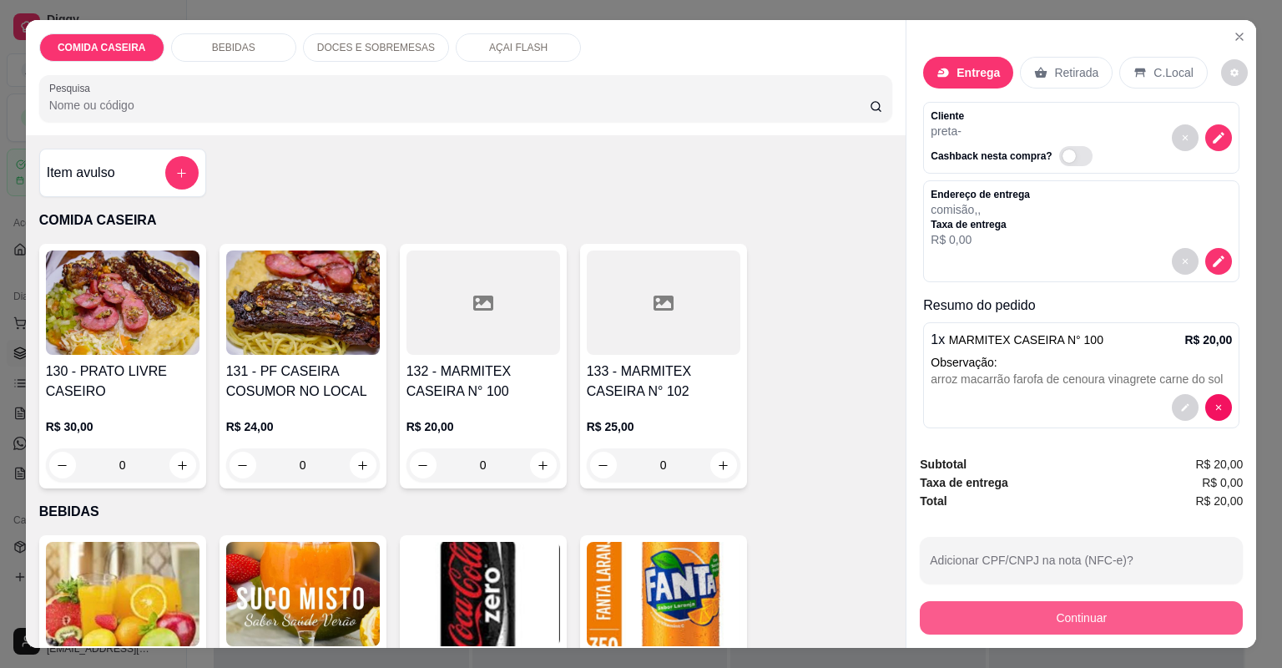
click at [998, 602] on button "Continuar" at bounding box center [1081, 617] width 323 height 33
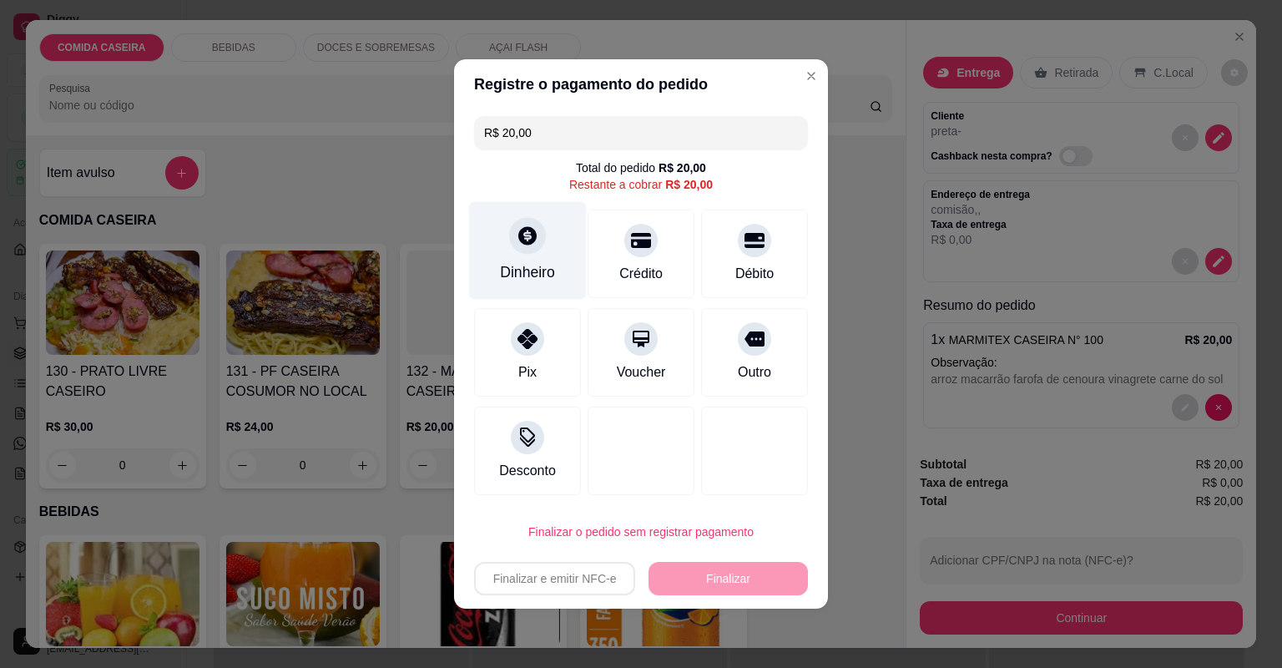
click at [551, 277] on div "Dinheiro" at bounding box center [527, 272] width 55 height 22
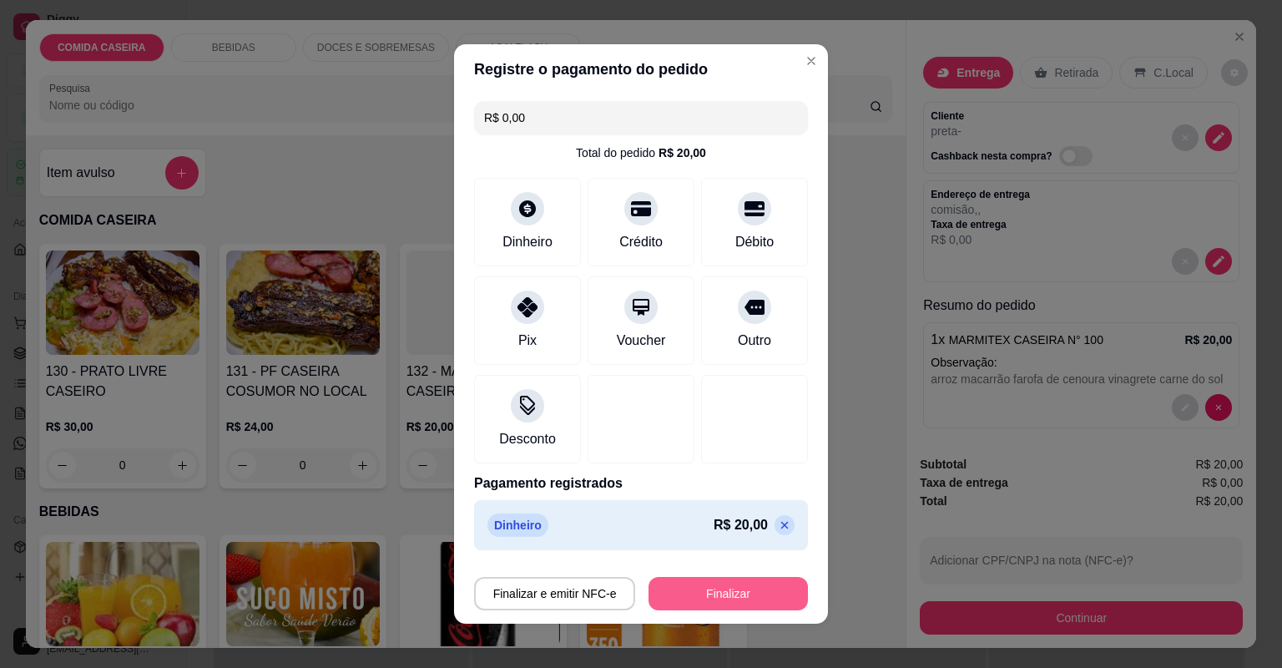
click at [725, 584] on button "Finalizar" at bounding box center [728, 593] width 159 height 33
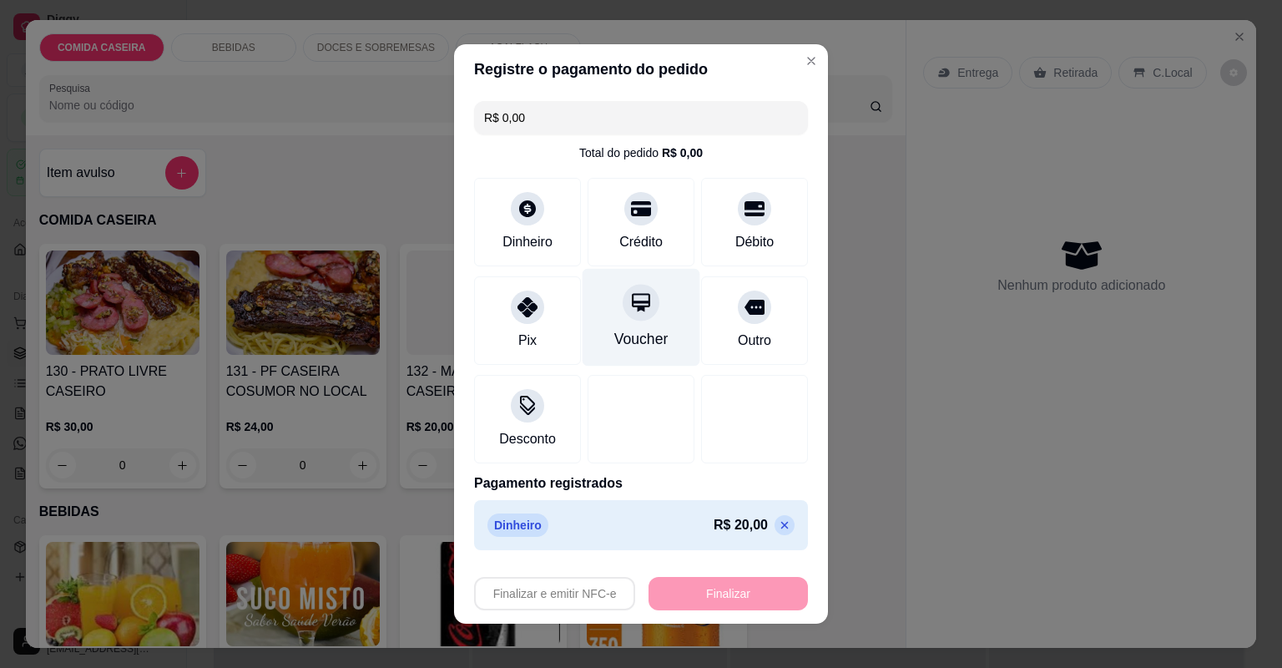
type input "-R$ 20,00"
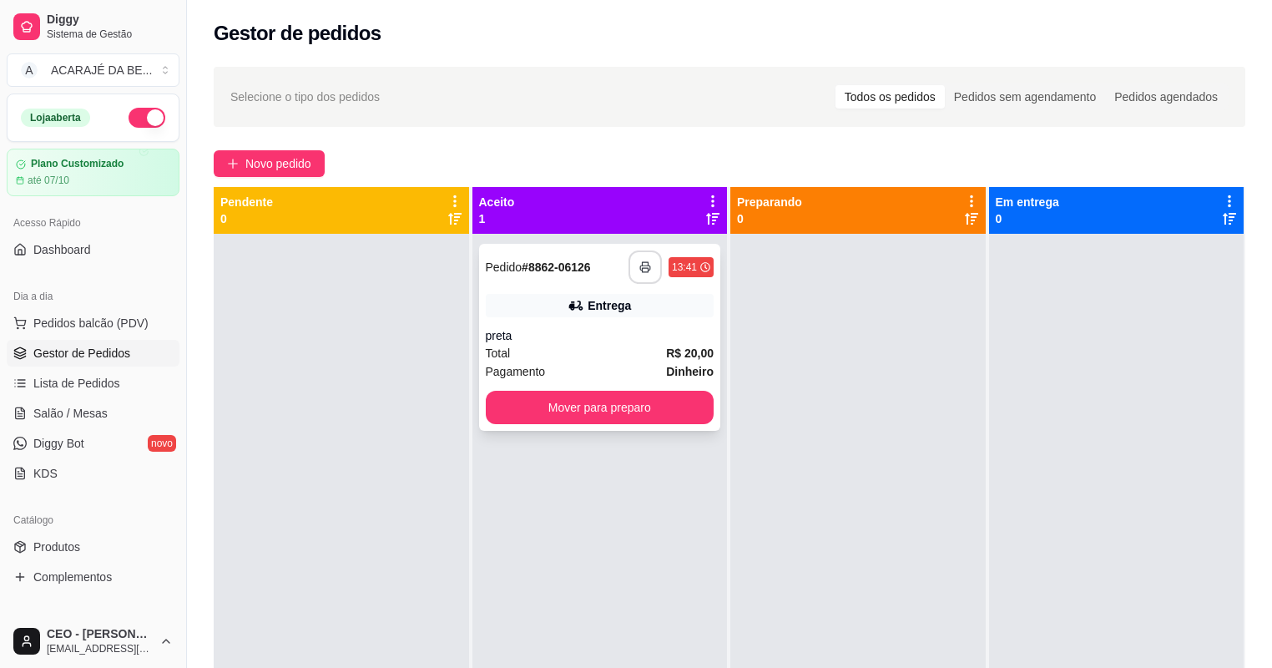
click at [639, 269] on icon "button" at bounding box center [645, 267] width 12 height 12
click at [657, 396] on button "Mover para preparo" at bounding box center [599, 408] width 221 height 33
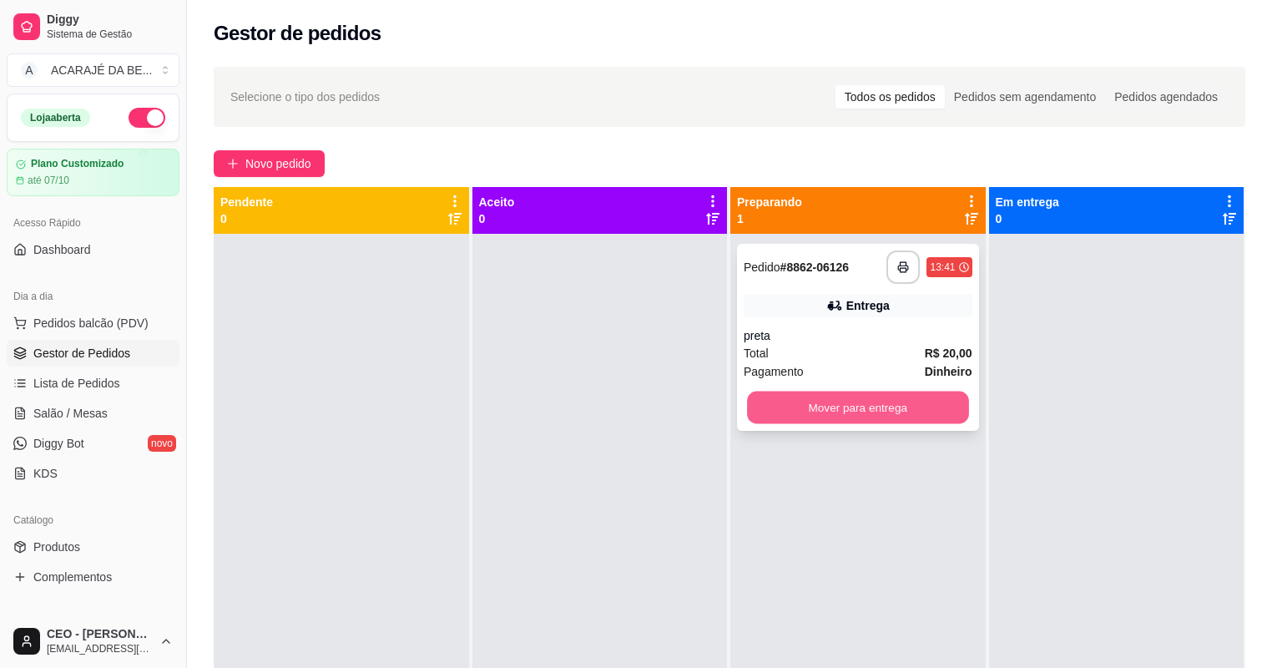
click at [806, 405] on button "Mover para entrega" at bounding box center [857, 408] width 221 height 33
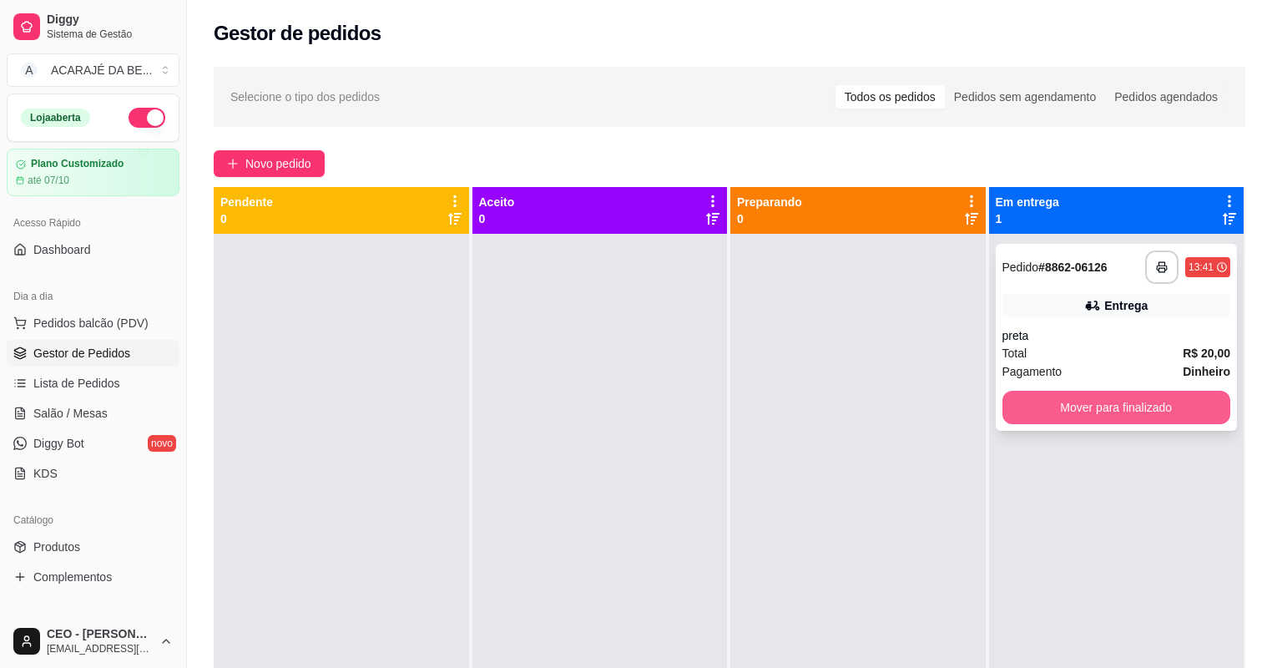
click at [1099, 409] on button "Mover para finalizado" at bounding box center [1117, 407] width 229 height 33
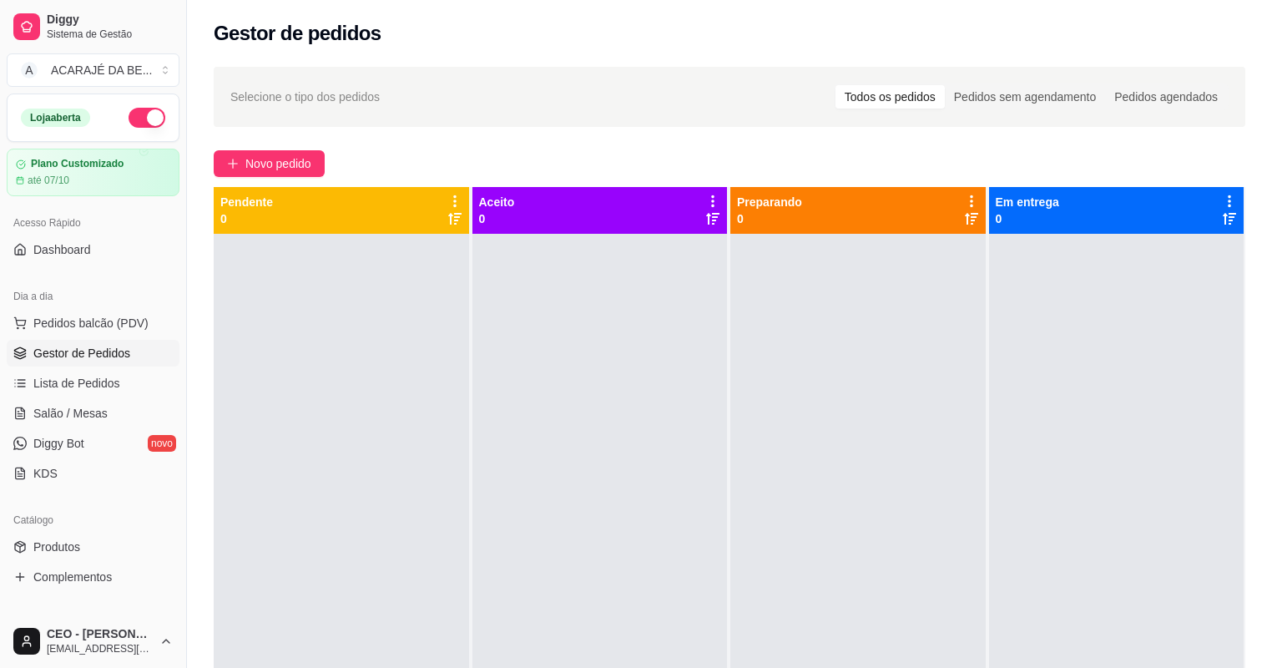
click at [644, 408] on div at bounding box center [599, 568] width 255 height 668
click at [84, 405] on span "Salão / Mesas" at bounding box center [70, 413] width 74 height 17
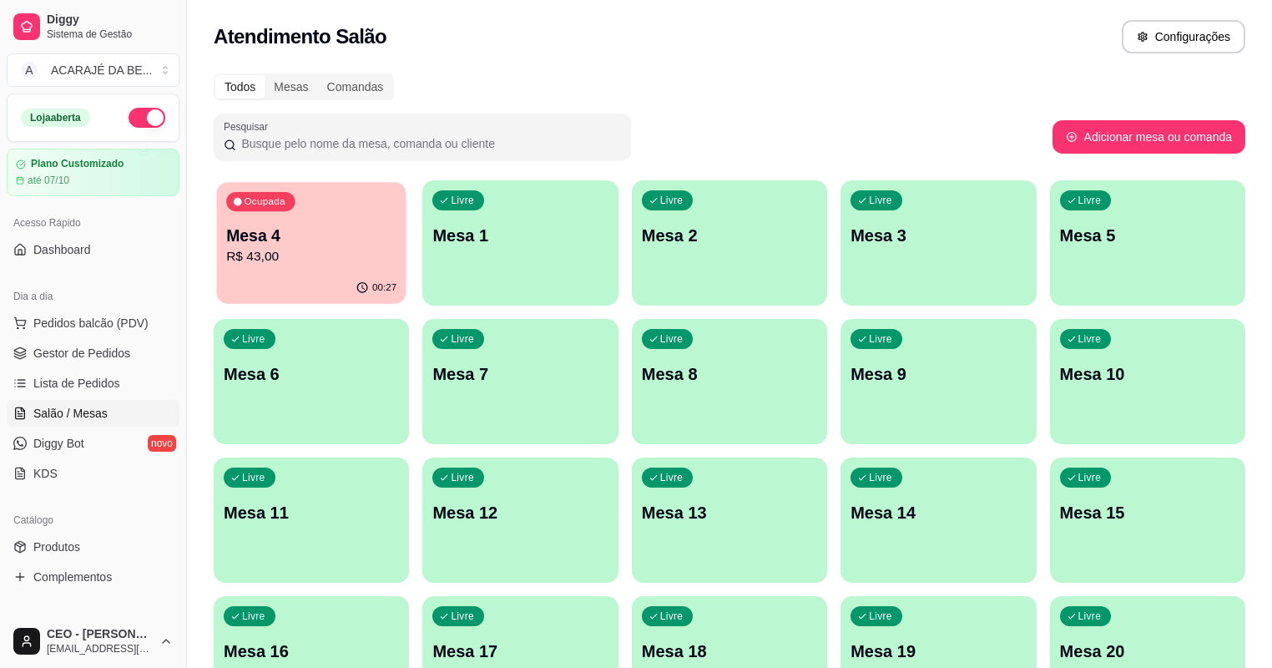
click at [315, 233] on p "Mesa 4" at bounding box center [311, 236] width 170 height 23
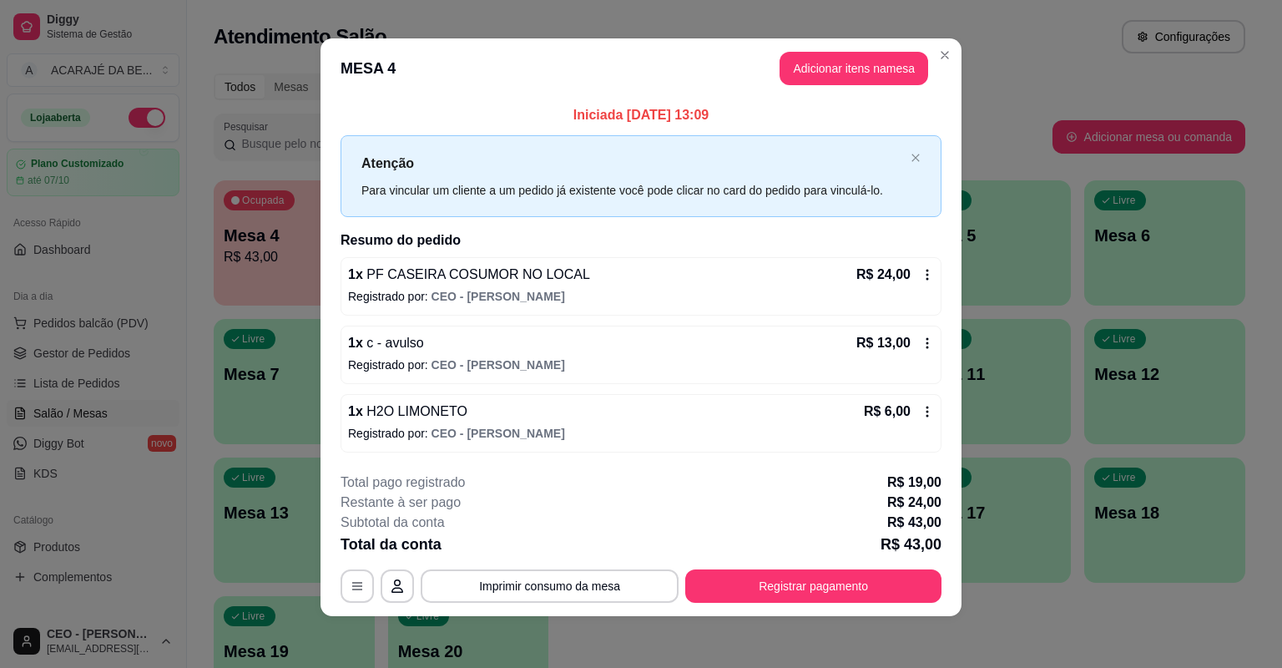
scroll to position [7, 0]
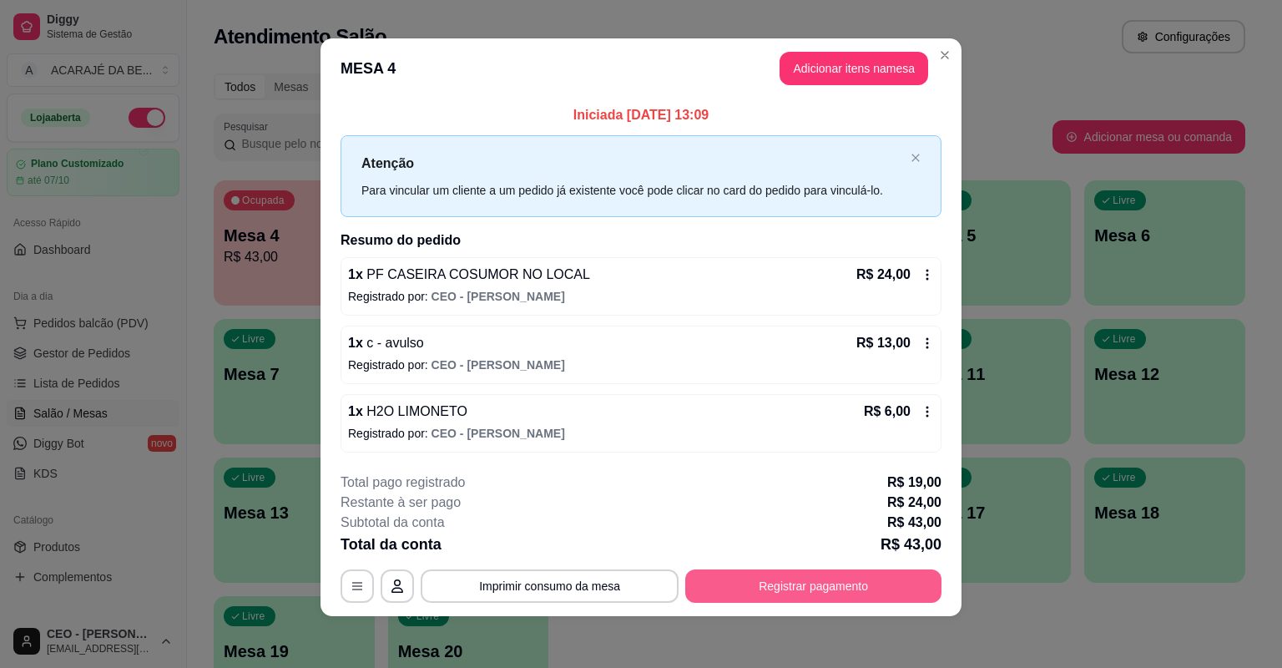
click at [760, 578] on button "Registrar pagamento" at bounding box center [813, 585] width 256 height 33
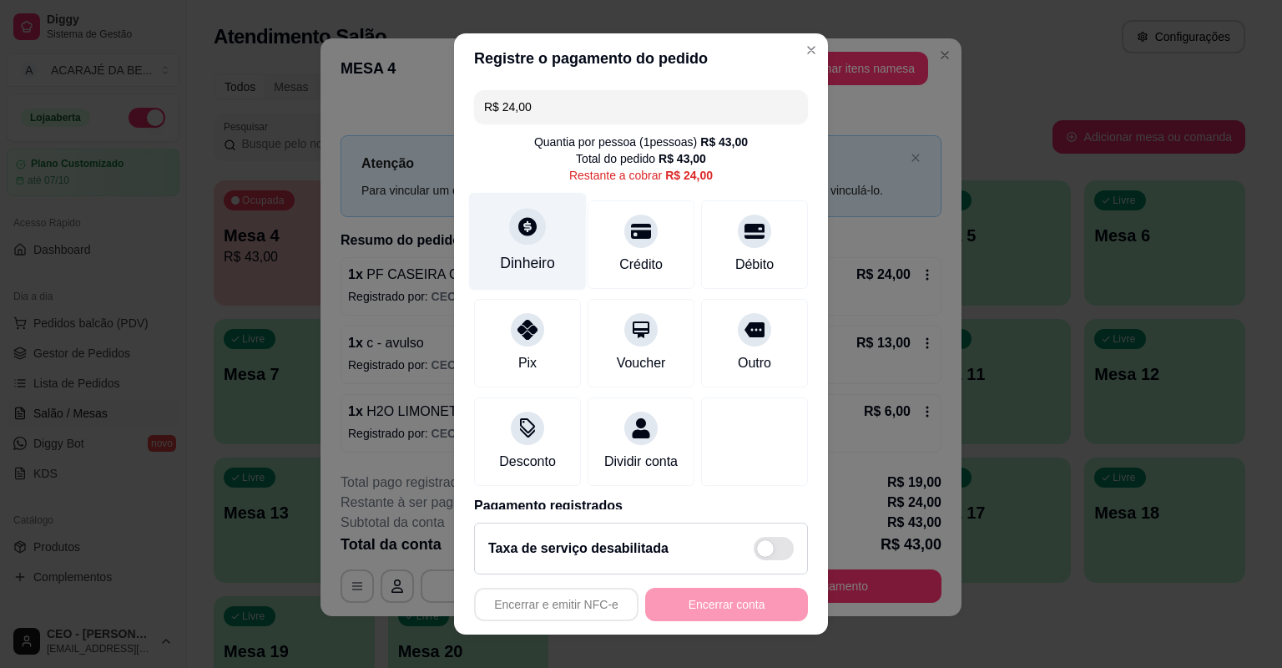
click at [508, 249] on div "Dinheiro" at bounding box center [528, 242] width 118 height 98
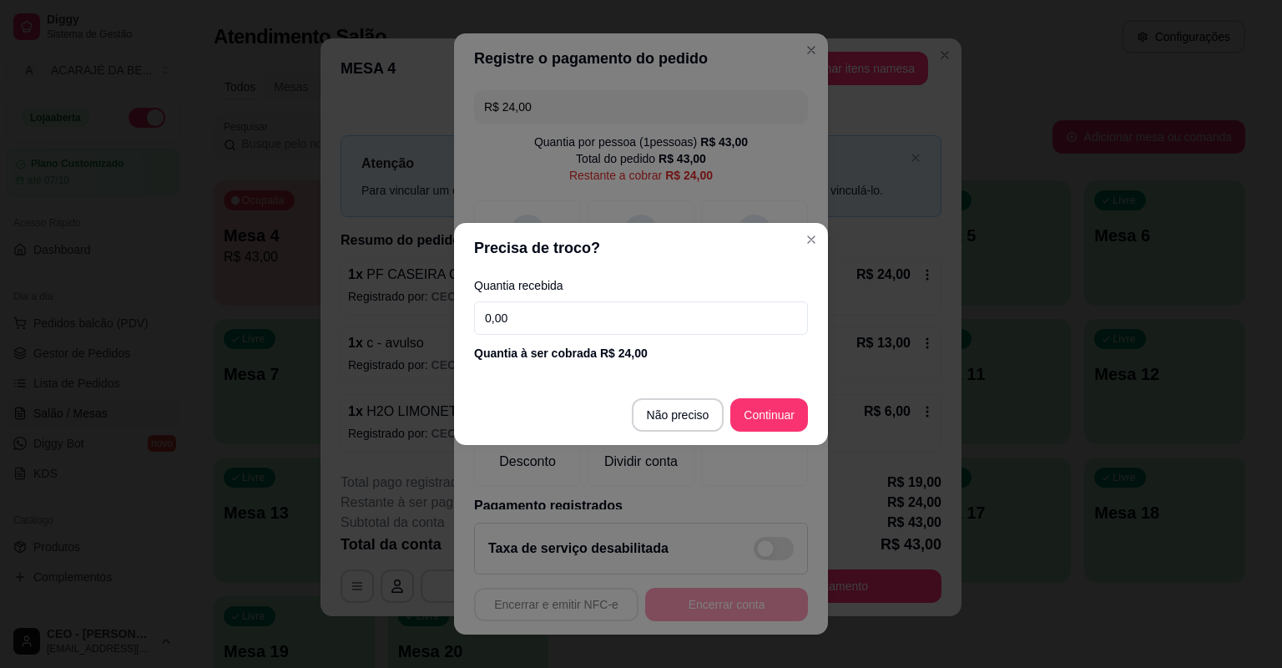
click at [531, 310] on input "0,00" at bounding box center [641, 317] width 334 height 33
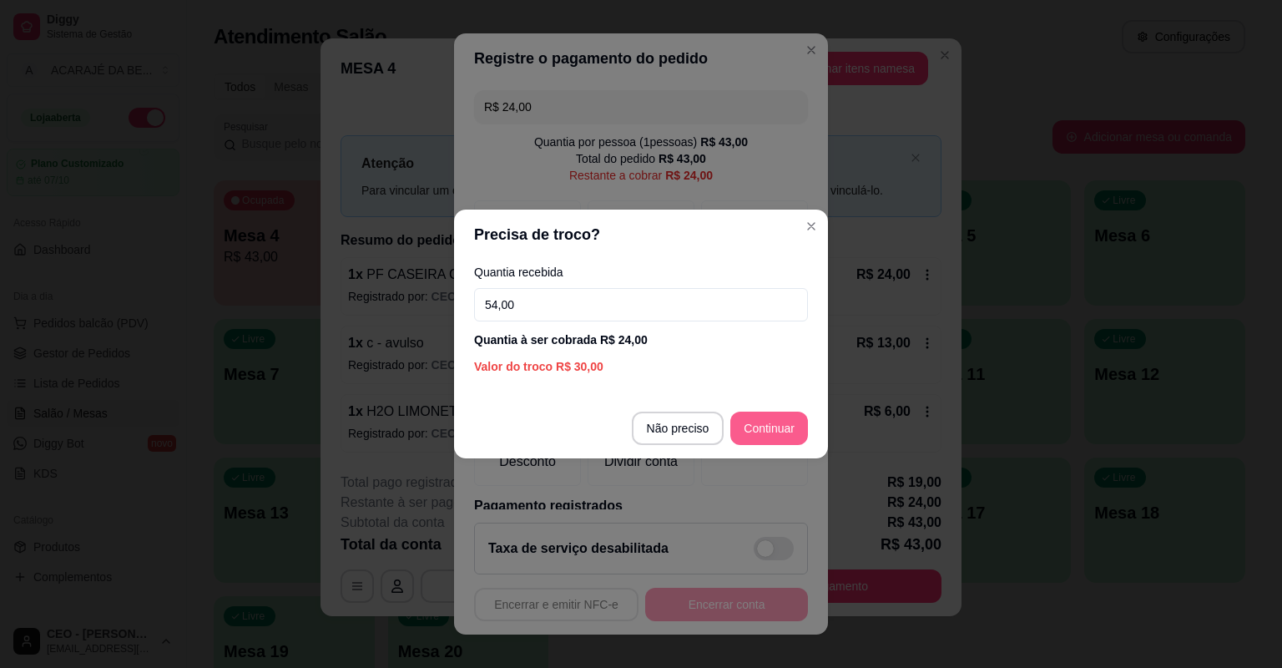
type input "54,00"
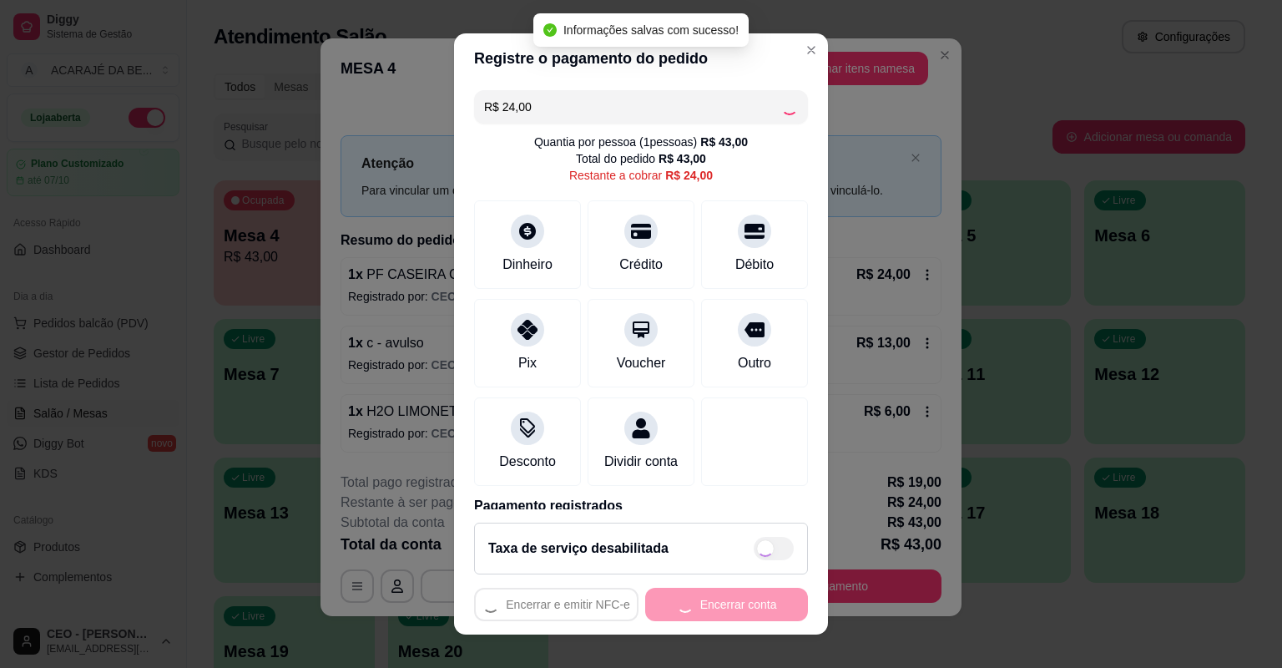
type input "R$ 0,00"
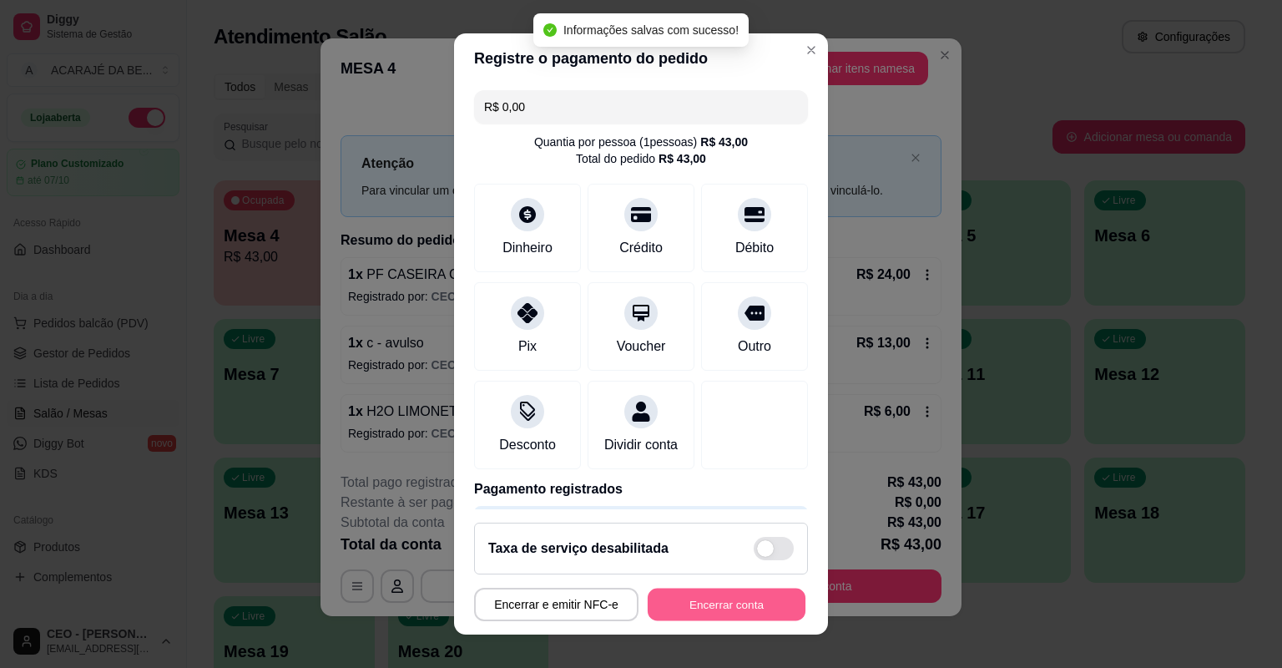
click at [728, 601] on button "Encerrar conta" at bounding box center [727, 605] width 158 height 33
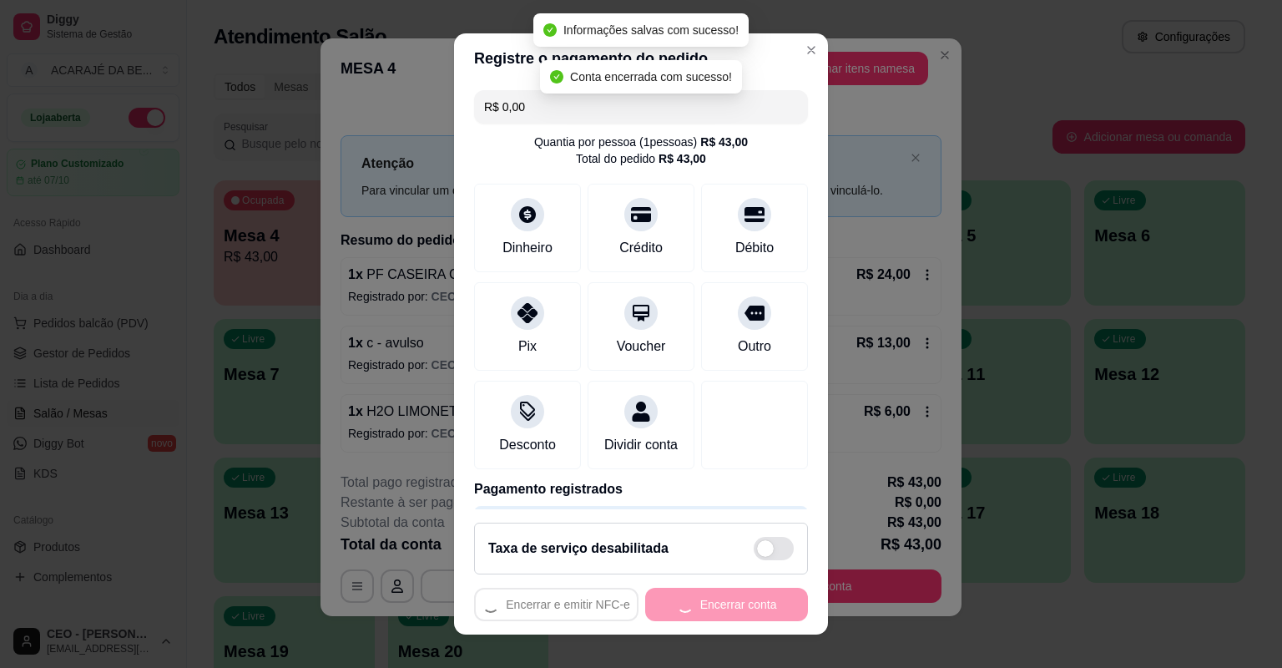
scroll to position [0, 0]
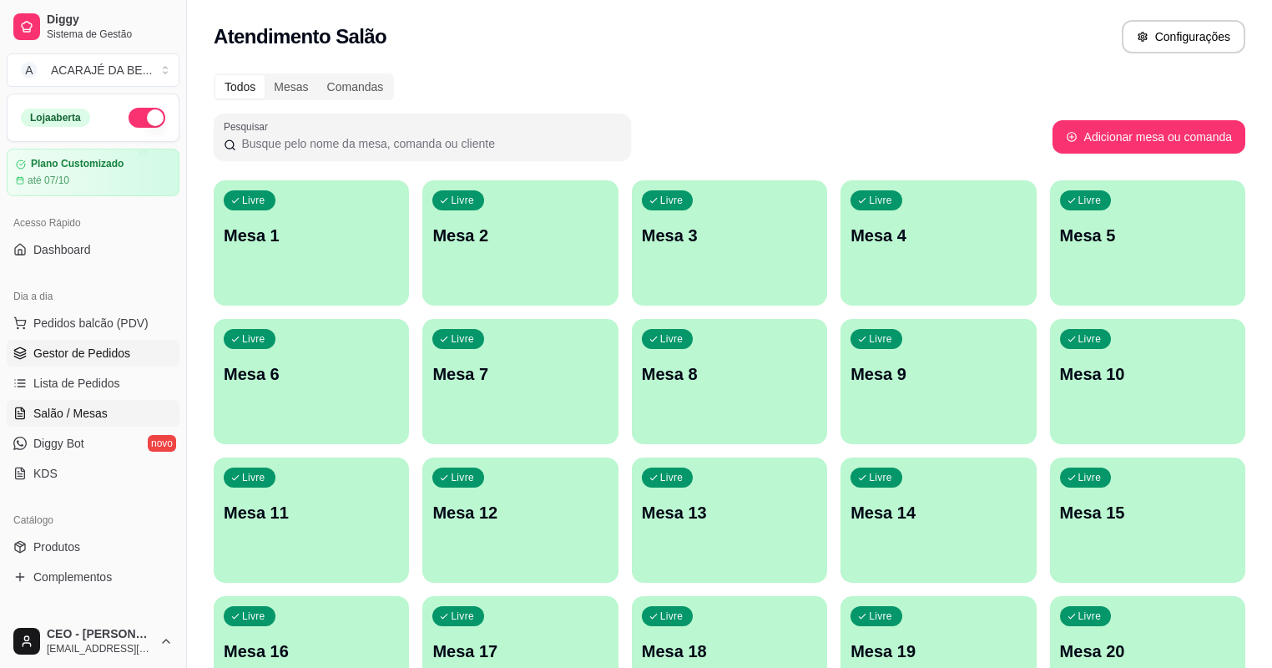
click at [103, 348] on span "Gestor de Pedidos" at bounding box center [81, 353] width 97 height 17
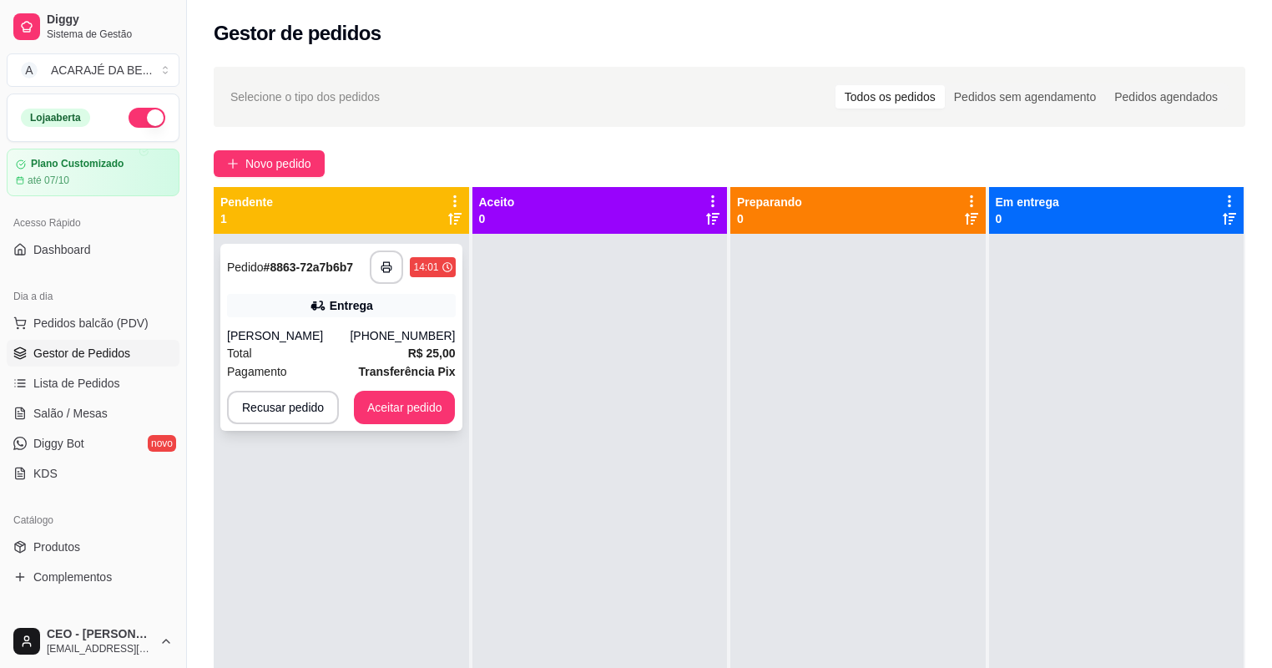
click at [397, 322] on div "**********" at bounding box center [341, 337] width 242 height 187
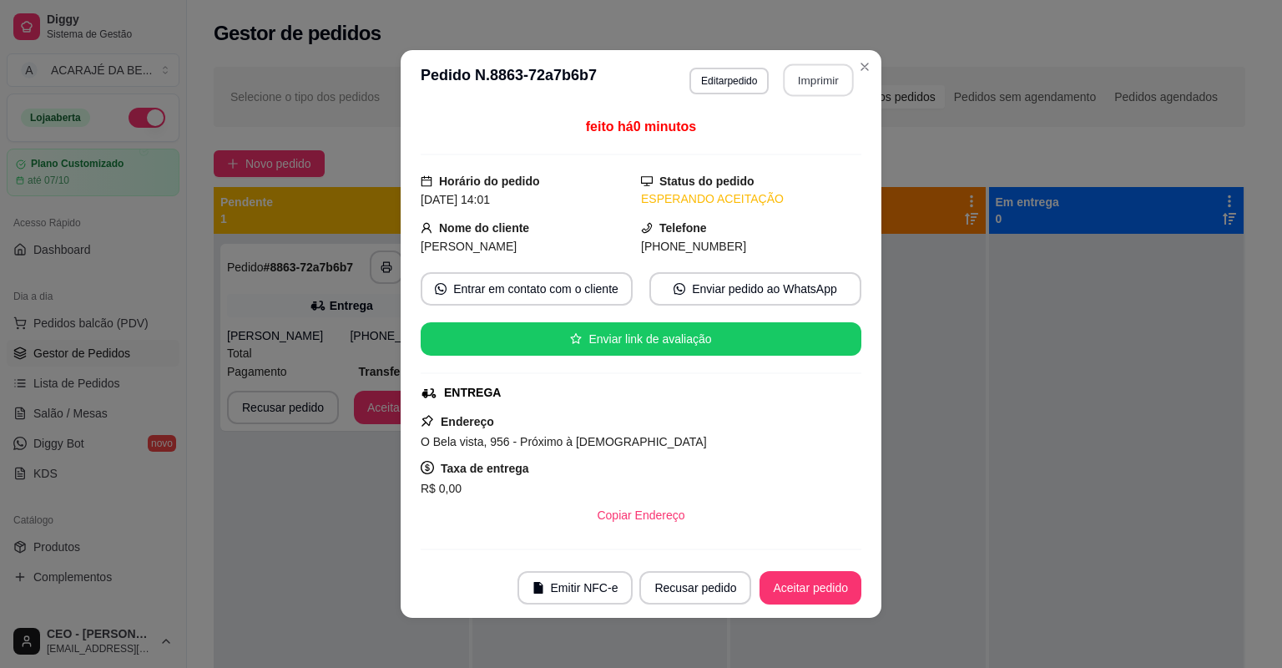
click at [801, 67] on button "Imprimir" at bounding box center [819, 80] width 70 height 33
click at [799, 584] on button "Aceitar pedido" at bounding box center [811, 587] width 102 height 33
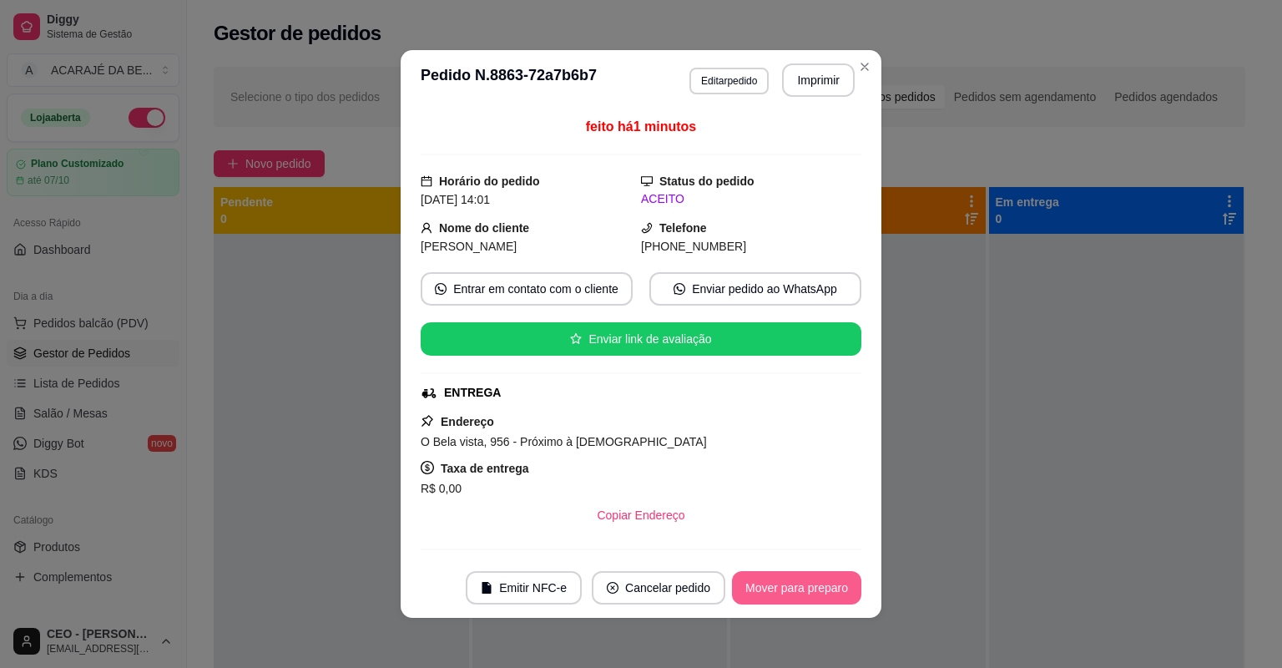
click at [799, 584] on button "Mover para preparo" at bounding box center [796, 587] width 129 height 33
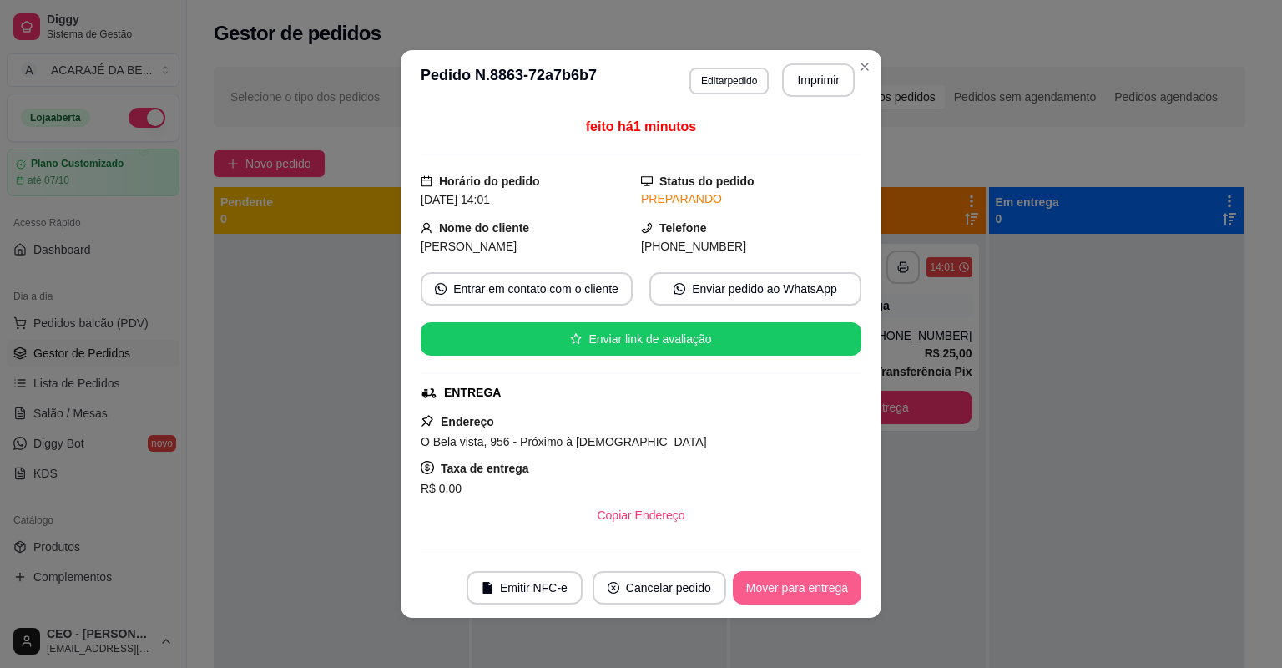
click at [799, 584] on button "Mover para entrega" at bounding box center [797, 587] width 129 height 33
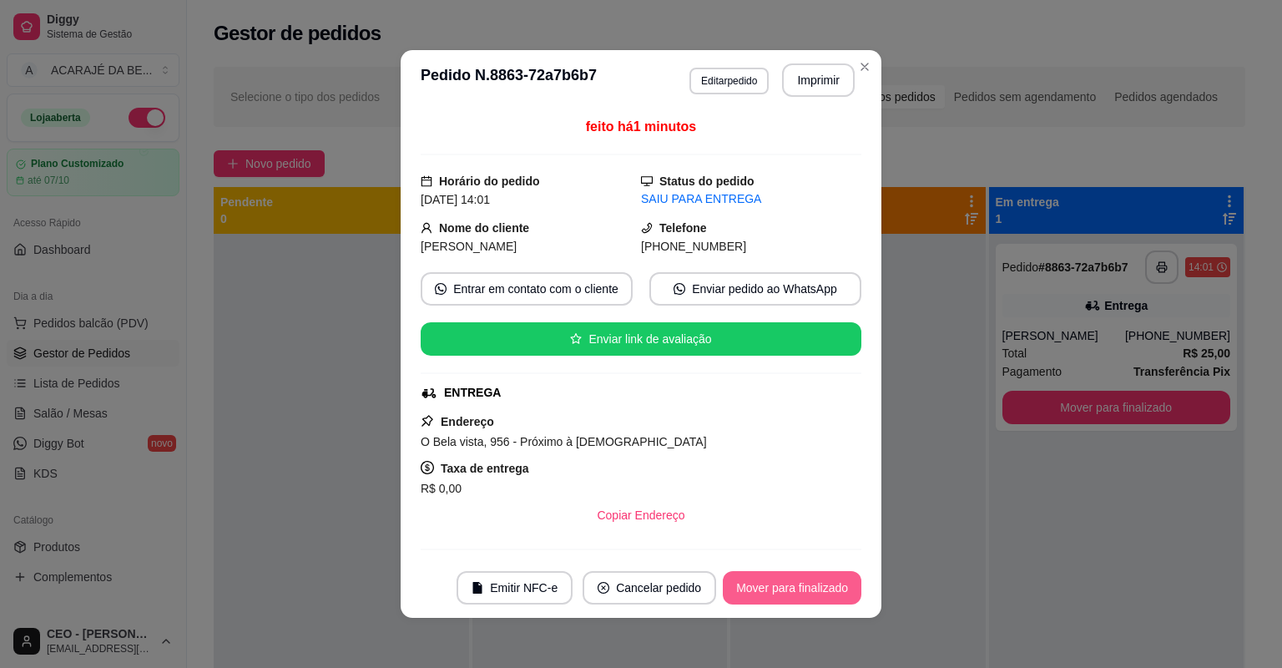
click at [799, 584] on button "Mover para finalizado" at bounding box center [792, 587] width 139 height 33
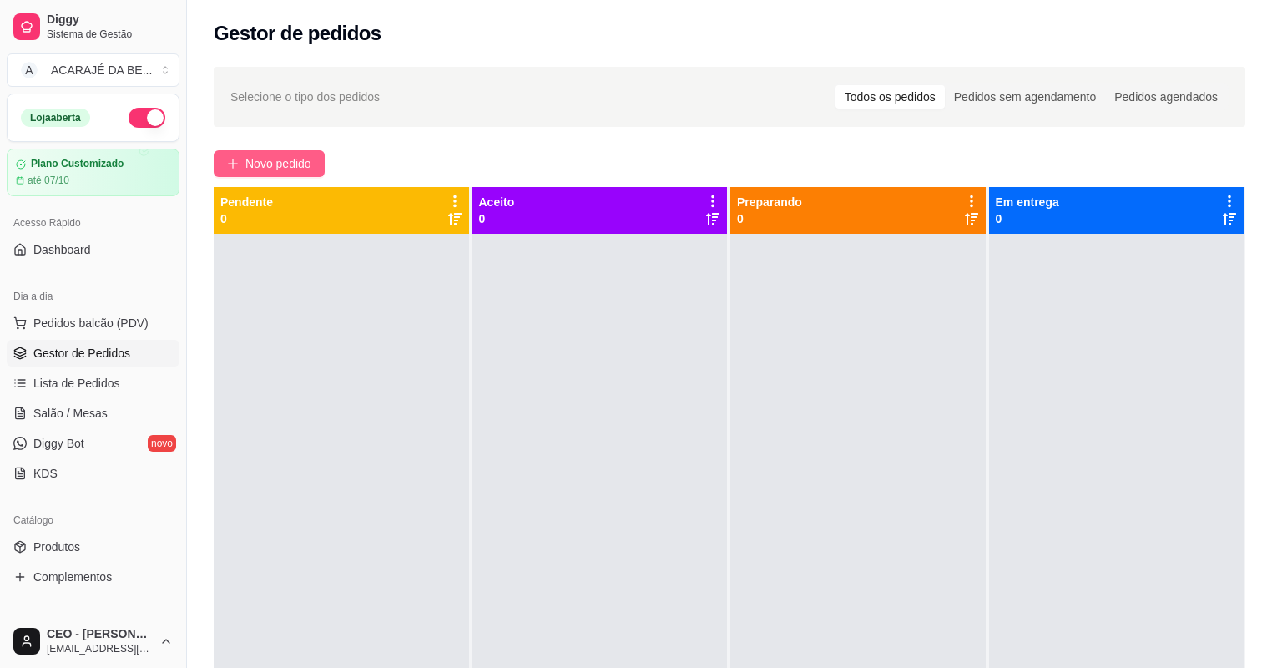
click at [234, 158] on icon "plus" at bounding box center [233, 164] width 12 height 12
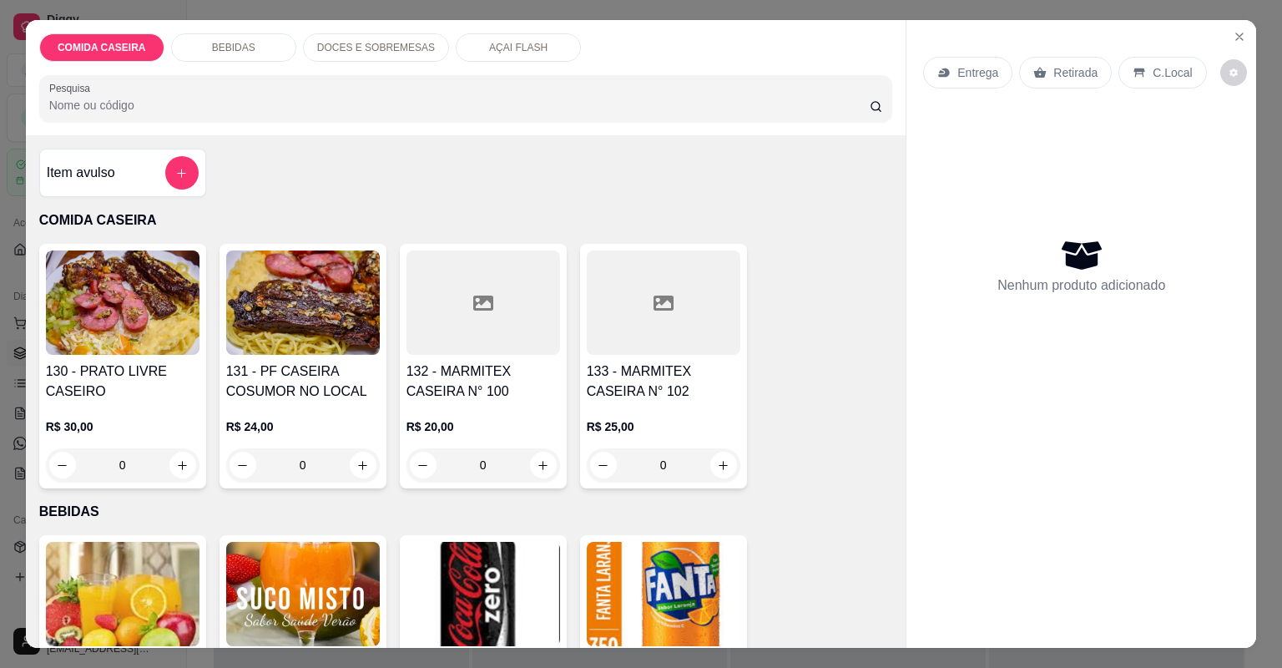
click at [481, 346] on div at bounding box center [484, 302] width 154 height 104
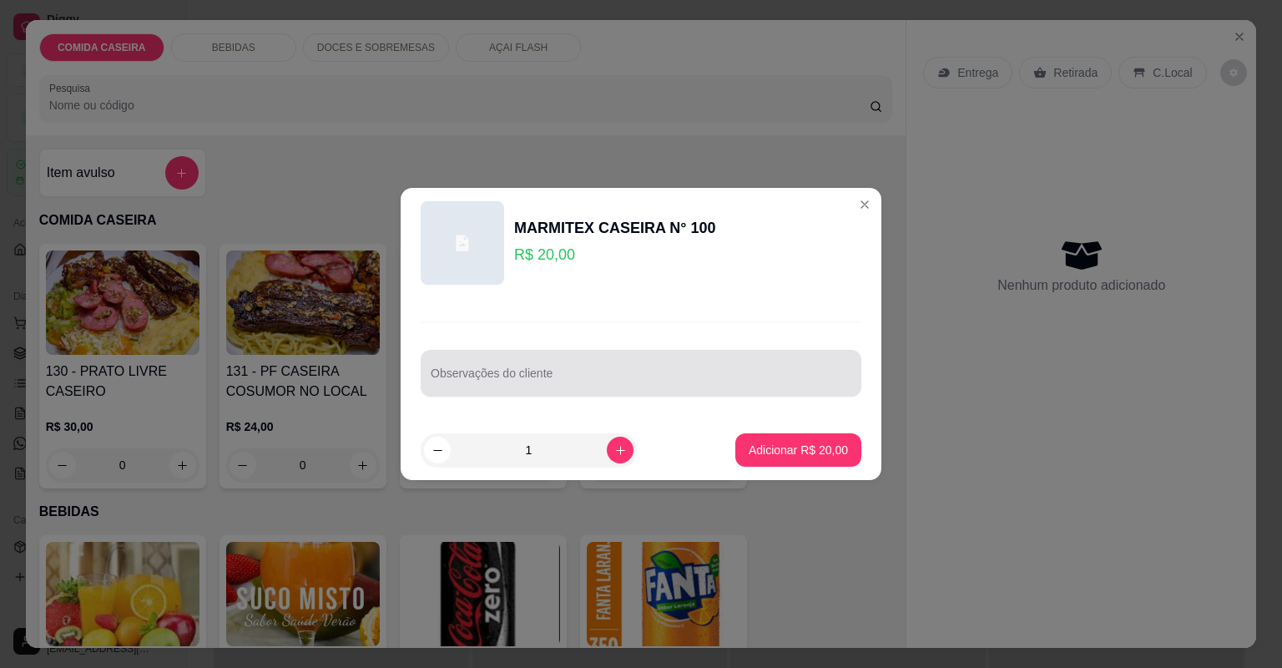
click at [475, 361] on div at bounding box center [641, 372] width 421 height 33
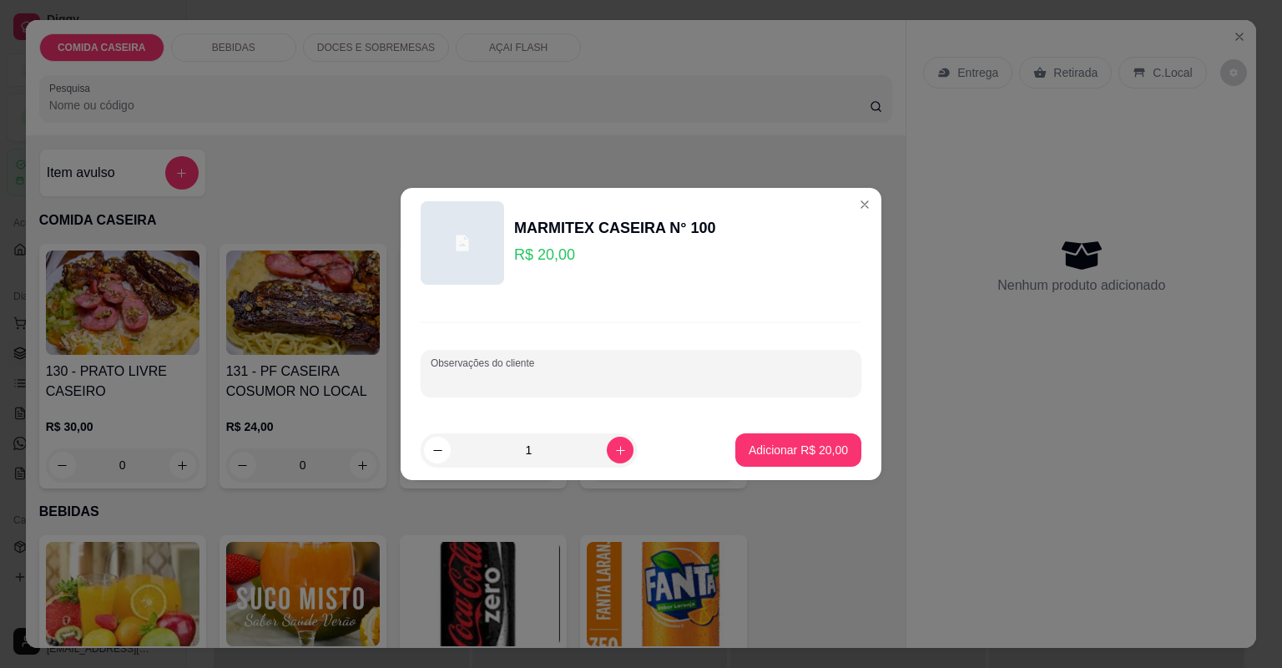
paste input "Bife acebolado feijão tropeiro arroz macarrão beterraba e maionese ,"
click at [505, 379] on input "Bife acebolado feijão tropeiro arroz macarrão beterraba e maionese ," at bounding box center [641, 379] width 421 height 17
click at [450, 380] on input "Bife acebolado feijão tropeiro arroz macarrão beterraba e maionese ," at bounding box center [641, 379] width 421 height 17
type input "Bife magro acebolado feijão tropeiro arroz macarrão beterraba e maionese ,"
click at [769, 454] on p "Adicionar R$ 20,00" at bounding box center [798, 450] width 97 height 16
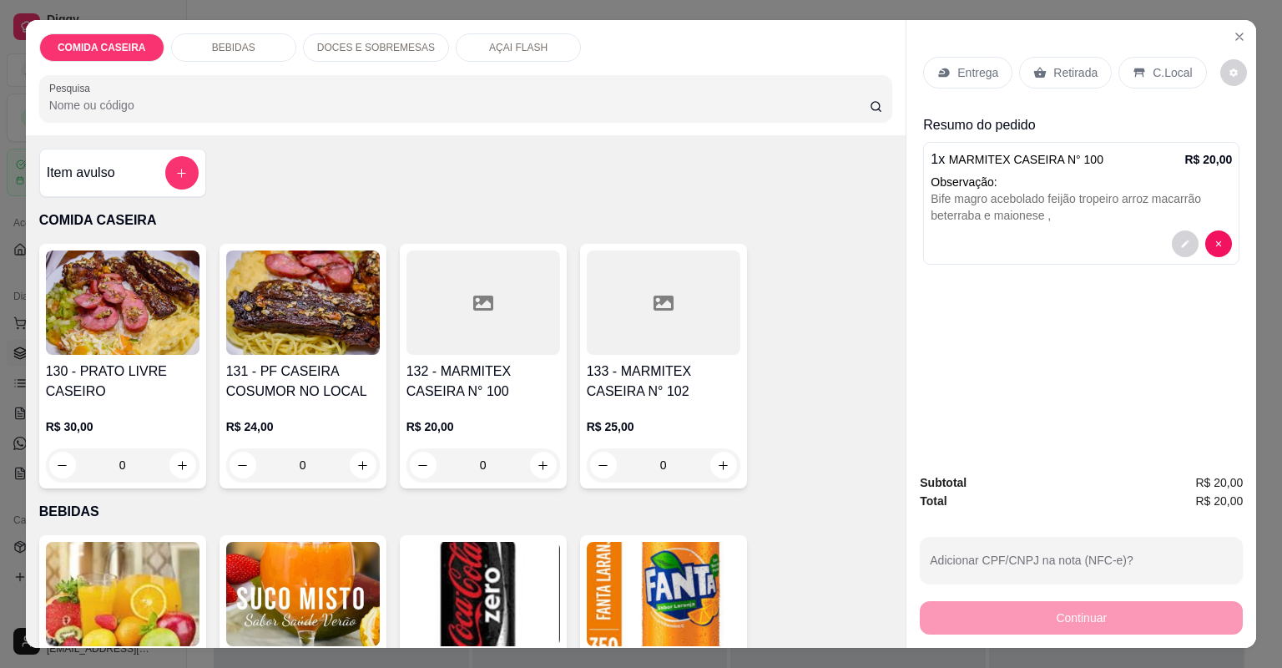
click at [1060, 83] on div "Retirada" at bounding box center [1065, 73] width 93 height 32
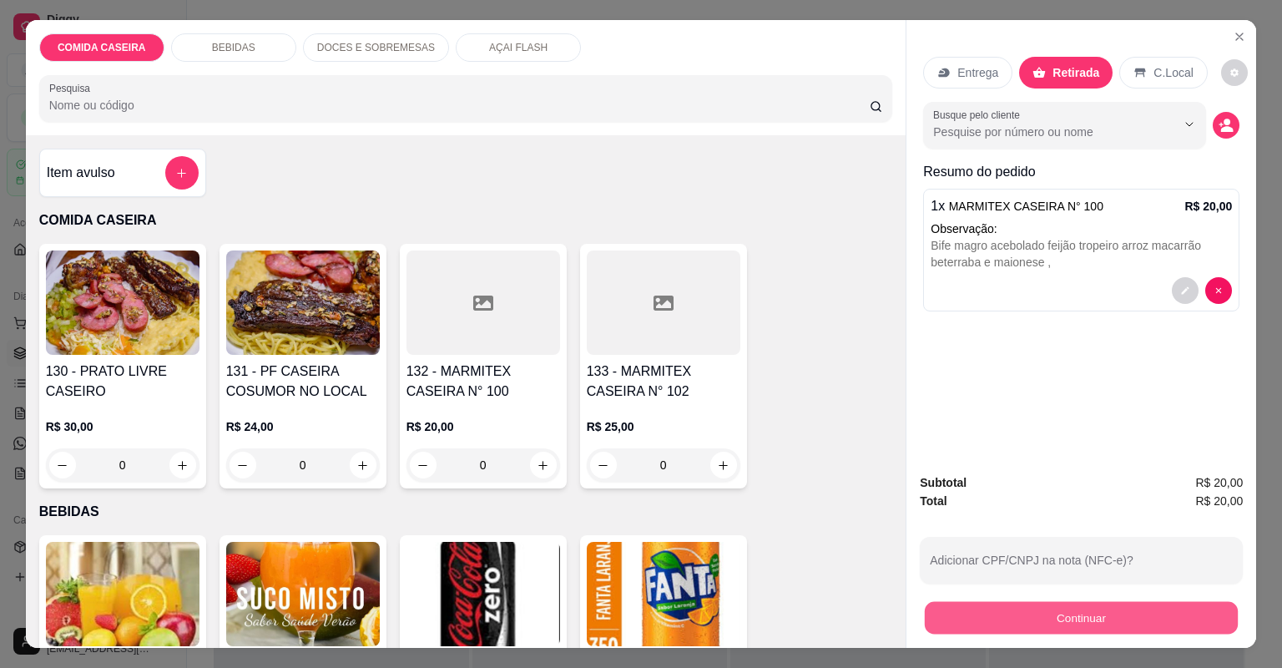
click at [967, 614] on button "Continuar" at bounding box center [1081, 618] width 313 height 33
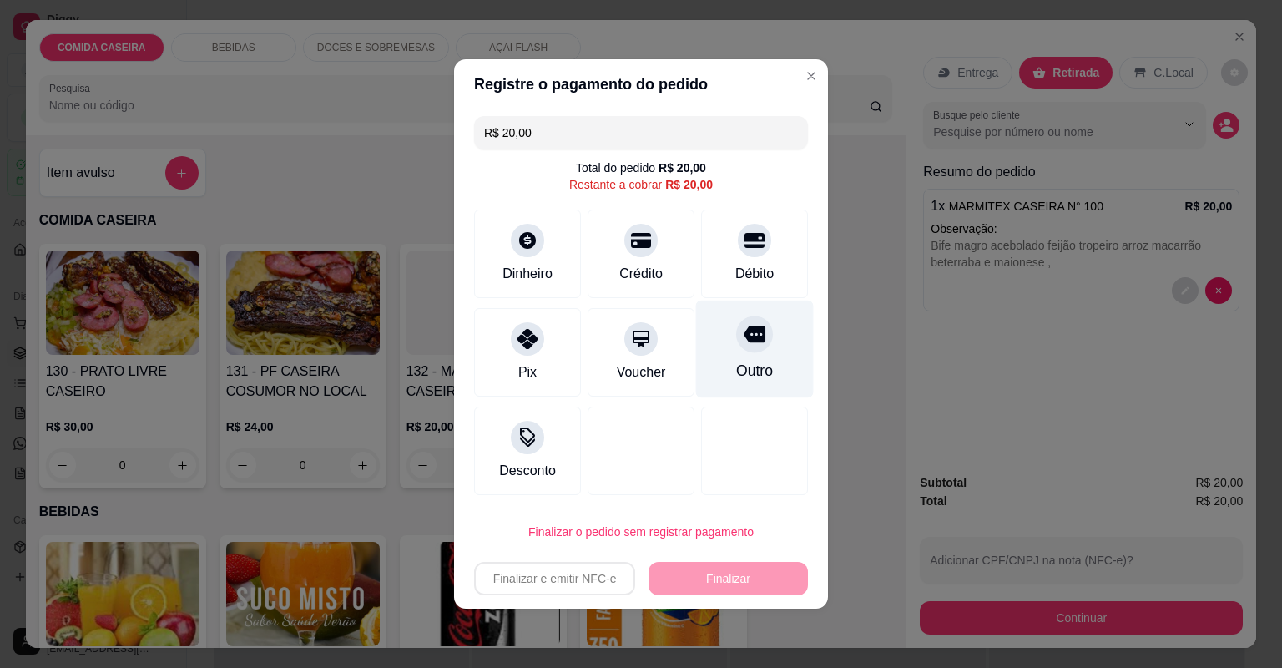
click at [775, 363] on div "Outro" at bounding box center [755, 350] width 118 height 98
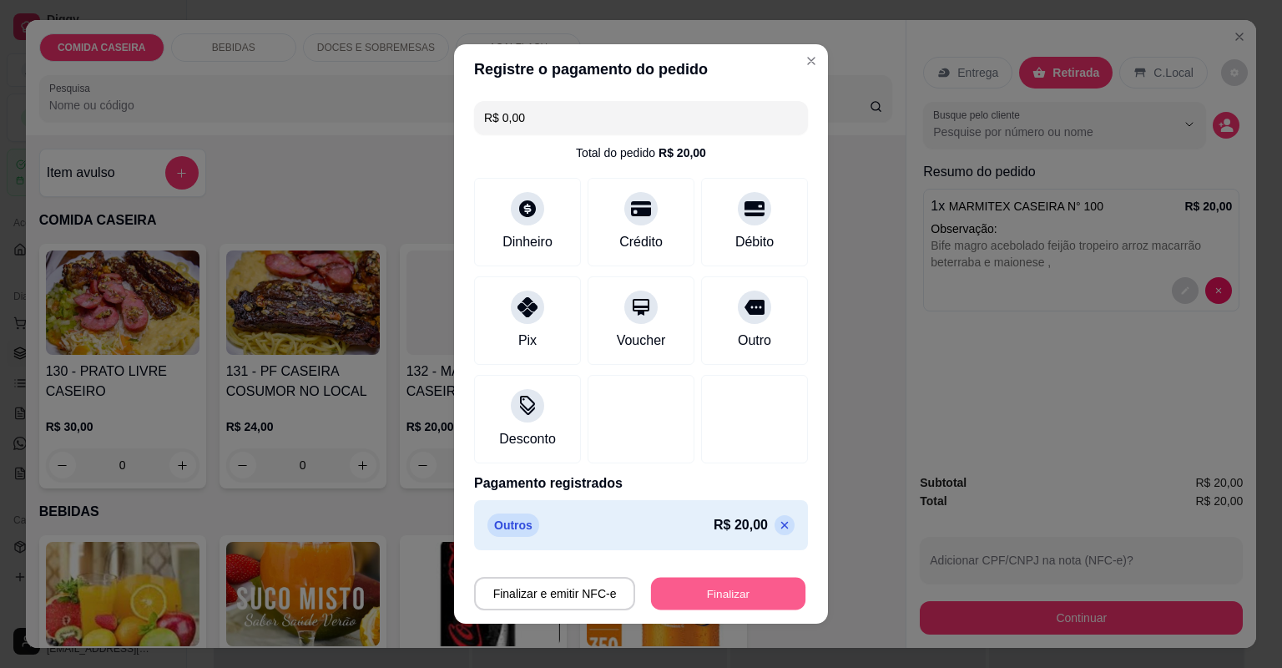
click at [748, 596] on button "Finalizar" at bounding box center [728, 594] width 154 height 33
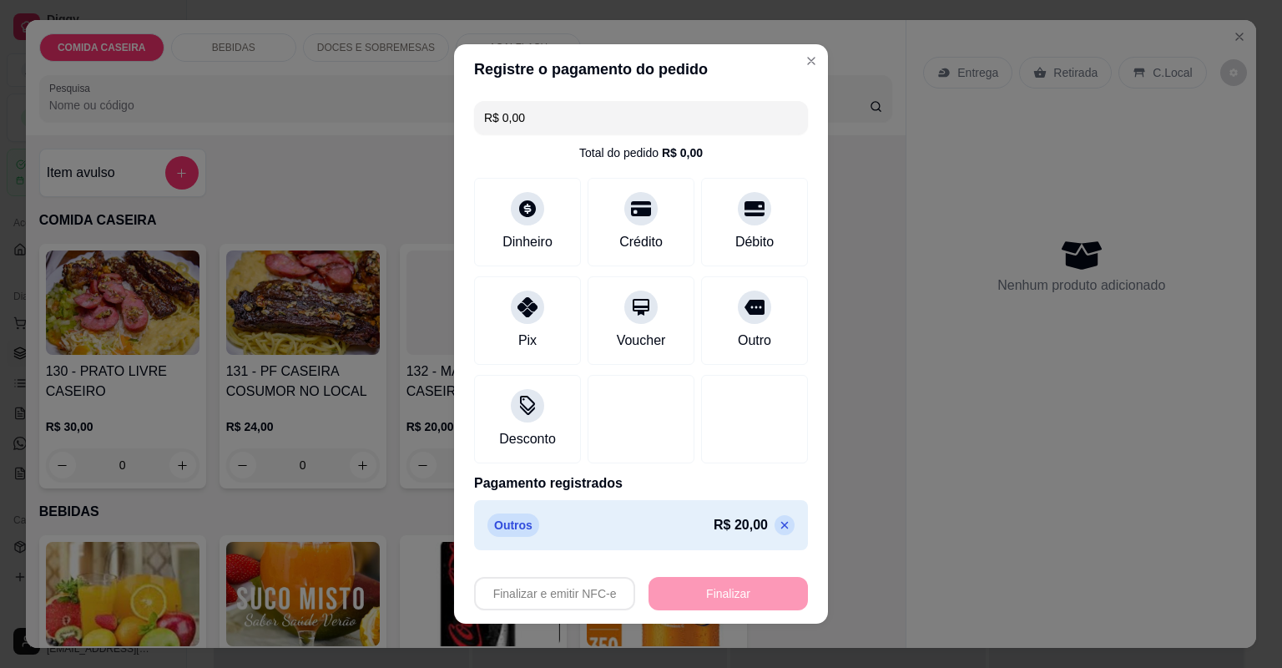
type input "-R$ 20,00"
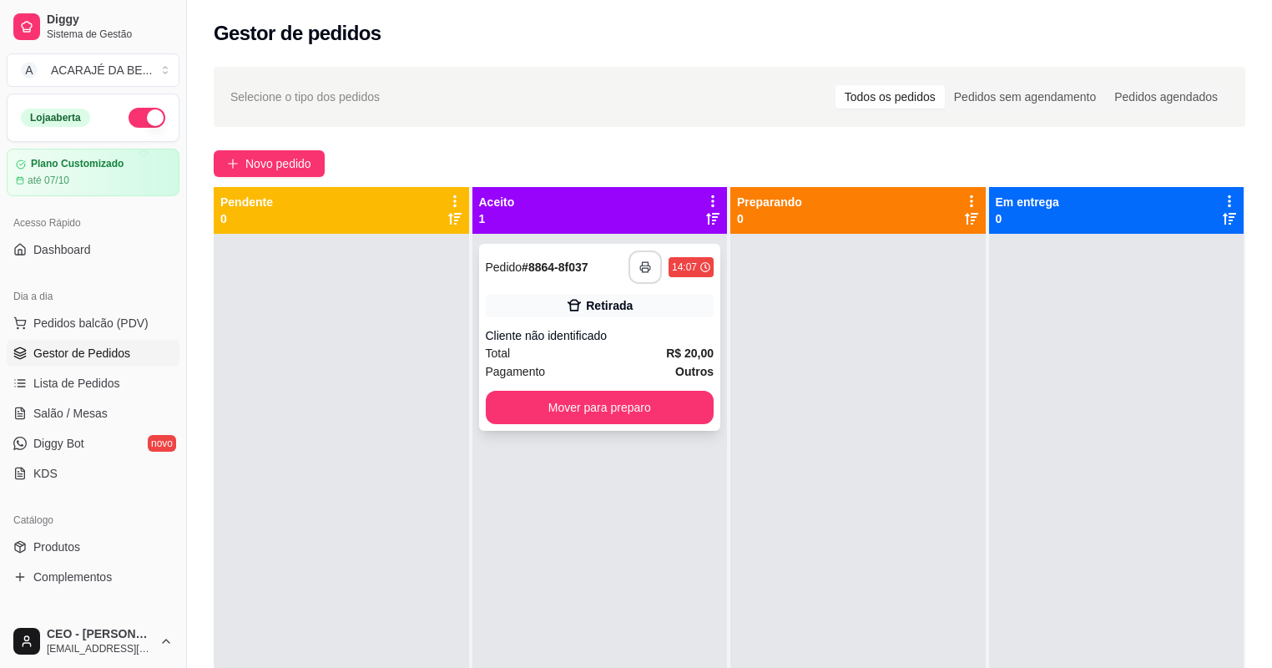
click at [646, 280] on button "button" at bounding box center [645, 266] width 33 height 33
click at [528, 401] on button "Mover para preparo" at bounding box center [600, 407] width 229 height 33
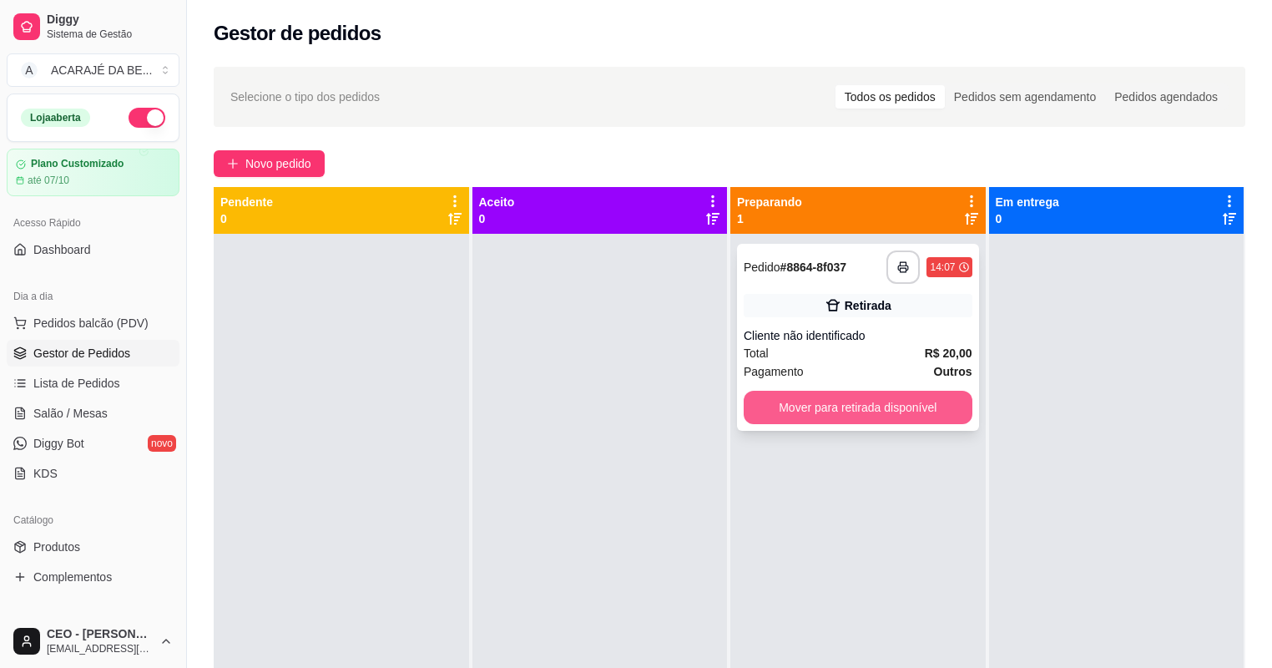
click at [908, 407] on button "Mover para retirada disponível" at bounding box center [858, 407] width 229 height 33
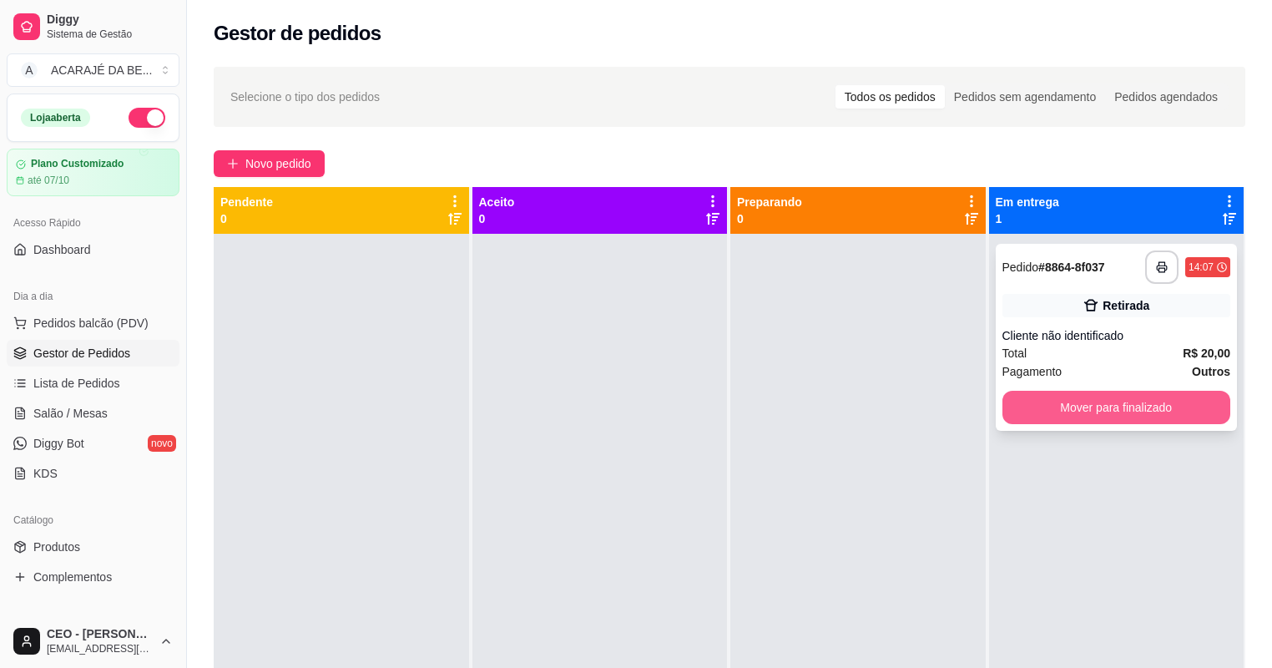
click at [1083, 414] on button "Mover para finalizado" at bounding box center [1117, 407] width 229 height 33
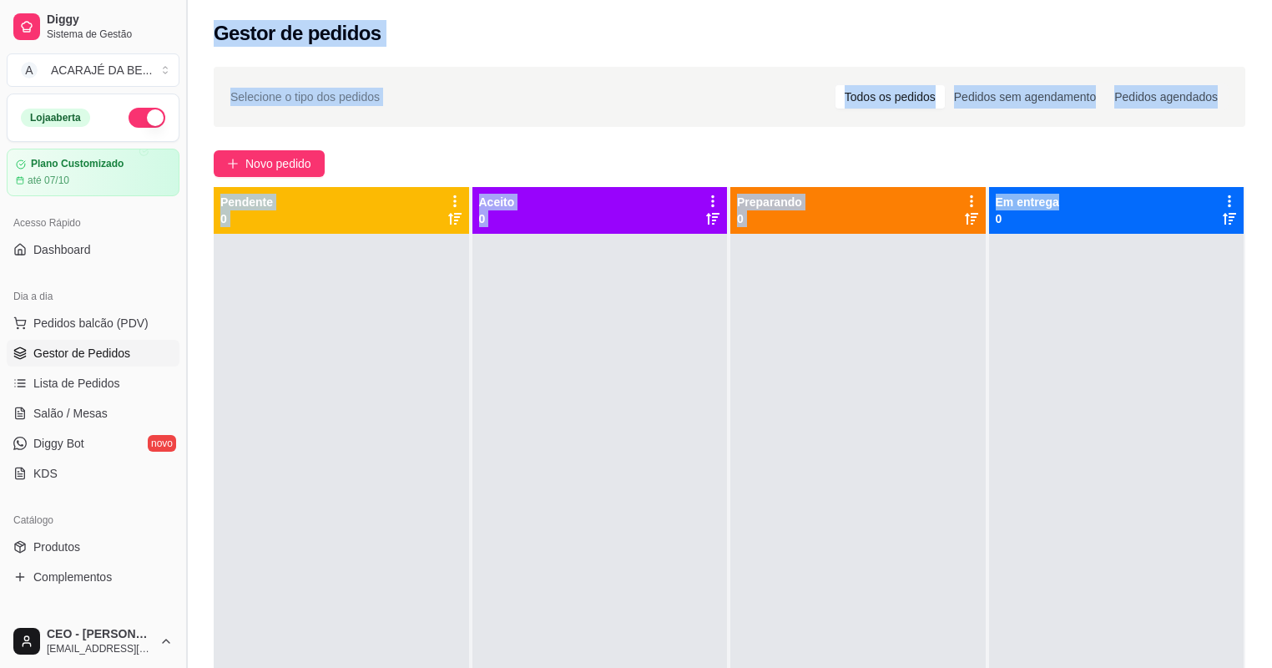
drag, startPoint x: 1050, startPoint y: 203, endPoint x: 185, endPoint y: 179, distance: 865.1
click at [185, 179] on div "Diggy Sistema de Gestão A ACARAJÉ DA BE ... Loja aberta Plano Customizado até 0…" at bounding box center [636, 461] width 1272 height 922
drag, startPoint x: 185, startPoint y: 179, endPoint x: 291, endPoint y: 284, distance: 148.8
click at [291, 284] on div at bounding box center [341, 568] width 255 height 668
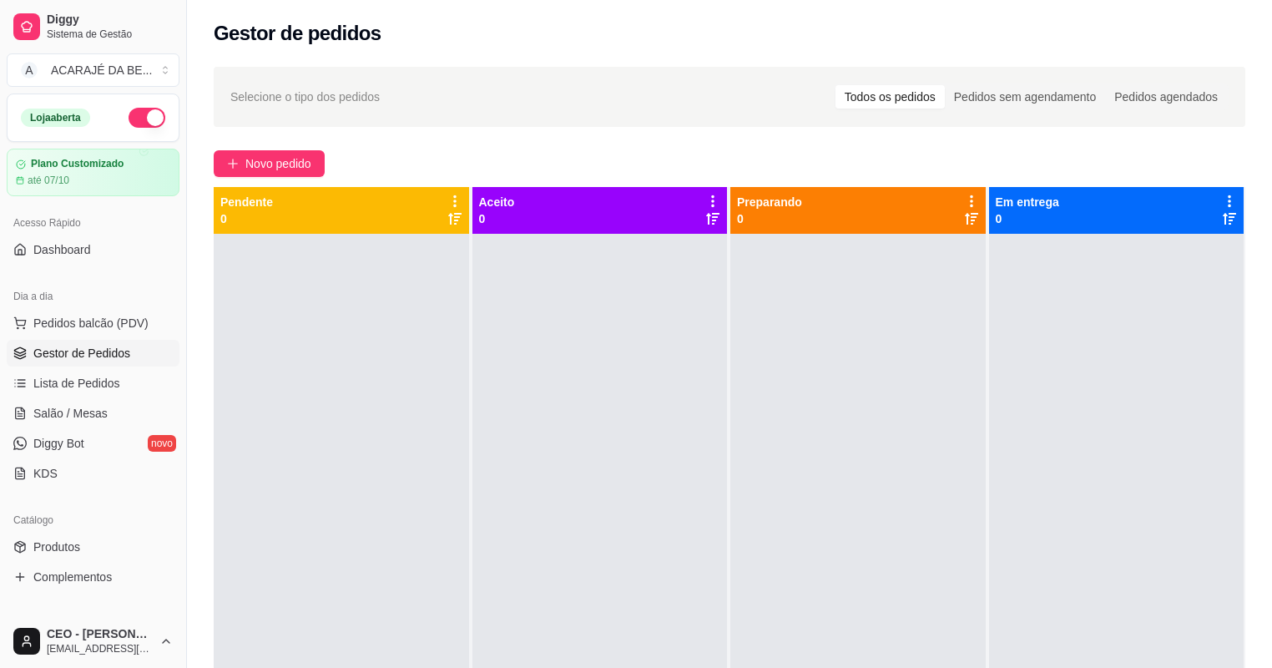
click at [654, 363] on div at bounding box center [599, 568] width 255 height 668
click at [286, 165] on span "Novo pedido" at bounding box center [278, 163] width 66 height 18
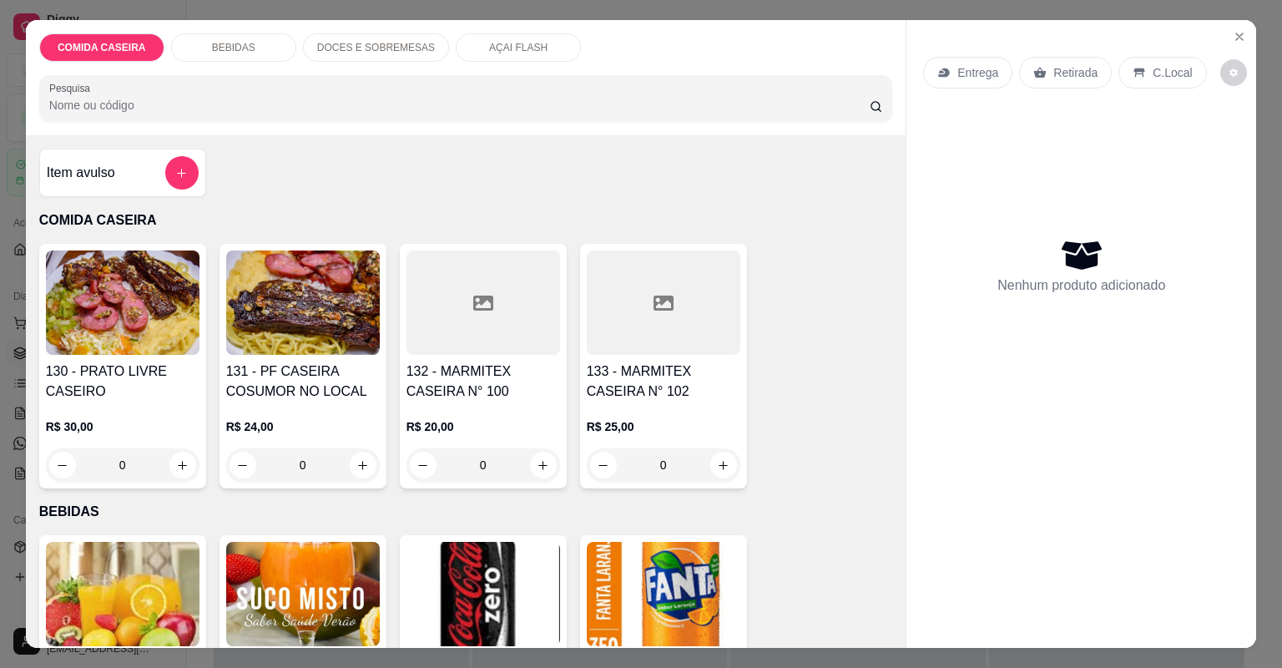
click at [471, 322] on div at bounding box center [484, 302] width 154 height 104
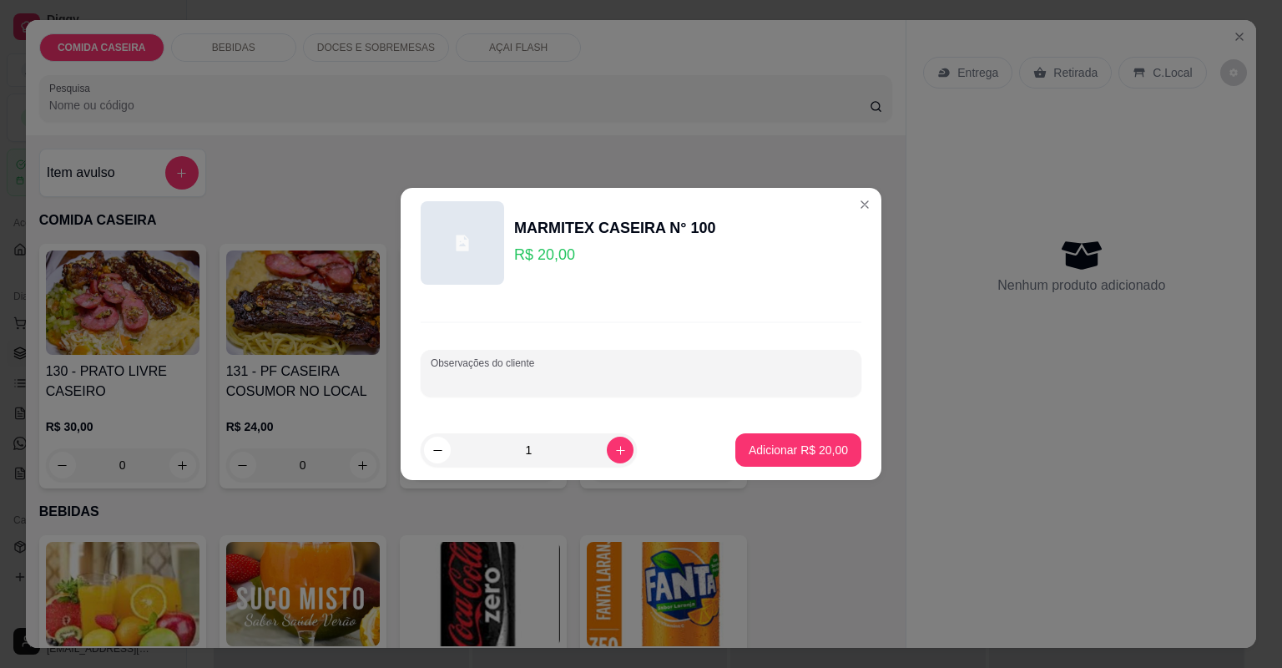
click at [558, 374] on input "Observações do cliente" at bounding box center [641, 379] width 421 height 17
paste input "Feijão tropeiro [PERSON_NAME] Farofa Maiose Carne acebolada Melancia"
type input "Feijão tropeiro [PERSON_NAME] Farofa Maiose Carne acebolada Melancia"
click at [818, 451] on p "Adicionar R$ 20,00" at bounding box center [798, 450] width 99 height 17
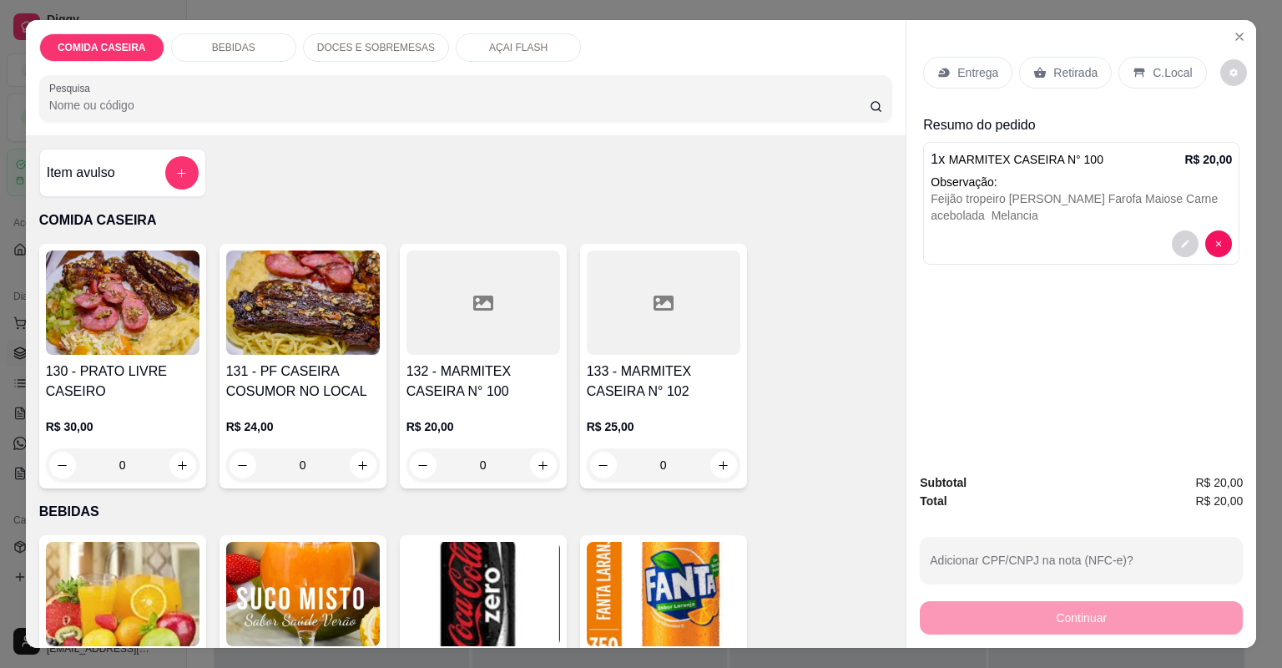
click at [988, 76] on p "Entrega" at bounding box center [977, 72] width 41 height 17
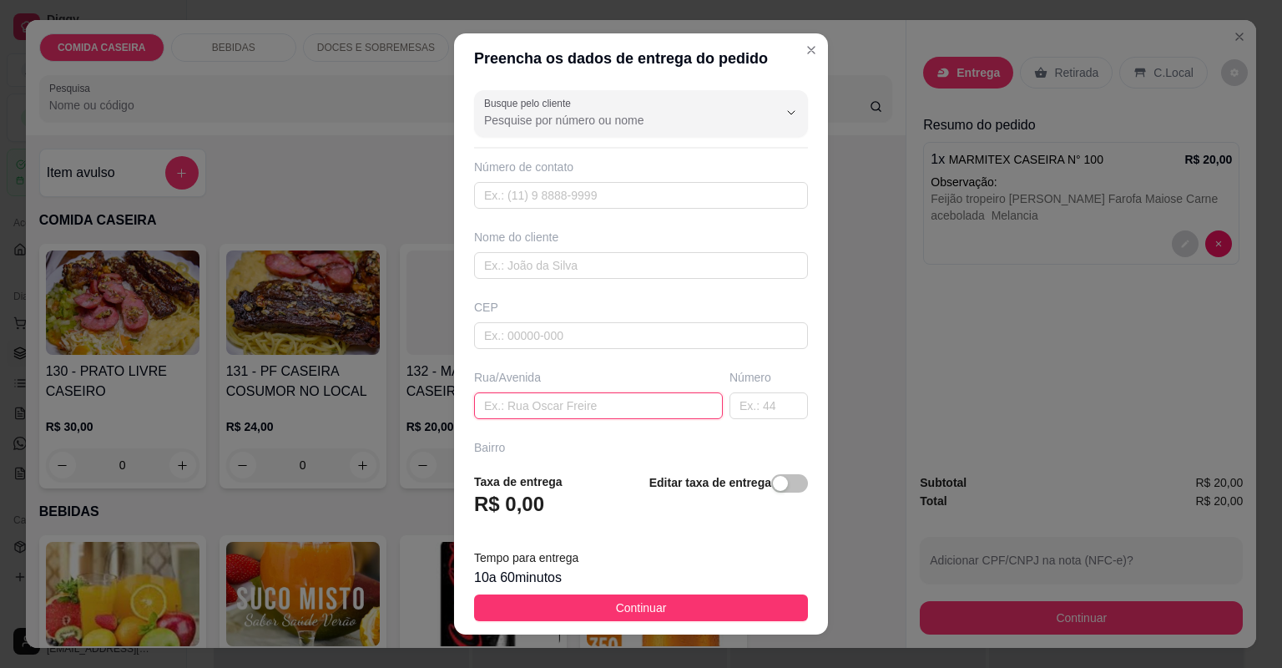
click at [628, 400] on input "text" at bounding box center [598, 405] width 249 height 27
paste input "Bairro popular rua 9 número 21 próximo ao gás de [GEOGRAPHIC_DATA]"
type input "Bairro popular rua 9 número 21 próximo ao gás de [GEOGRAPHIC_DATA]"
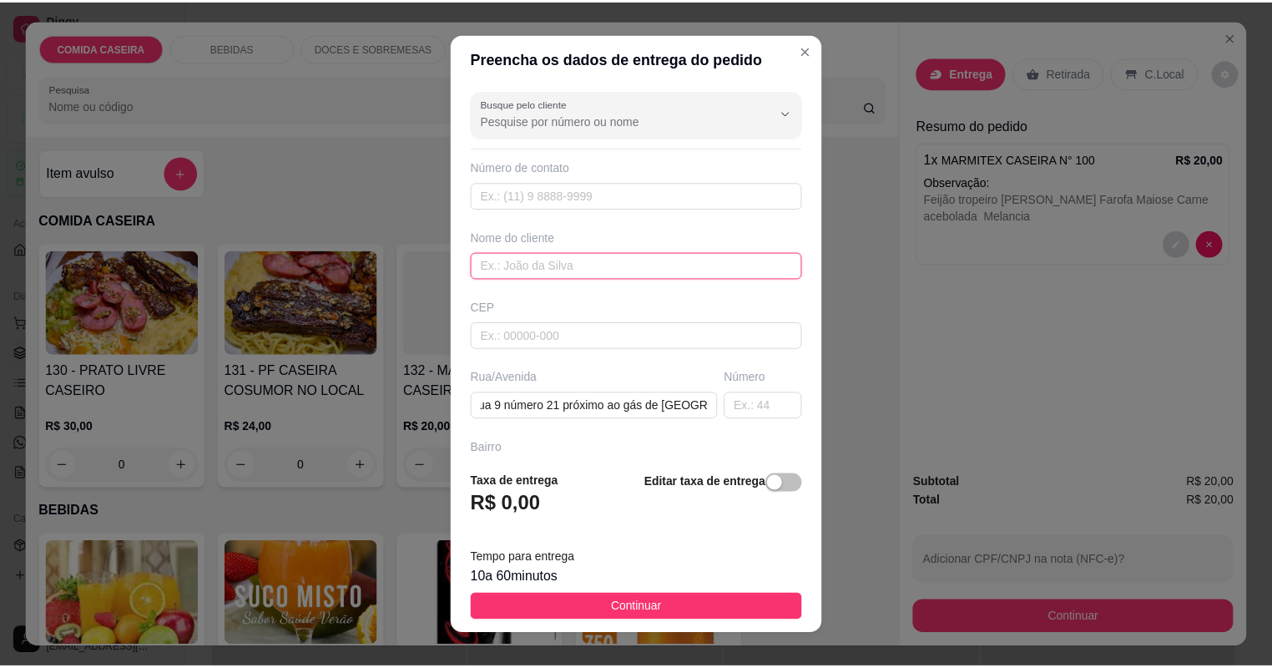
scroll to position [0, 0]
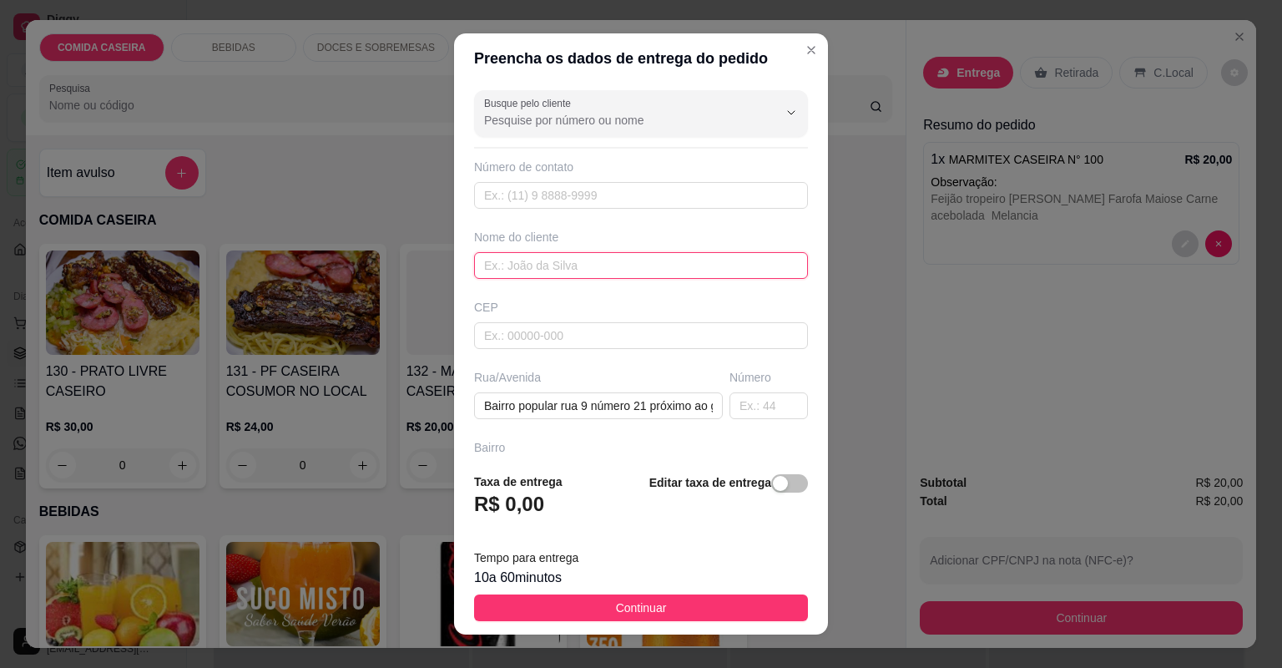
click at [558, 259] on input "text" at bounding box center [641, 265] width 334 height 27
type input "nildo"
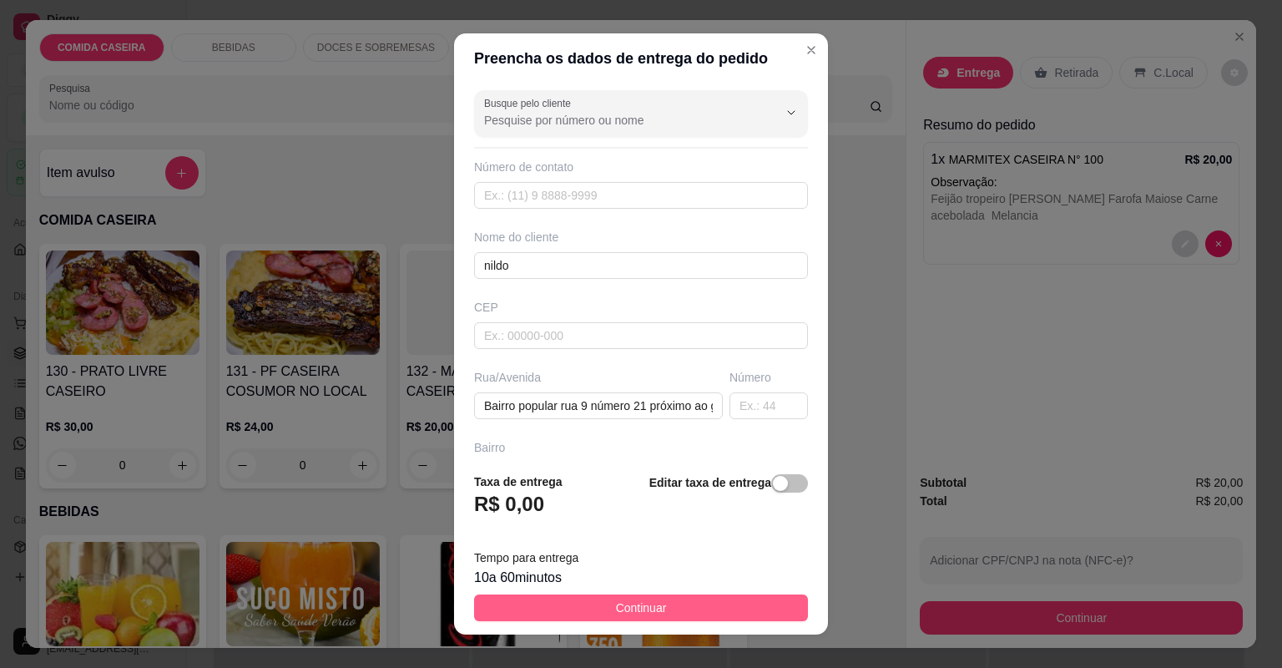
drag, startPoint x: 668, startPoint y: 589, endPoint x: 664, endPoint y: 604, distance: 14.8
click at [664, 604] on footer "Taxa de entrega R$ 0,00 Editar taxa de entrega Tempo para entrega 10 a 60 minut…" at bounding box center [641, 546] width 374 height 175
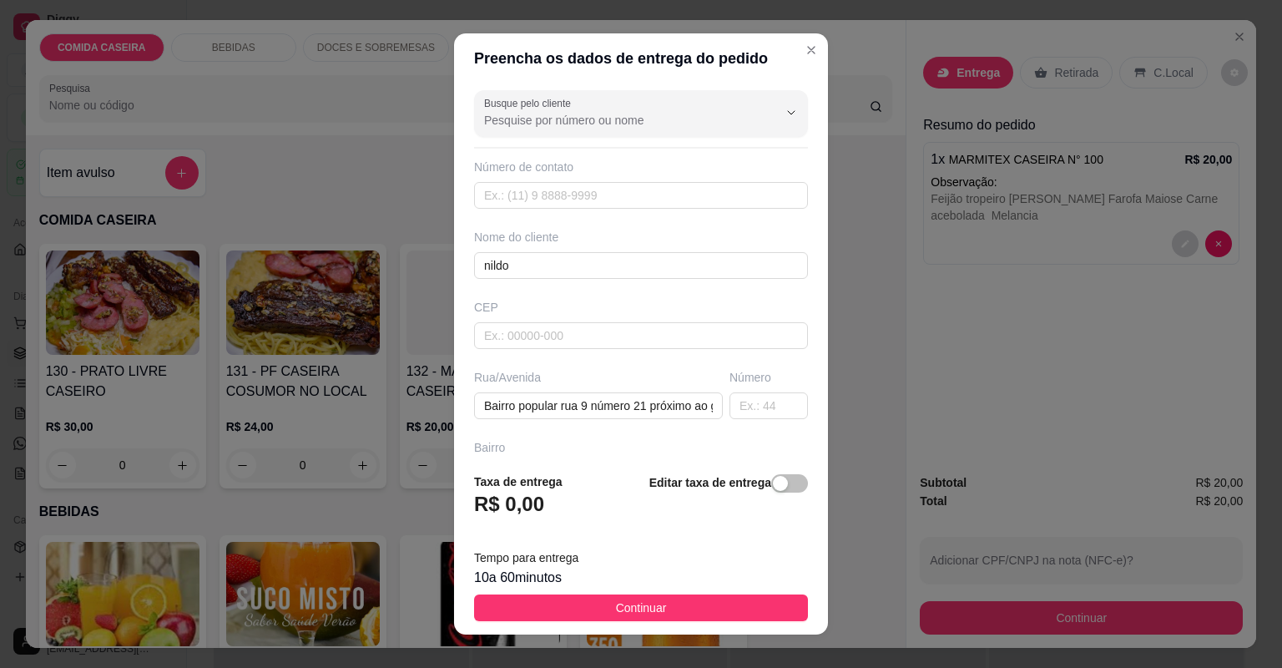
click at [664, 602] on button "Continuar" at bounding box center [641, 607] width 334 height 27
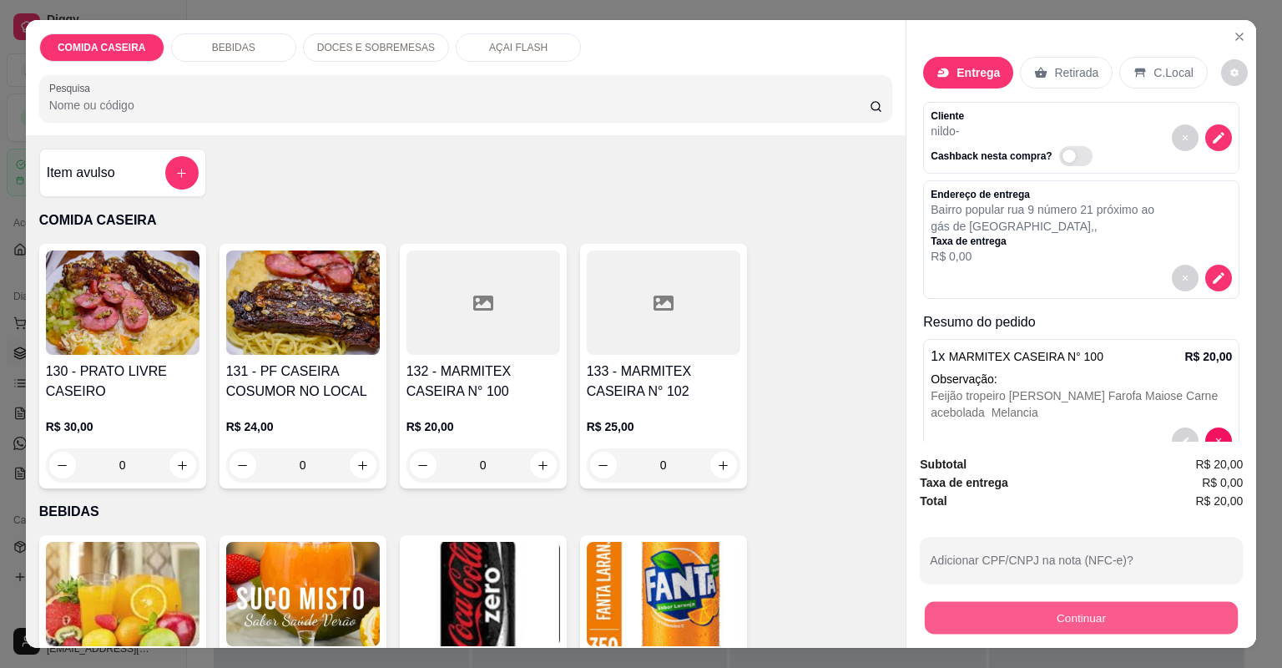
click at [1002, 612] on button "Continuar" at bounding box center [1081, 618] width 313 height 33
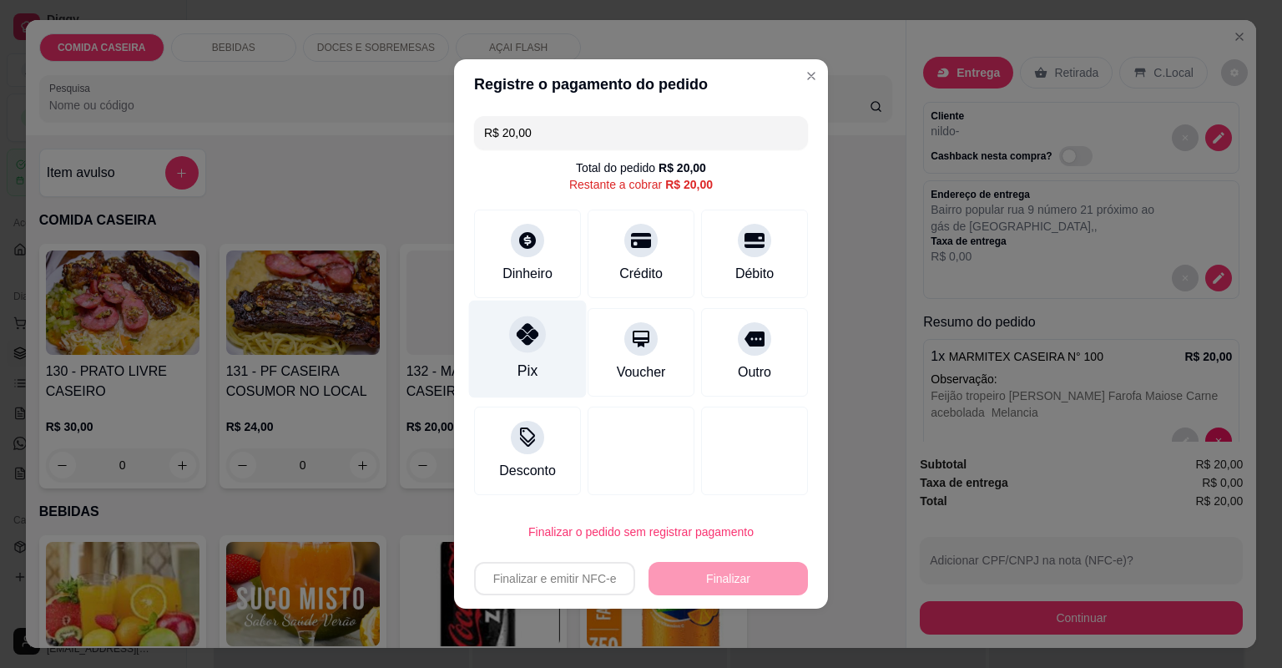
click at [517, 331] on icon at bounding box center [528, 334] width 22 height 22
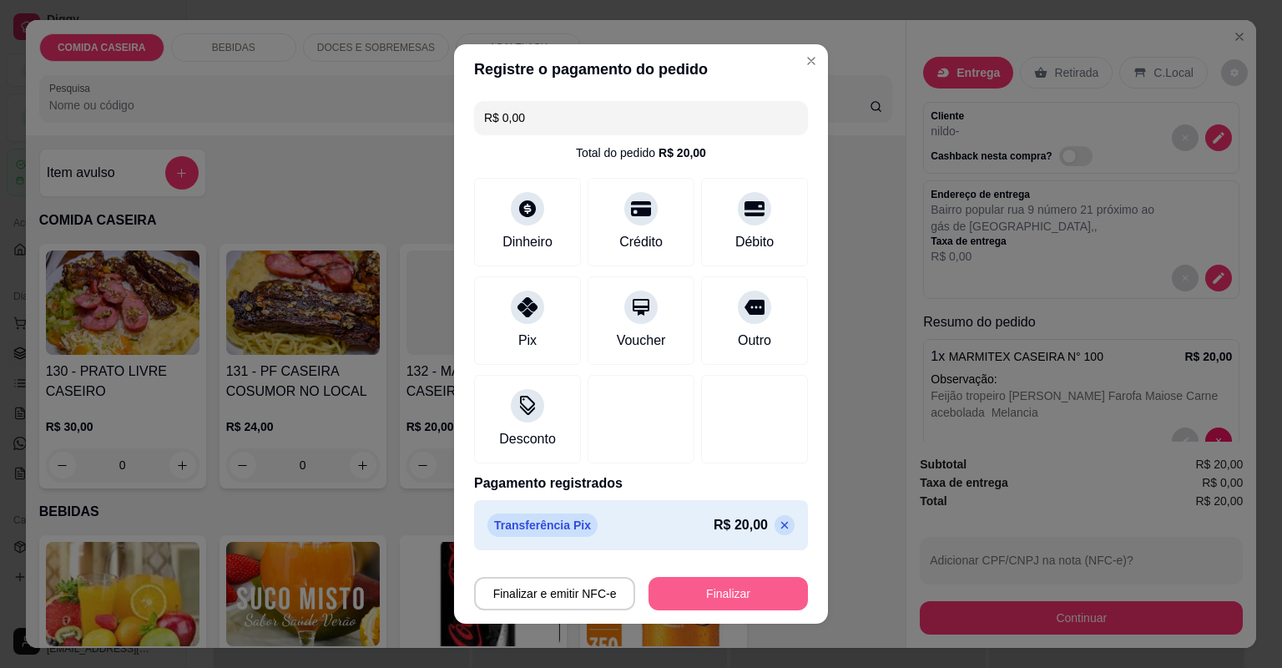
click at [731, 584] on button "Finalizar" at bounding box center [728, 593] width 159 height 33
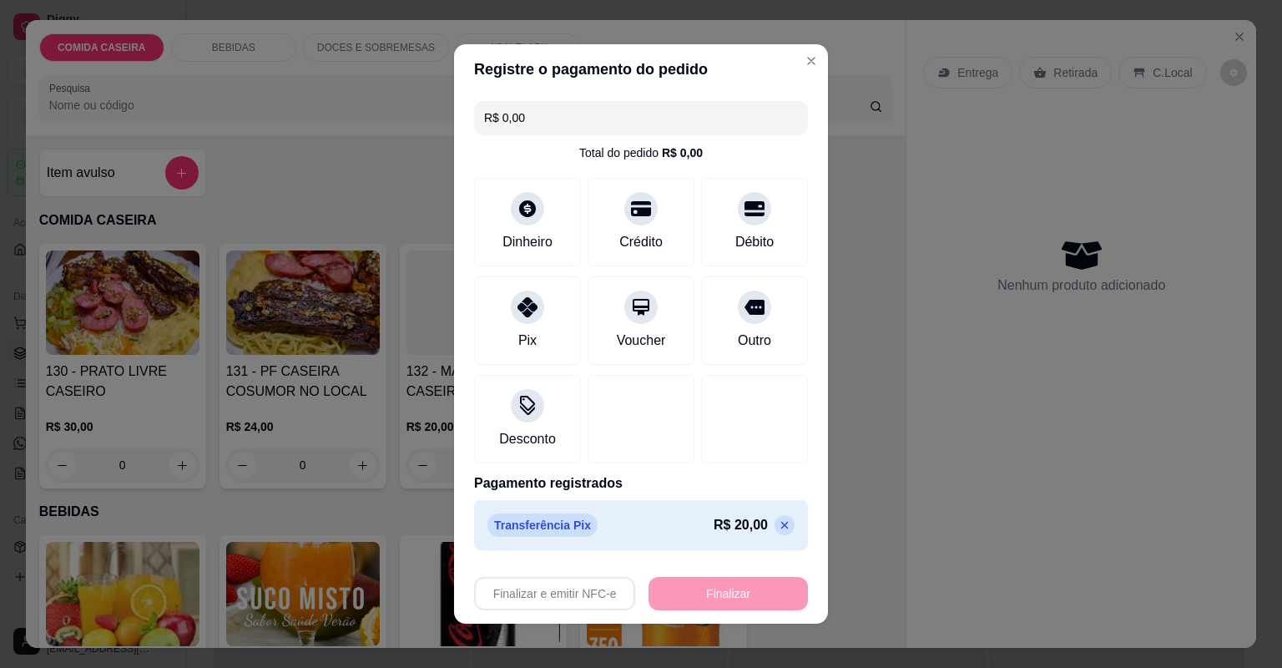
type input "-R$ 20,00"
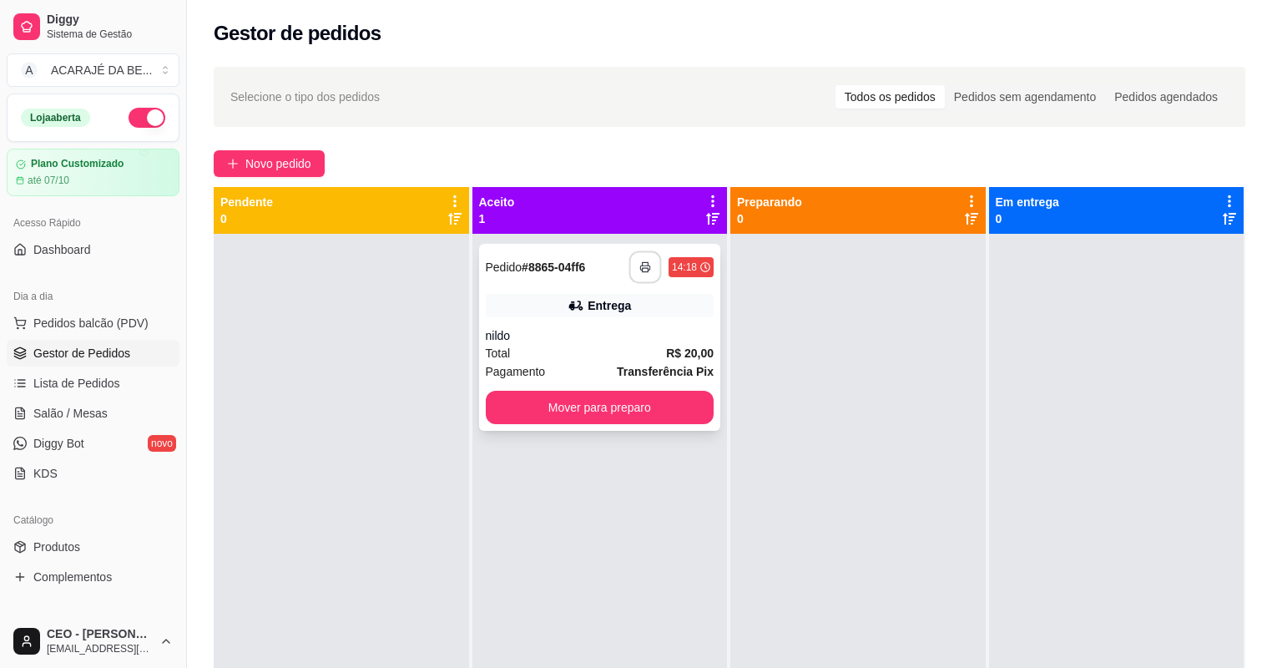
click at [638, 260] on button "button" at bounding box center [645, 267] width 33 height 33
click at [624, 403] on button "Mover para preparo" at bounding box center [600, 407] width 229 height 33
click at [625, 413] on button "Mover para preparo" at bounding box center [599, 408] width 221 height 33
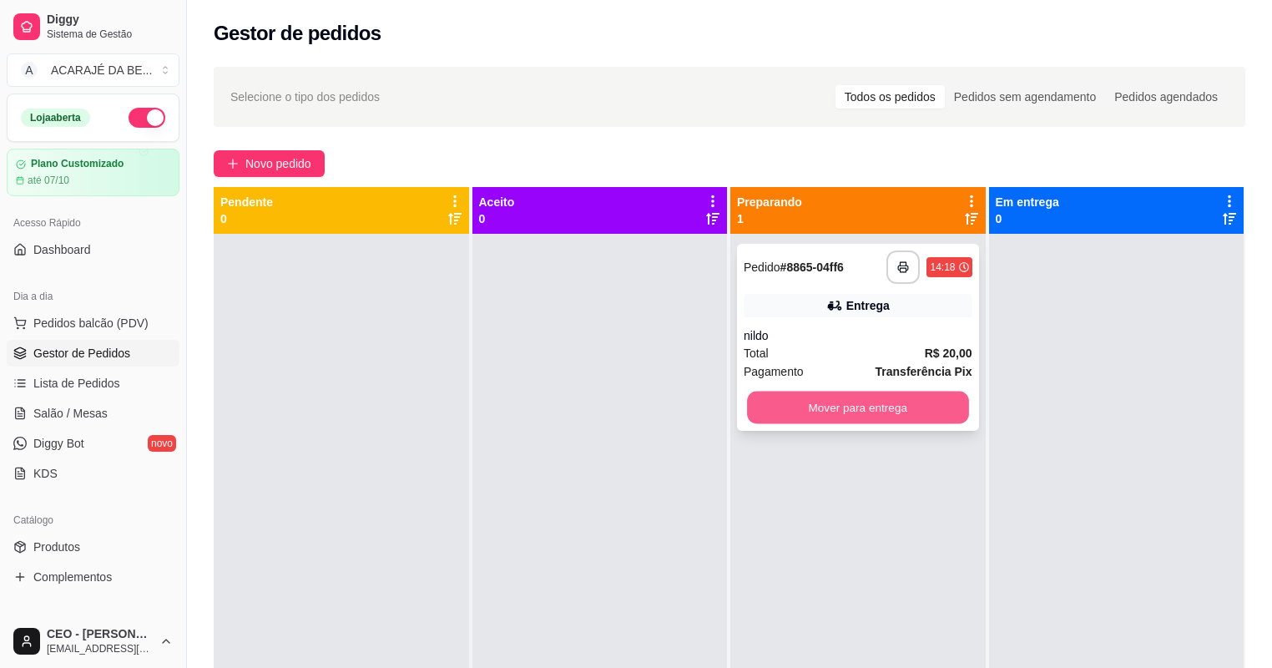
click at [851, 413] on button "Mover para entrega" at bounding box center [857, 408] width 221 height 33
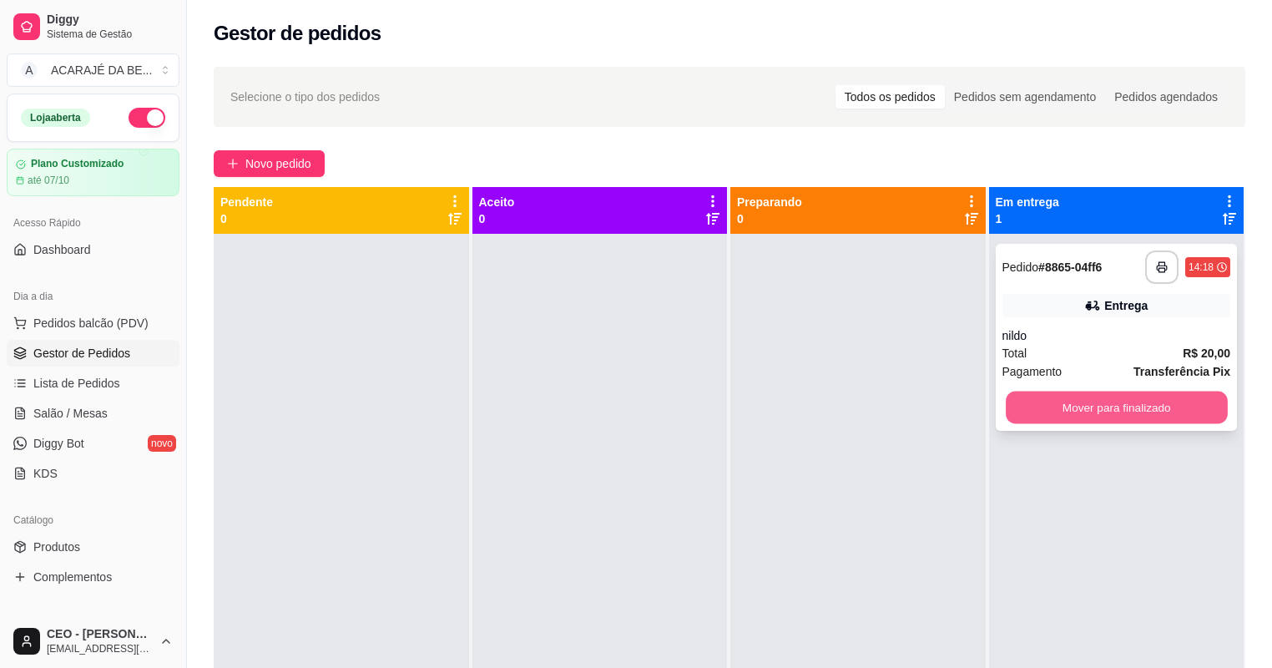
click at [1053, 397] on button "Mover para finalizado" at bounding box center [1116, 408] width 221 height 33
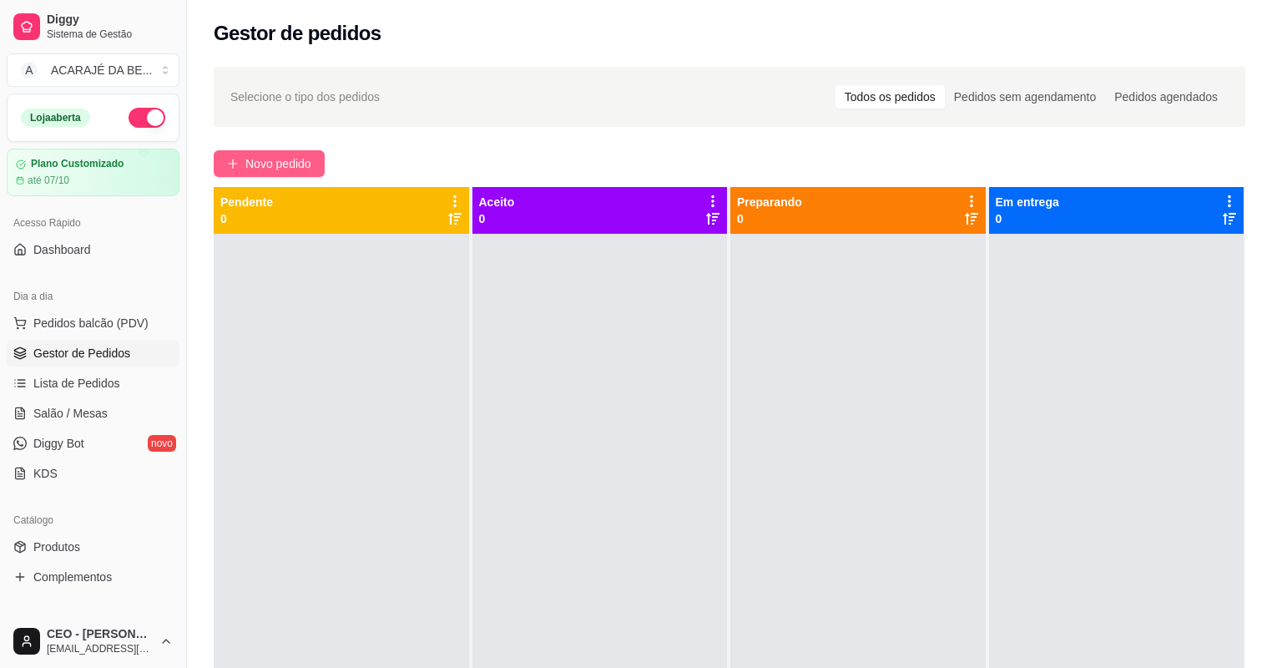
click at [280, 167] on span "Novo pedido" at bounding box center [278, 163] width 66 height 18
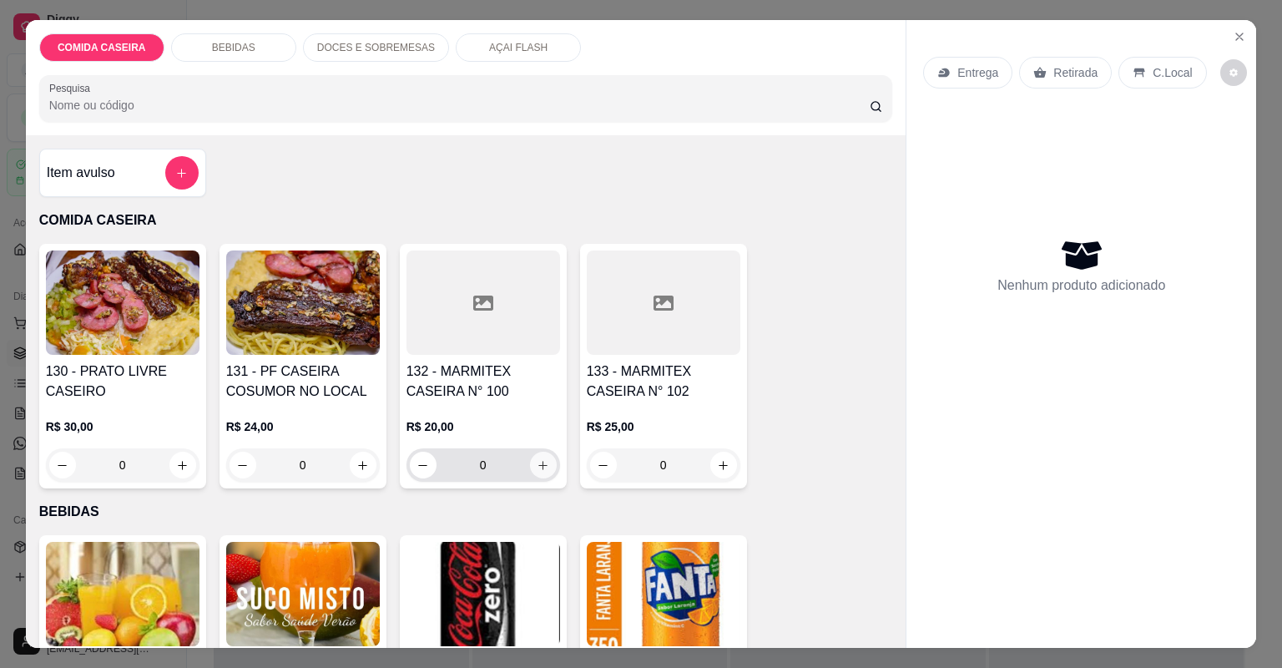
click at [537, 466] on icon "increase-product-quantity" at bounding box center [543, 465] width 13 height 13
type input "1"
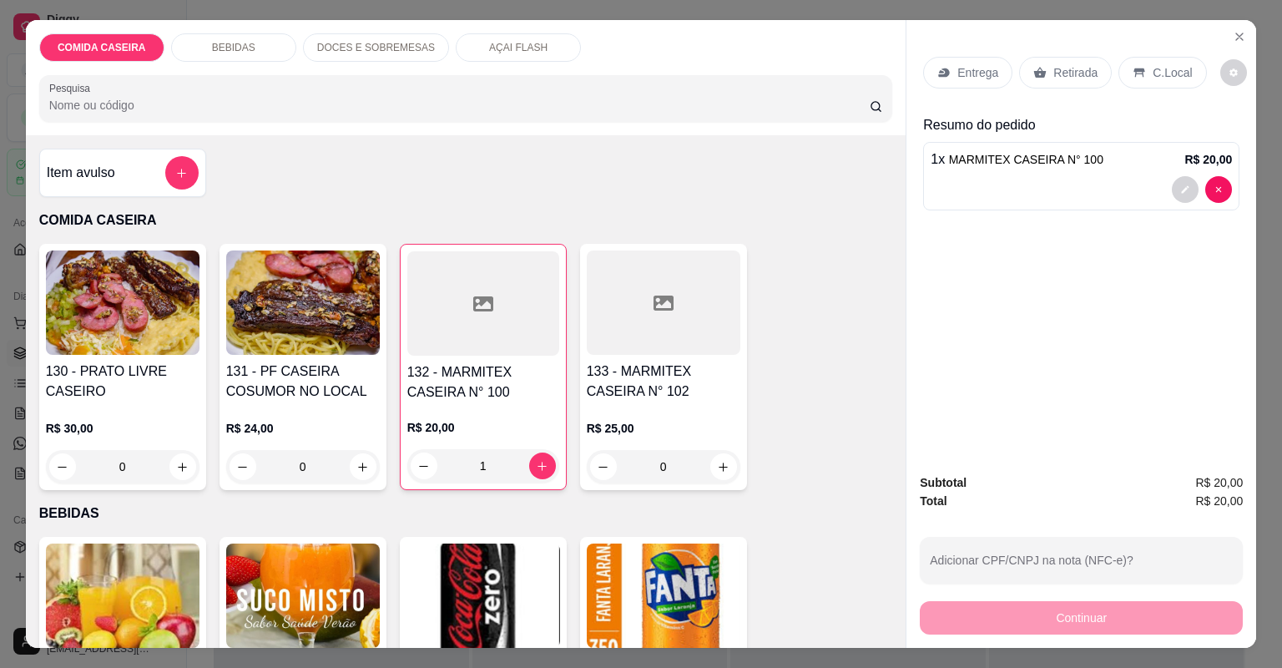
drag, startPoint x: 1075, startPoint y: 77, endPoint x: 1069, endPoint y: 92, distance: 16.4
click at [1074, 79] on p "Retirada" at bounding box center [1075, 72] width 44 height 17
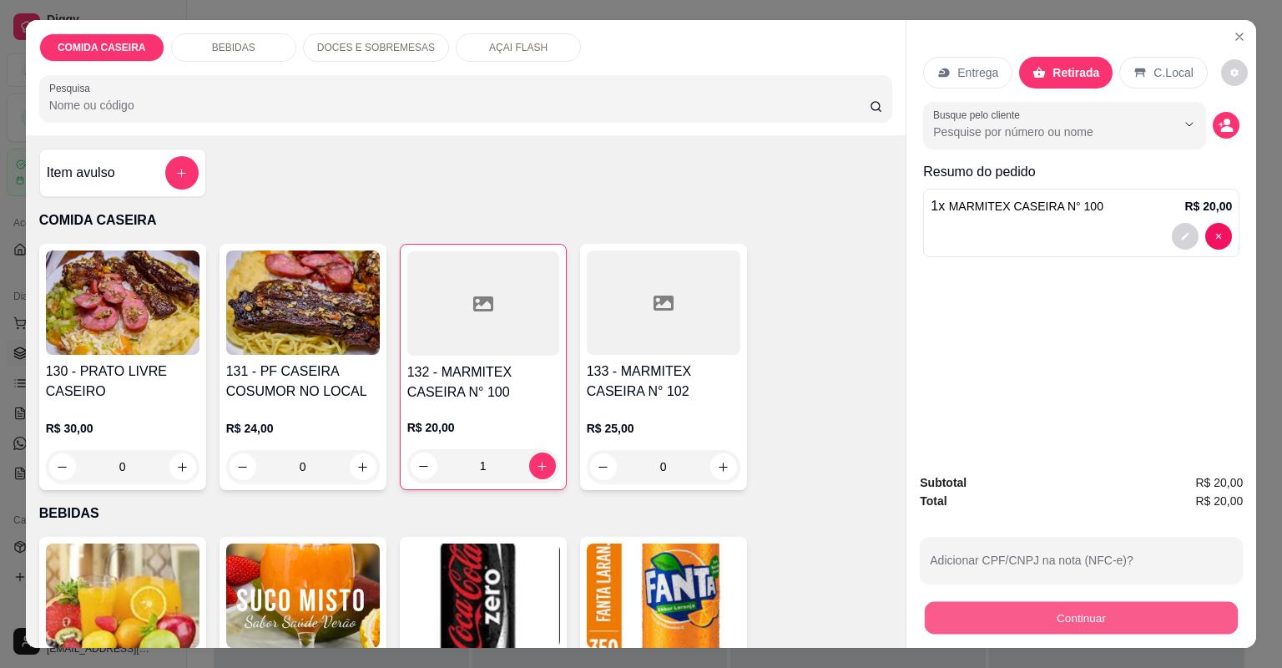
click at [1043, 616] on button "Continuar" at bounding box center [1081, 618] width 313 height 33
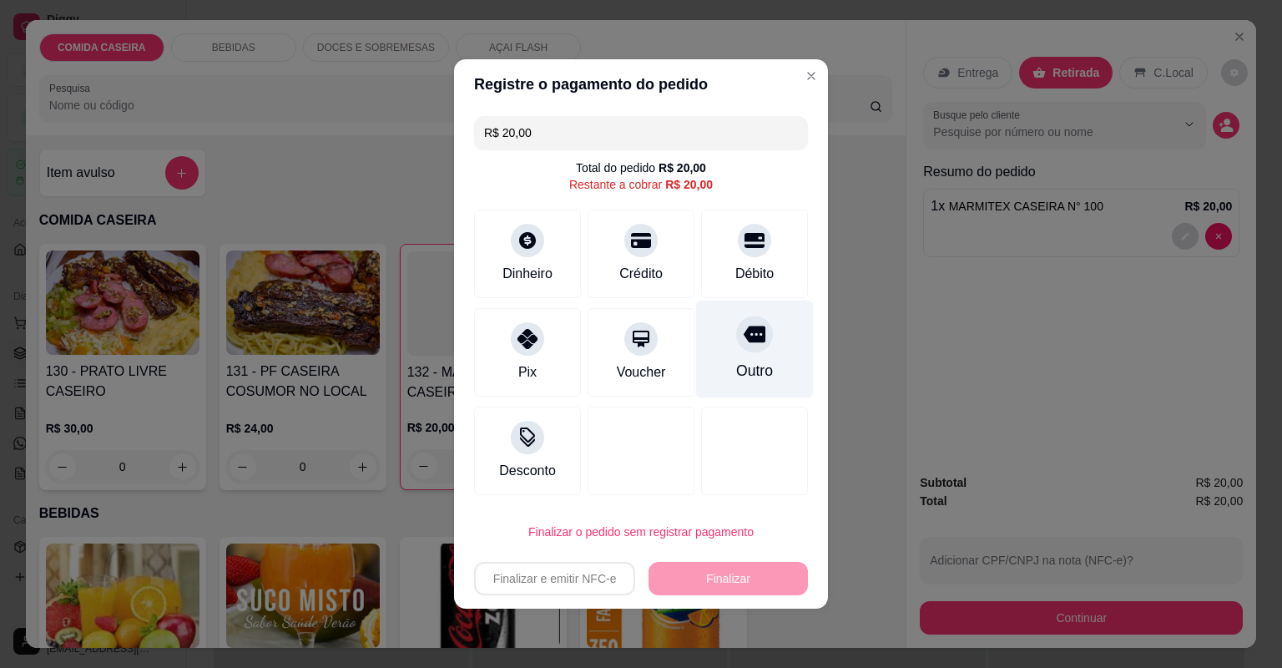
click at [765, 357] on div "Outro" at bounding box center [755, 350] width 118 height 98
type input "R$ 0,00"
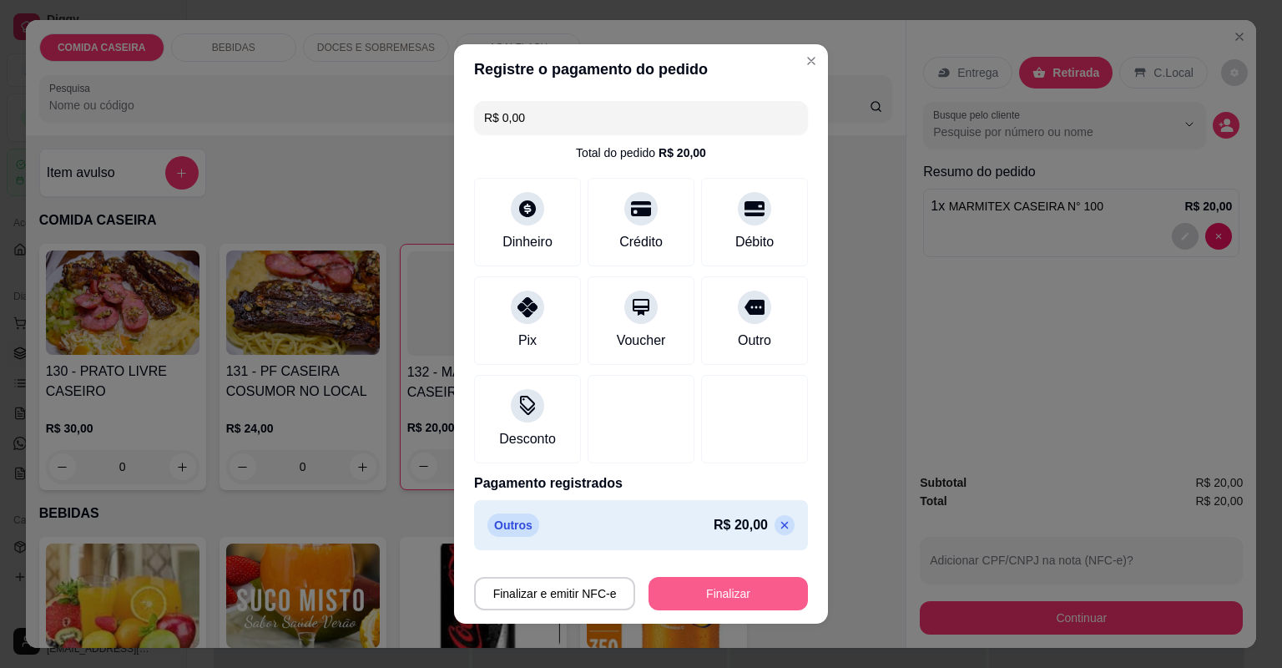
click at [750, 590] on button "Finalizar" at bounding box center [728, 593] width 159 height 33
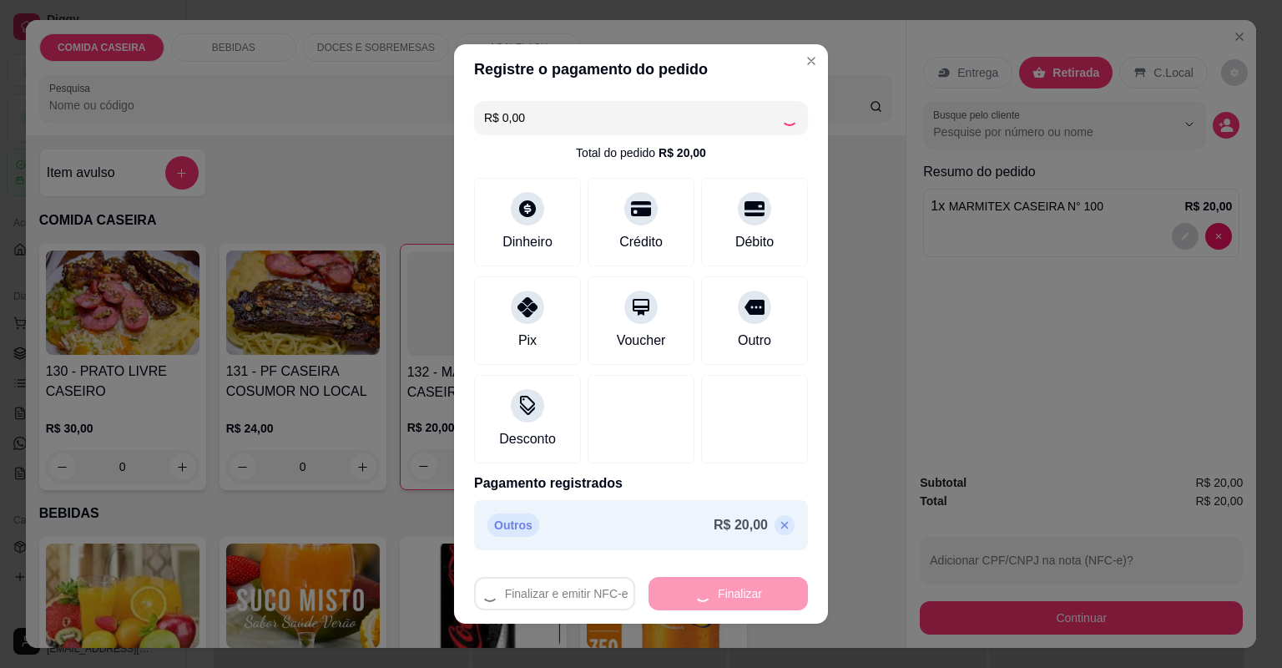
type input "0"
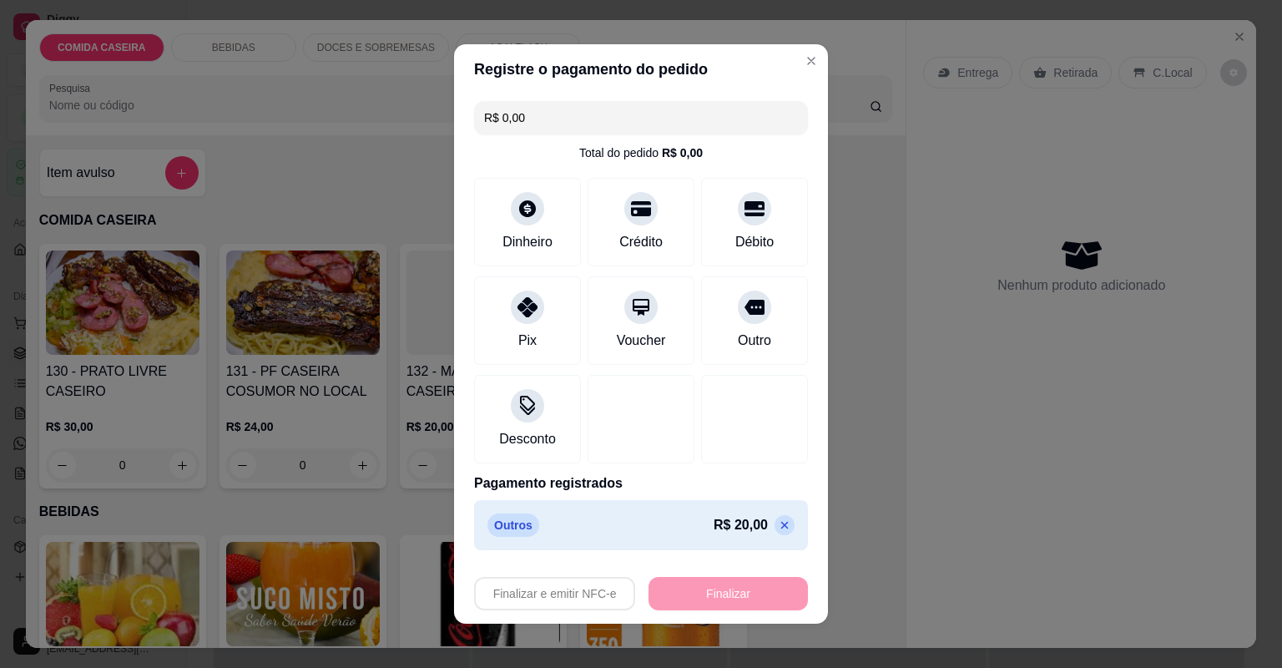
type input "-R$ 20,00"
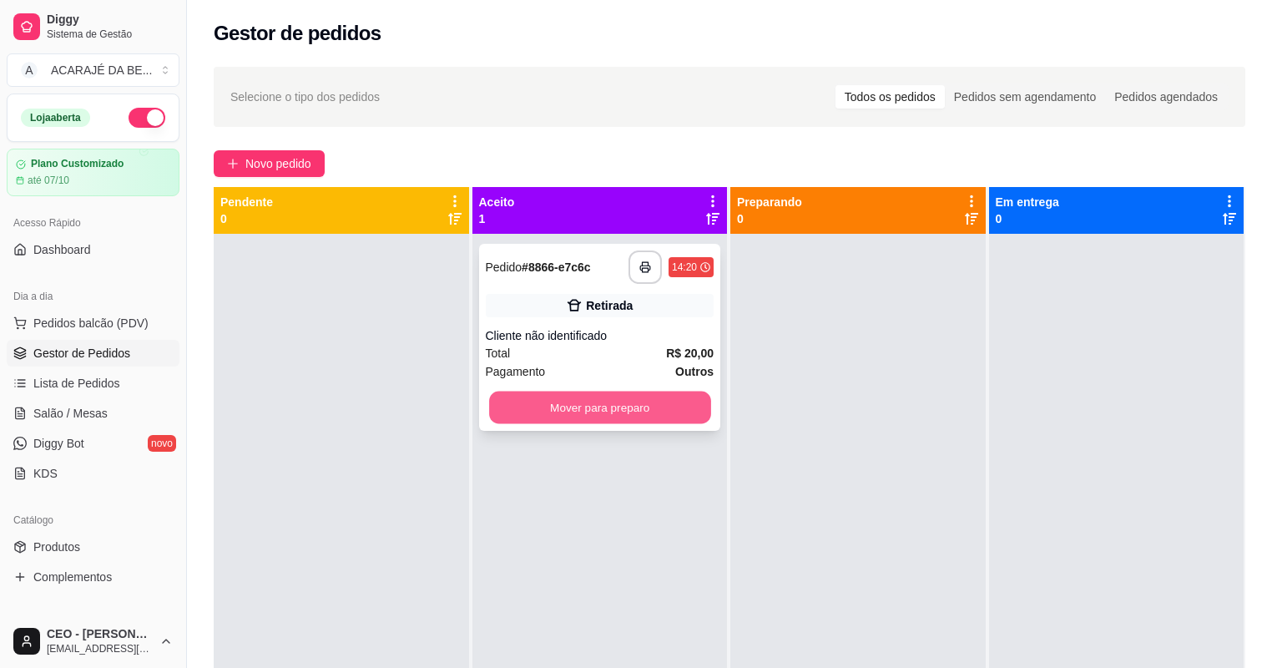
click at [681, 415] on button "Mover para preparo" at bounding box center [599, 408] width 221 height 33
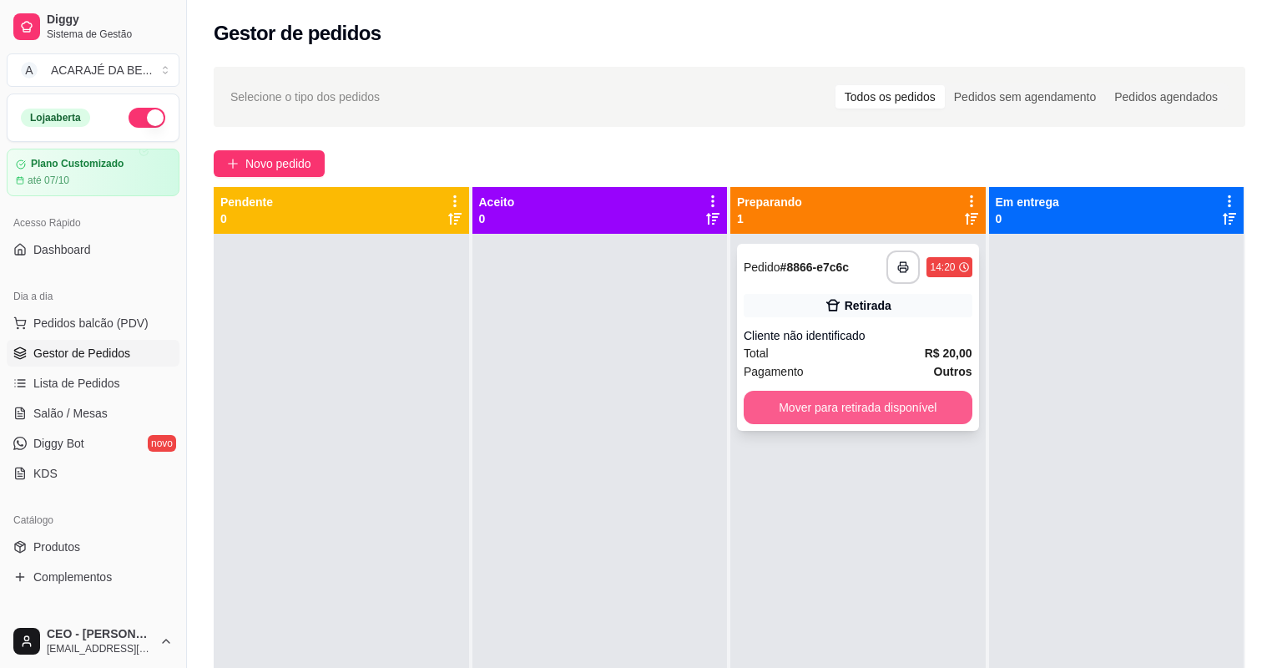
click at [815, 405] on button "Mover para retirada disponível" at bounding box center [858, 407] width 229 height 33
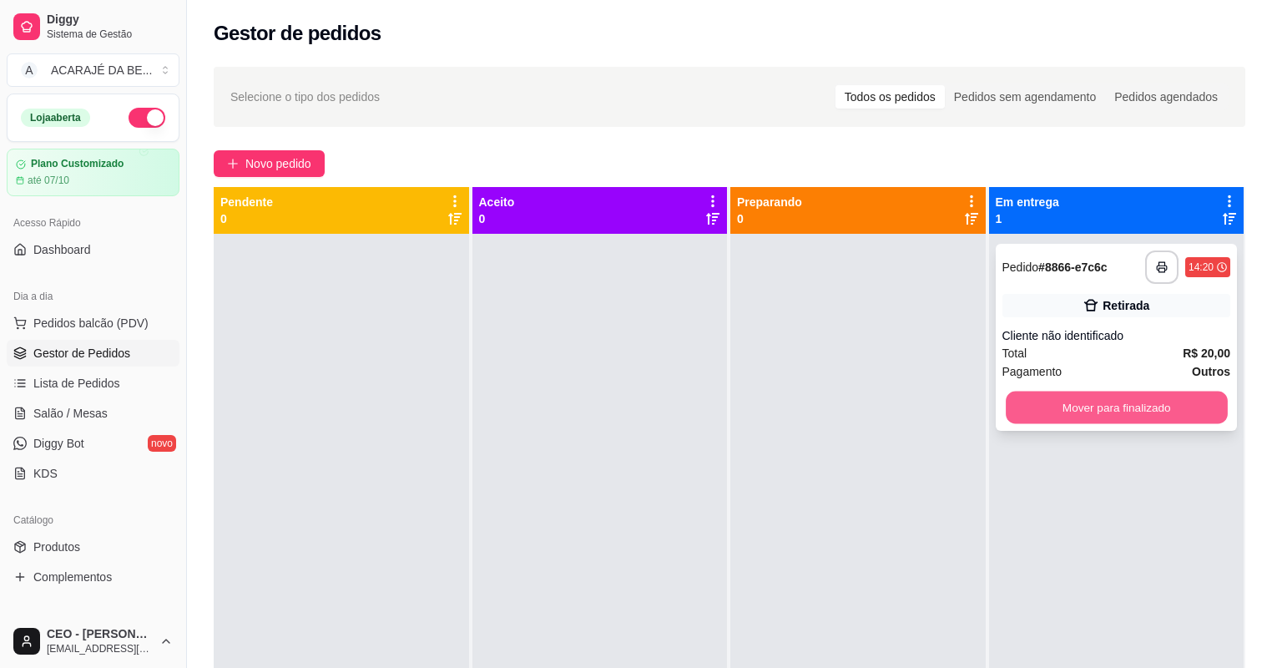
click at [1096, 407] on button "Mover para finalizado" at bounding box center [1116, 408] width 221 height 33
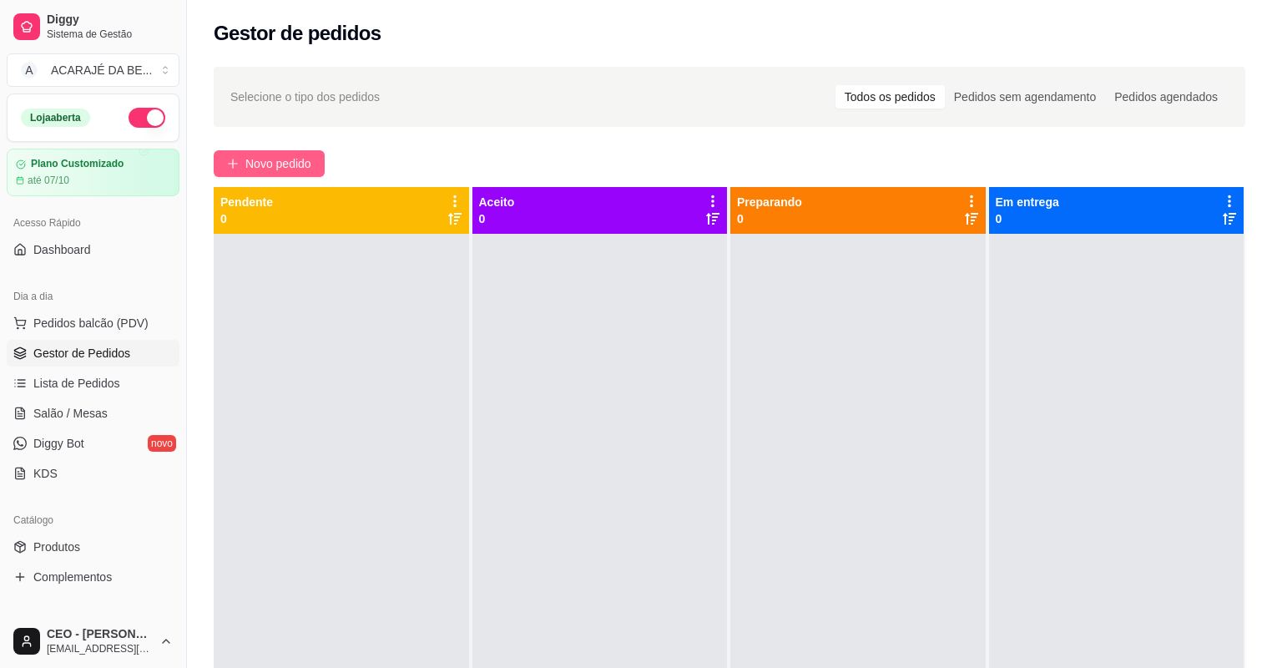
click at [261, 164] on span "Novo pedido" at bounding box center [278, 163] width 66 height 18
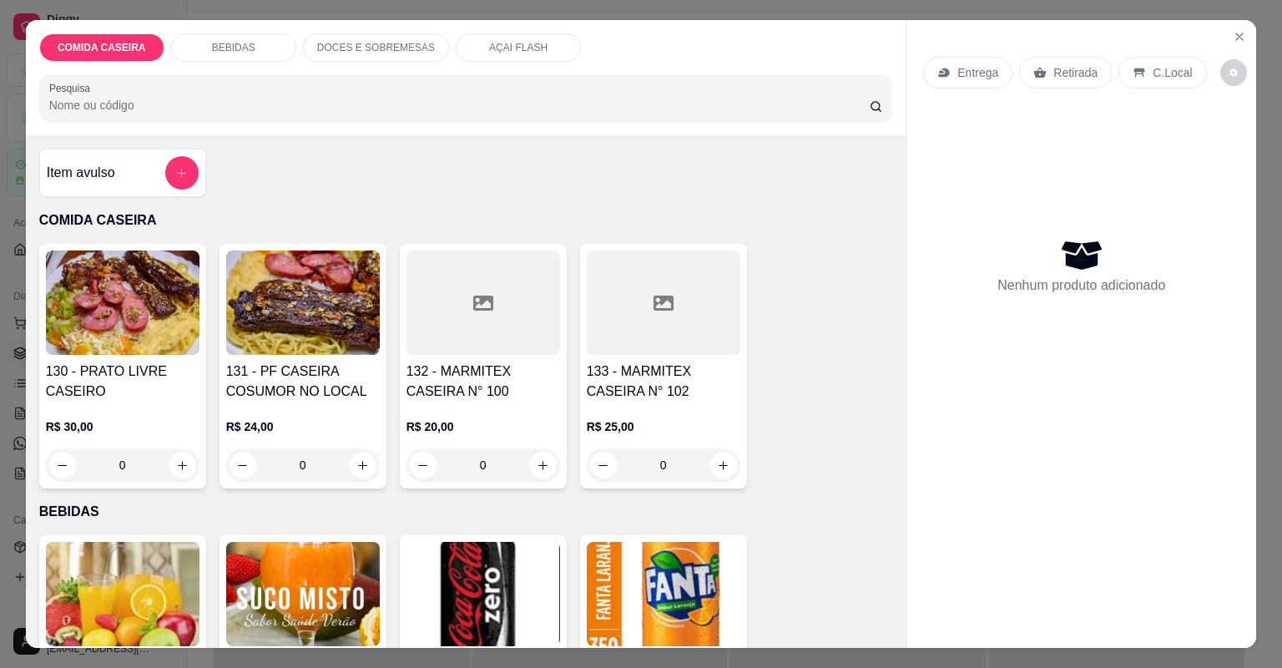
click at [473, 300] on icon at bounding box center [483, 303] width 20 height 20
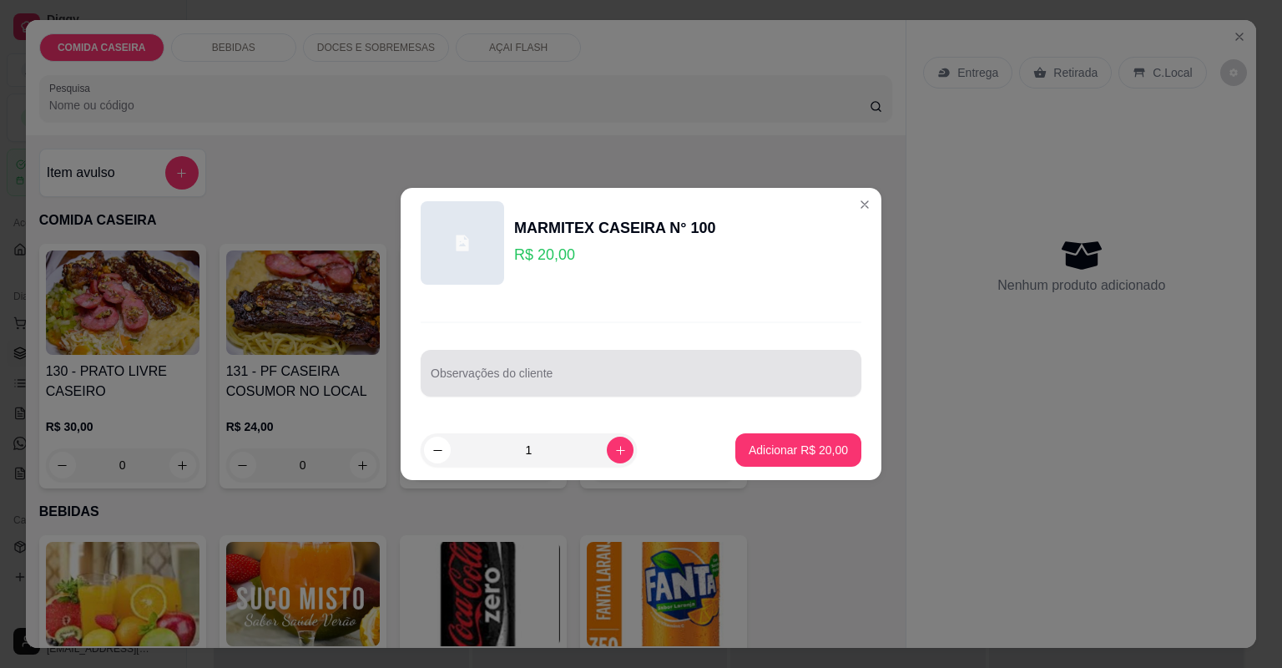
click at [566, 371] on div at bounding box center [641, 372] width 421 height 33
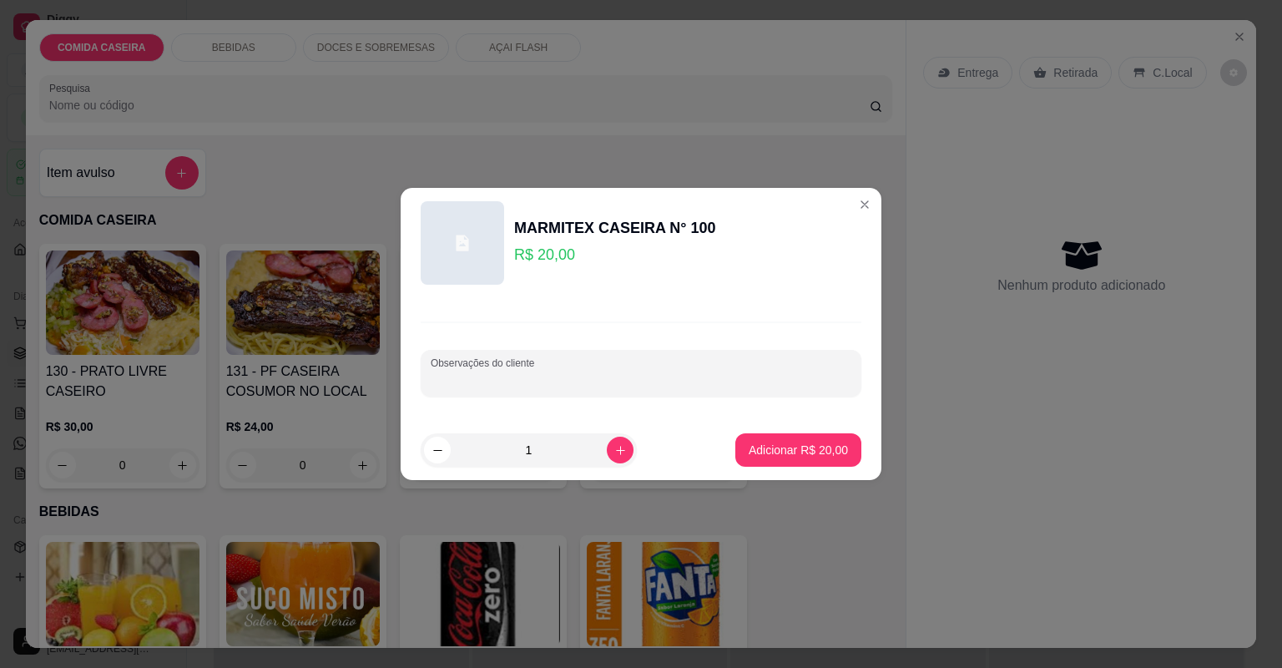
paste input "Feijão de caldo macarrão arroz maionese filé de frango"
type input "Feijão de caldo macarrão arroz maionese filé de frango"
click at [825, 464] on button "Adicionar R$ 20,00" at bounding box center [798, 450] width 123 height 33
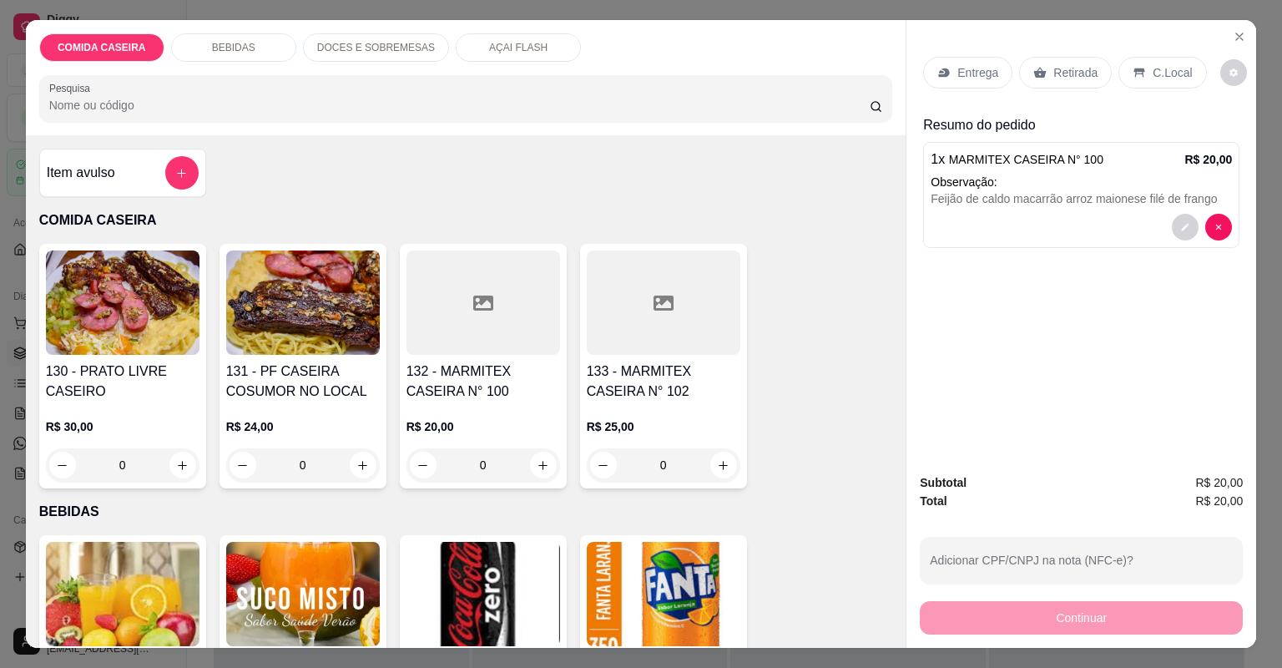
click at [976, 78] on p "Entrega" at bounding box center [977, 72] width 41 height 17
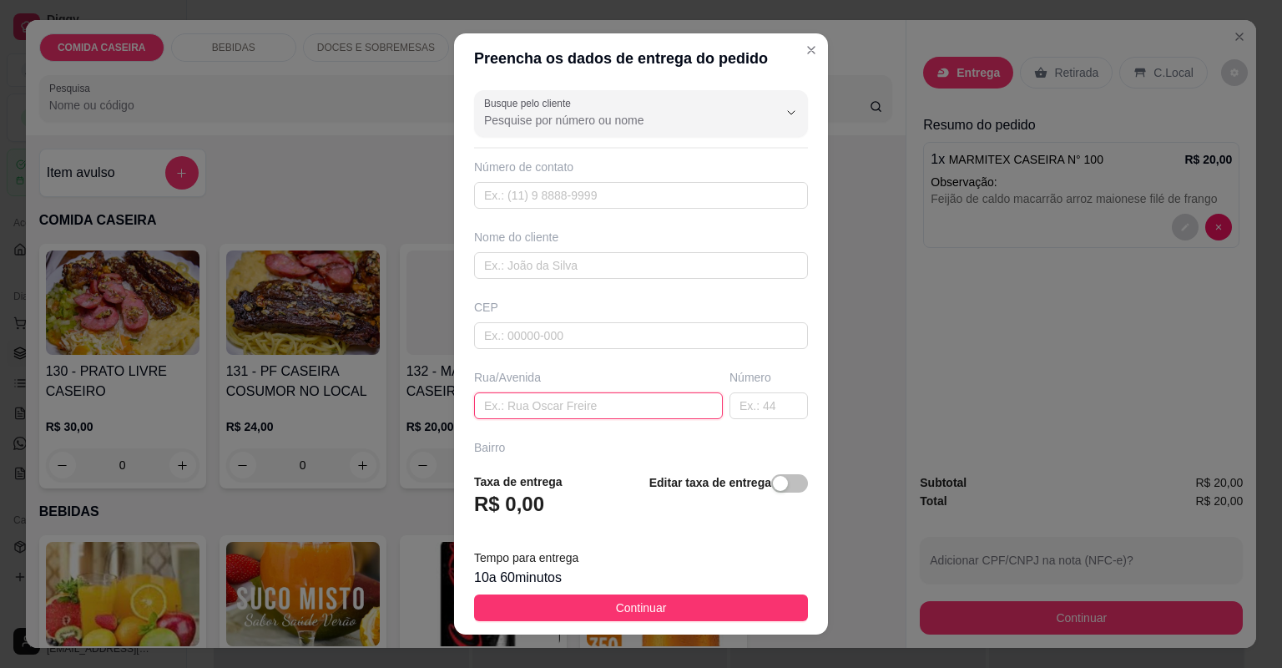
click at [638, 408] on input "text" at bounding box center [598, 405] width 249 height 27
paste input "No bar das meninas na [GEOGRAPHIC_DATA]"
type input "No bar das meninas na [GEOGRAPHIC_DATA]"
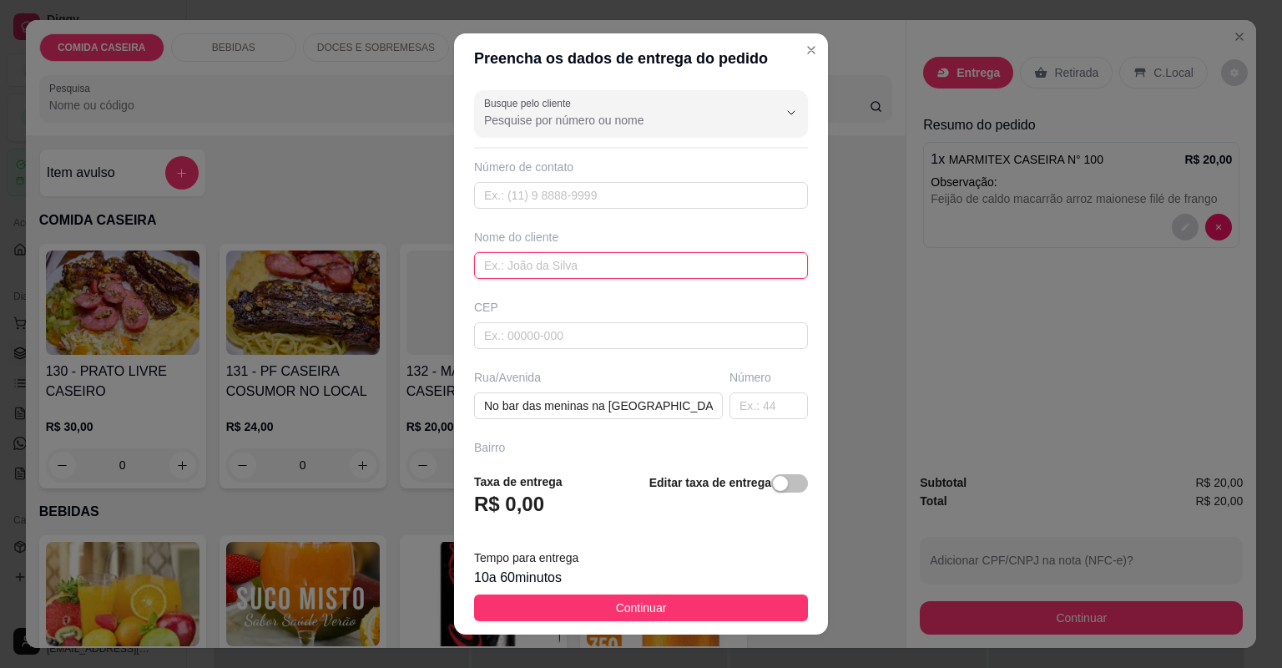
click at [575, 260] on input "text" at bounding box center [641, 265] width 334 height 27
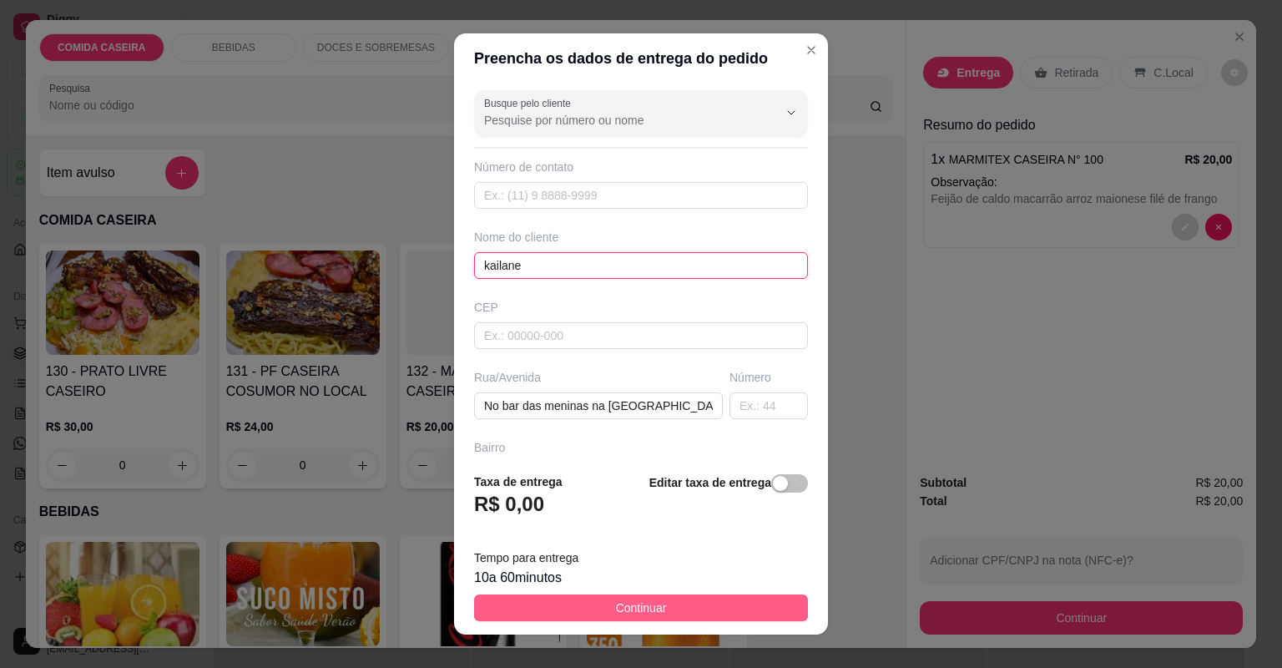
type input "kailane"
click at [733, 606] on button "Continuar" at bounding box center [641, 607] width 334 height 27
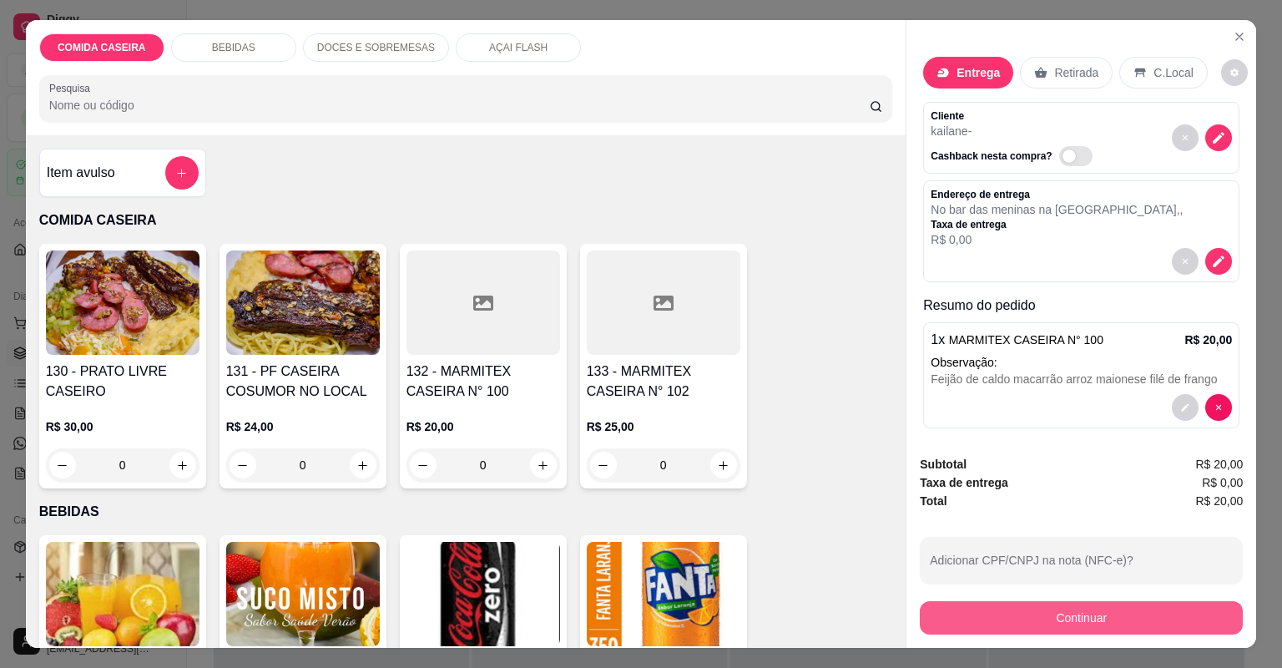
click at [989, 612] on button "Continuar" at bounding box center [1081, 617] width 323 height 33
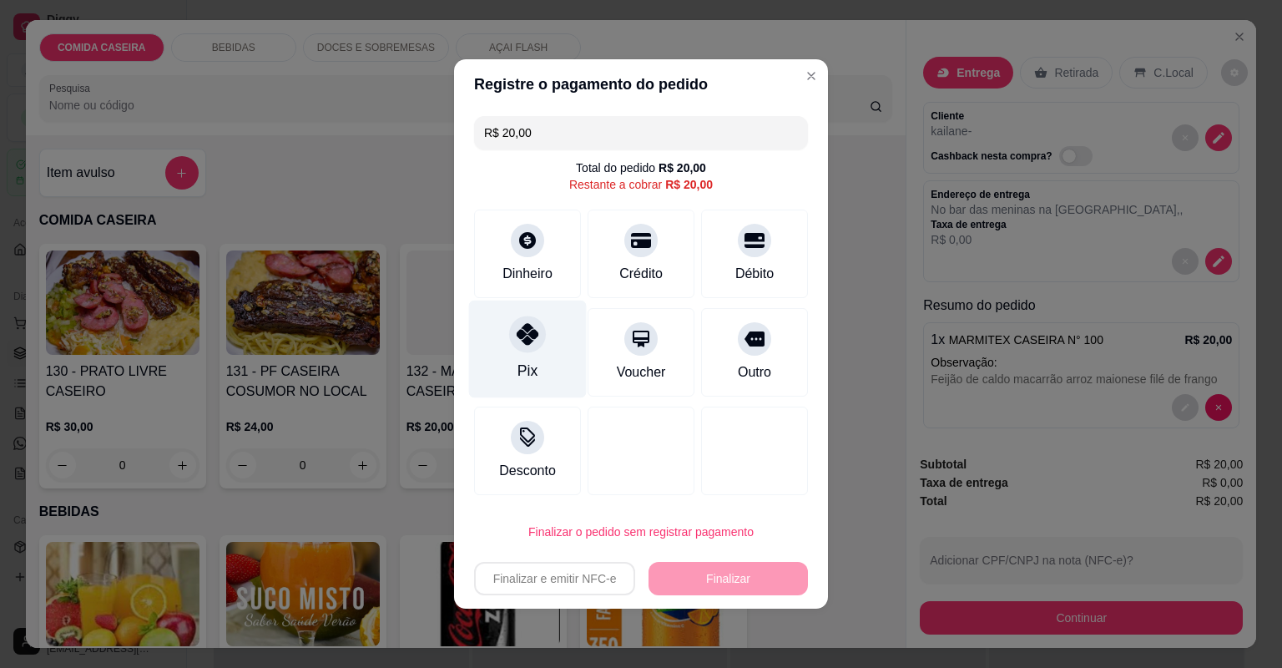
click at [531, 354] on div "Pix" at bounding box center [528, 350] width 118 height 98
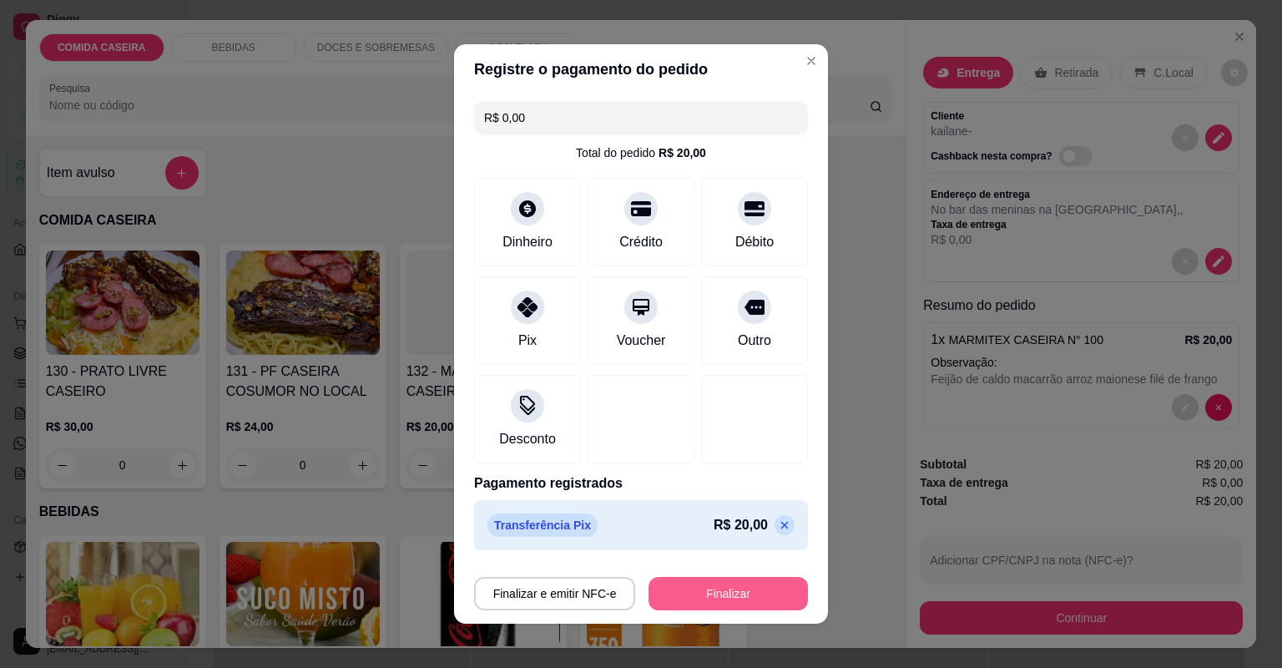
click at [728, 594] on button "Finalizar" at bounding box center [728, 593] width 159 height 33
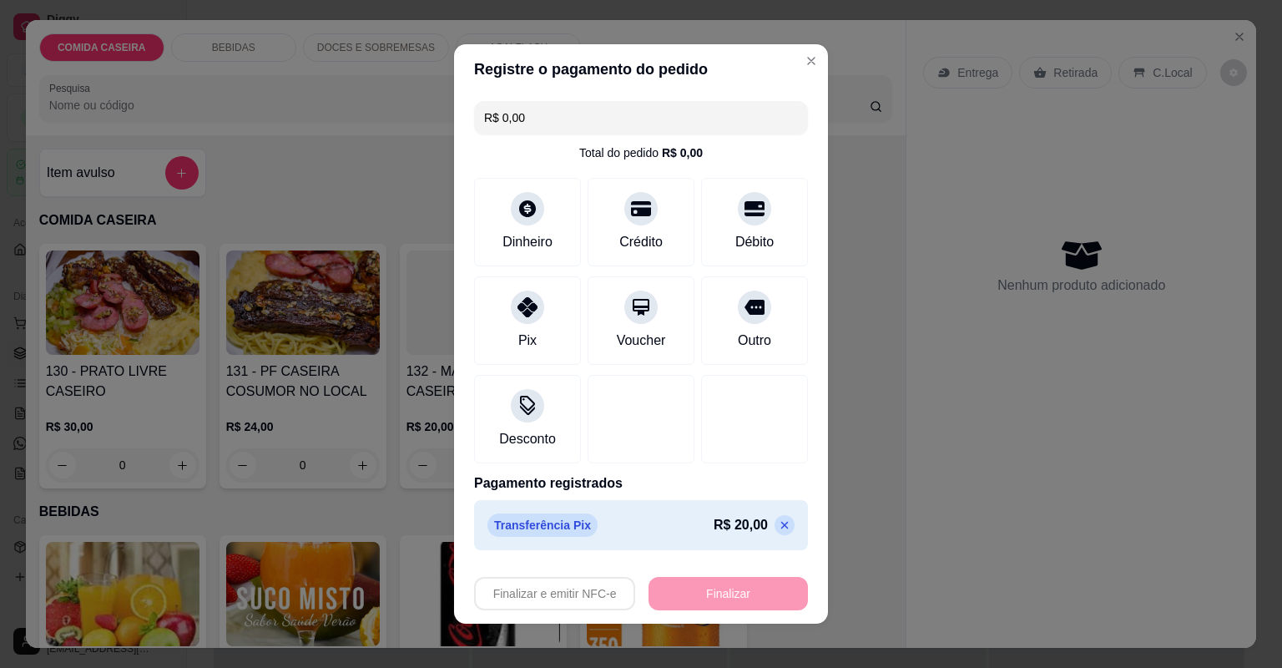
type input "-R$ 20,00"
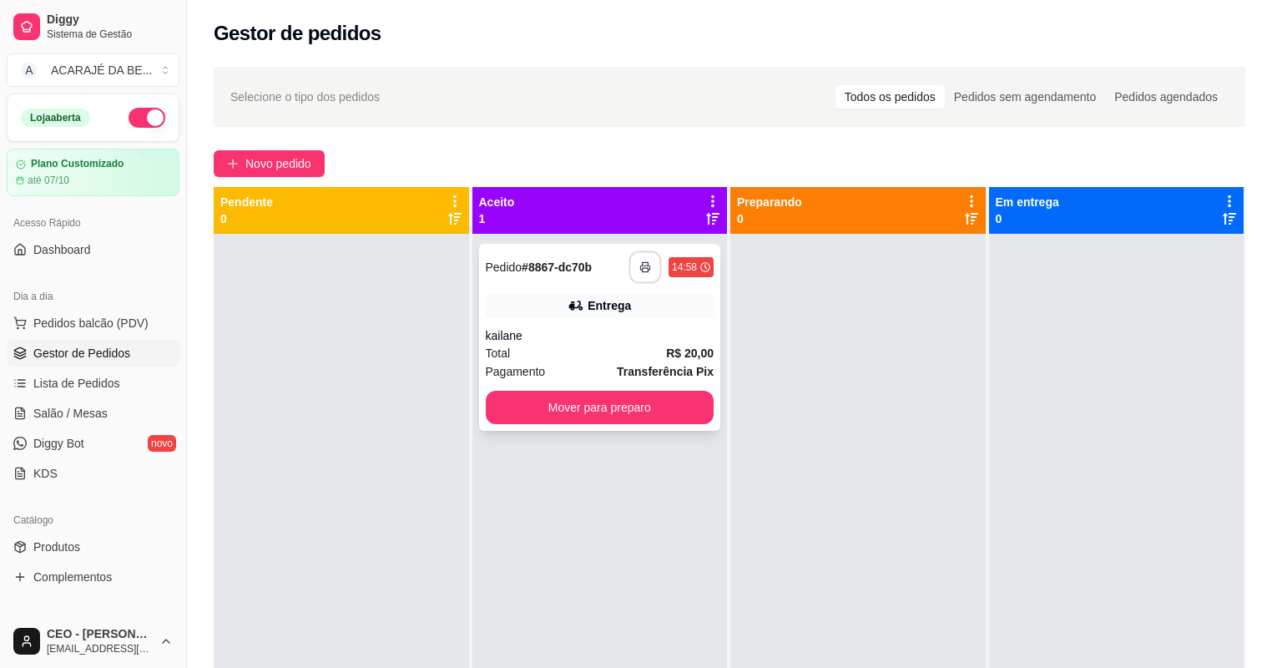
click at [639, 270] on icon "button" at bounding box center [645, 267] width 12 height 12
click at [699, 411] on button "Mover para preparo" at bounding box center [599, 408] width 221 height 33
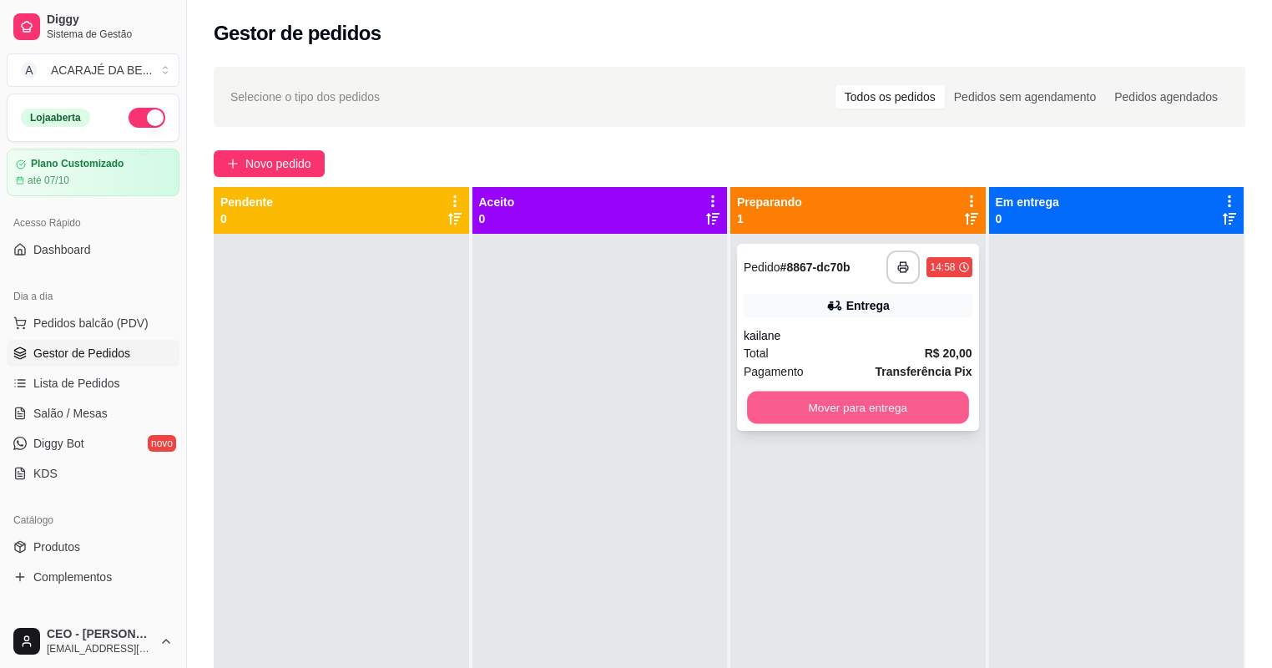
click at [825, 401] on button "Mover para entrega" at bounding box center [857, 408] width 221 height 33
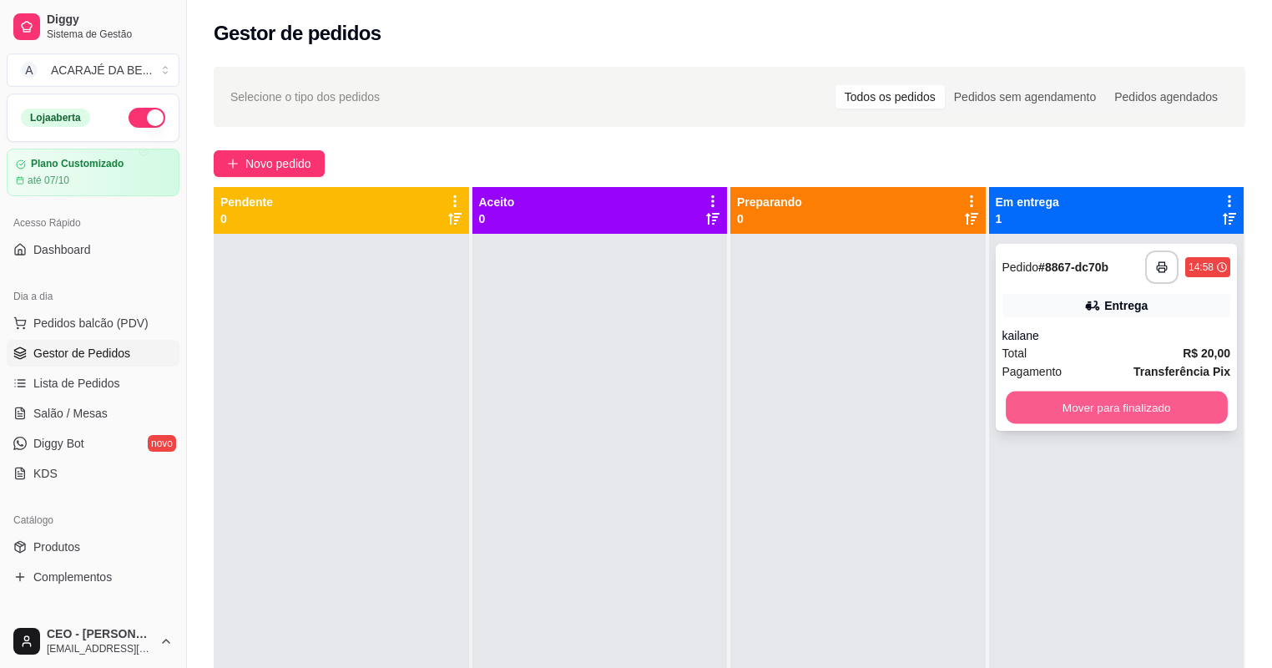
click at [1012, 405] on button "Mover para finalizado" at bounding box center [1116, 408] width 221 height 33
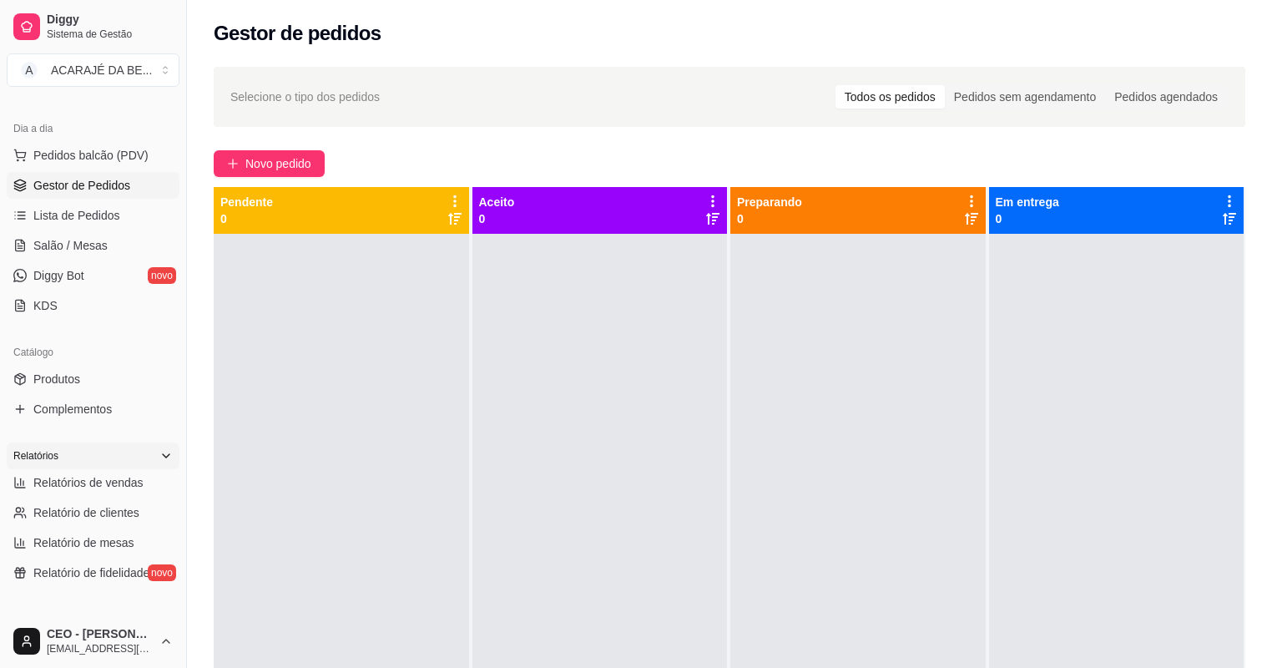
scroll to position [200, 0]
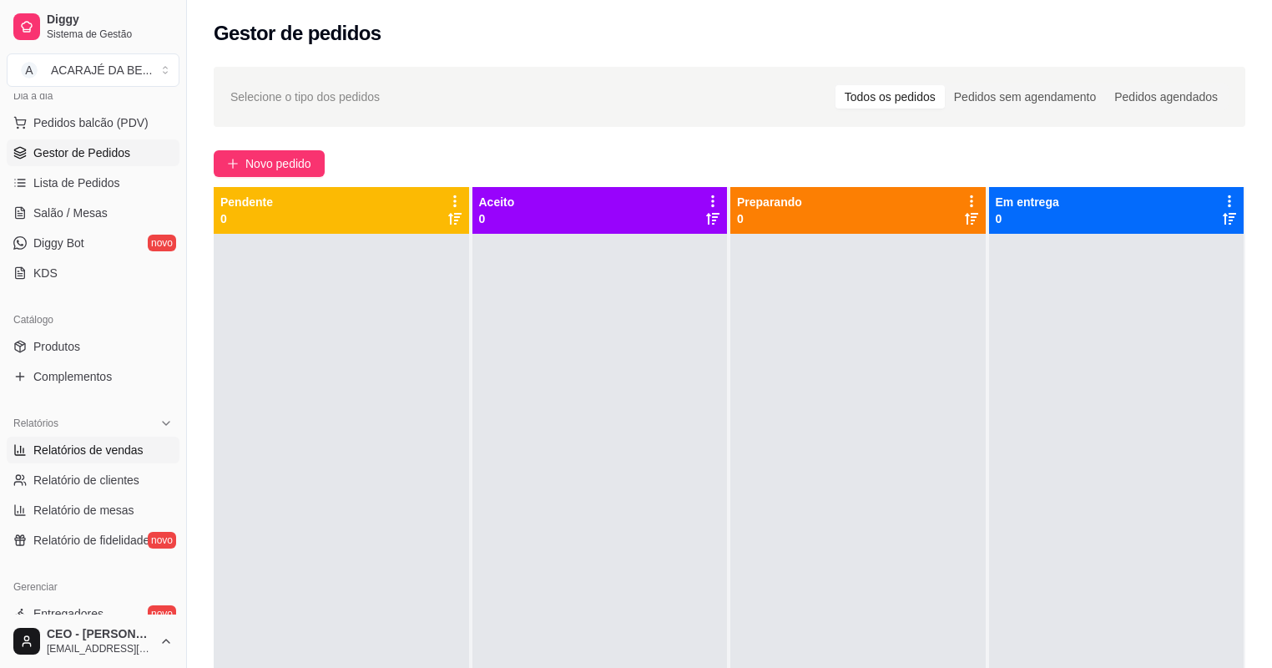
click at [106, 454] on span "Relatórios de vendas" at bounding box center [88, 450] width 110 height 17
select select "ALL"
select select "0"
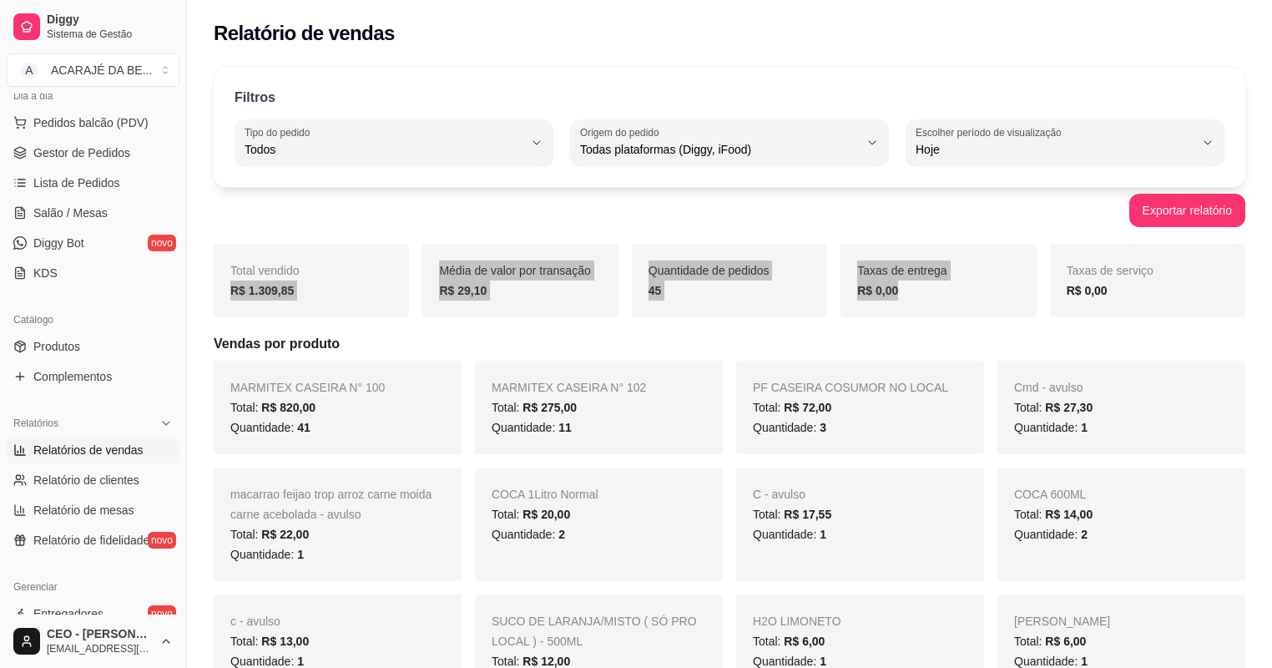
drag, startPoint x: 223, startPoint y: 296, endPoint x: 973, endPoint y: 301, distance: 750.5
click at [973, 301] on div "Total vendido R$ 1.309,85 Média de valor por transação R$ 29,10 Quantidade de p…" at bounding box center [730, 280] width 1032 height 73
copy div "R$ 1.309,85 Média de valor por transação R$ 29,10 Quantidade de pedidos 45 Taxa…"
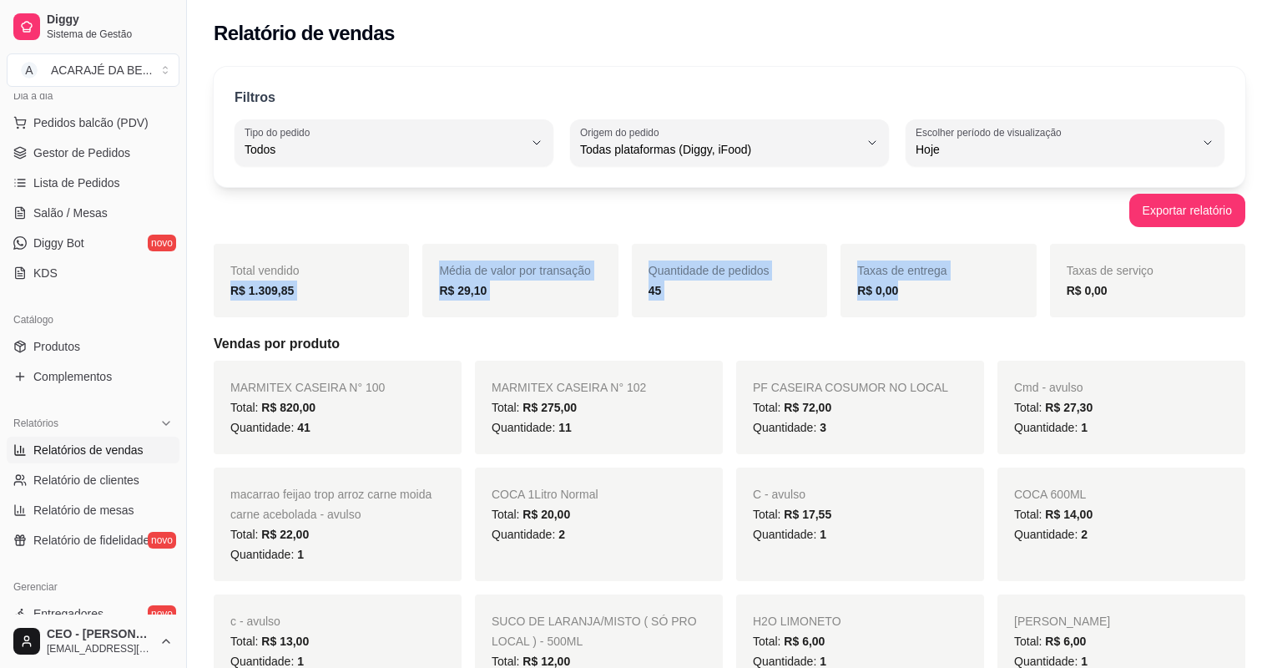
click at [284, 287] on strong "R$ 1.309,85" at bounding box center [261, 290] width 63 height 13
click at [237, 288] on strong "R$ 1.309,85" at bounding box center [261, 290] width 63 height 13
drag, startPoint x: 215, startPoint y: 294, endPoint x: 794, endPoint y: 301, distance: 578.5
click at [794, 301] on div "Total vendido R$ 1.309,85 Média de valor por transação R$ 29,10 Quantidade de p…" at bounding box center [730, 280] width 1032 height 73
click at [676, 309] on div "Quantidade de pedidos 45" at bounding box center [729, 280] width 195 height 73
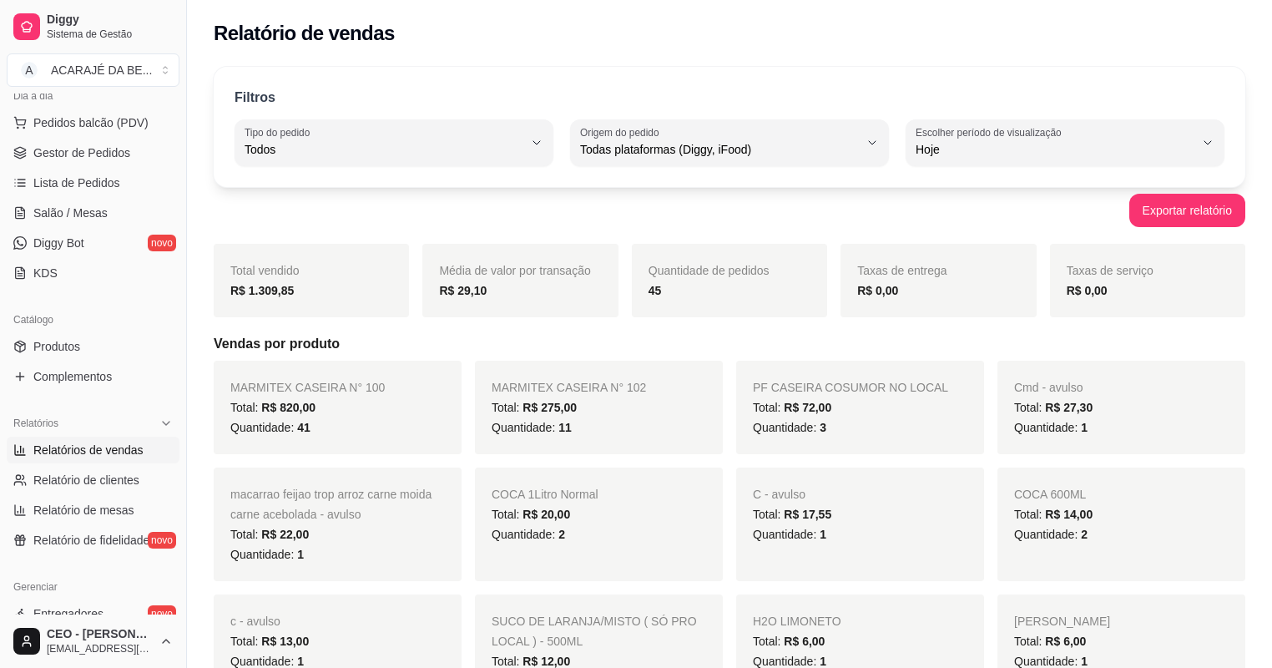
click at [0, 236] on div "Dia a dia Pedidos balcão (PDV) Gestor de Pedidos Lista de Pedidos Salão / Mesas…" at bounding box center [93, 184] width 186 height 217
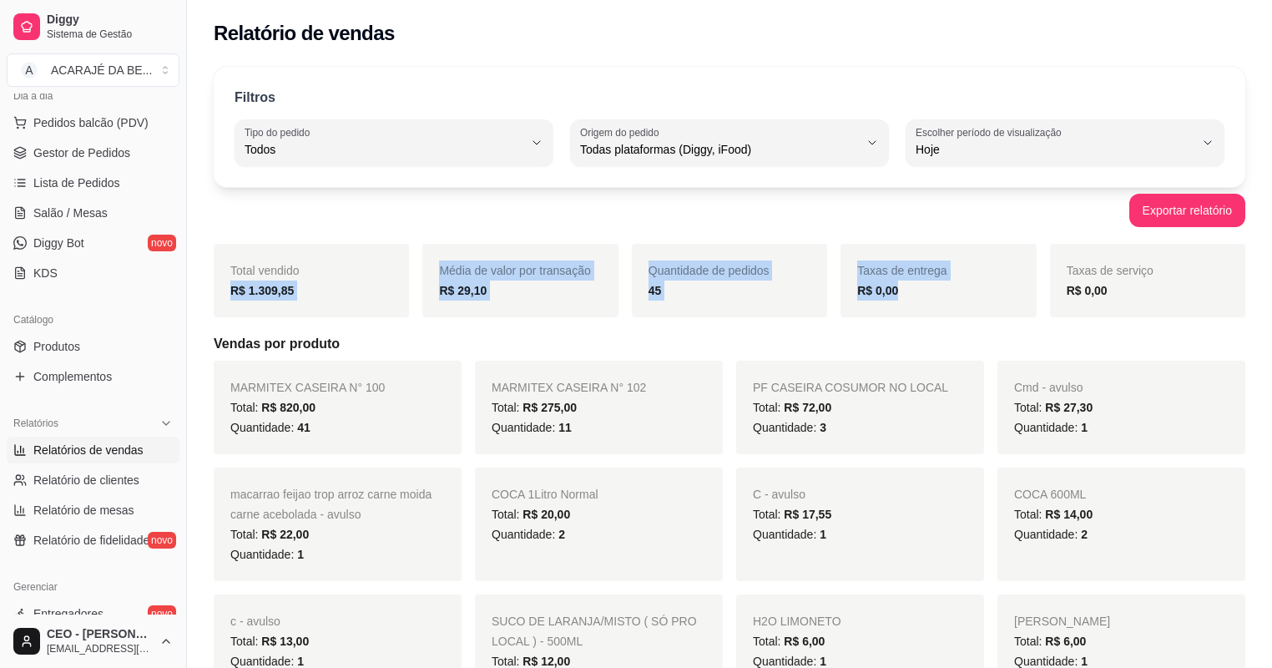
drag, startPoint x: 220, startPoint y: 293, endPoint x: 974, endPoint y: 303, distance: 753.9
click at [974, 303] on div "Total vendido R$ 1.309,85 Média de valor por transação R$ 29,10 Quantidade de p…" at bounding box center [730, 280] width 1032 height 73
copy div "R$ 1.309,85 Média de valor por transação R$ 29,10 Quantidade de pedidos 45 Taxa…"
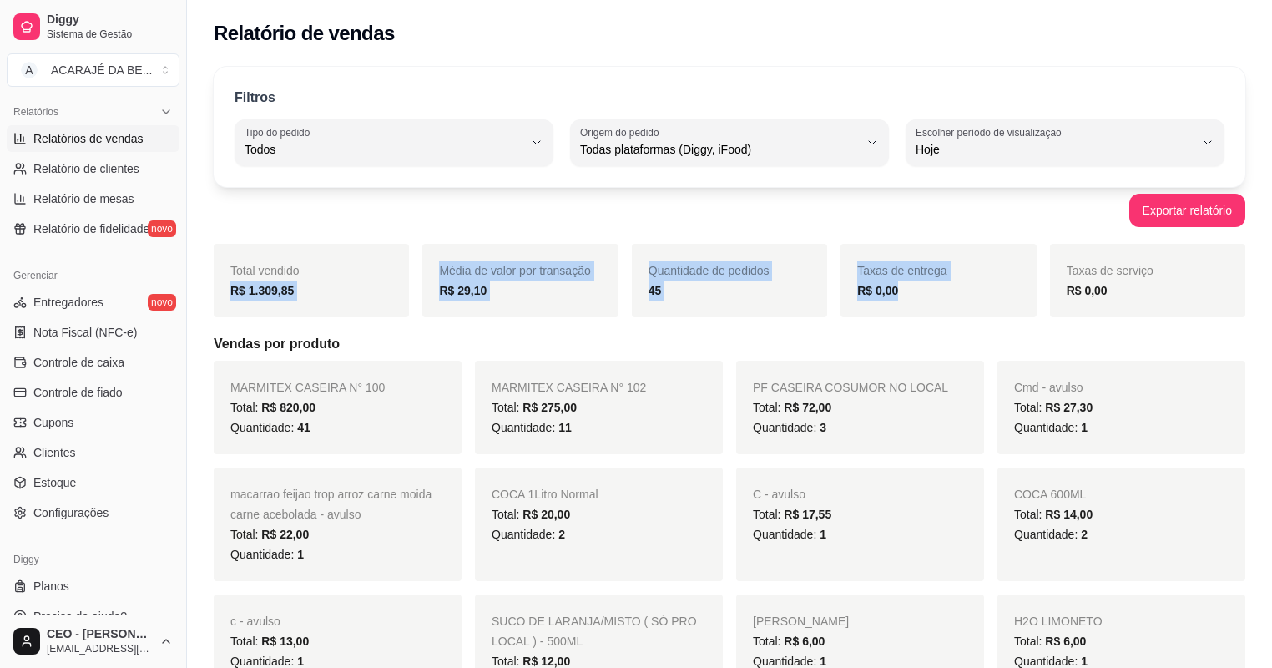
scroll to position [533, 0]
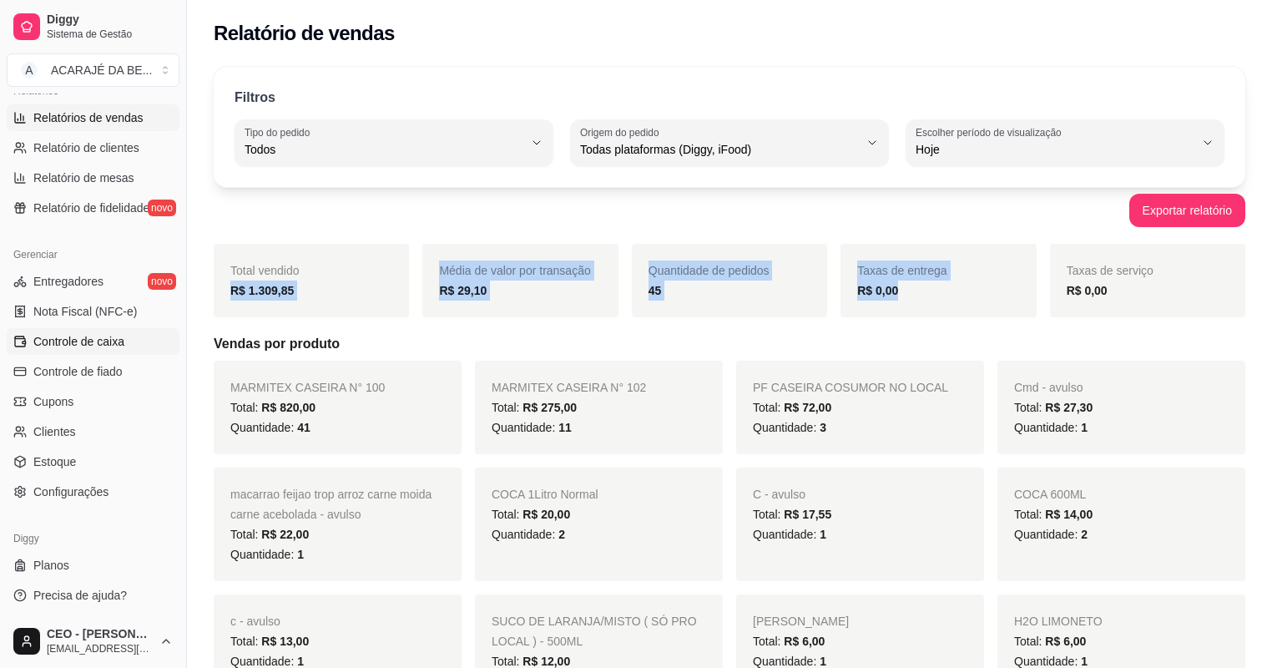
click at [106, 341] on span "Controle de caixa" at bounding box center [78, 341] width 91 height 17
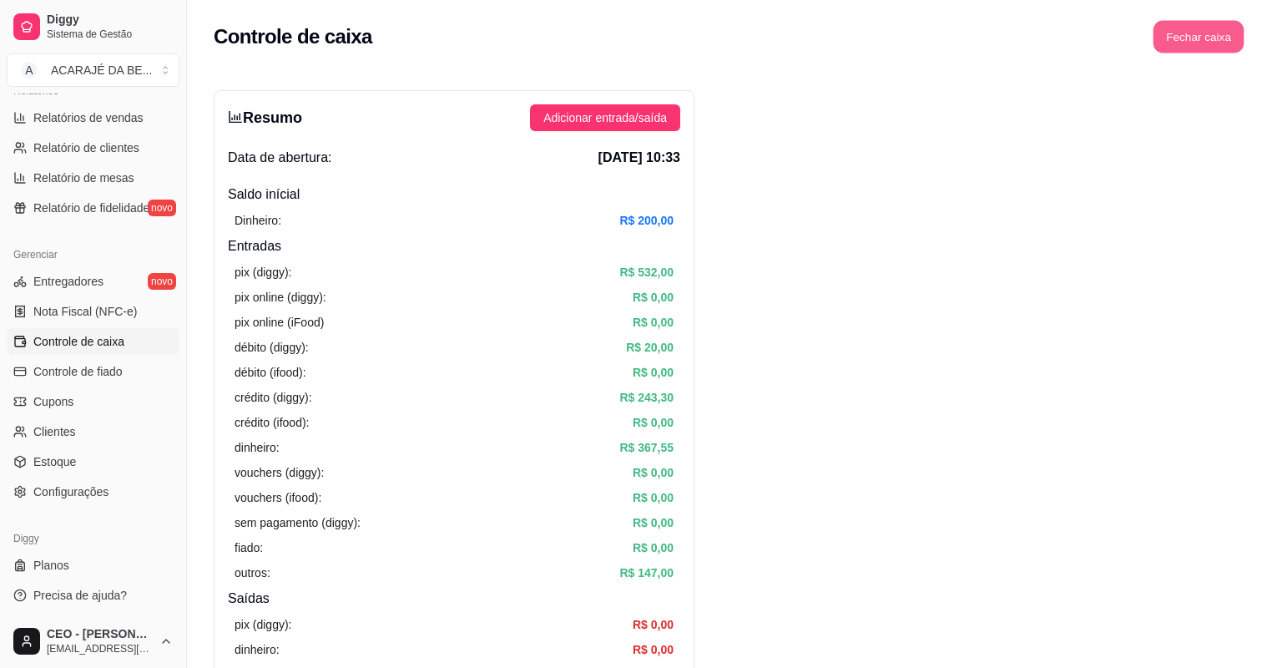
click at [1215, 39] on button "Fechar caixa" at bounding box center [1199, 37] width 91 height 33
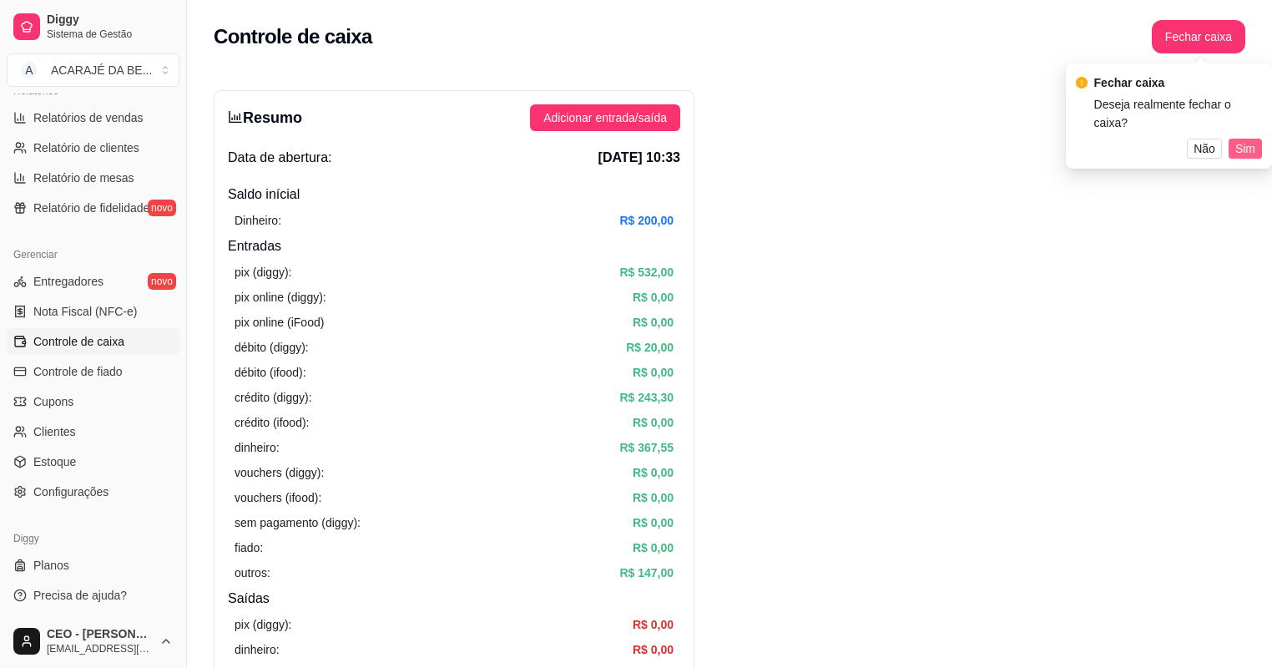
click at [1249, 139] on span "Sim" at bounding box center [1245, 148] width 20 height 18
